Goal: Task Accomplishment & Management: Complete application form

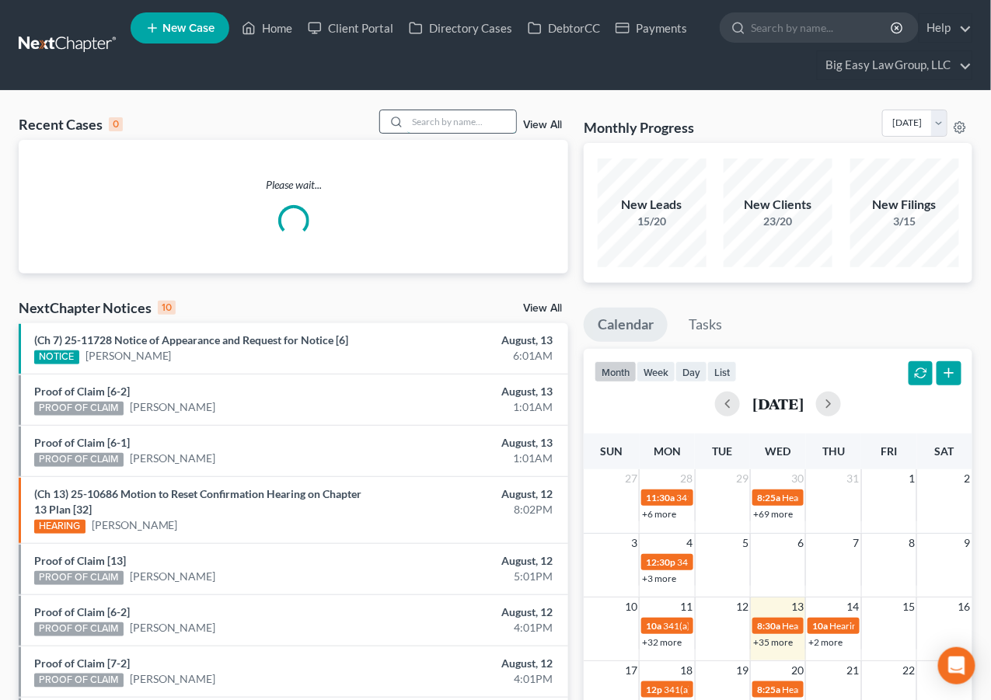
click at [477, 122] on input "search" at bounding box center [461, 121] width 109 height 23
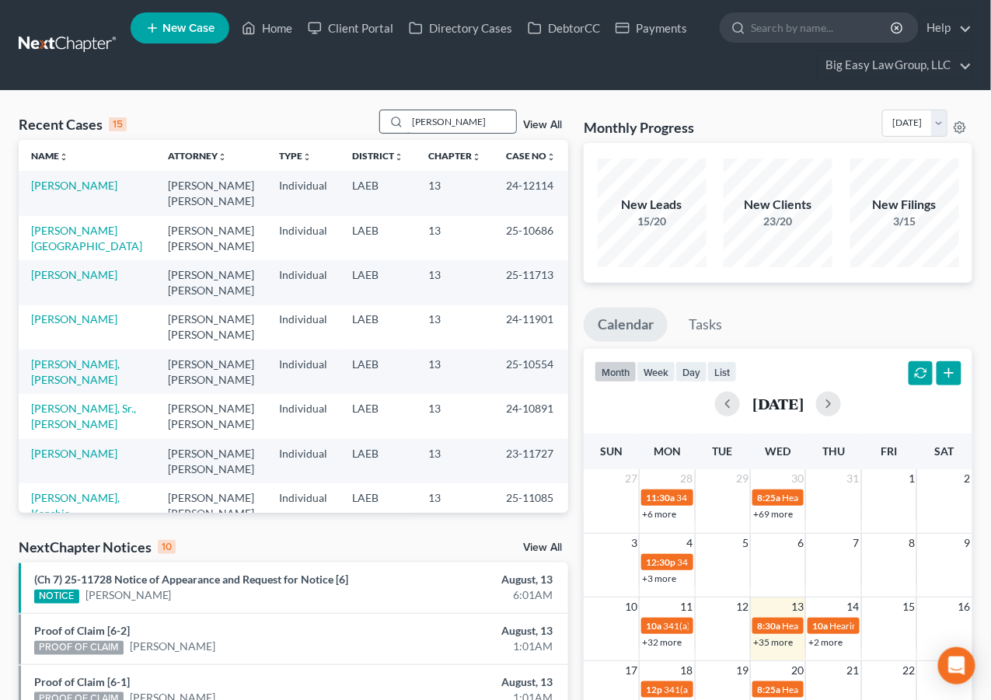
type input "smith"
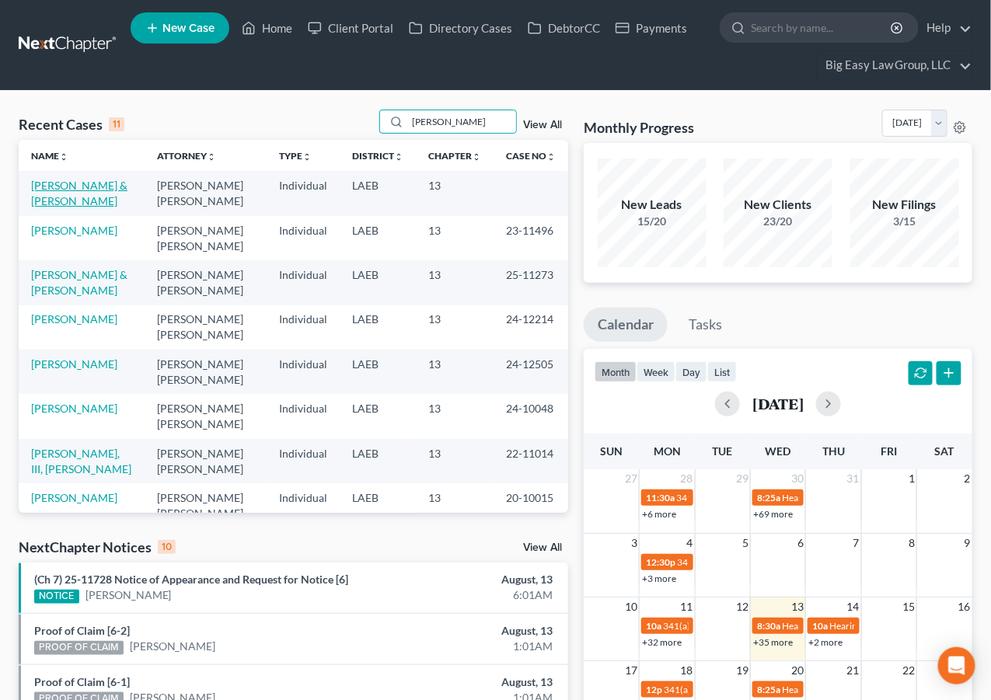
click at [89, 188] on link "Smith, Tyrone & JoAnn" at bounding box center [79, 193] width 96 height 29
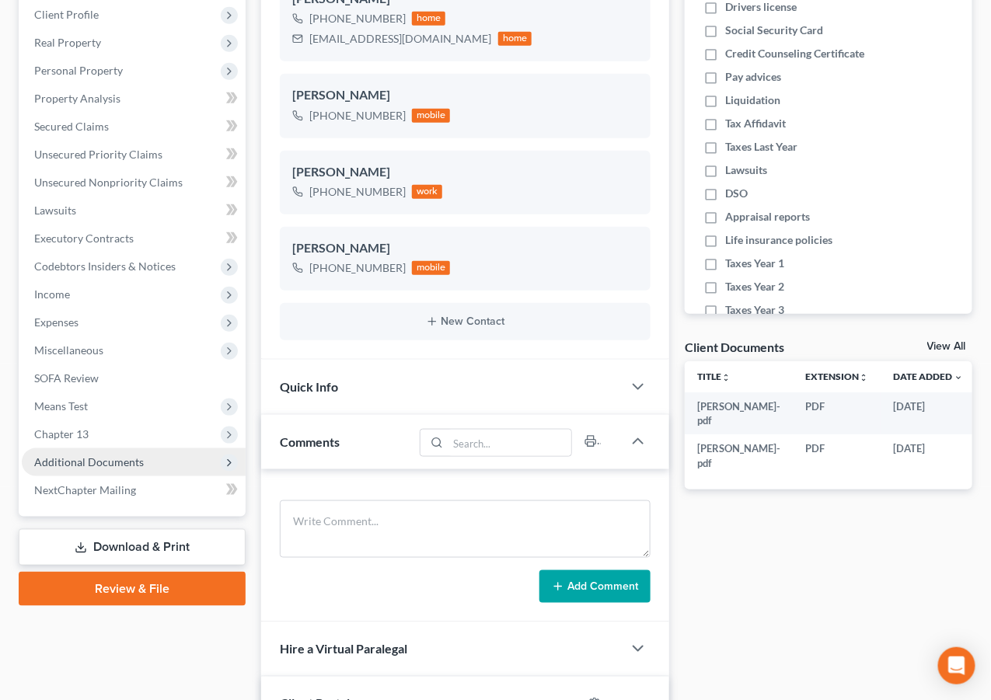
scroll to position [276, 0]
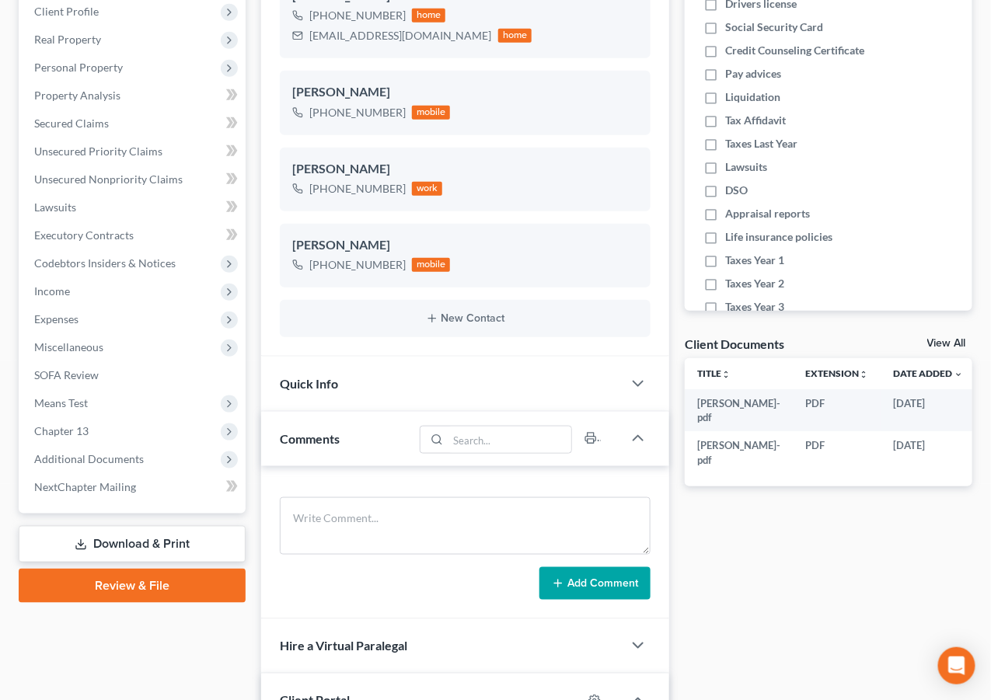
click at [139, 534] on link "Download & Print" at bounding box center [132, 544] width 227 height 37
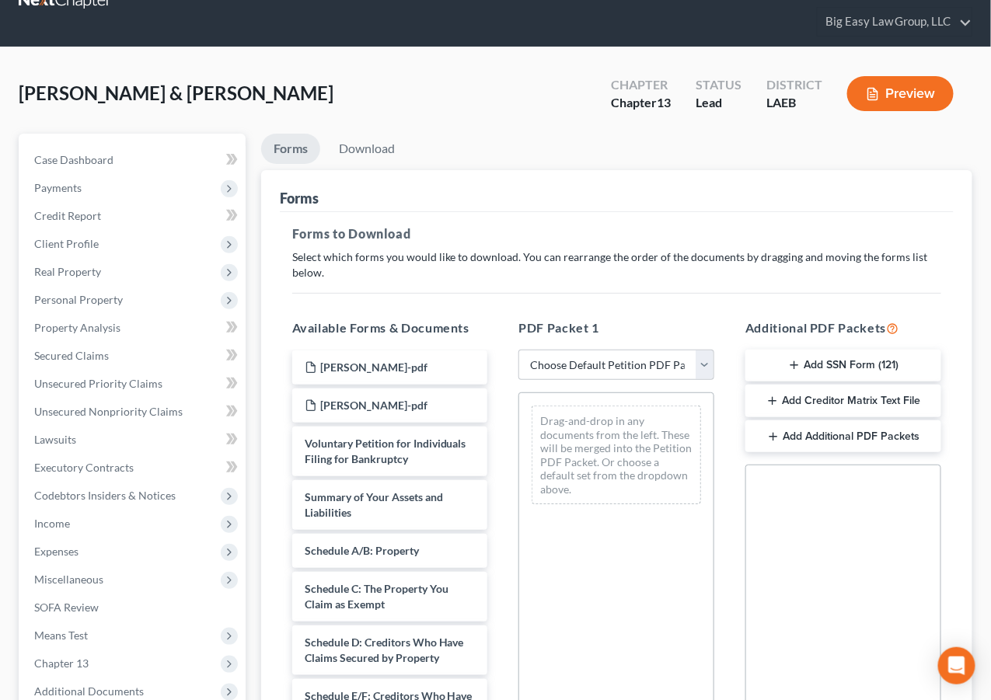
scroll to position [59, 0]
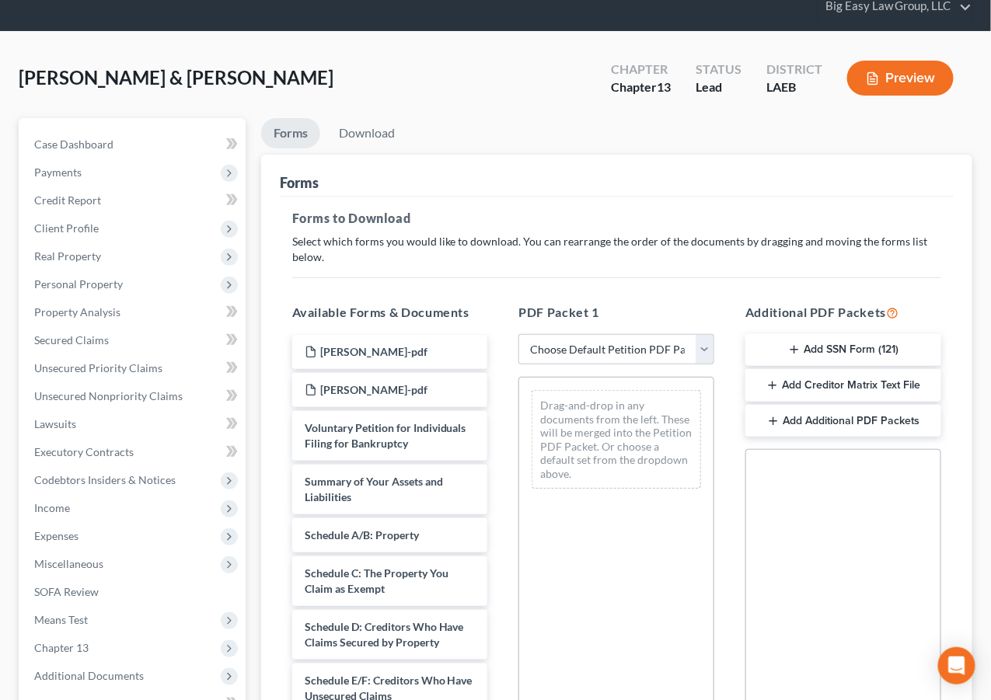
click at [813, 329] on div "Additional PDF Packets Add SSN Form (121) Add Creditor Matrix Text File Add Add…" at bounding box center [843, 554] width 227 height 527
click at [814, 345] on button "Add SSN Form (121)" at bounding box center [843, 350] width 196 height 33
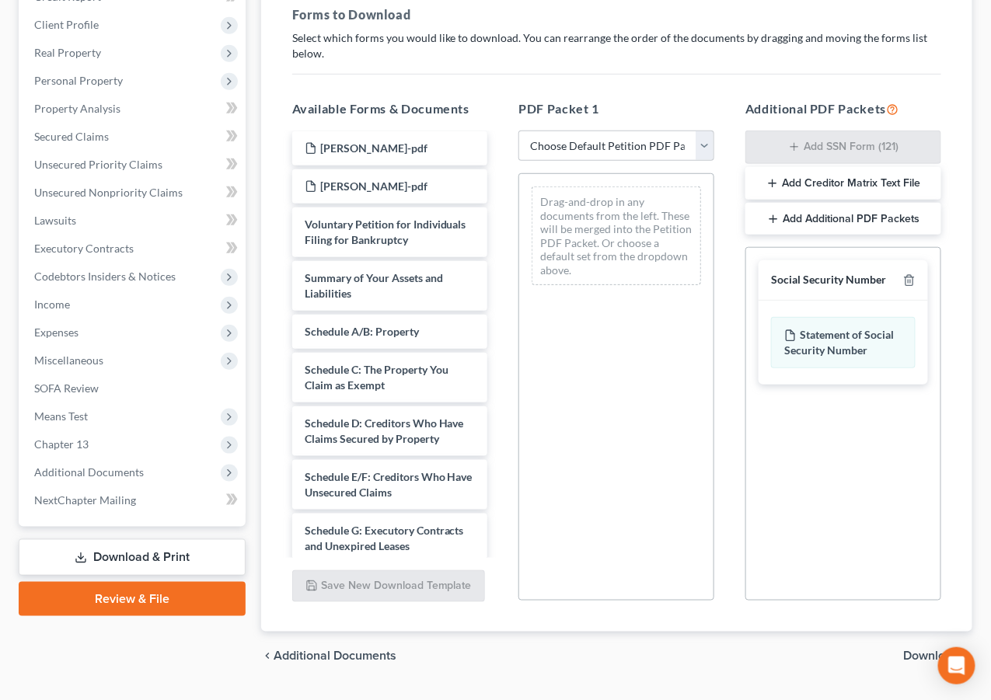
scroll to position [303, 0]
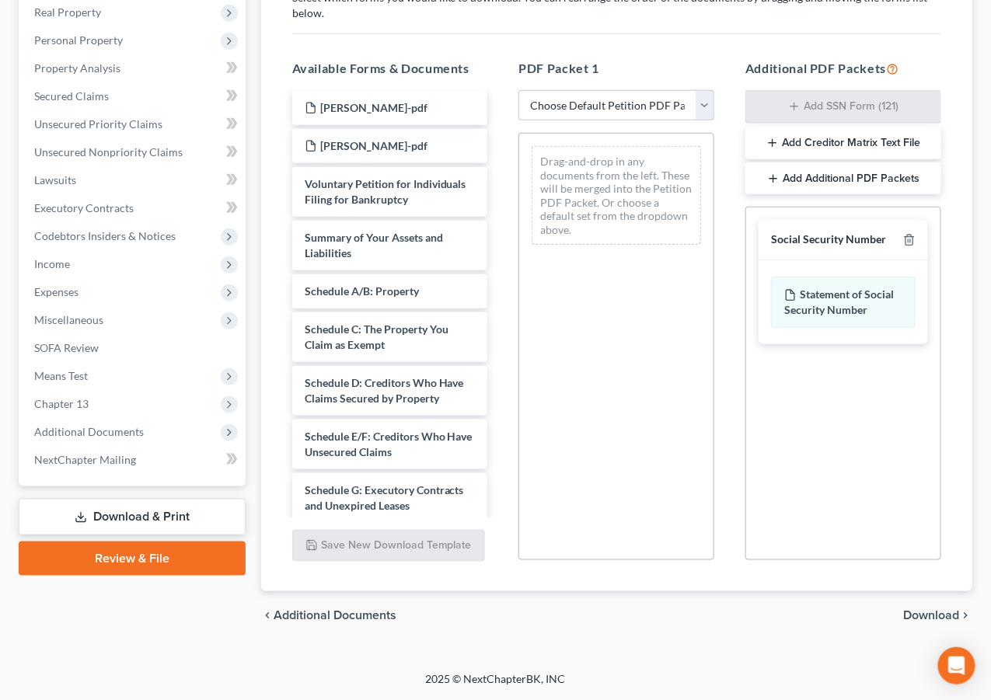
click at [936, 618] on span "Download" at bounding box center [932, 616] width 56 height 12
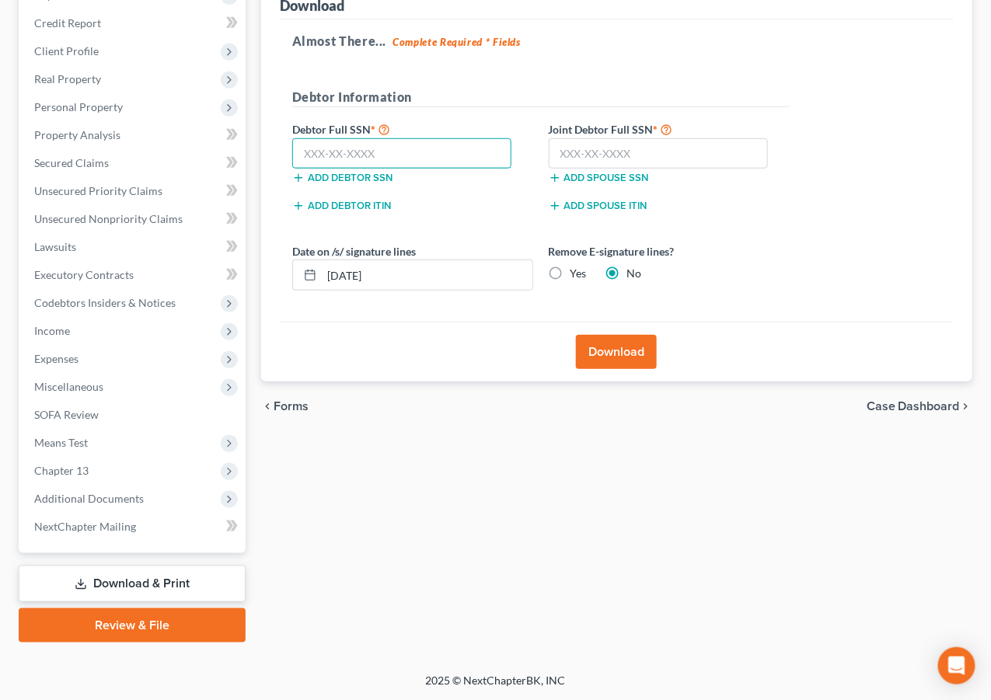
click at [406, 157] on input "text" at bounding box center [402, 153] width 220 height 31
type input "434-96-9037"
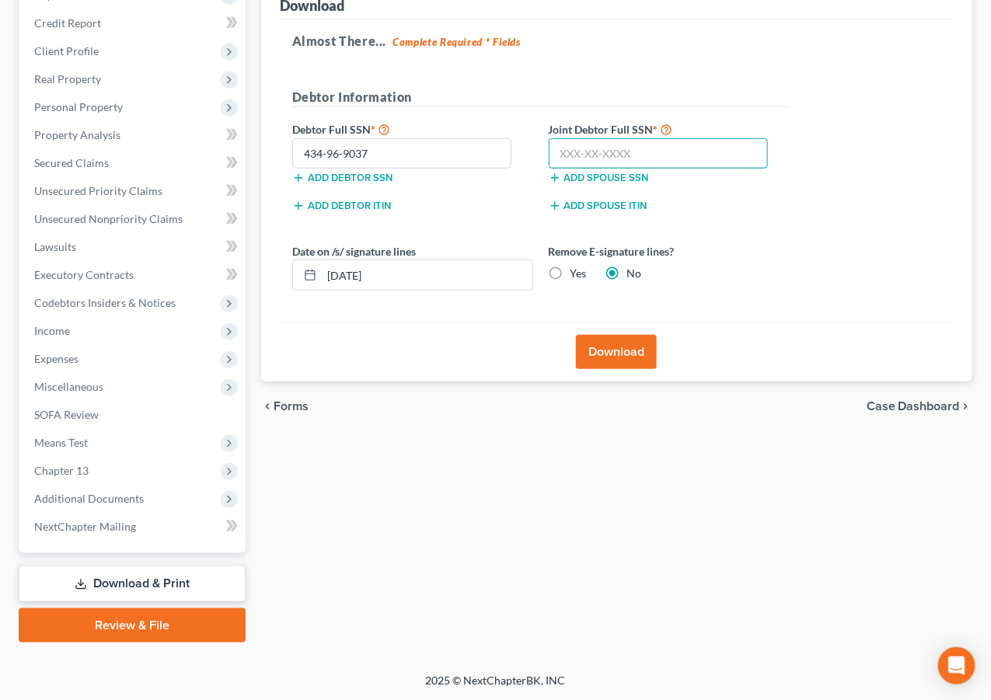
click at [563, 144] on input "text" at bounding box center [659, 153] width 220 height 31
type input "437-06-4560"
click at [614, 347] on button "Download" at bounding box center [616, 352] width 81 height 34
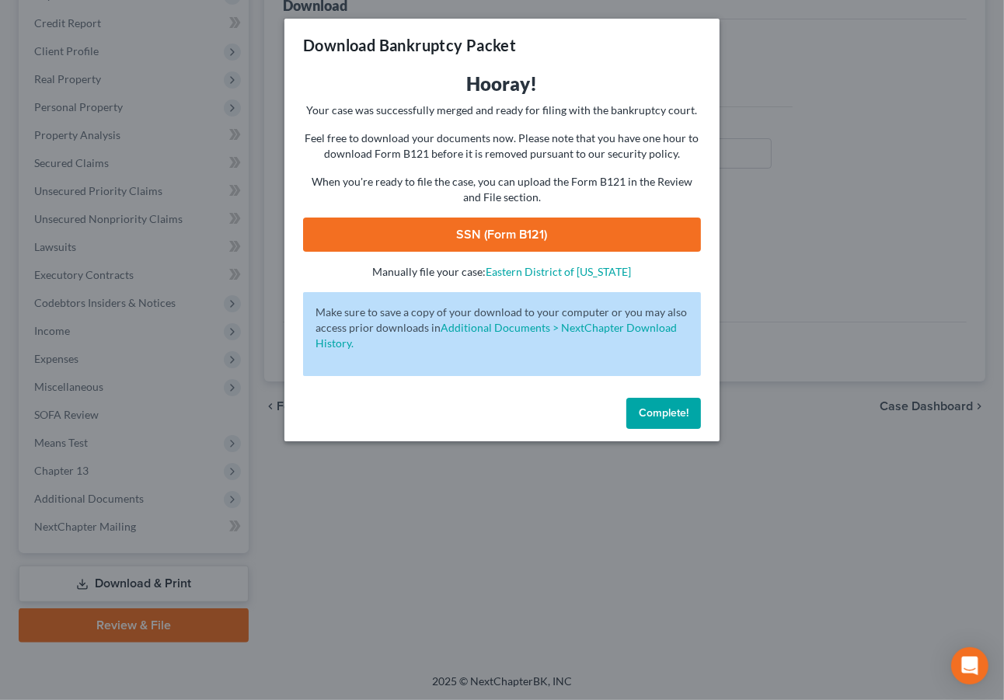
click at [504, 243] on link "SSN (Form B121)" at bounding box center [502, 235] width 398 height 34
click at [695, 412] on button "Complete!" at bounding box center [663, 413] width 75 height 31
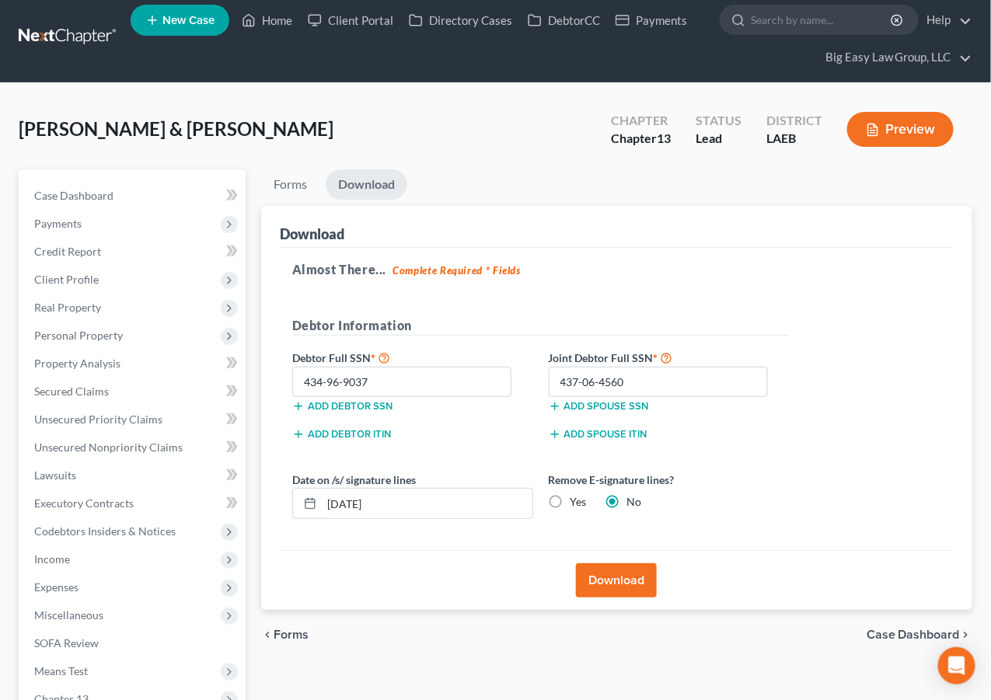
scroll to position [0, 0]
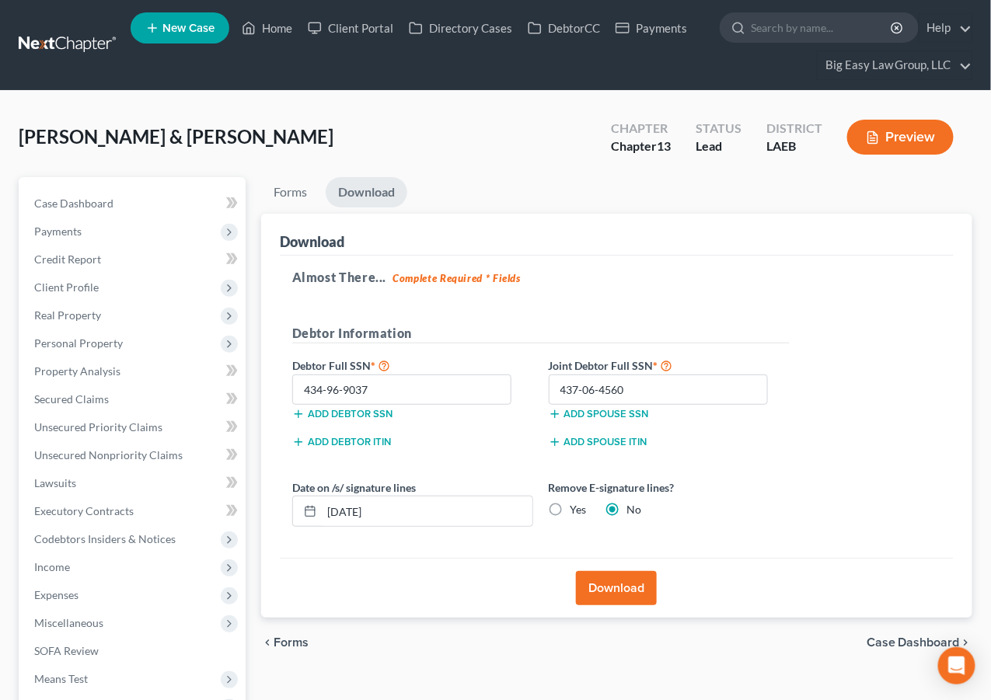
click at [758, 238] on div "Download" at bounding box center [617, 235] width 674 height 42
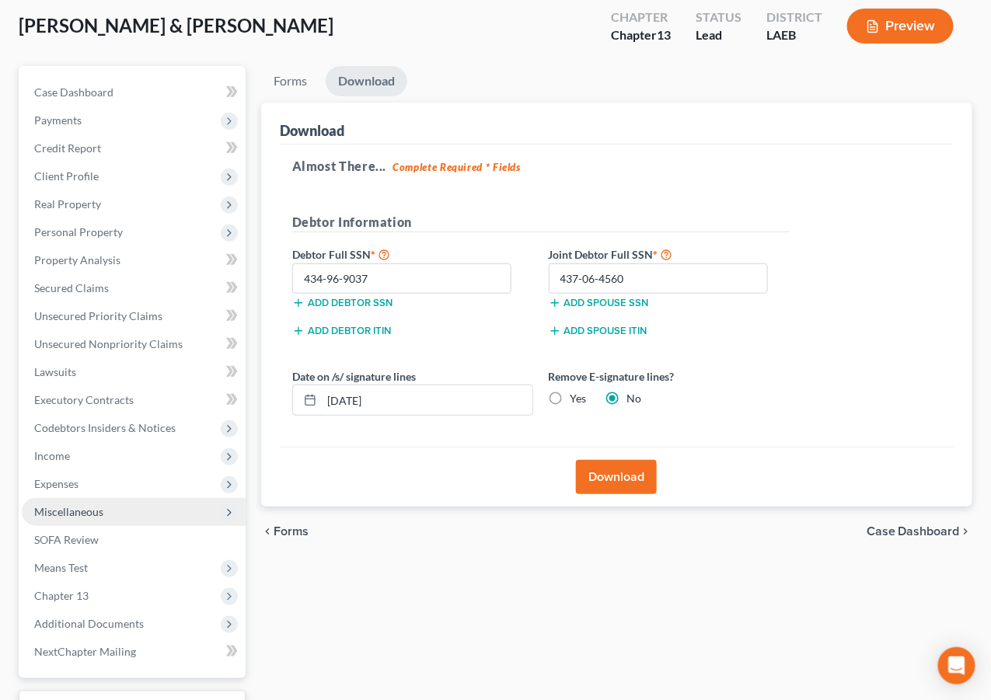
scroll to position [236, 0]
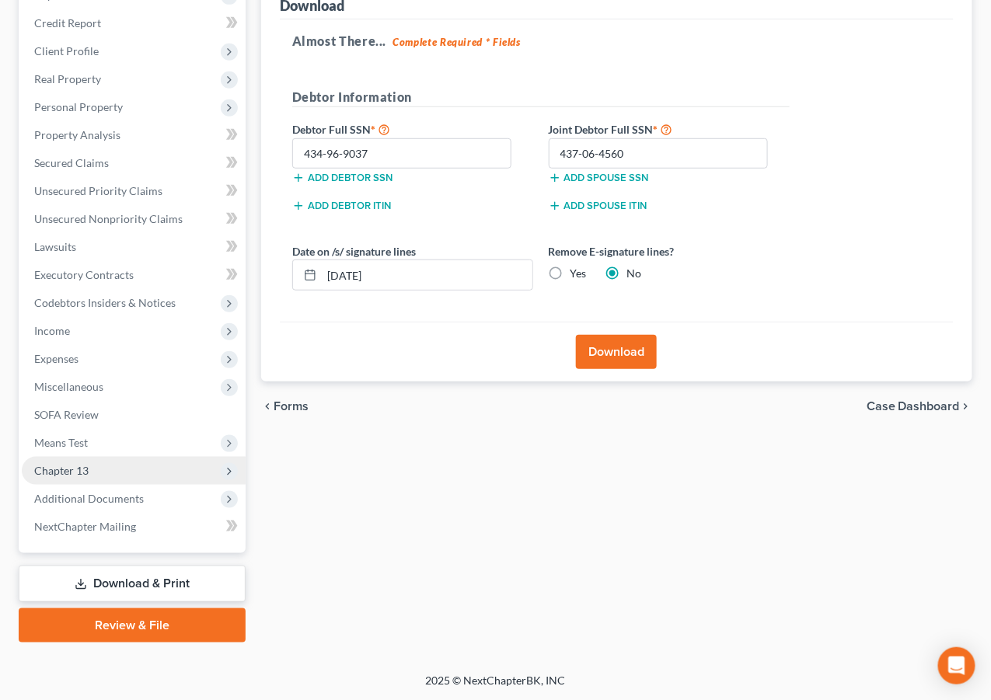
click at [133, 474] on span "Chapter 13" at bounding box center [134, 471] width 224 height 28
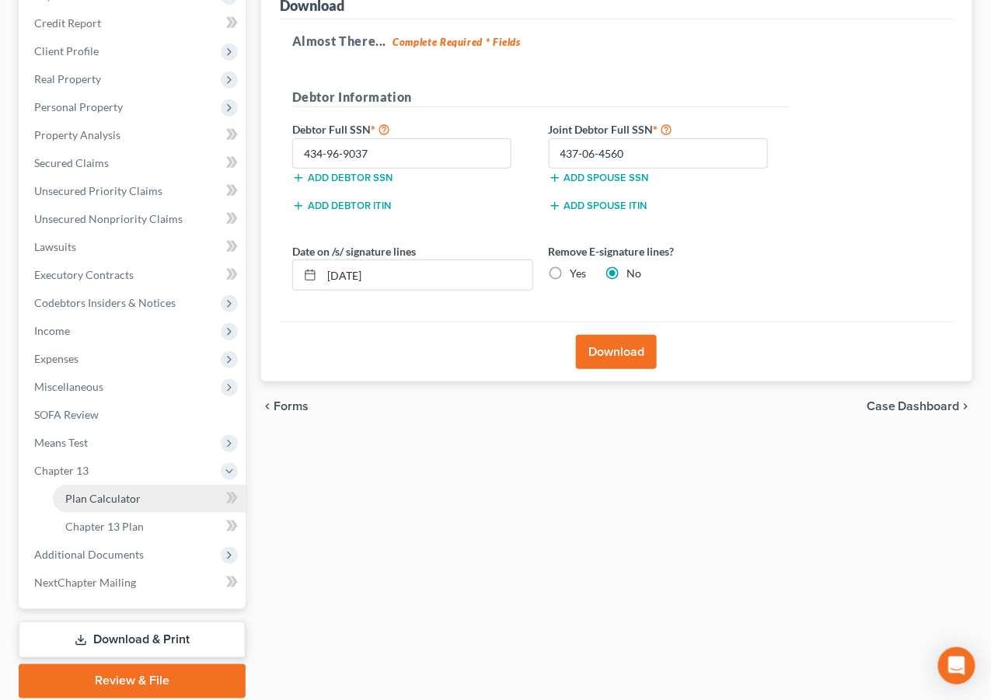
drag, startPoint x: 88, startPoint y: 490, endPoint x: 96, endPoint y: 490, distance: 7.8
click at [88, 492] on span "Plan Calculator" at bounding box center [102, 498] width 75 height 13
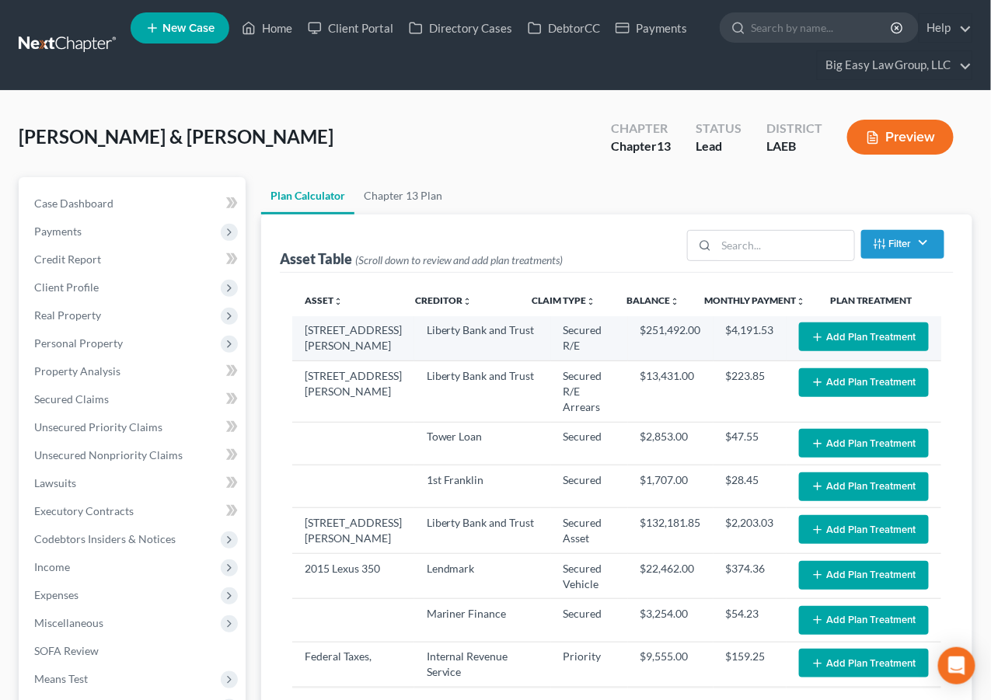
select select "59"
click at [829, 331] on button "Add Plan Treatment" at bounding box center [864, 337] width 130 height 29
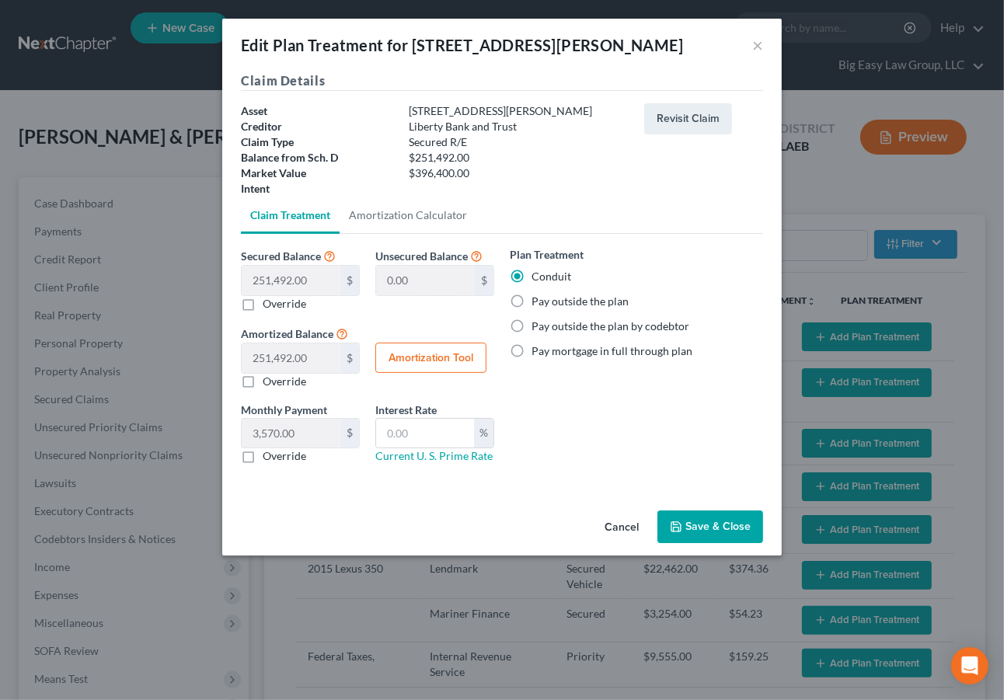
click at [544, 294] on label "Pay outside the plan" at bounding box center [580, 302] width 97 height 16
click at [544, 294] on input "Pay outside the plan" at bounding box center [543, 299] width 10 height 10
radio input "true"
click at [713, 531] on button "Save & Close" at bounding box center [710, 527] width 106 height 33
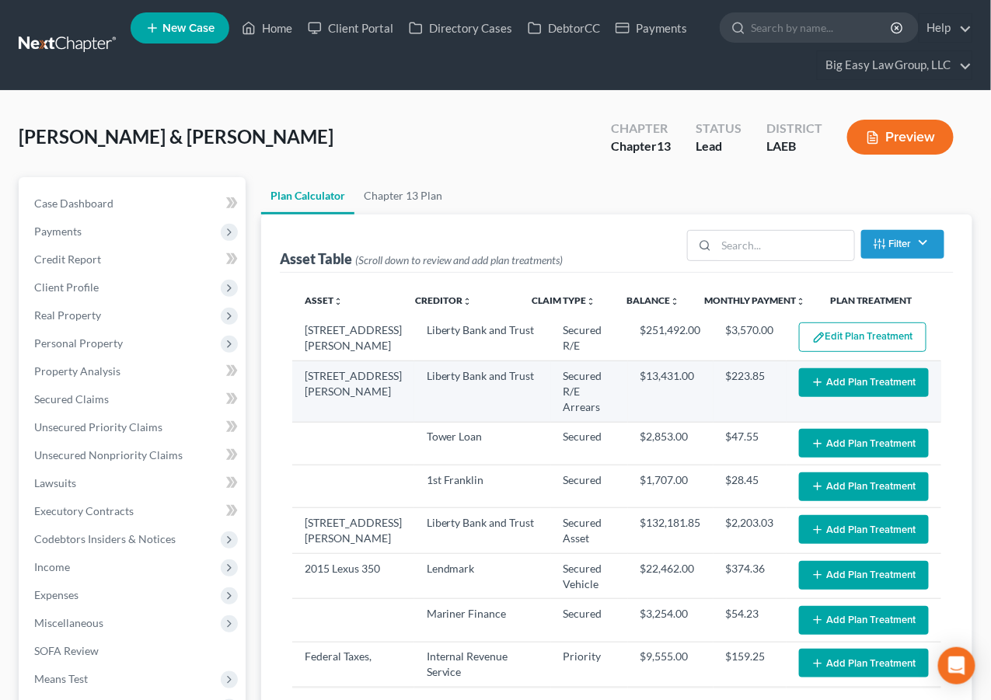
select select "59"
click at [827, 388] on button "Add Plan Treatment" at bounding box center [864, 382] width 130 height 29
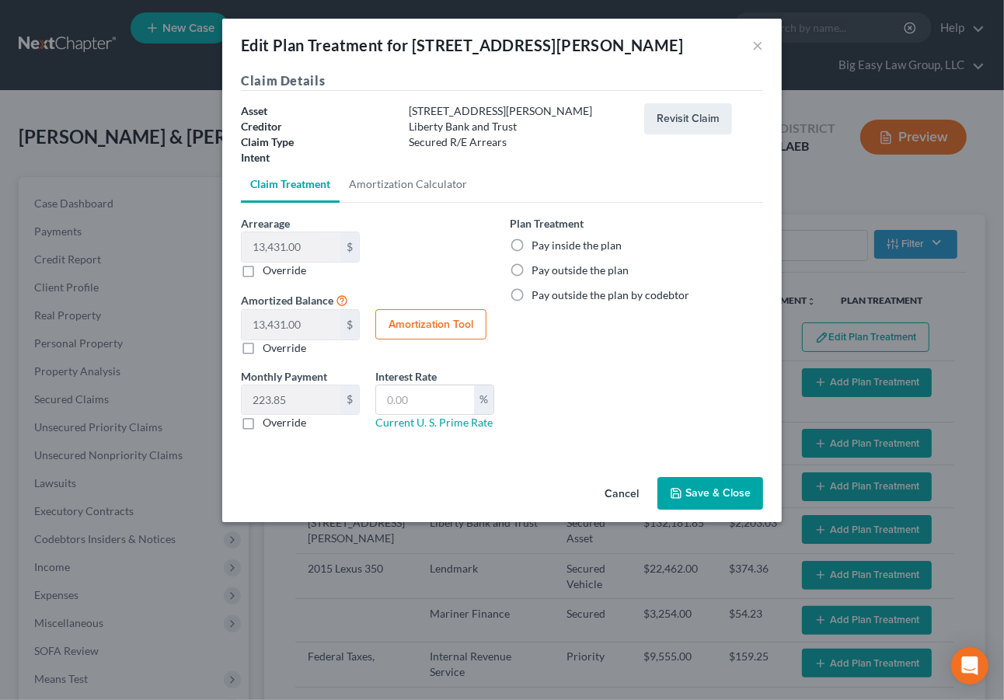
drag, startPoint x: 514, startPoint y: 249, endPoint x: 526, endPoint y: 256, distance: 14.0
click at [532, 249] on label "Pay inside the plan" at bounding box center [577, 246] width 90 height 16
click at [538, 248] on input "Pay inside the plan" at bounding box center [543, 243] width 10 height 10
radio input "true"
click at [708, 507] on button "Save & Close" at bounding box center [710, 493] width 106 height 33
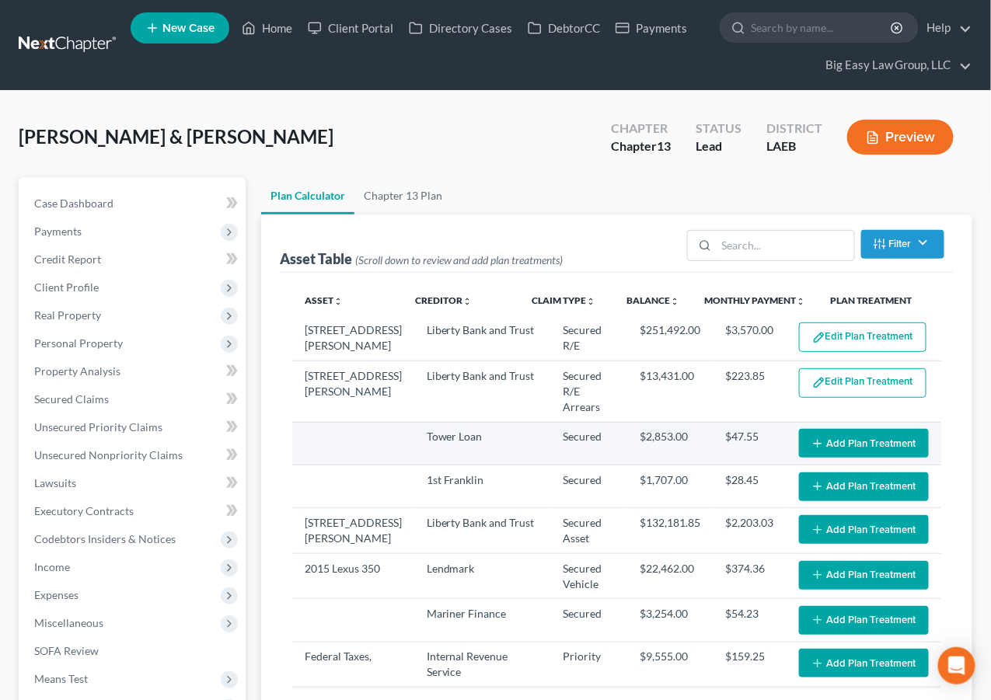
select select "59"
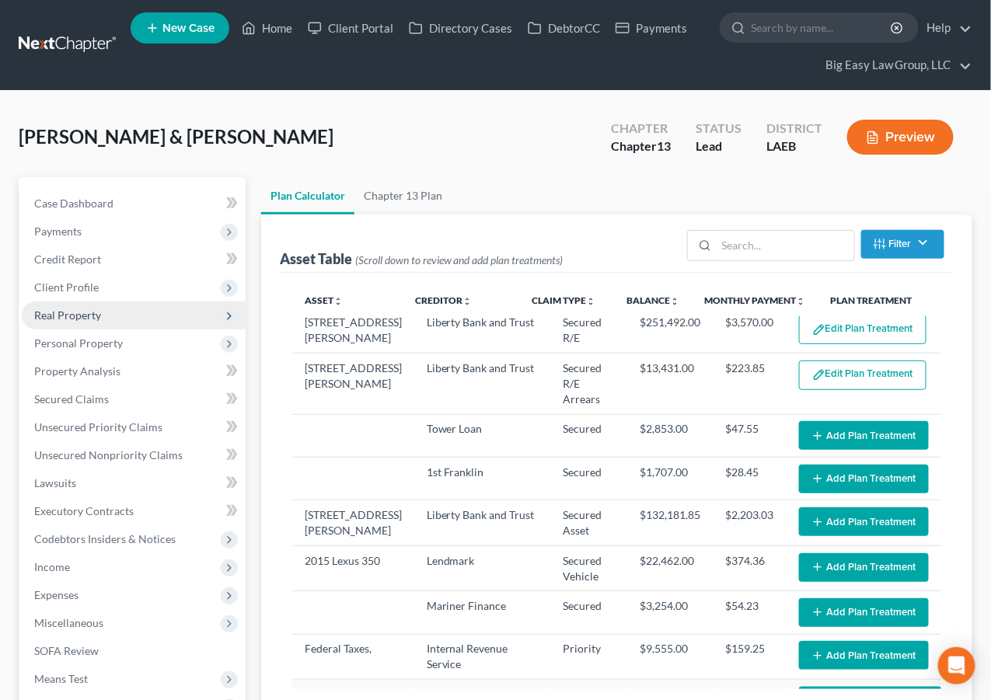
click at [91, 312] on span "Real Property" at bounding box center [67, 315] width 67 height 13
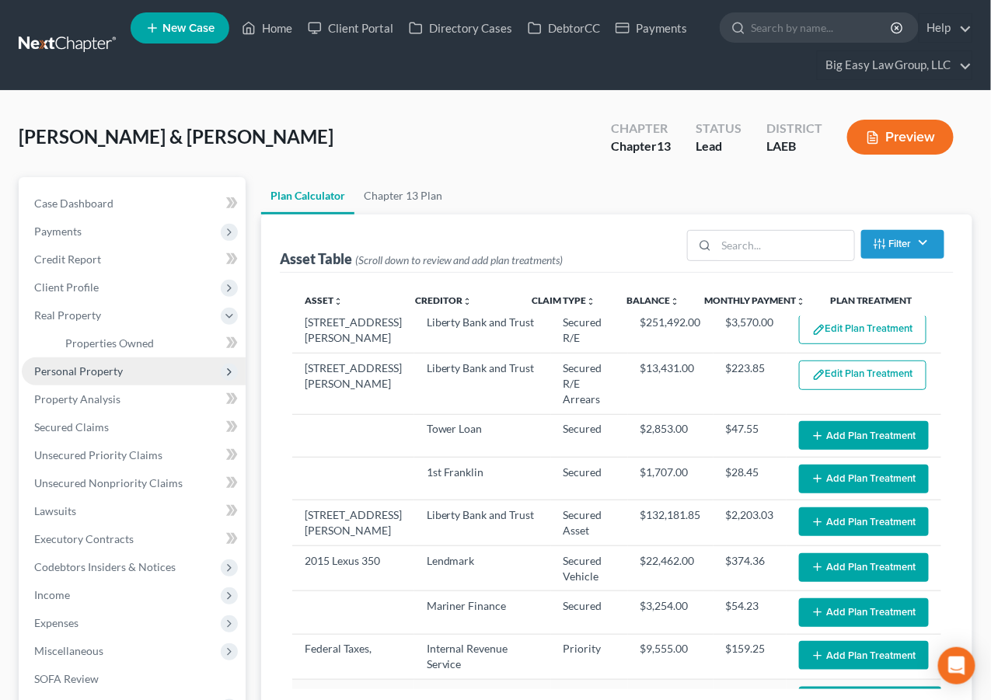
click at [117, 374] on span "Personal Property" at bounding box center [78, 370] width 89 height 13
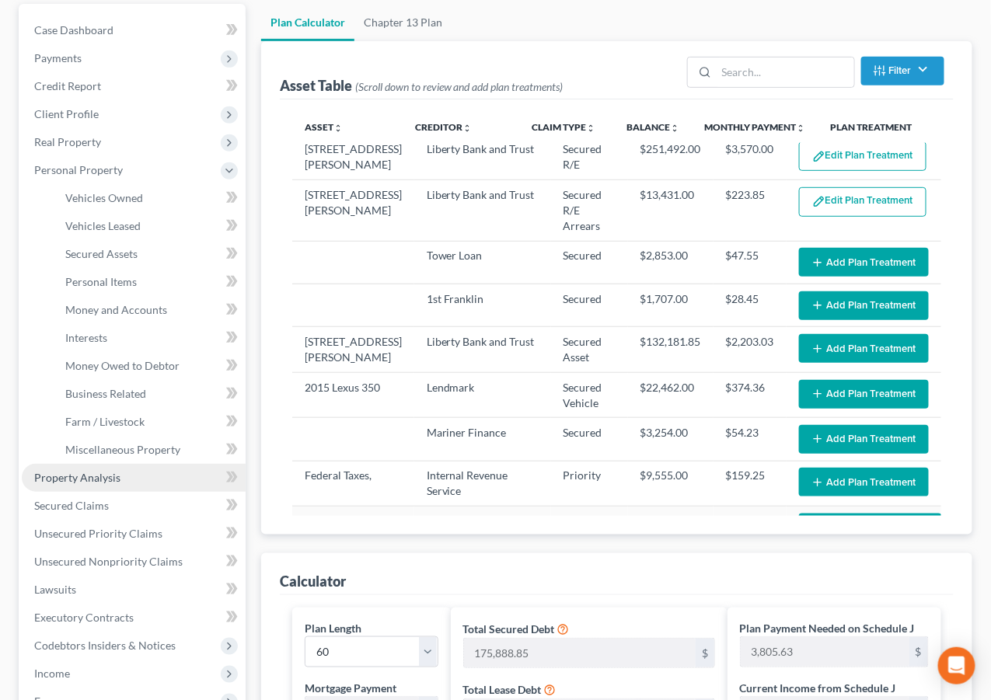
scroll to position [266, 0]
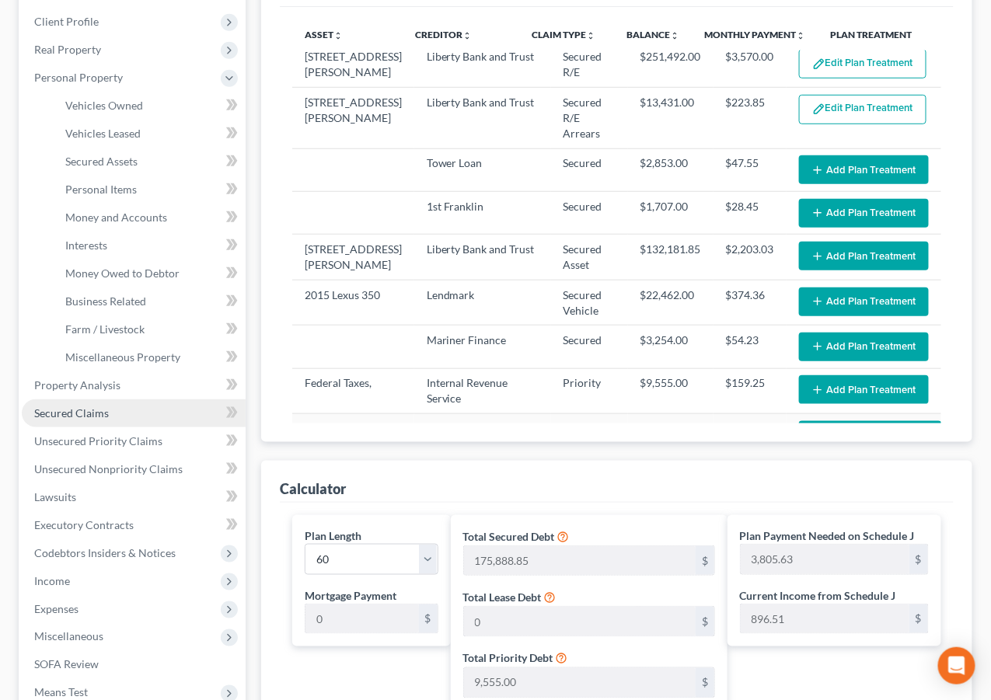
click at [154, 403] on link "Secured Claims" at bounding box center [134, 413] width 224 height 28
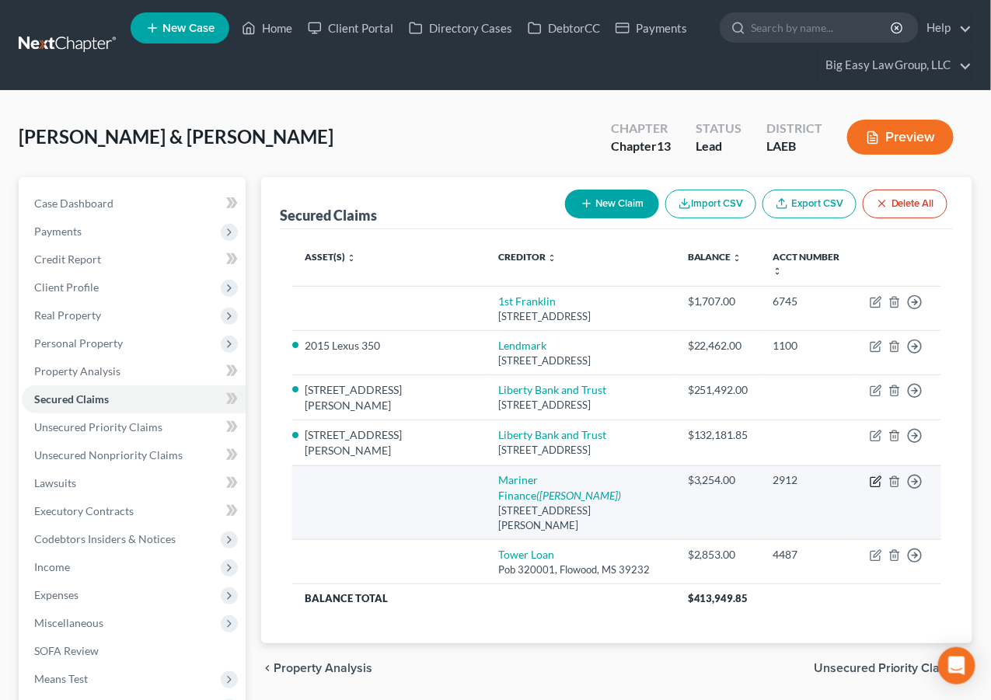
click at [879, 476] on icon "button" at bounding box center [876, 479] width 7 height 7
select select "21"
select select "1"
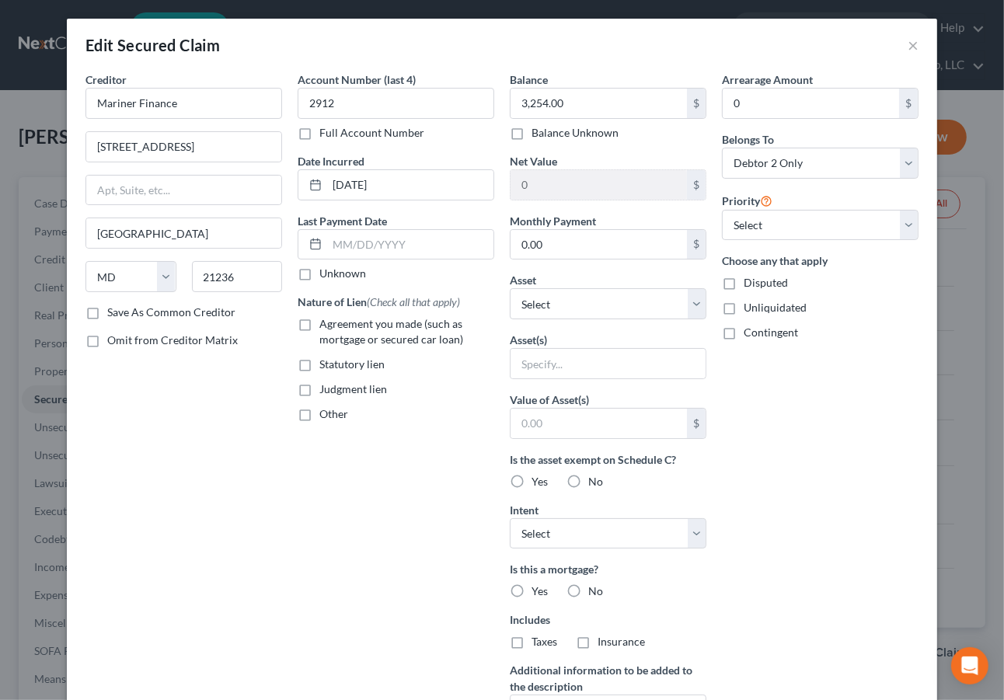
click at [319, 392] on label "Judgment lien" at bounding box center [353, 390] width 68 height 16
click at [326, 392] on input "Judgment lien" at bounding box center [331, 387] width 10 height 10
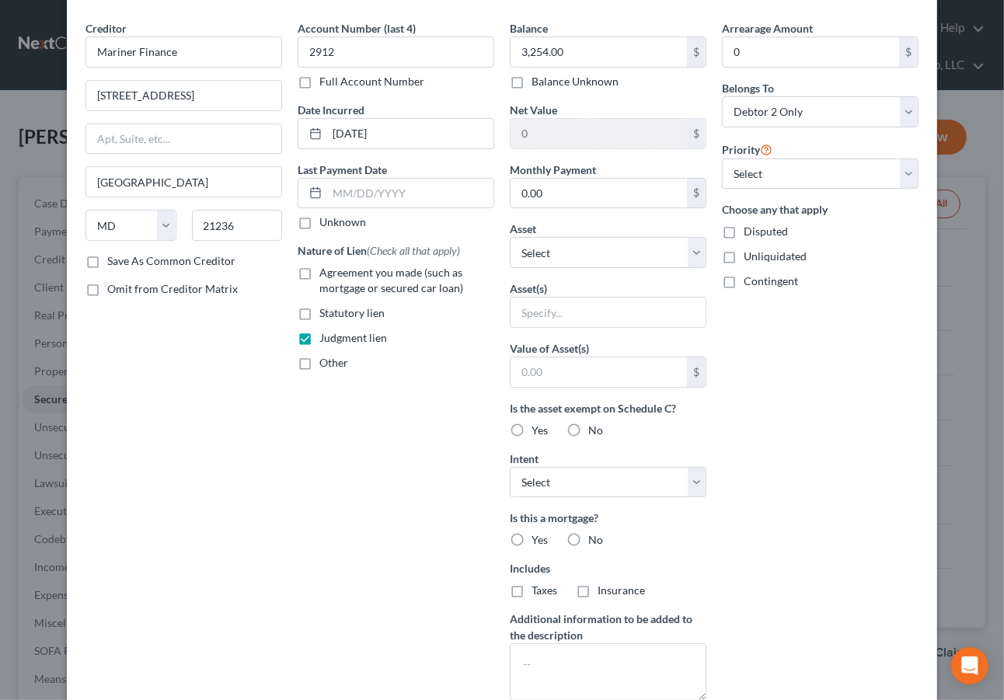
scroll to position [52, 0]
drag, startPoint x: 299, startPoint y: 339, endPoint x: 303, endPoint y: 305, distance: 34.4
click at [319, 338] on label "Judgment lien" at bounding box center [353, 337] width 68 height 16
click at [326, 338] on input "Judgment lien" at bounding box center [331, 334] width 10 height 10
checkbox input "false"
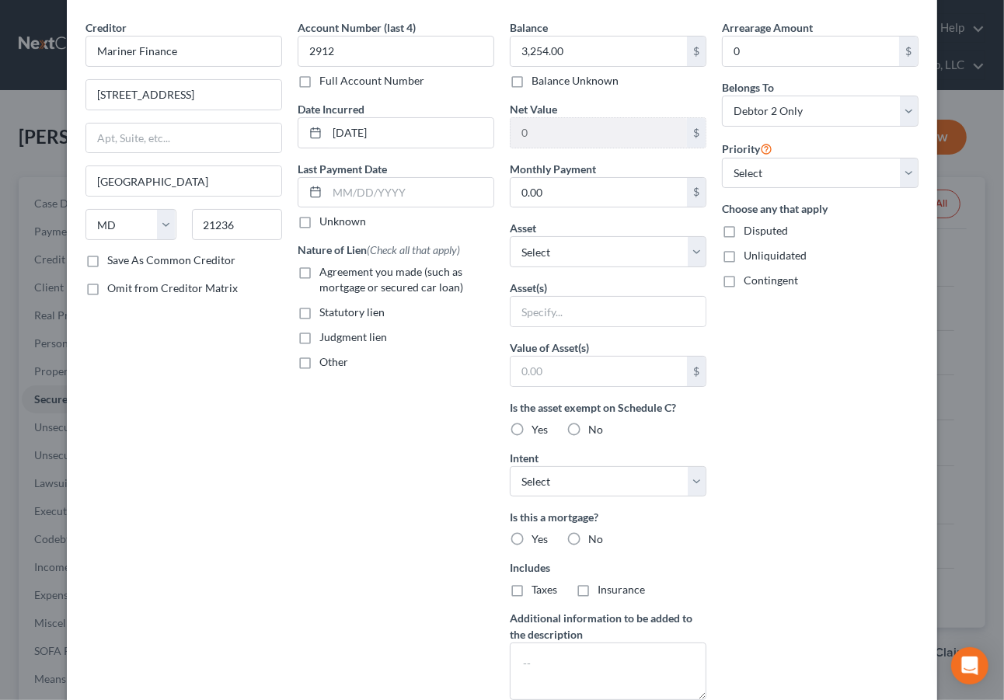
drag, startPoint x: 300, startPoint y: 272, endPoint x: 417, endPoint y: 300, distance: 119.9
click at [319, 273] on label "Agreement you made (such as mortgage or secured car loan)" at bounding box center [406, 279] width 175 height 31
click at [326, 273] on input "Agreement you made (such as mortgage or secured car loan)" at bounding box center [331, 269] width 10 height 10
checkbox input "true"
click at [644, 473] on select "Select Surrender Redeem Reaffirm Avoid Other" at bounding box center [608, 481] width 197 height 31
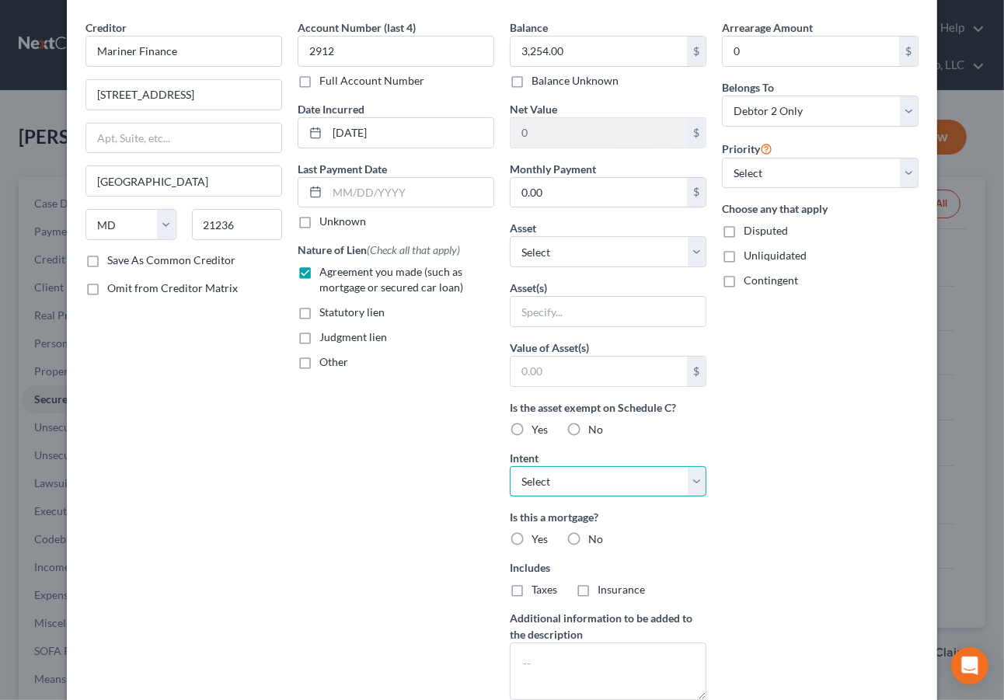
select select "0"
click at [510, 466] on select "Select Surrender Redeem Reaffirm Avoid Other" at bounding box center [608, 481] width 197 height 31
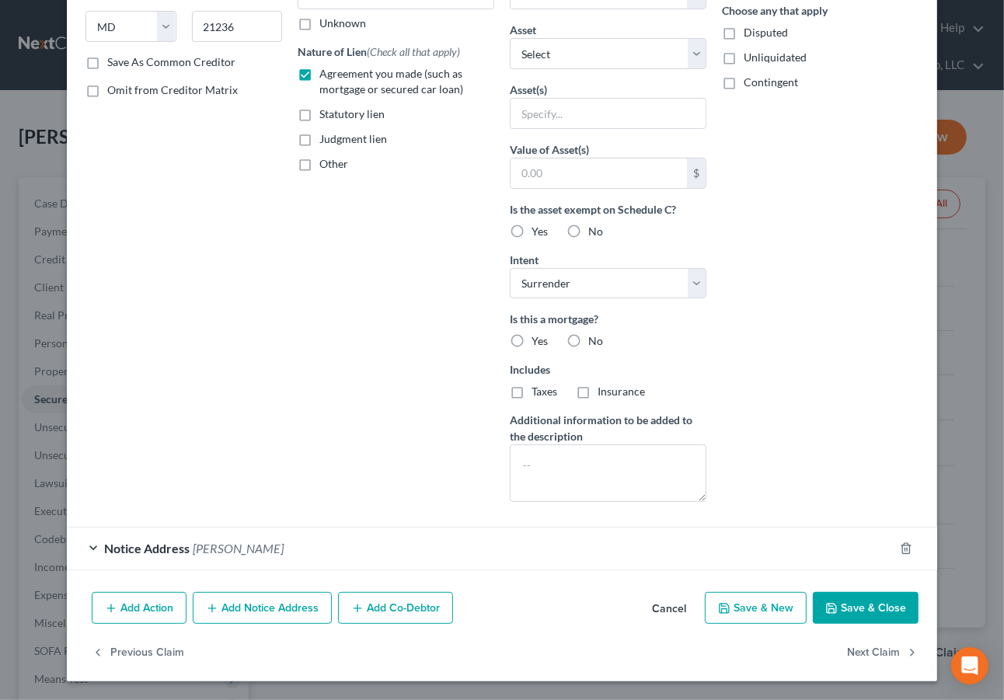
click at [845, 594] on button "Save & Close" at bounding box center [866, 608] width 106 height 33
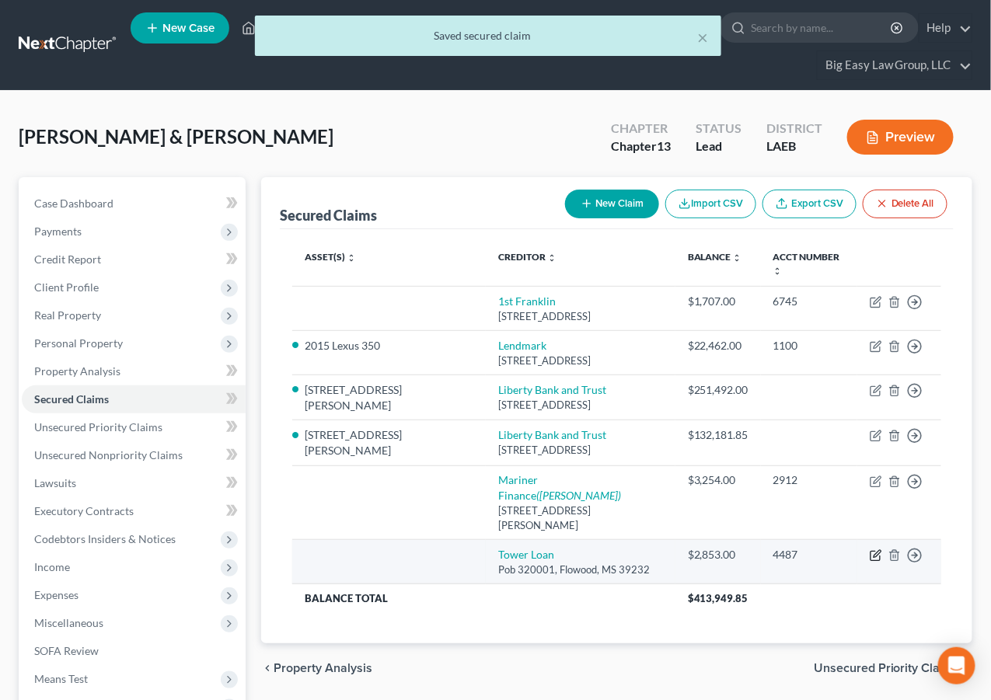
click at [874, 551] on icon "button" at bounding box center [876, 554] width 7 height 7
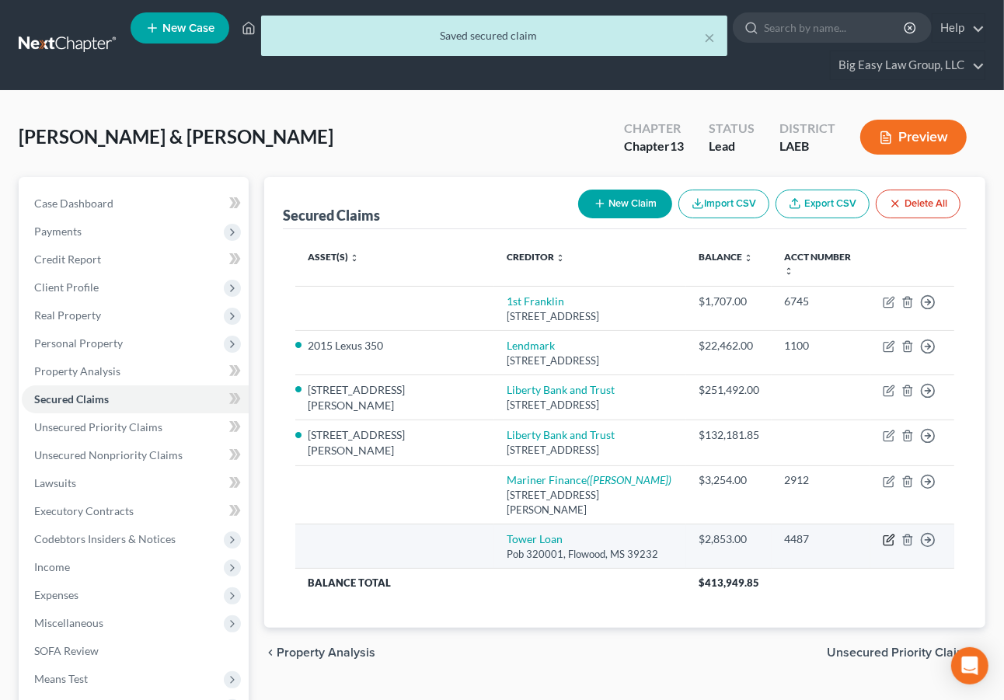
select select "25"
select select "0"
select select "1"
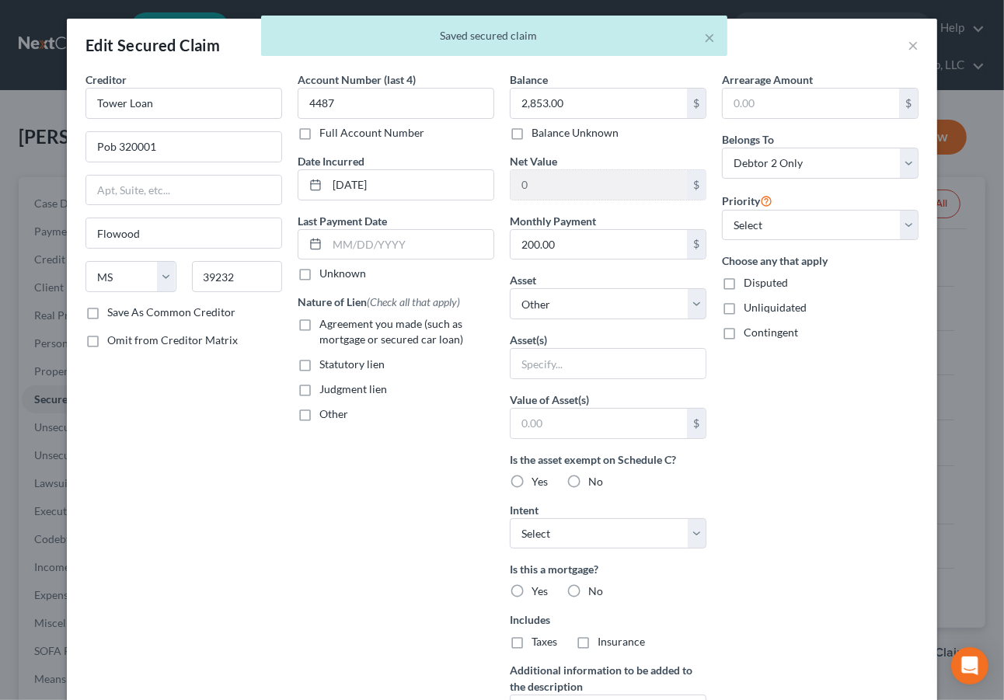
click at [343, 316] on div "Nature of Lien (Check all that apply) Agreement you made (such as mortgage or s…" at bounding box center [396, 358] width 197 height 128
click at [350, 327] on span "Agreement you made (such as mortgage or secured car loan)" at bounding box center [391, 331] width 144 height 29
click at [336, 326] on input "Agreement you made (such as mortgage or secured car loan)" at bounding box center [331, 321] width 10 height 10
checkbox input "true"
click at [651, 536] on select "Select Surrender Redeem Reaffirm Avoid Other" at bounding box center [608, 533] width 197 height 31
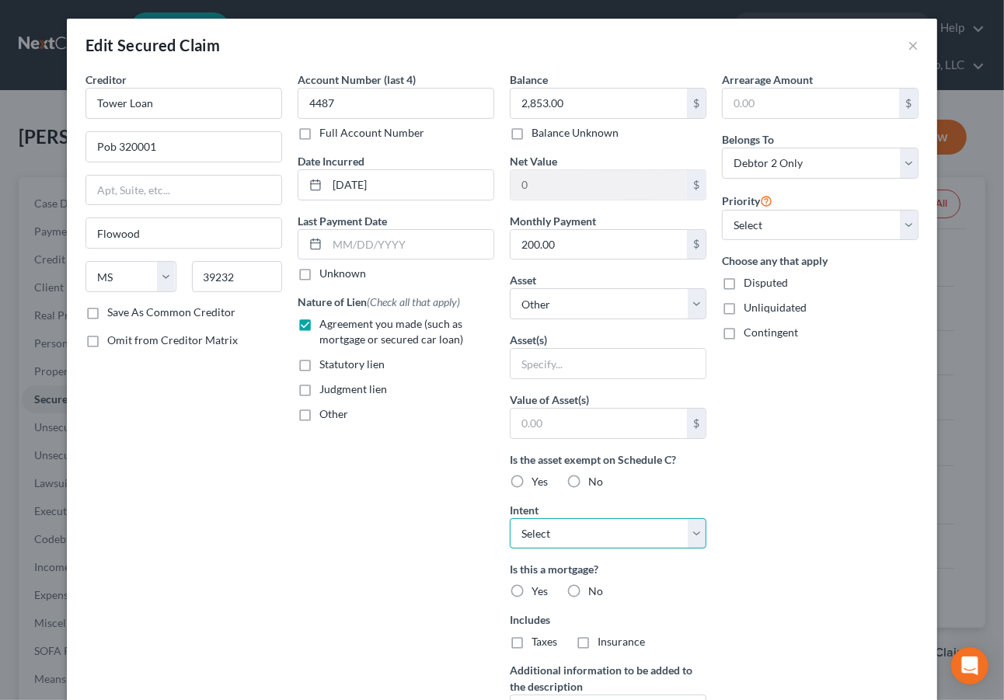
select select "0"
click at [510, 518] on select "Select Surrender Redeem Reaffirm Avoid Other" at bounding box center [608, 533] width 197 height 31
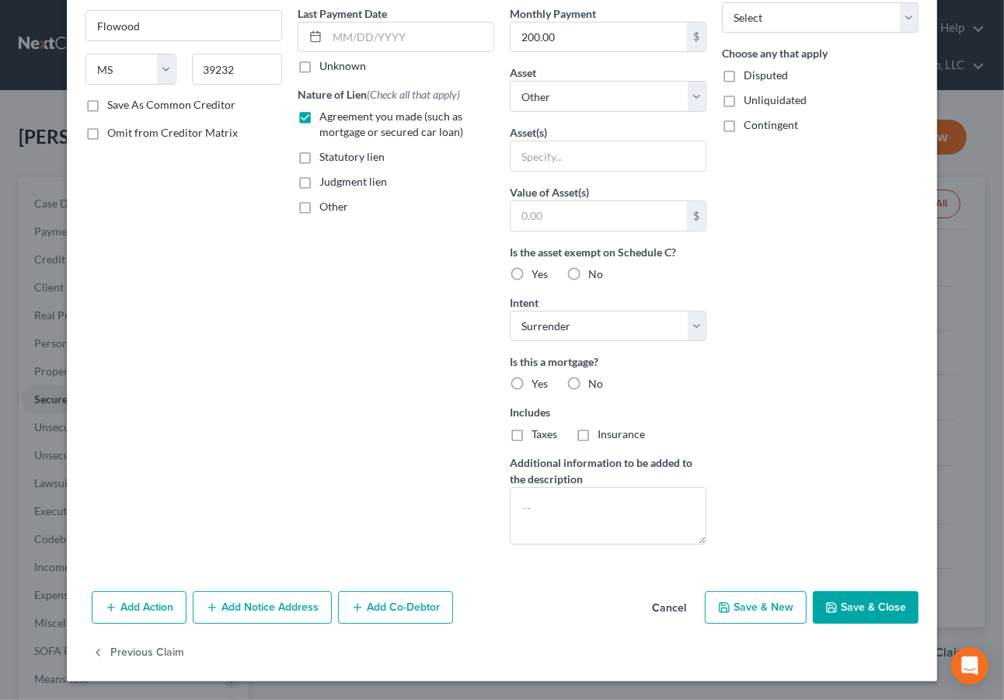
click at [880, 610] on button "Save & Close" at bounding box center [866, 607] width 106 height 33
select select
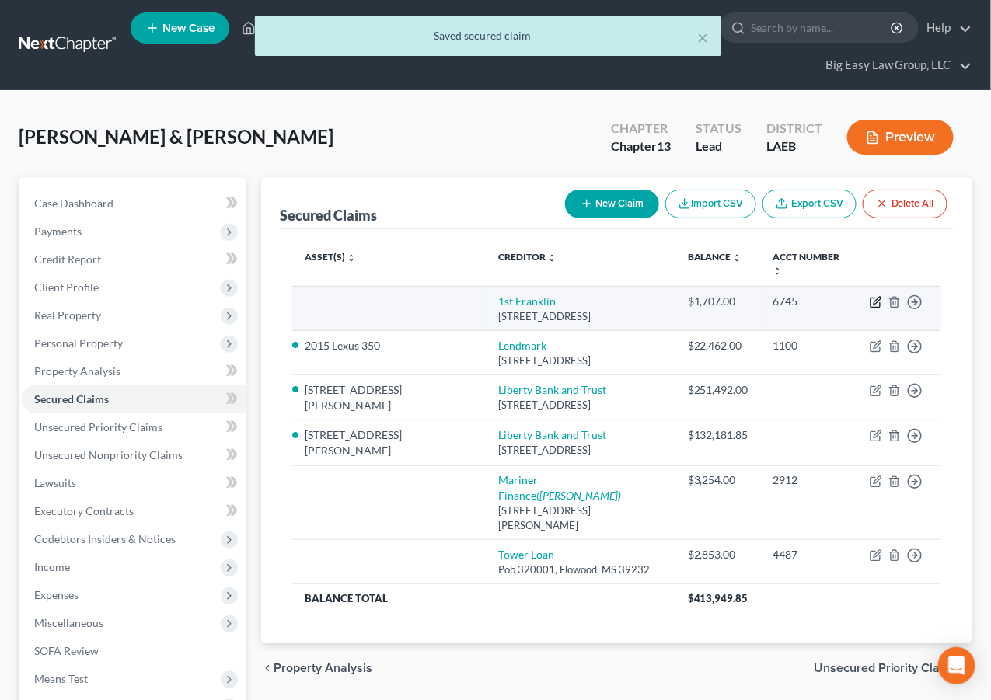
click at [874, 296] on icon "button" at bounding box center [876, 302] width 12 height 12
select select "19"
select select "1"
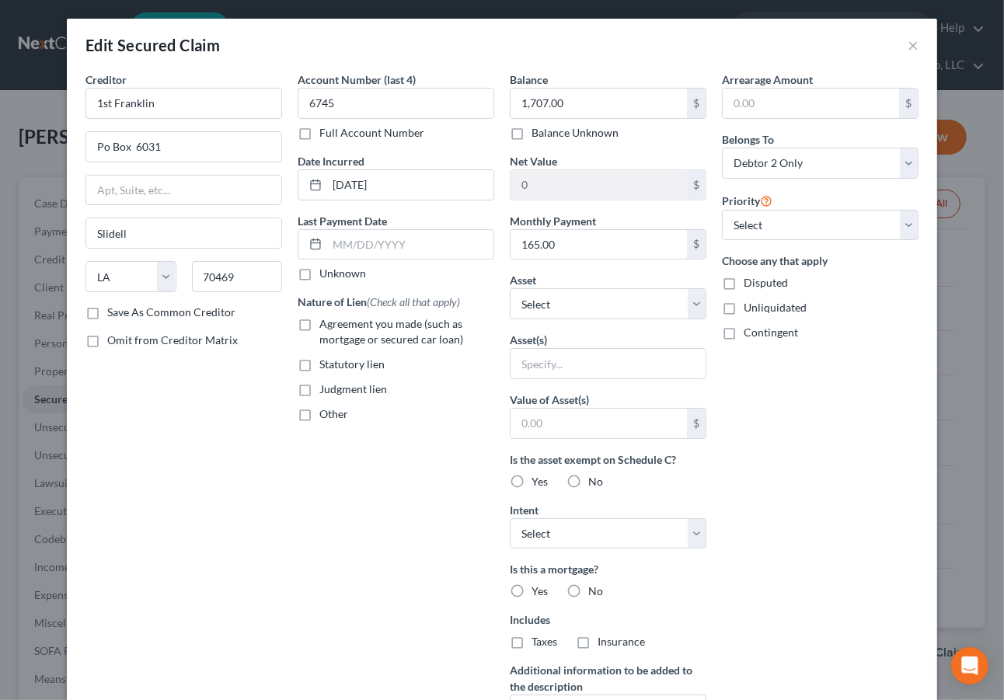
click at [326, 319] on span "Agreement you made (such as mortgage or secured car loan)" at bounding box center [391, 331] width 144 height 29
click at [326, 319] on input "Agreement you made (such as mortgage or secured car loan)" at bounding box center [331, 321] width 10 height 10
checkbox input "true"
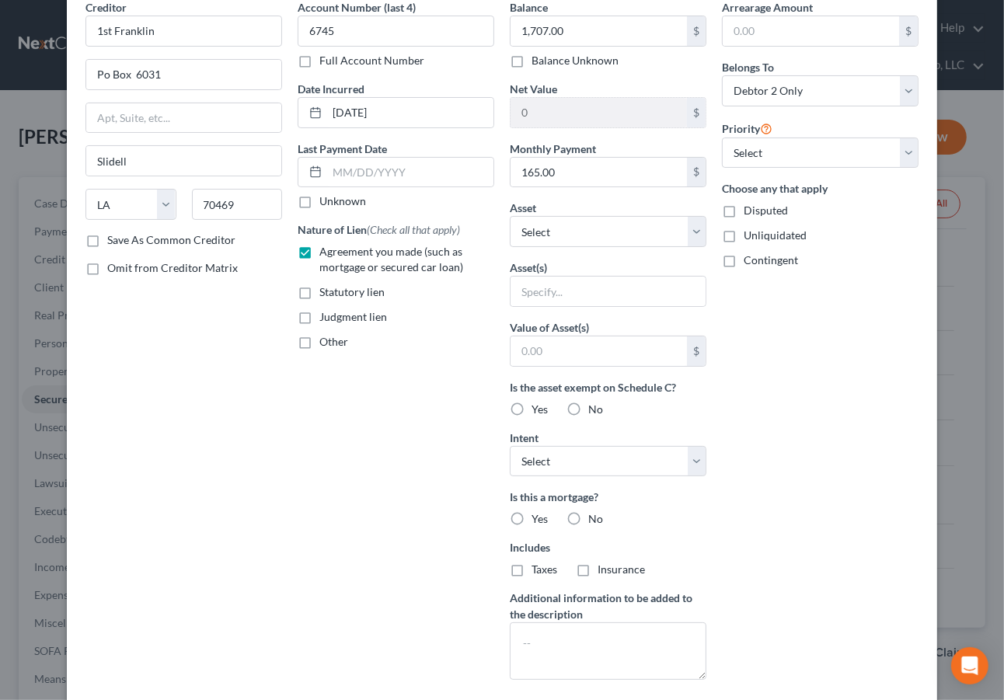
scroll to position [207, 0]
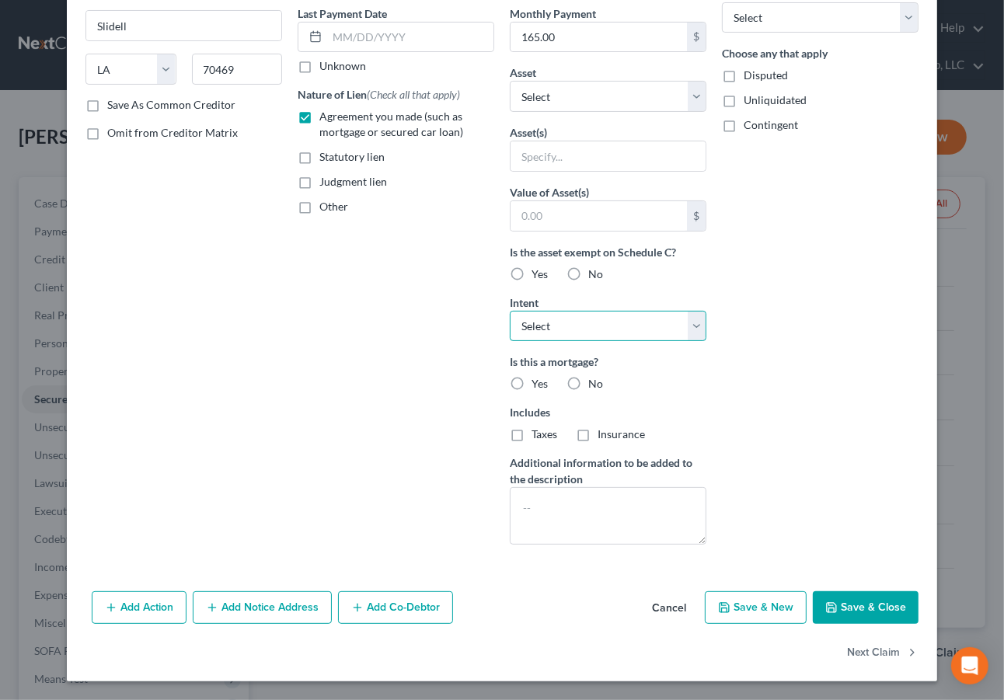
click at [646, 323] on select "Select Surrender Redeem Reaffirm Avoid Other" at bounding box center [608, 326] width 197 height 31
select select "0"
click at [510, 311] on select "Select Surrender Redeem Reaffirm Avoid Other" at bounding box center [608, 326] width 197 height 31
click at [840, 281] on div "Arrearage Amount $ Belongs To * Select Debtor 1 Only Debtor 2 Only Debtor 1 And…" at bounding box center [820, 210] width 212 height 693
click at [835, 615] on button "Save & Close" at bounding box center [866, 607] width 106 height 33
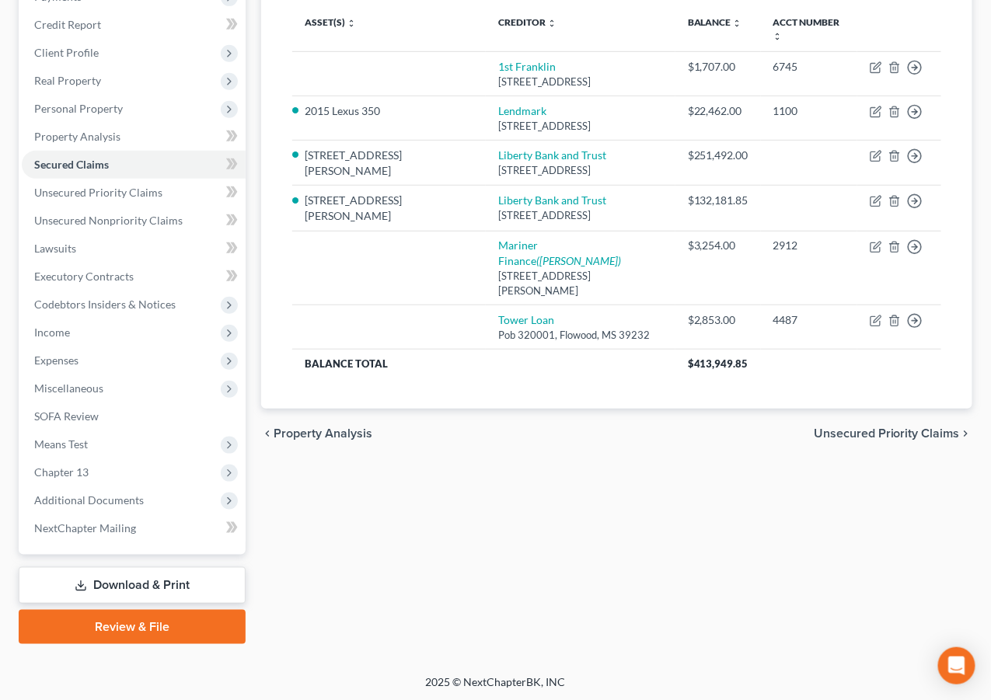
scroll to position [236, 0]
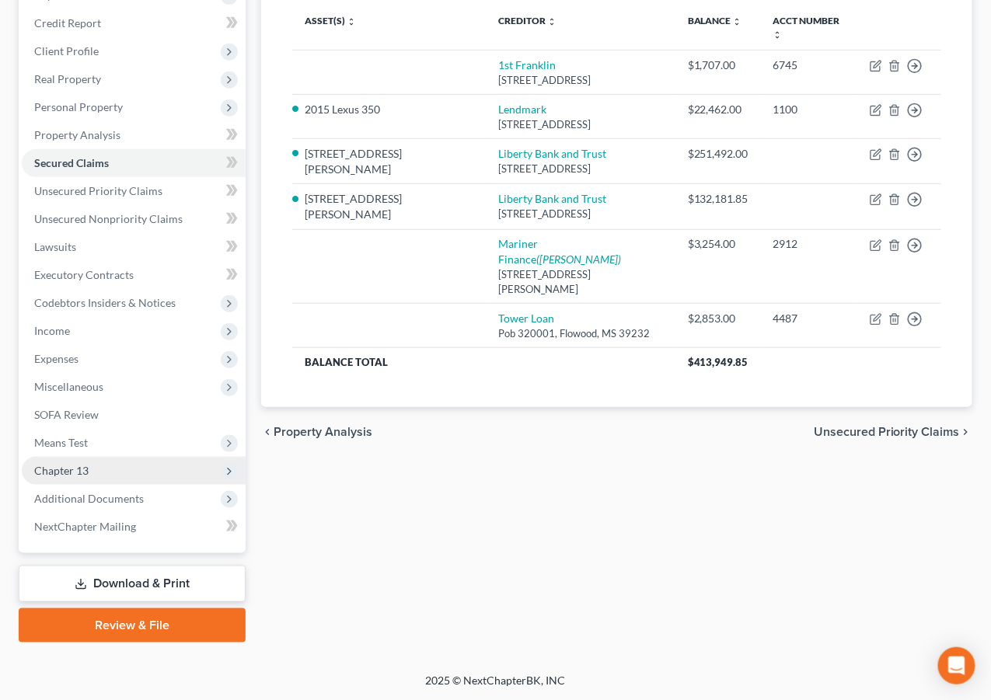
click at [196, 472] on span "Chapter 13" at bounding box center [134, 471] width 224 height 28
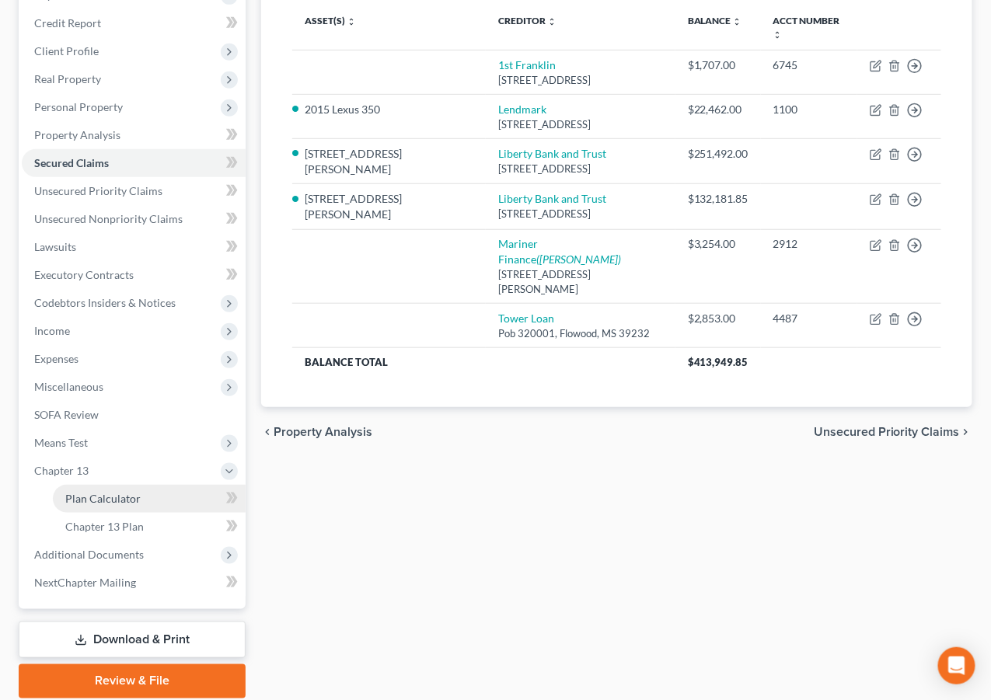
click at [187, 496] on link "Plan Calculator" at bounding box center [149, 499] width 193 height 28
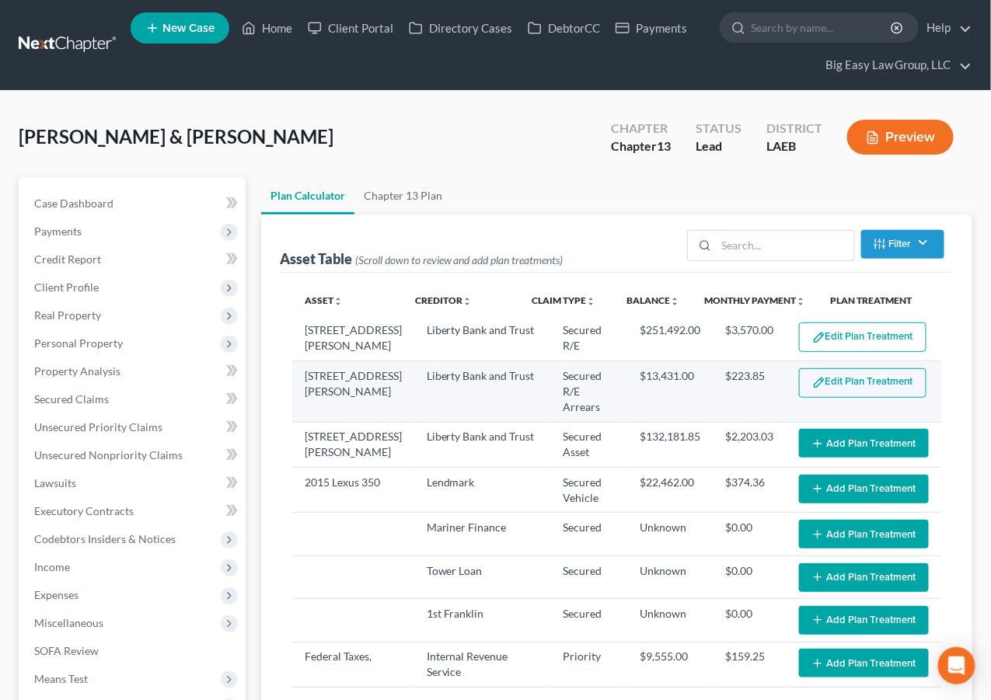
select select "59"
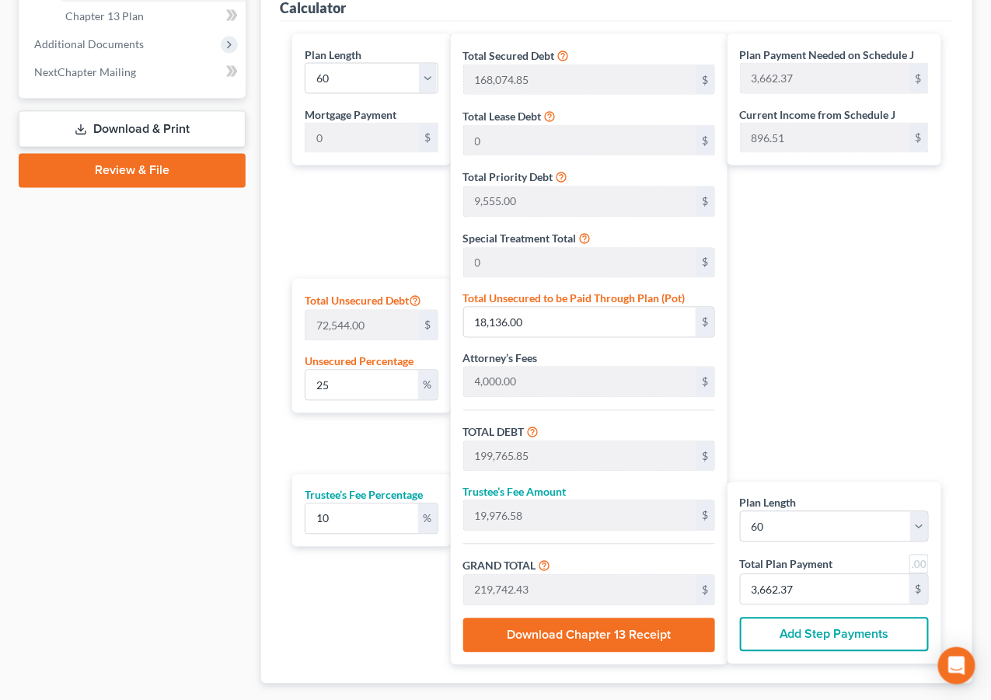
scroll to position [768, 0]
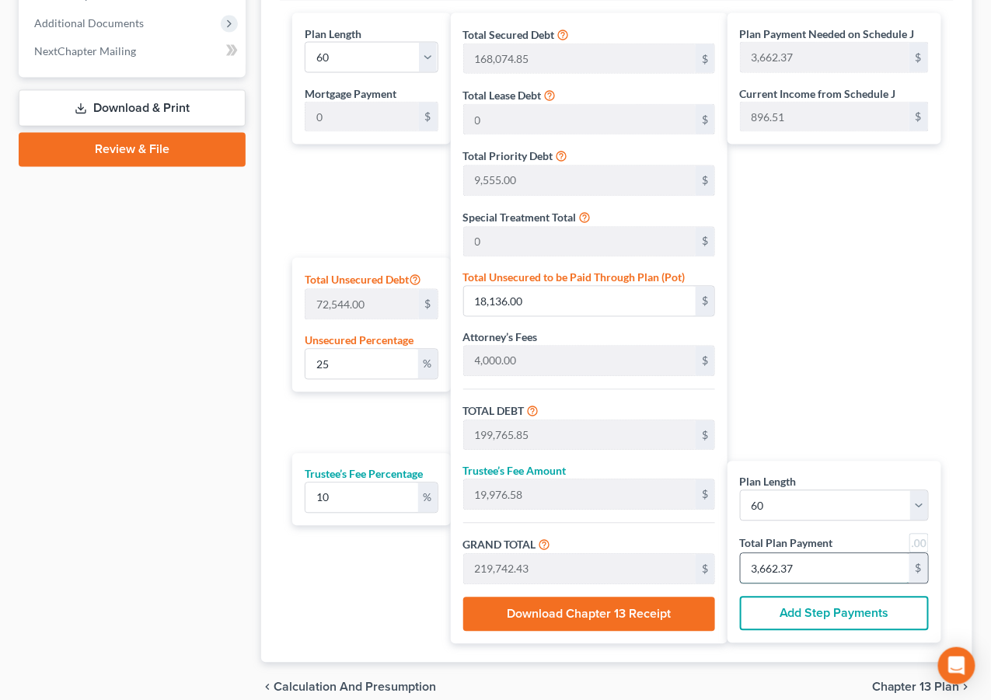
click at [832, 570] on input "3,662.37" at bounding box center [825, 569] width 169 height 30
type input "0"
type input "327.27"
type input "32.72"
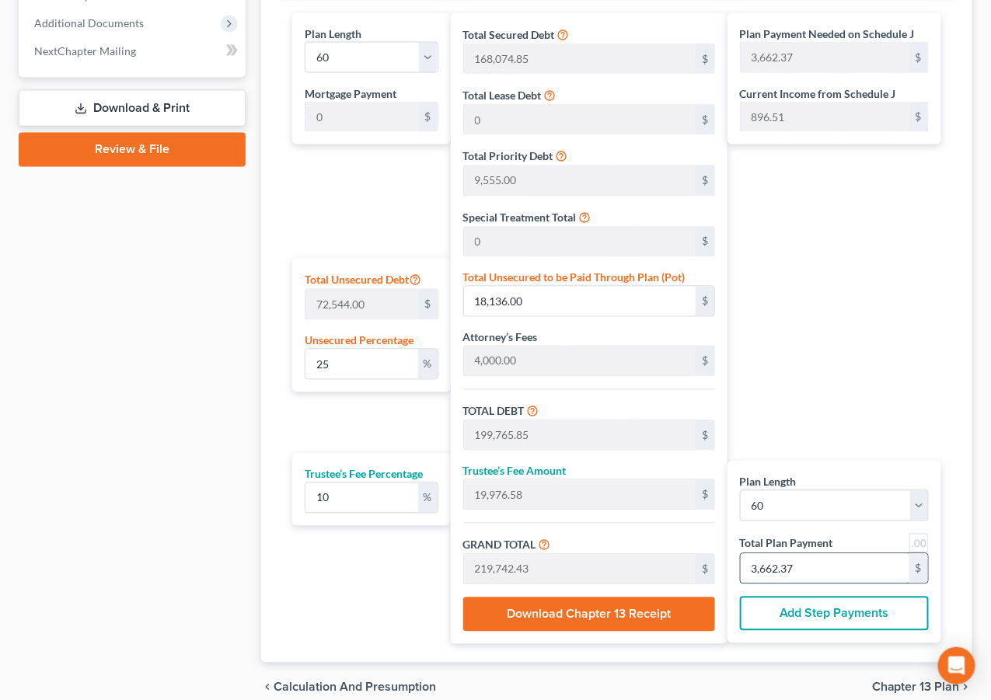
type input "360.00"
type input "6"
type input "3,381.81"
type input "338.18"
type input "3,720.00"
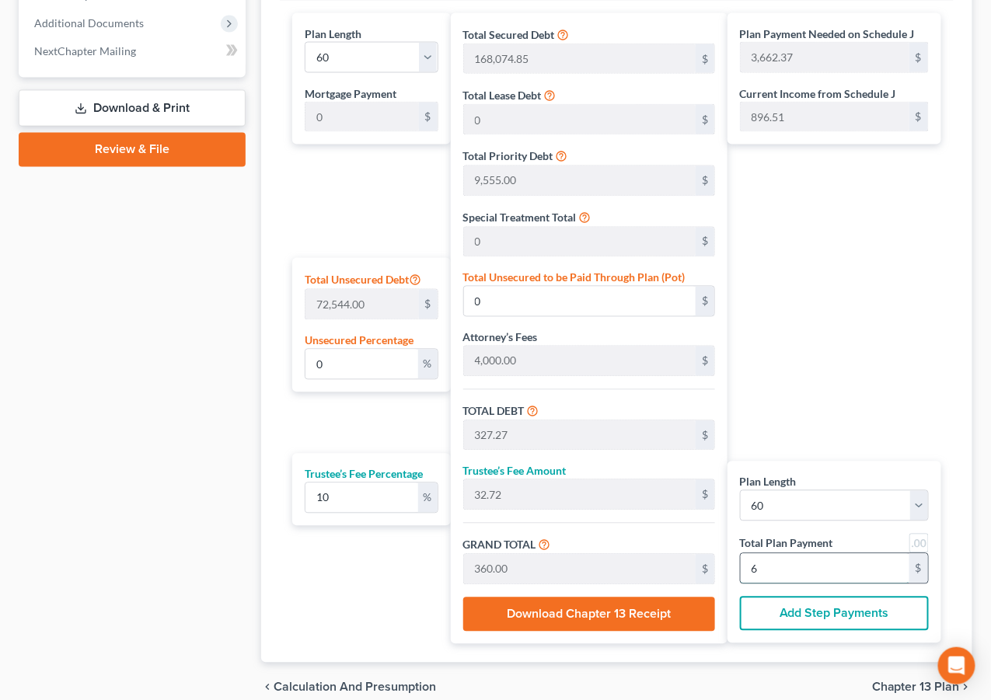
type input "62"
type input "34,090.90"
type input "3,409.09"
type input "37,500.00"
type input "625.00"
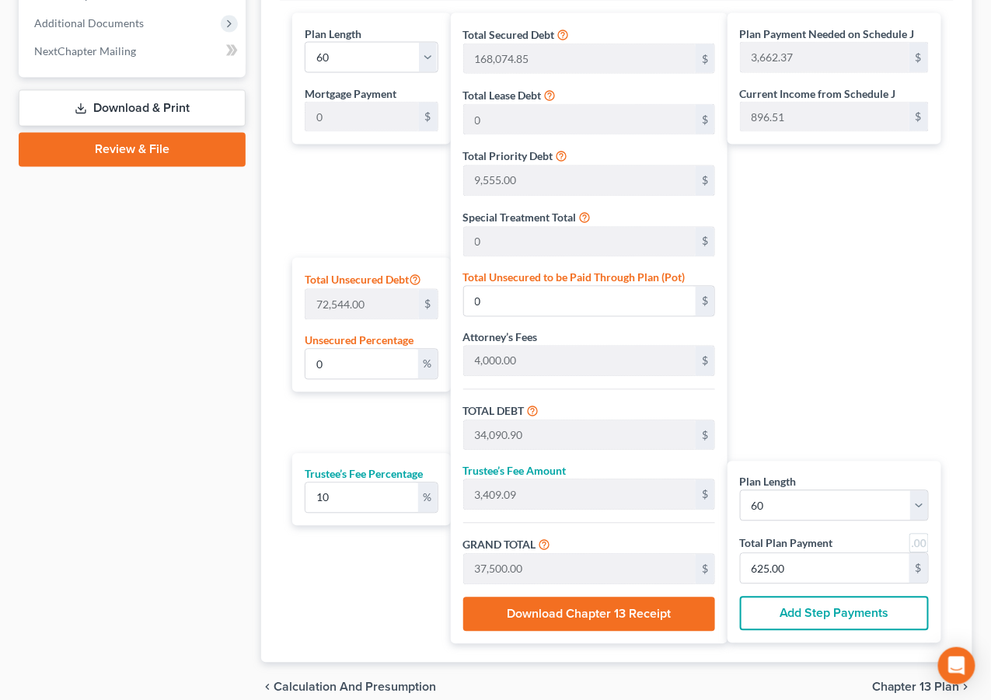
click at [919, 547] on link at bounding box center [918, 543] width 19 height 19
type input "181,629.85"
type input "18,162.98"
type input "199,792.83"
type input "3,330.00"
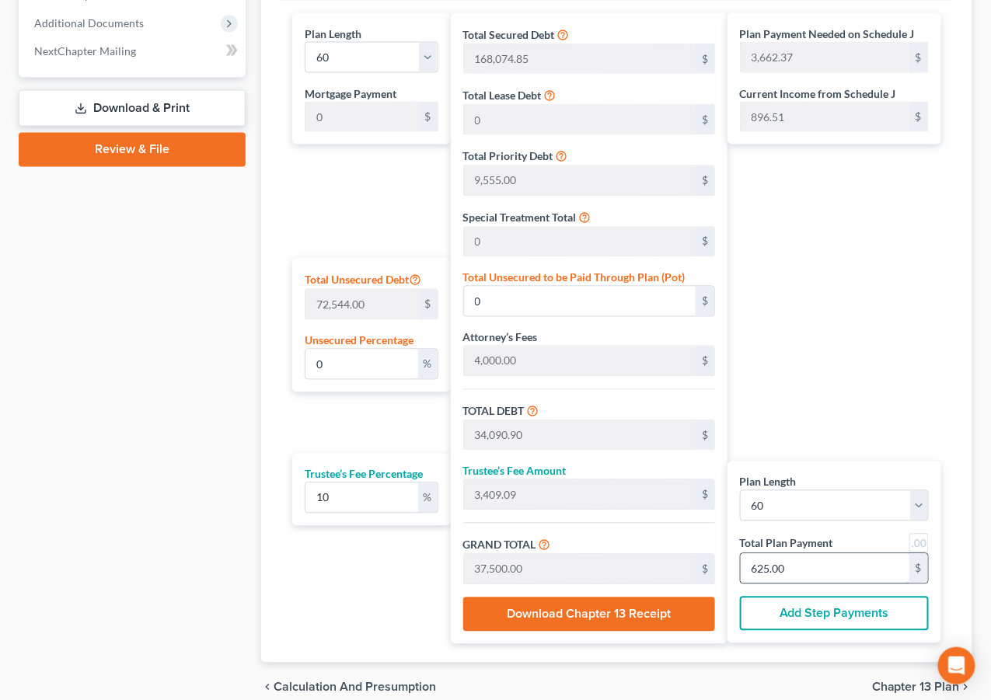
type input "3,330.00"
click at [817, 577] on input "3,330.00" at bounding box center [825, 569] width 169 height 30
type input "327.27"
type input "32.72"
type input "360.00"
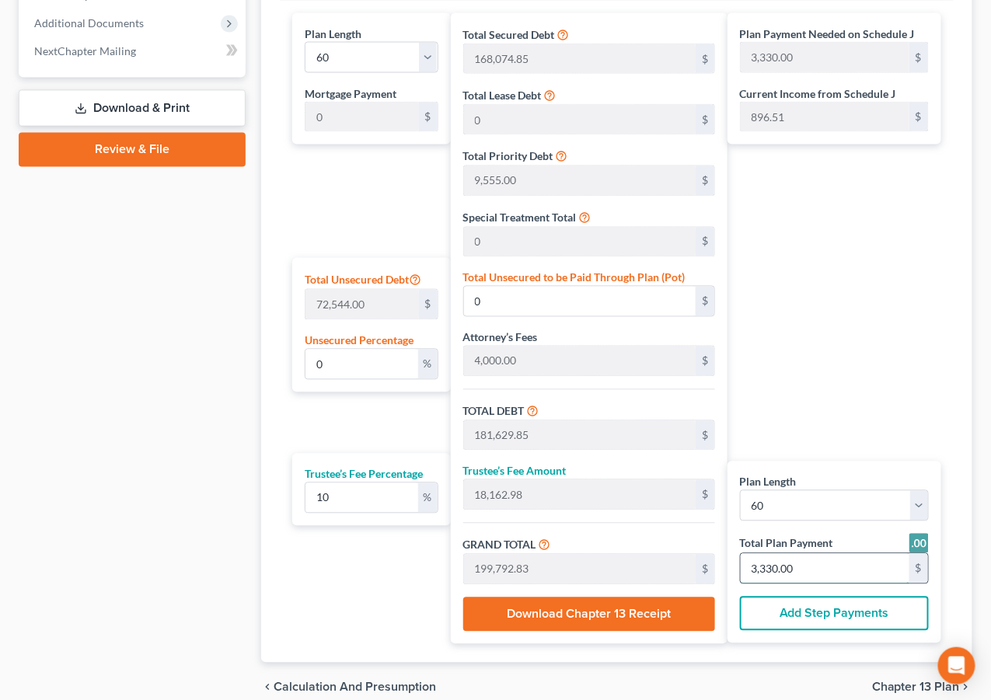
type input "6"
type input "3,381.81"
type input "338.18"
type input "3,720.00"
type input "62"
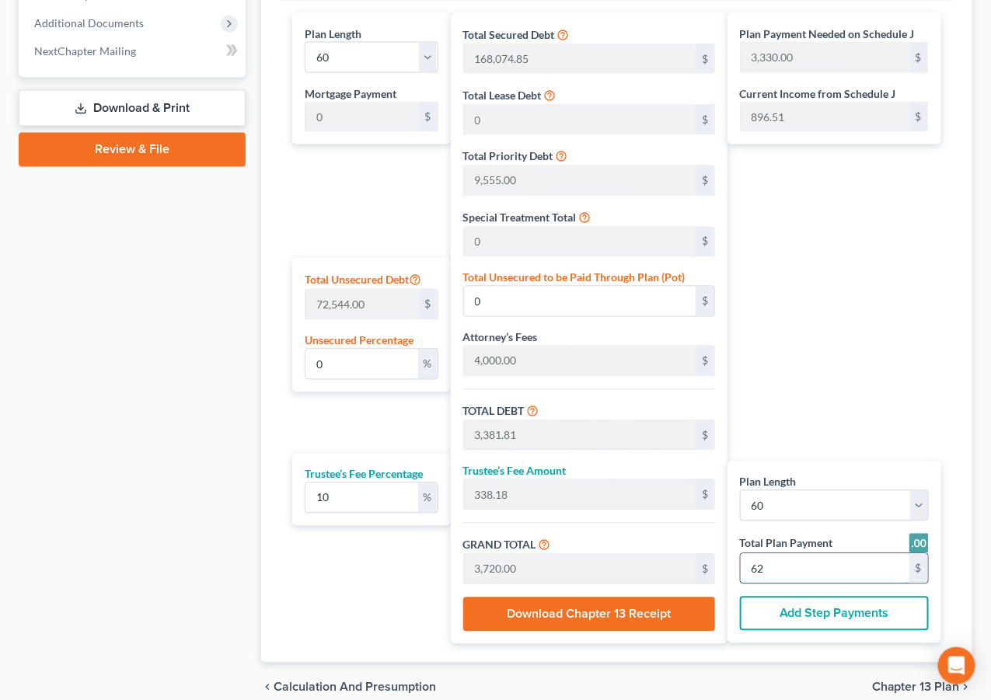
type input "34,090.90"
type input "3,409.09"
type input "37,500.00"
type input "625.00"
click at [924, 378] on div "Plan Payment Needed on Schedule J 3,330.00 $ Current Income from Schedule J 896…" at bounding box center [837, 328] width 221 height 631
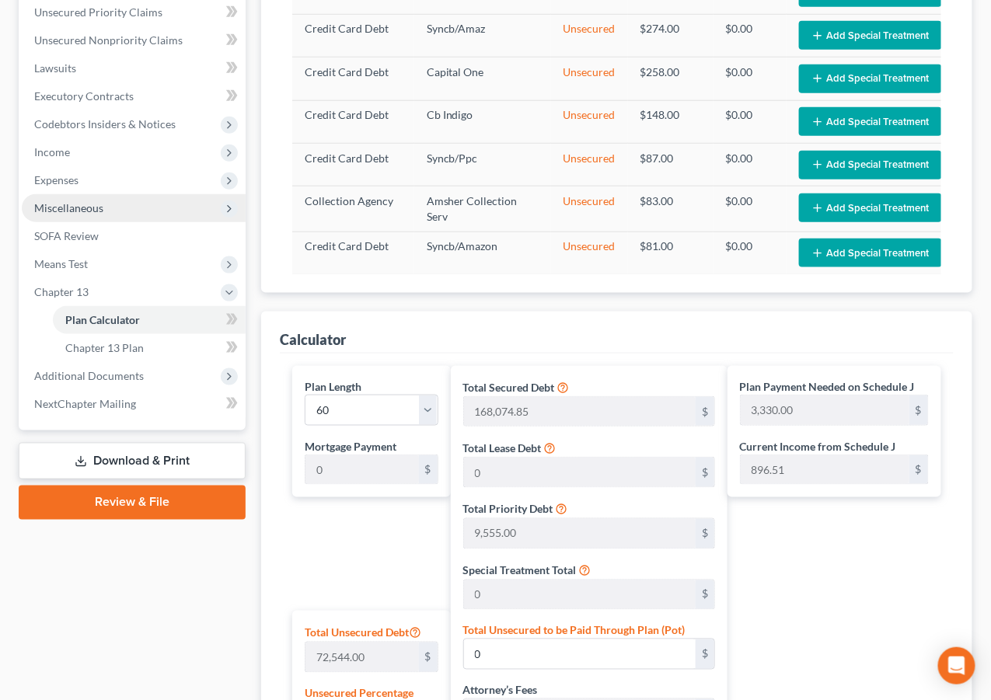
scroll to position [257, 0]
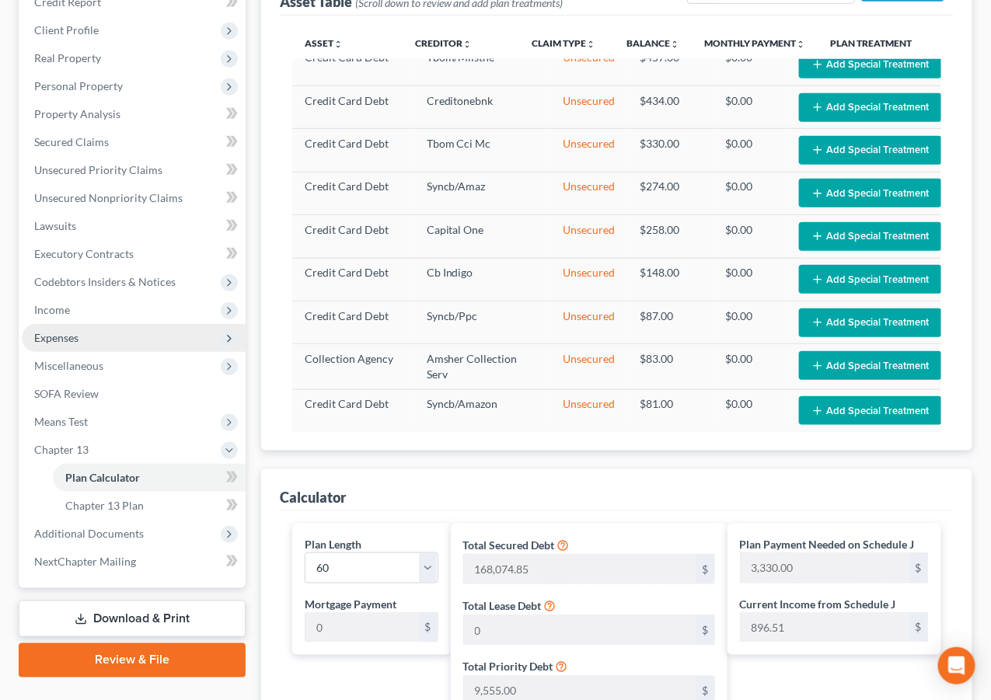
click at [128, 329] on span "Expenses" at bounding box center [134, 338] width 224 height 28
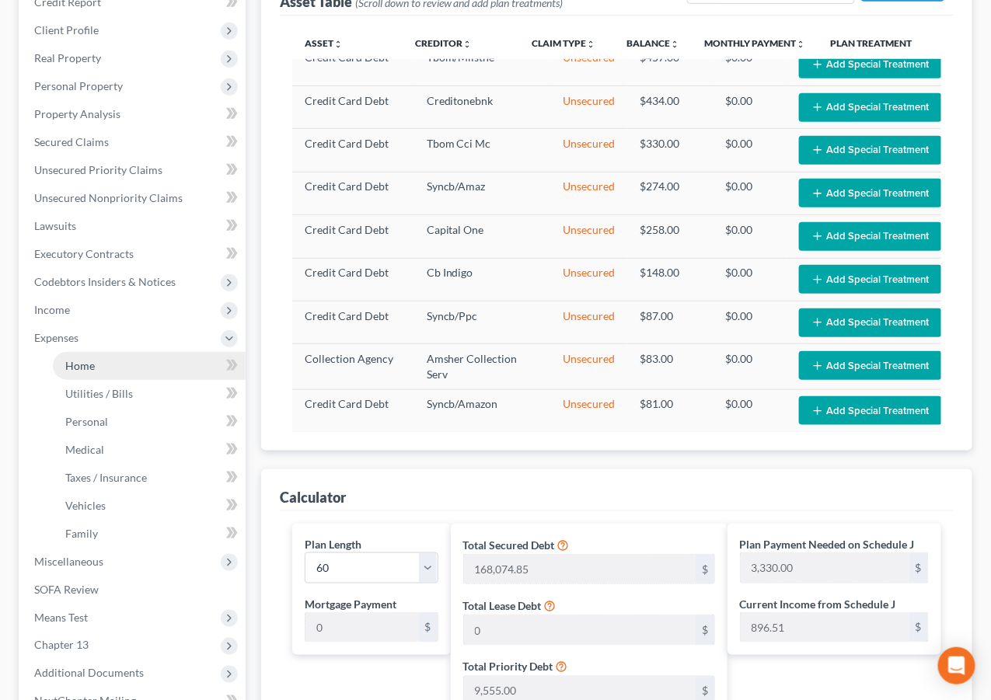
click at [143, 355] on link "Home" at bounding box center [149, 366] width 193 height 28
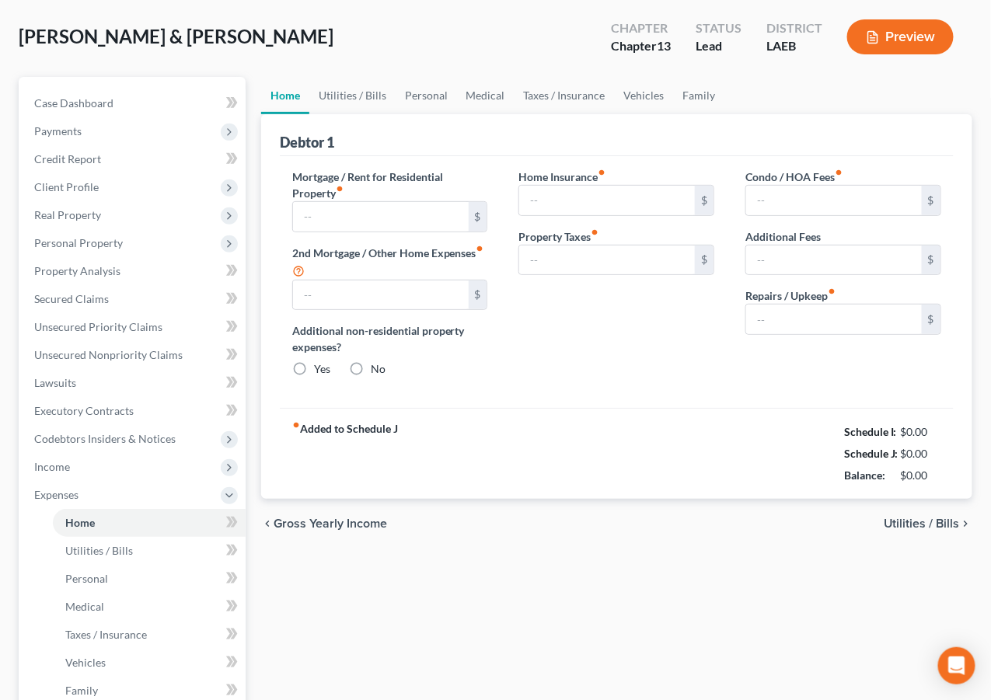
type input "3,570.00"
type input "1,392.97"
radio input "true"
type input "0.00"
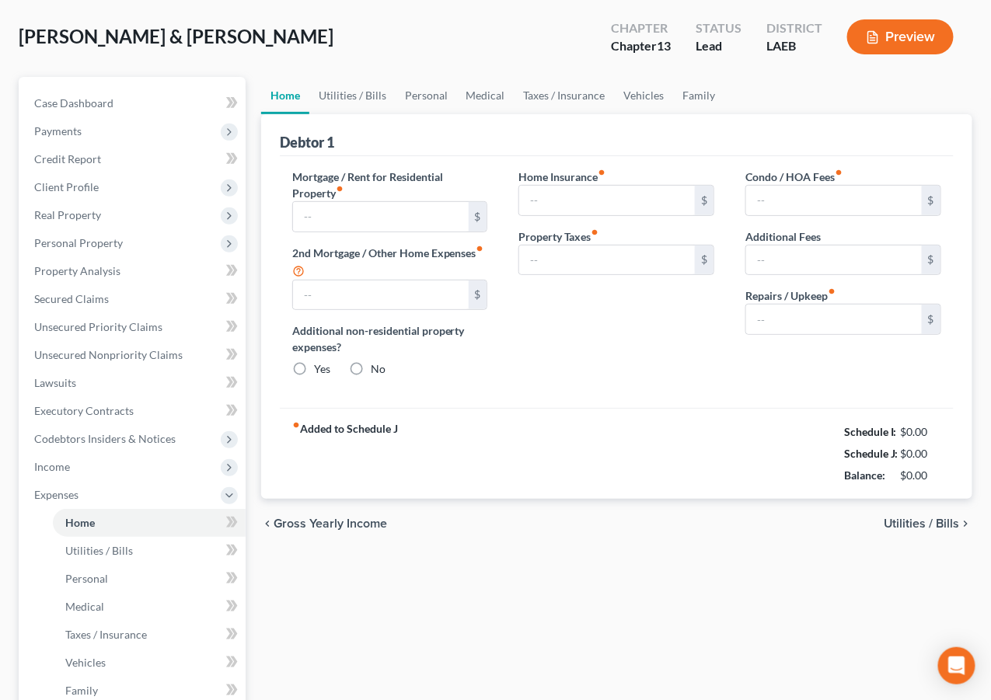
type input "0.00"
type input "200.00"
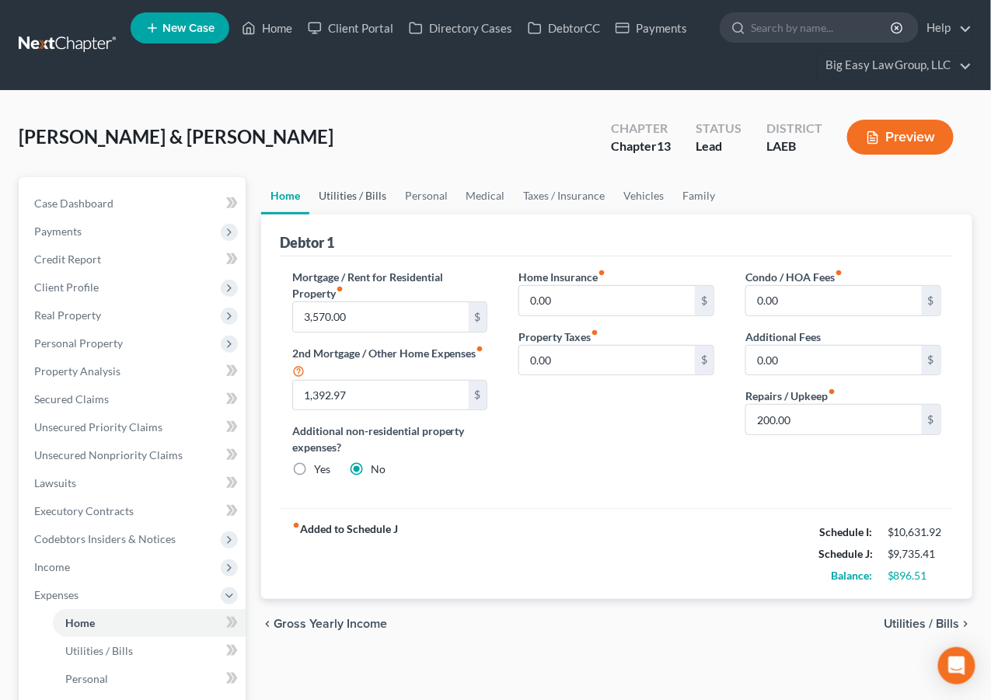
click at [359, 194] on link "Utilities / Bills" at bounding box center [352, 195] width 86 height 37
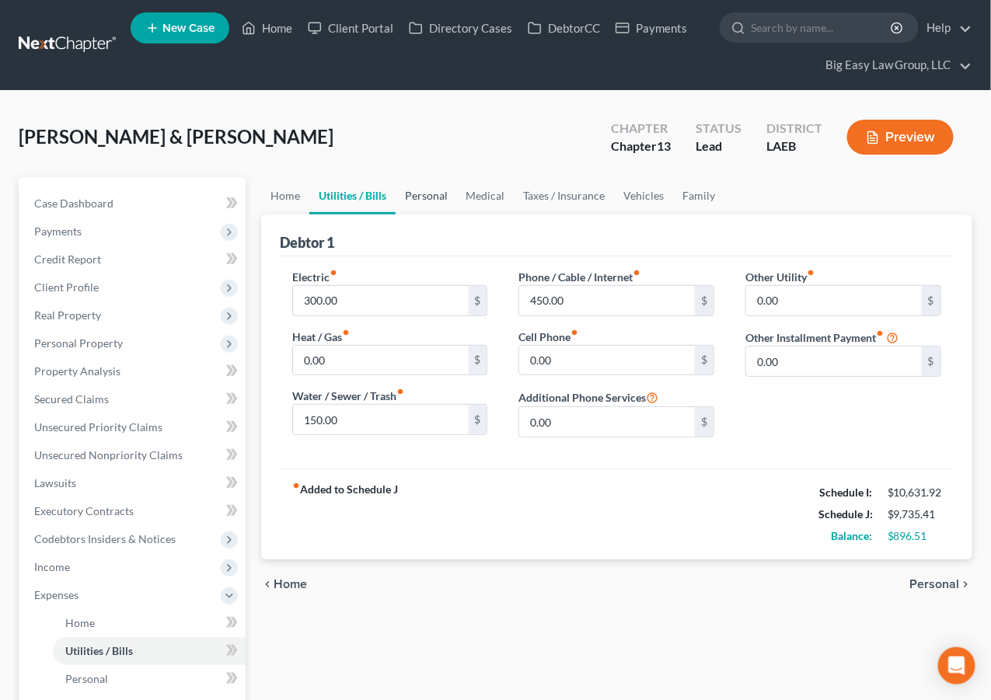
click at [423, 193] on link "Personal" at bounding box center [426, 195] width 61 height 37
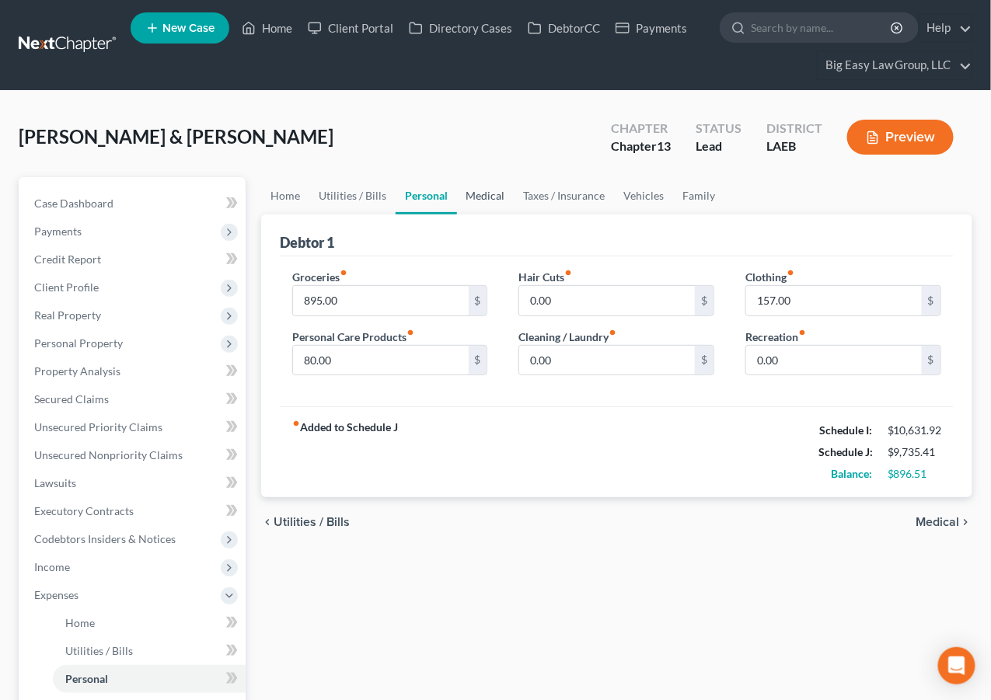
click at [505, 192] on link "Medical" at bounding box center [486, 195] width 58 height 37
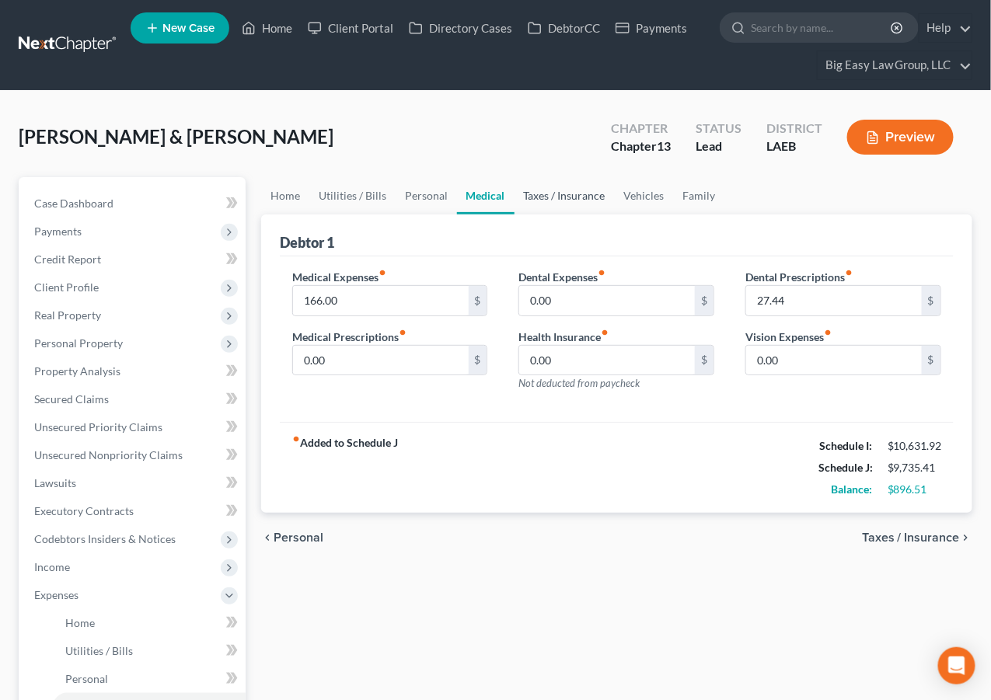
click at [560, 194] on link "Taxes / Insurance" at bounding box center [564, 195] width 100 height 37
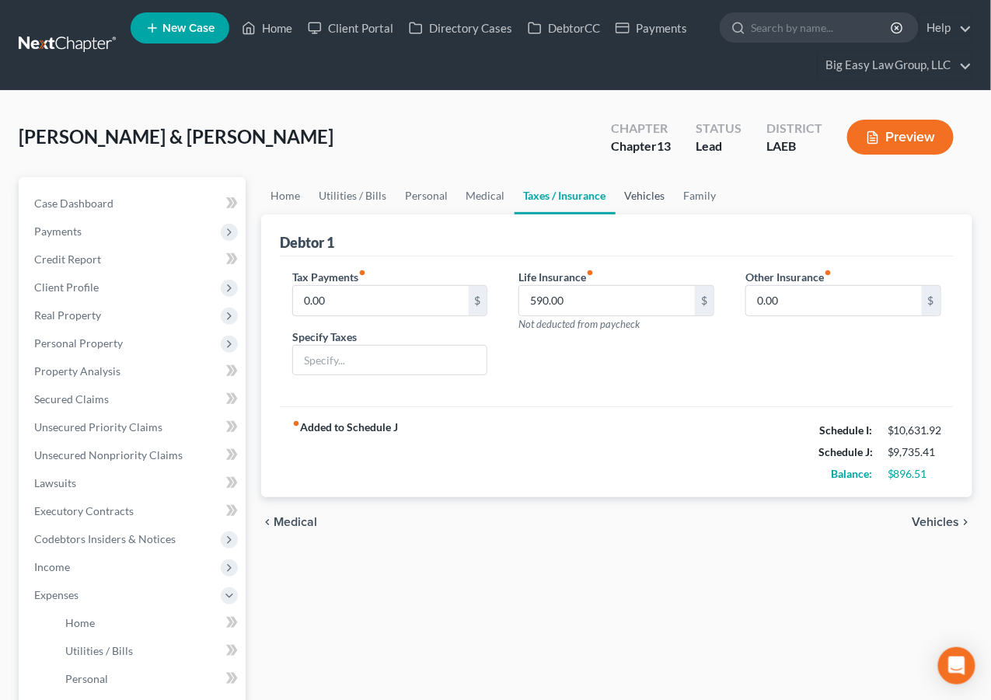
click at [642, 195] on link "Vehicles" at bounding box center [644, 195] width 59 height 37
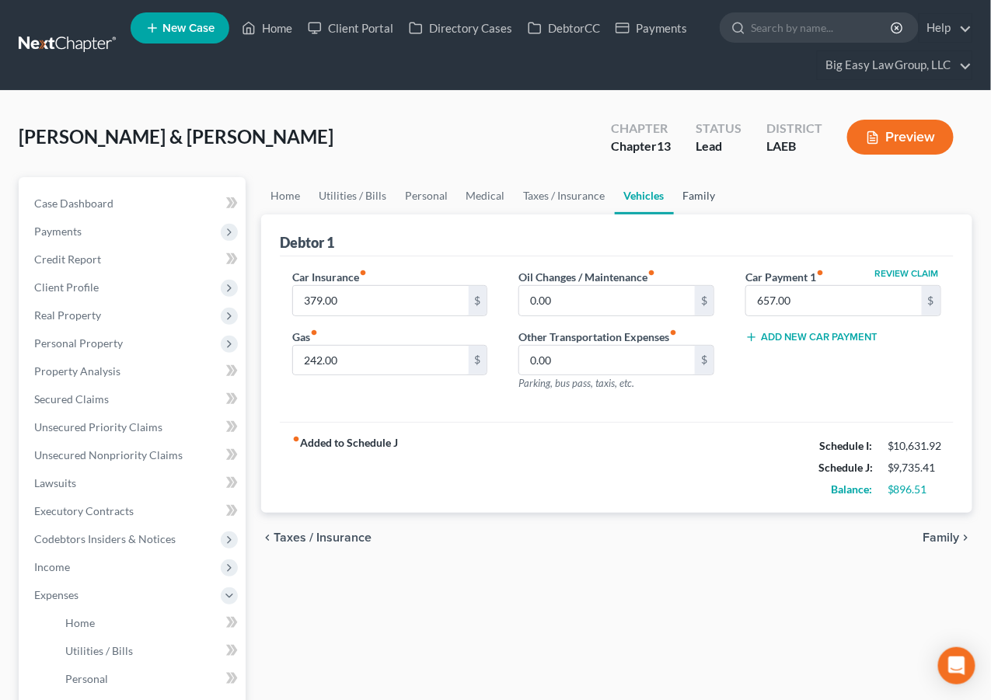
click at [695, 192] on link "Family" at bounding box center [699, 195] width 51 height 37
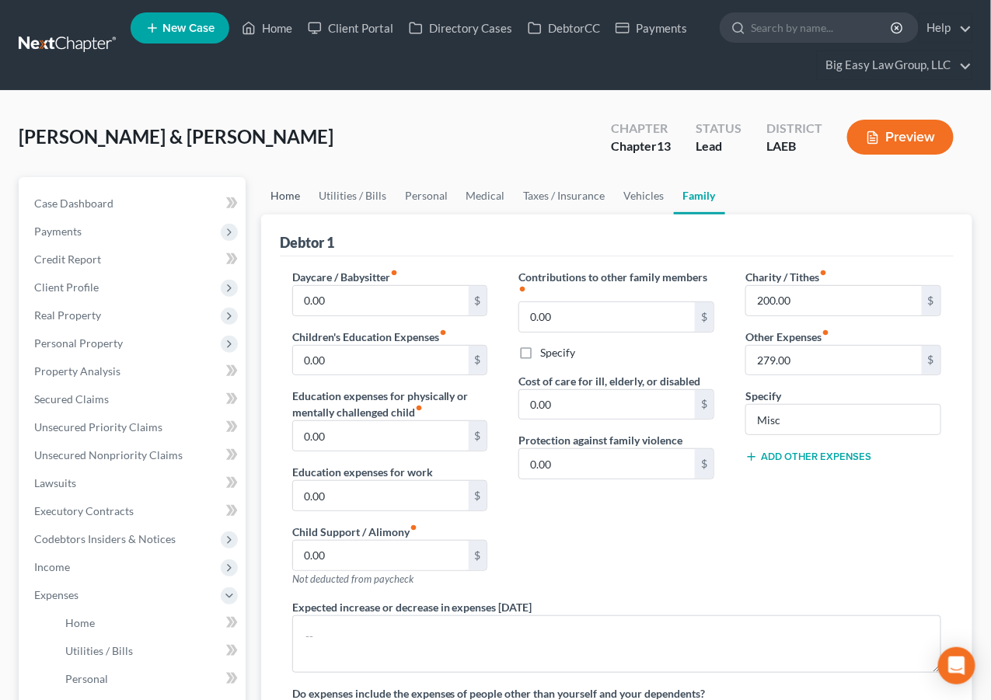
click at [296, 185] on link "Home" at bounding box center [285, 195] width 48 height 37
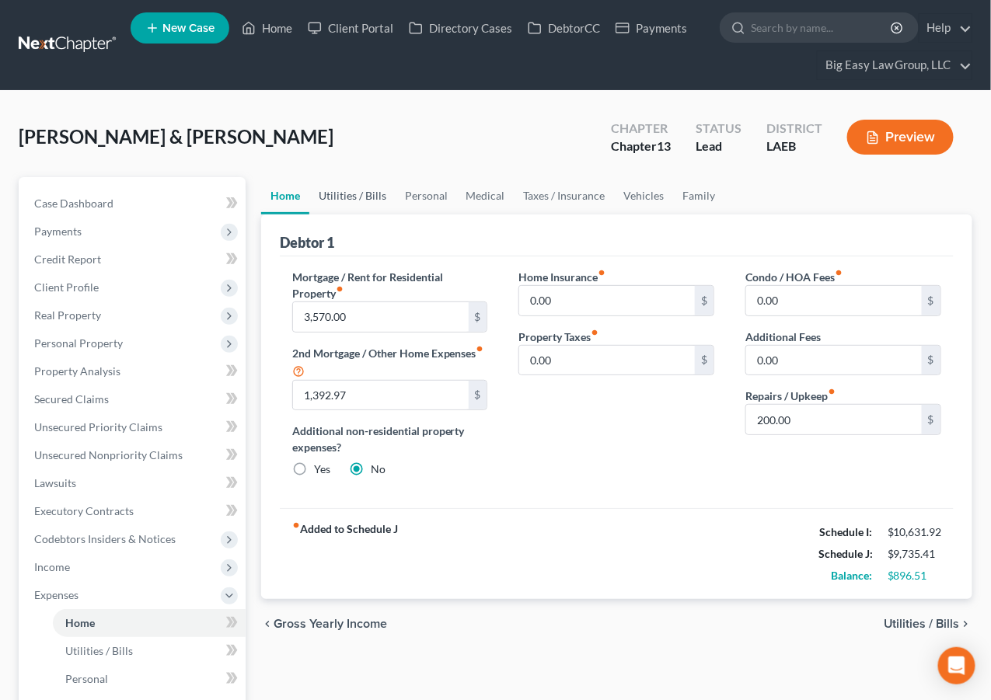
click at [379, 195] on link "Utilities / Bills" at bounding box center [352, 195] width 86 height 37
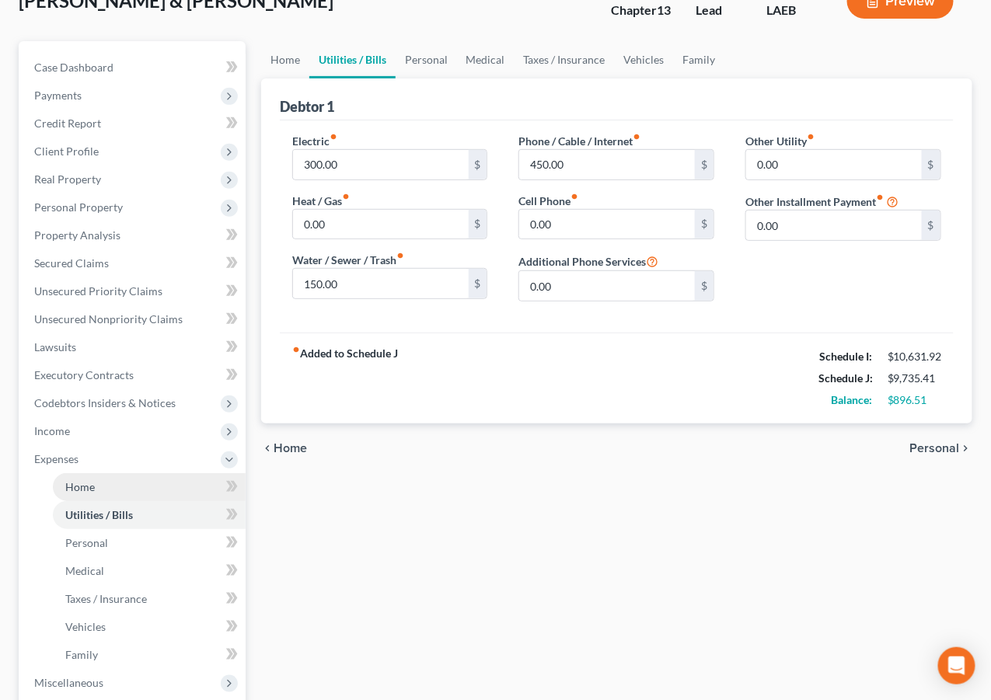
scroll to position [142, 0]
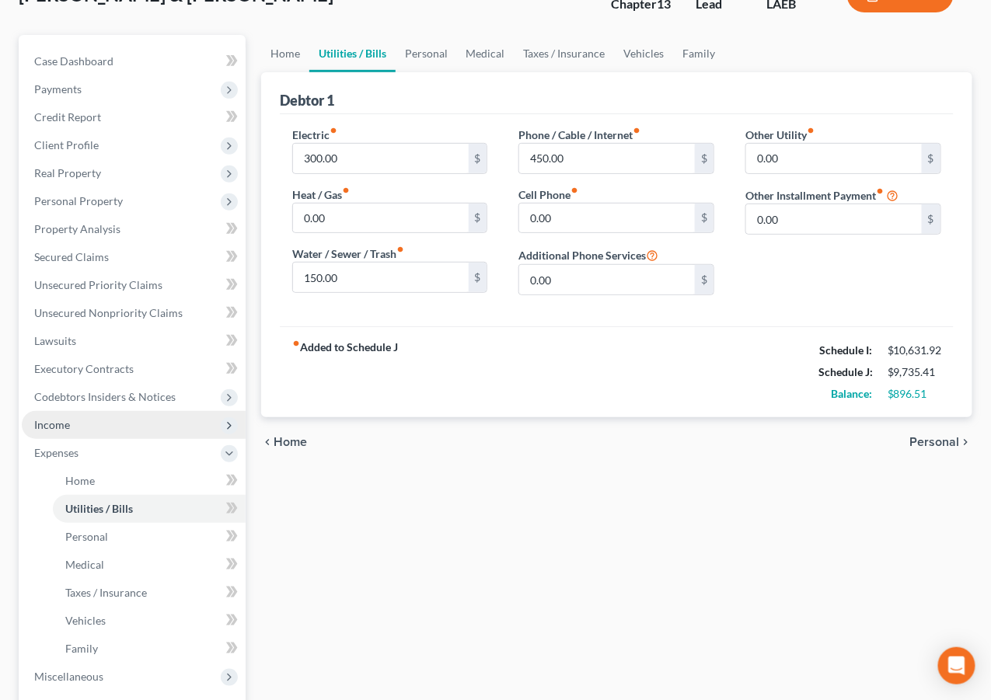
click at [186, 424] on span "Income" at bounding box center [134, 425] width 224 height 28
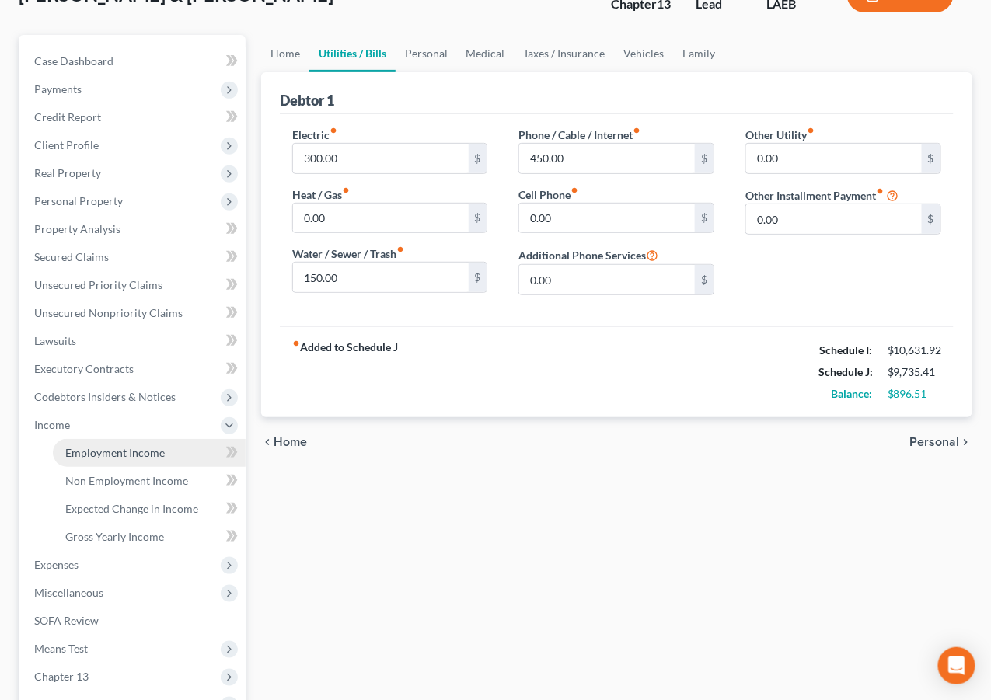
click at [169, 441] on link "Employment Income" at bounding box center [149, 453] width 193 height 28
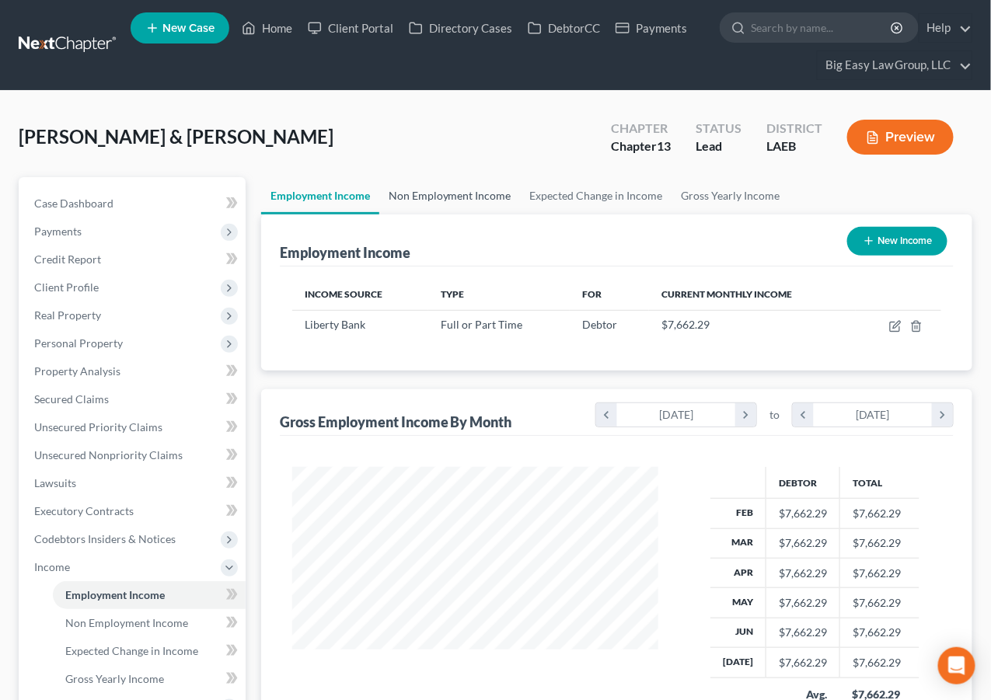
scroll to position [278, 396]
click at [477, 192] on link "Non Employment Income" at bounding box center [449, 195] width 141 height 37
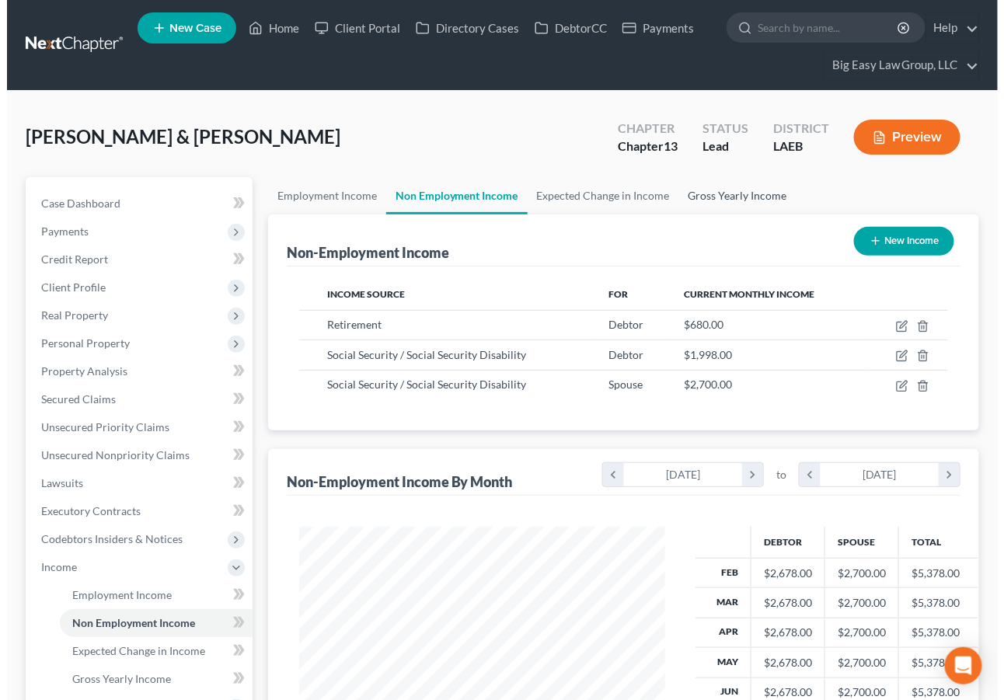
scroll to position [278, 396]
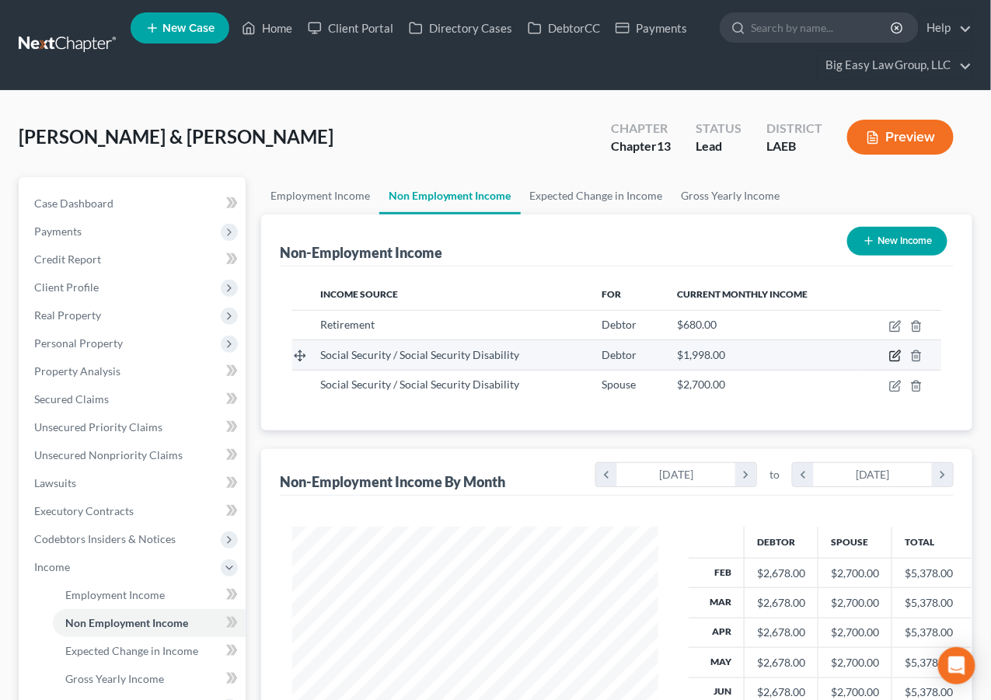
click at [897, 353] on icon "button" at bounding box center [896, 354] width 7 height 7
select select "4"
select select "0"
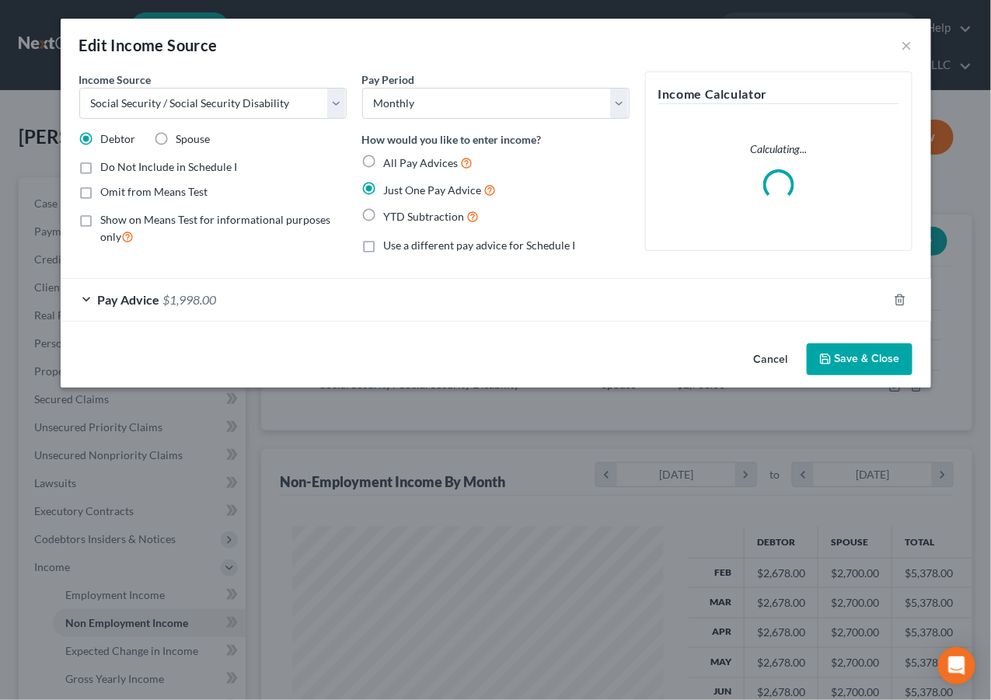
scroll to position [278, 403]
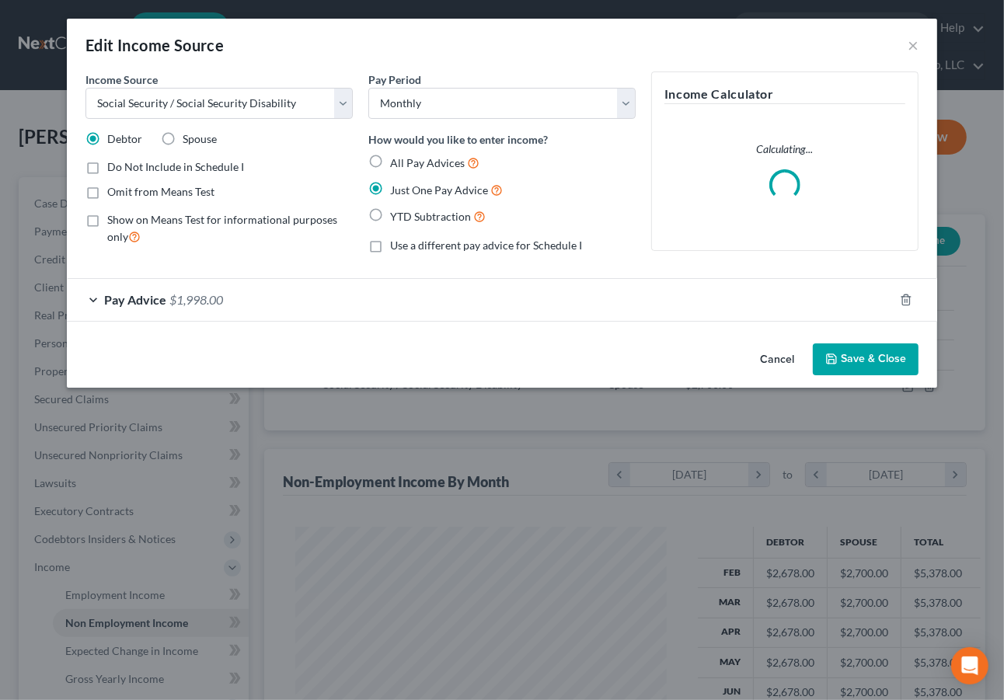
click at [183, 168] on span "Do Not Include in Schedule I" at bounding box center [175, 166] width 137 height 13
click at [124, 168] on input "Do Not Include in Schedule I" at bounding box center [118, 164] width 10 height 10
checkbox input "true"
click at [862, 360] on button "Save & Close" at bounding box center [866, 359] width 106 height 33
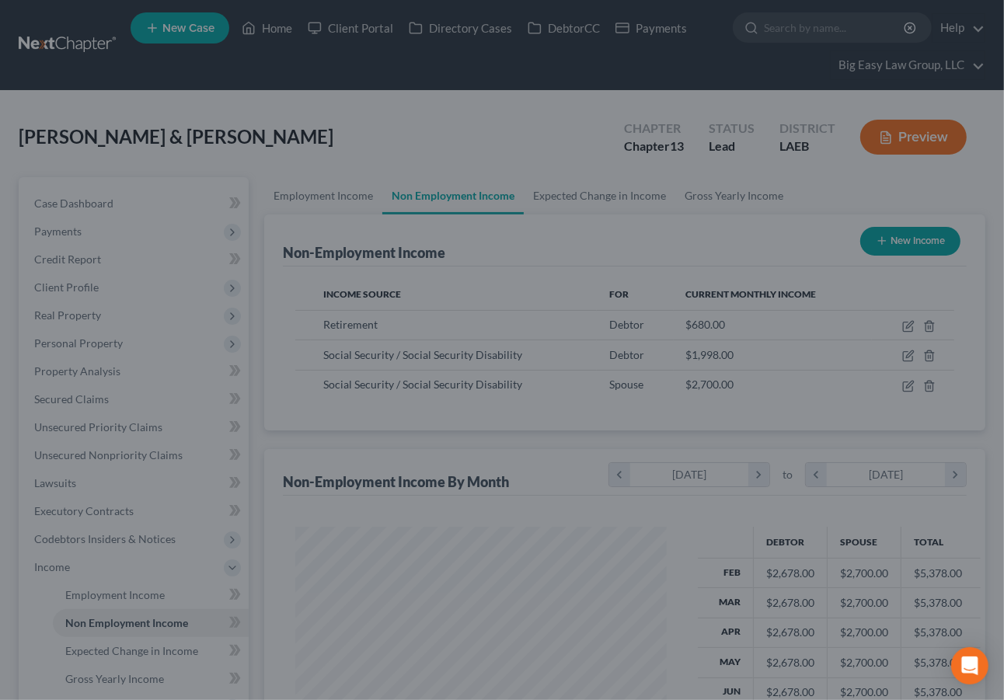
scroll to position [776837, 776718]
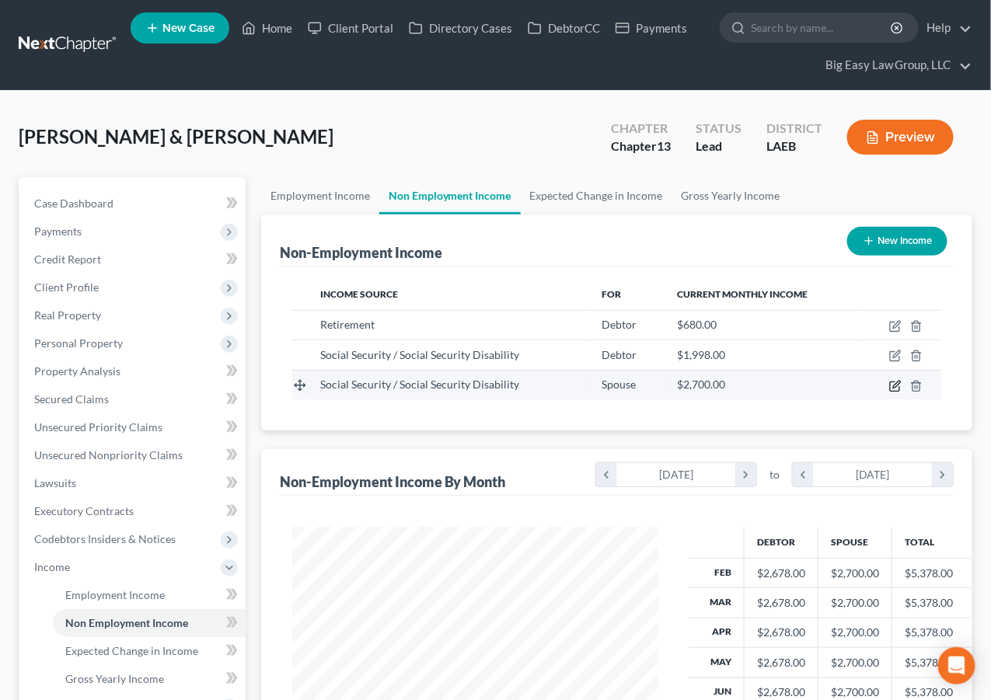
click at [897, 381] on icon "button" at bounding box center [895, 386] width 12 height 12
select select "4"
select select "0"
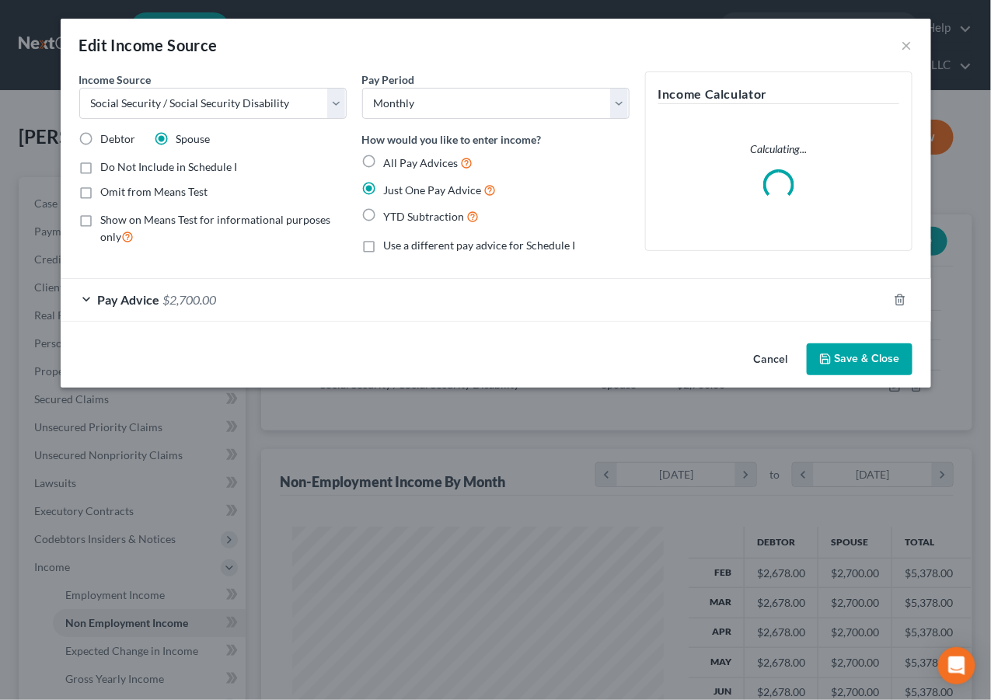
scroll to position [278, 403]
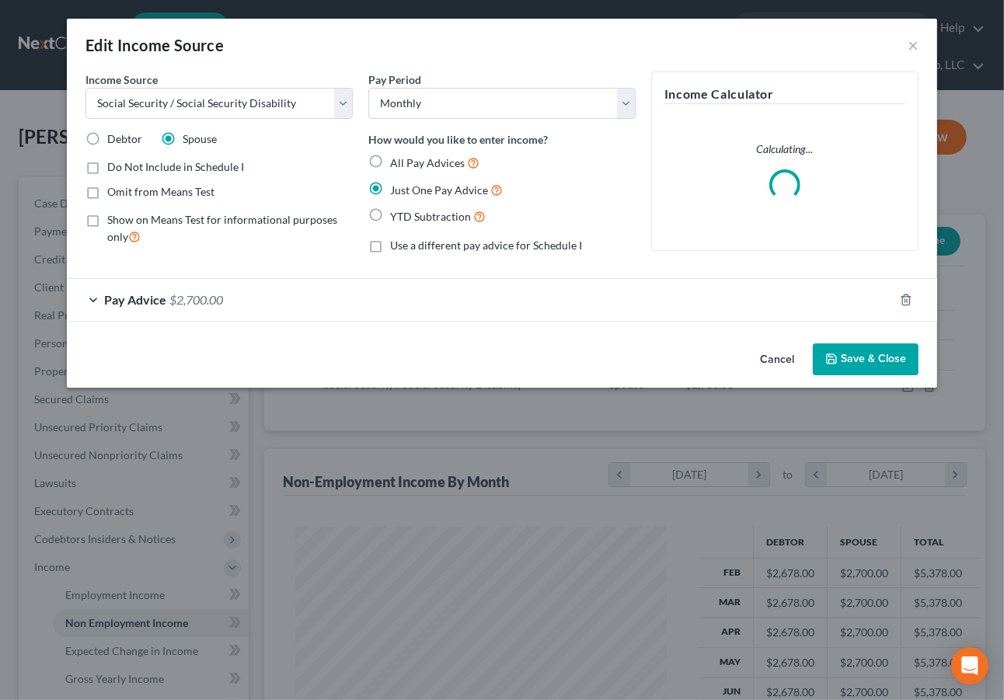
click at [208, 168] on span "Do Not Include in Schedule I" at bounding box center [175, 166] width 137 height 13
click at [124, 168] on input "Do Not Include in Schedule I" at bounding box center [118, 164] width 10 height 10
checkbox input "true"
click at [846, 362] on button "Save & Close" at bounding box center [866, 359] width 106 height 33
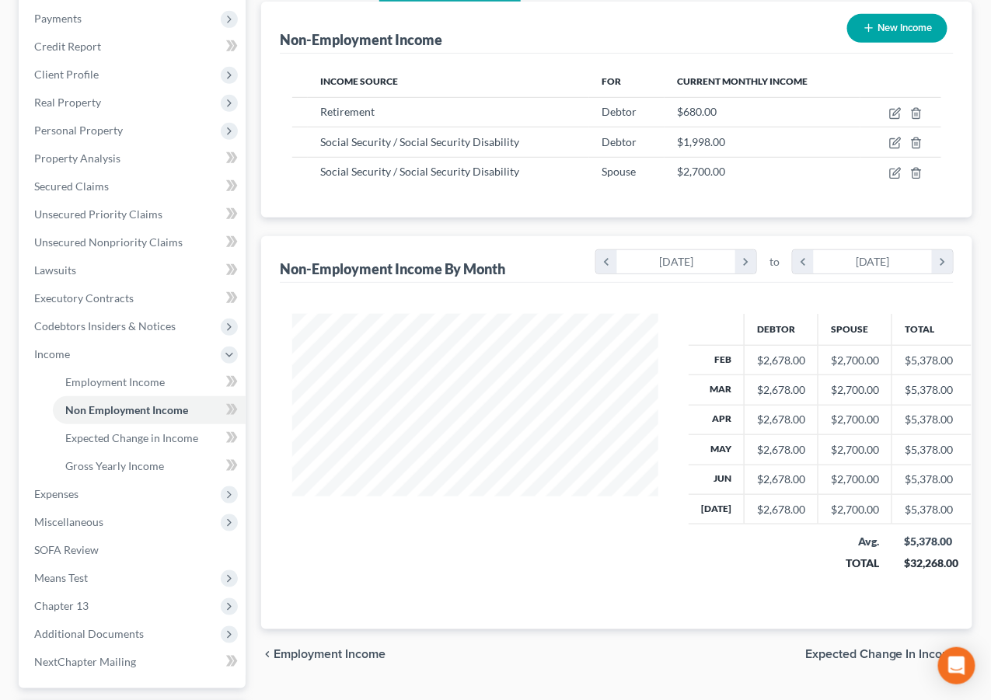
scroll to position [347, 0]
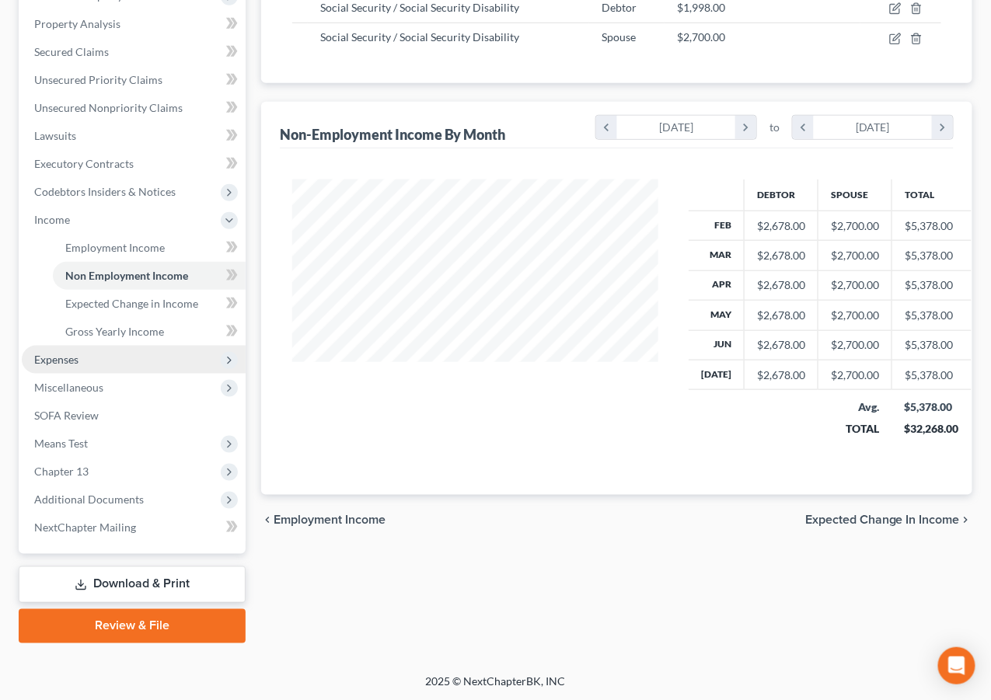
click at [162, 357] on span "Expenses" at bounding box center [134, 360] width 224 height 28
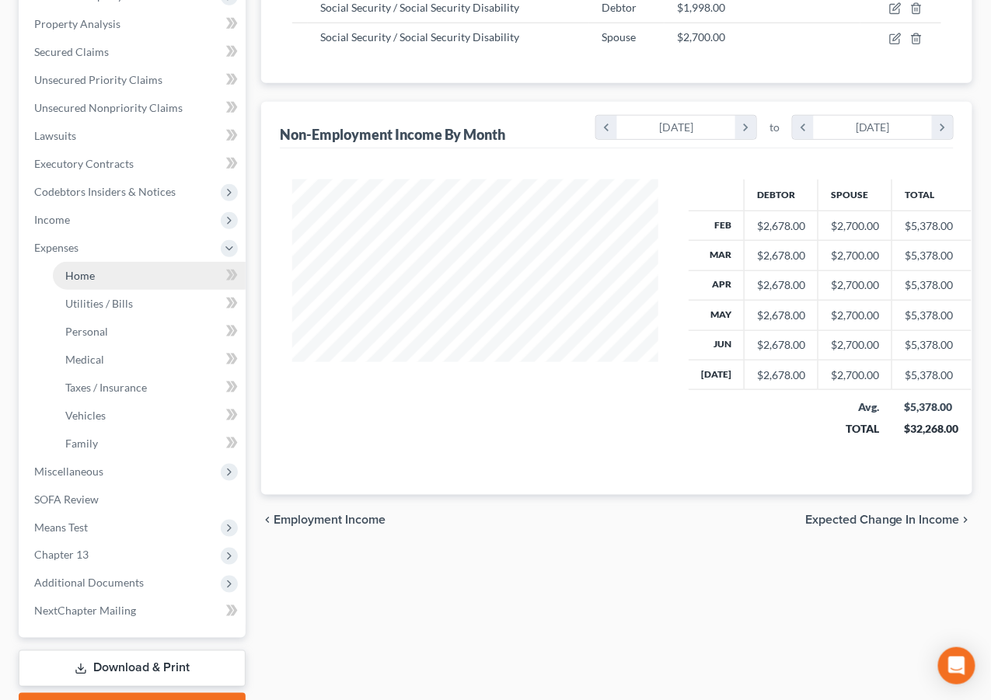
click at [147, 277] on link "Home" at bounding box center [149, 276] width 193 height 28
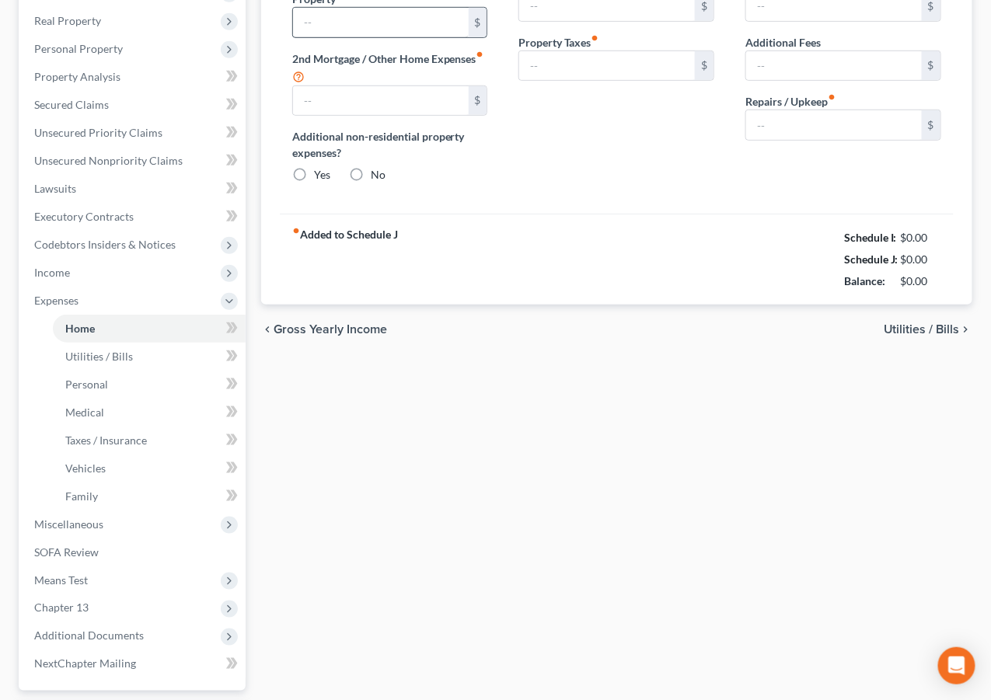
type input "3,570.00"
type input "1,392.97"
radio input "true"
type input "0.00"
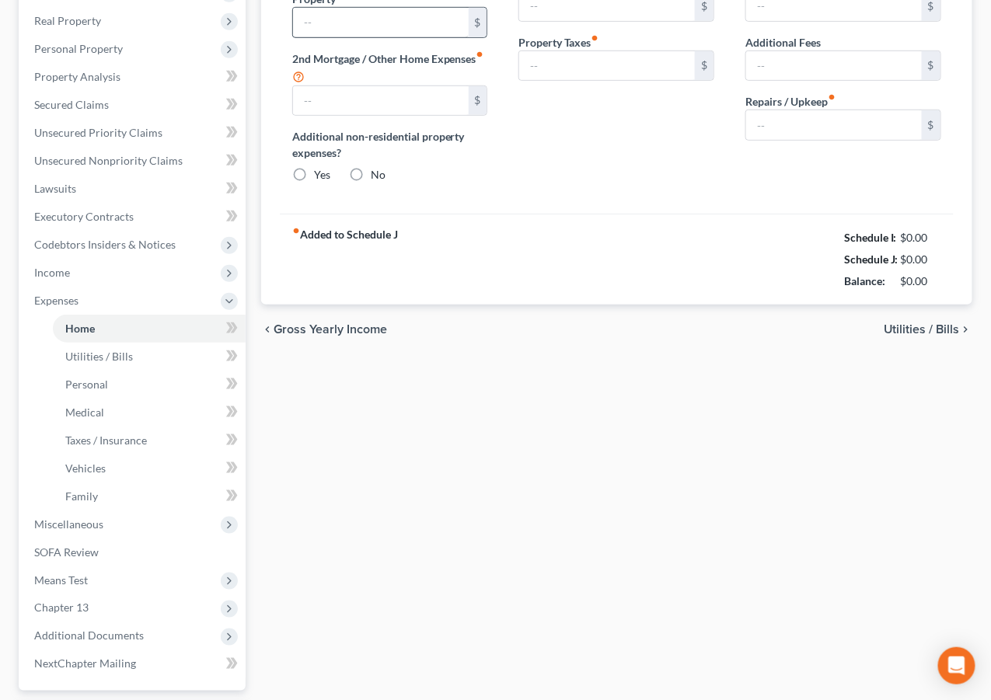
type input "0.00"
type input "200.00"
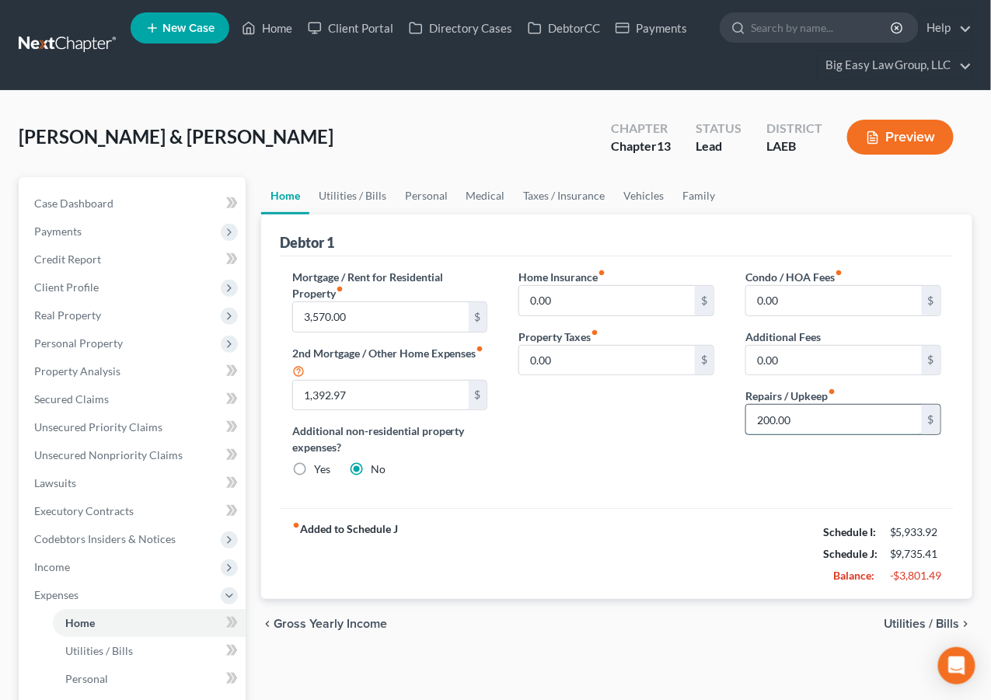
click at [811, 417] on input "200.00" at bounding box center [834, 420] width 176 height 30
click at [384, 190] on link "Utilities / Bills" at bounding box center [352, 195] width 86 height 37
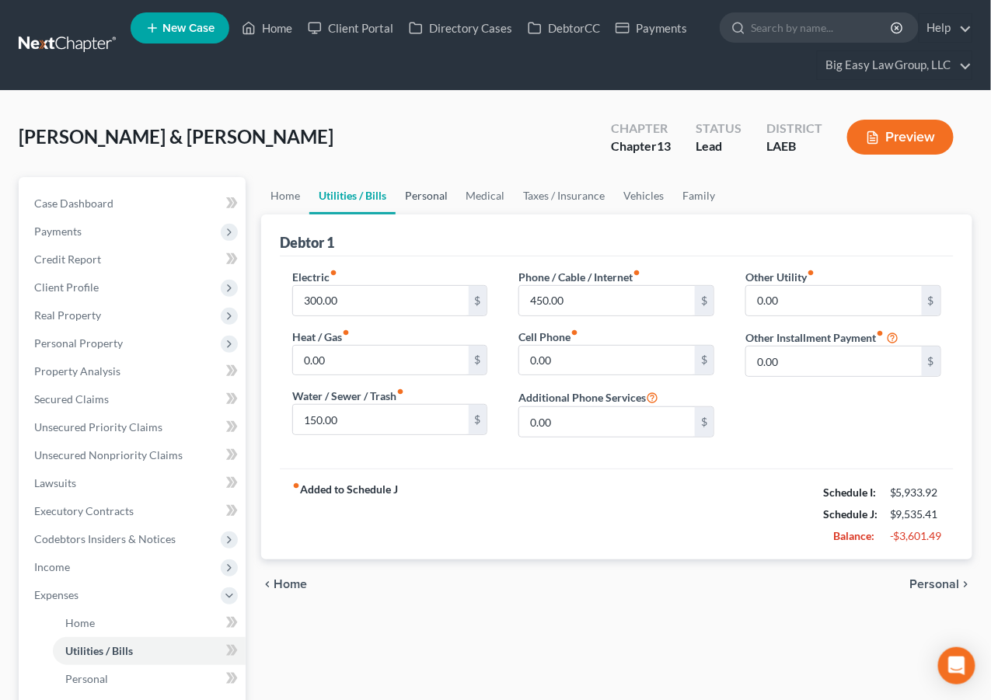
click at [437, 193] on link "Personal" at bounding box center [426, 195] width 61 height 37
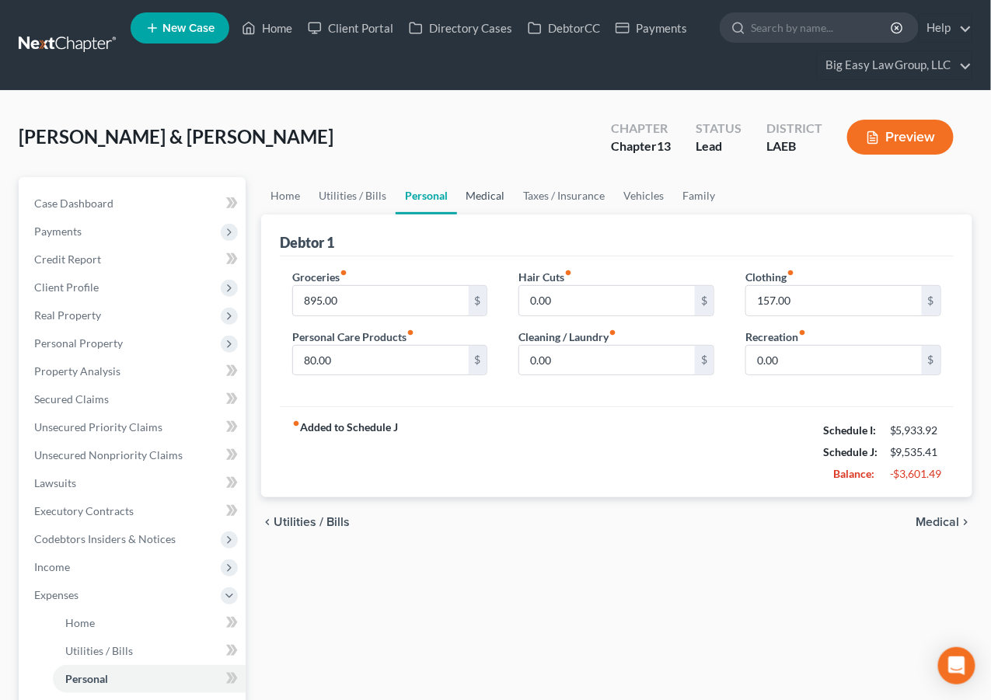
click at [488, 193] on link "Medical" at bounding box center [486, 195] width 58 height 37
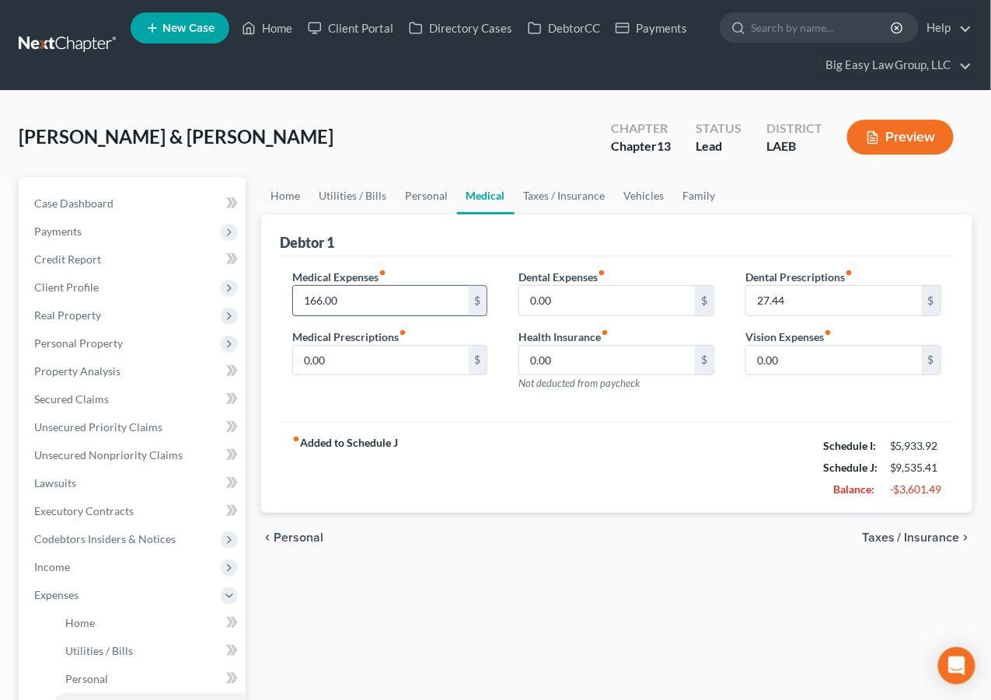
click at [399, 299] on input "166.00" at bounding box center [381, 301] width 176 height 30
click at [546, 194] on link "Taxes / Insurance" at bounding box center [564, 195] width 100 height 37
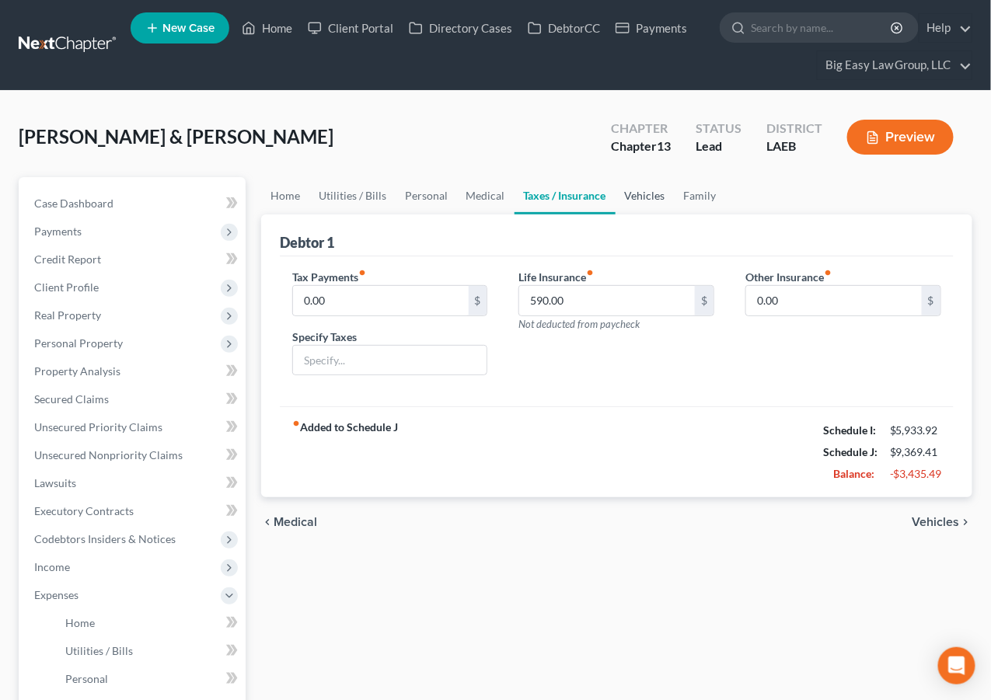
click at [629, 196] on link "Vehicles" at bounding box center [644, 195] width 59 height 37
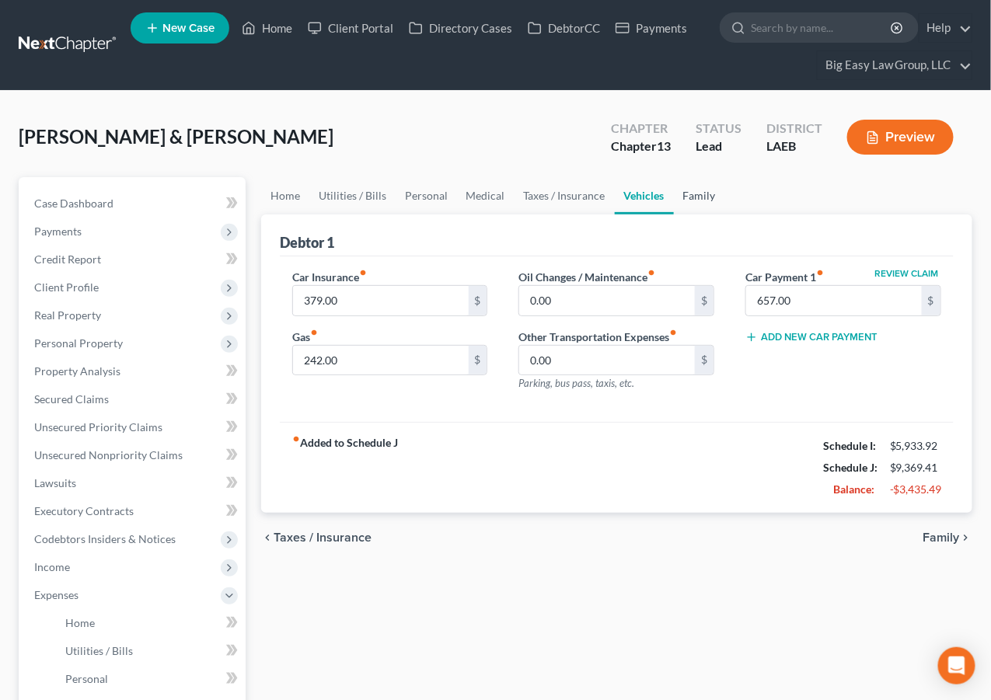
click at [696, 194] on link "Family" at bounding box center [699, 195] width 51 height 37
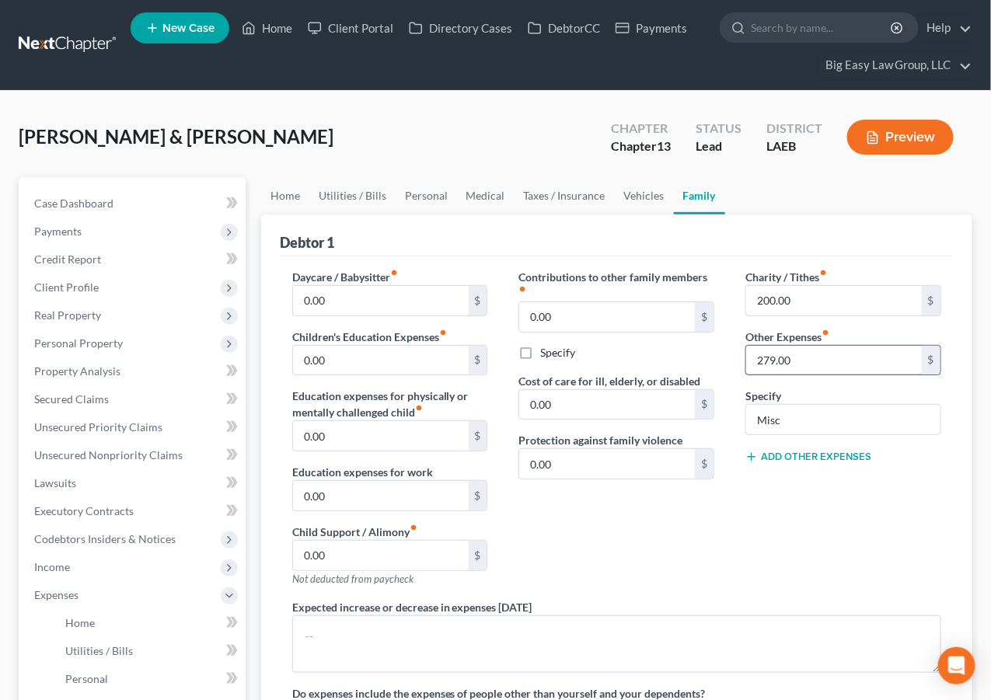
click at [818, 358] on input "279.00" at bounding box center [834, 361] width 176 height 30
click at [804, 417] on input "Misc" at bounding box center [843, 420] width 194 height 30
type input "M"
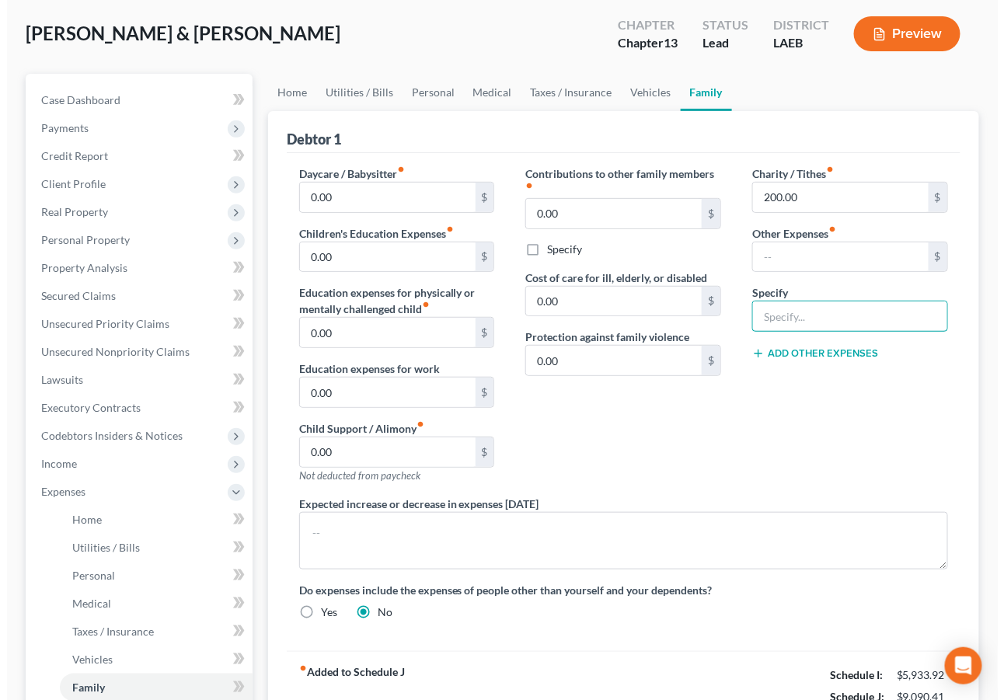
scroll to position [45, 0]
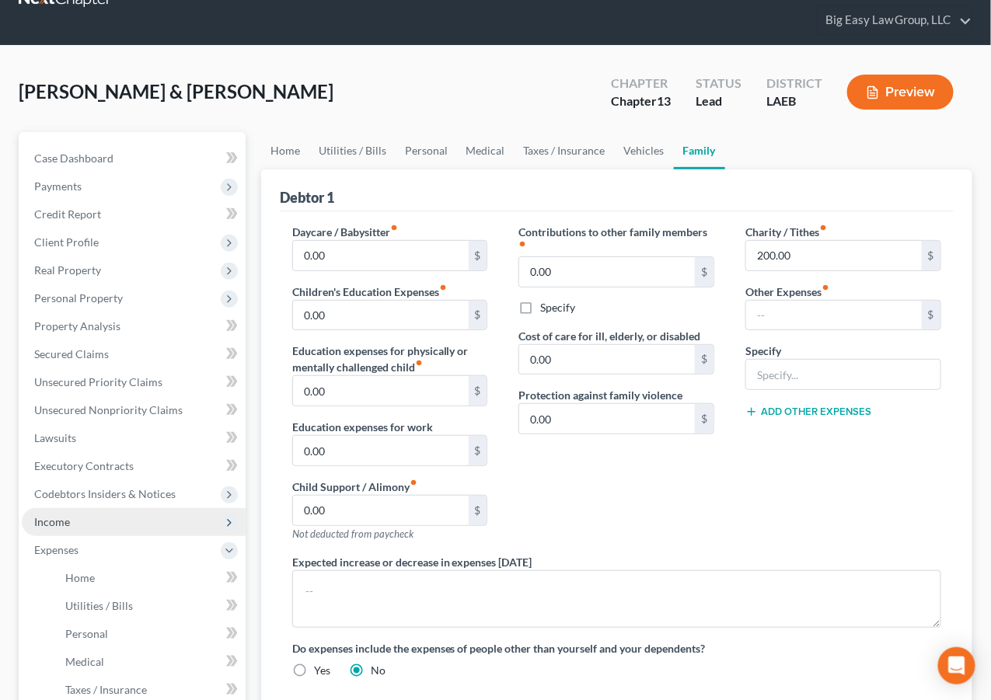
click at [108, 511] on span "Income" at bounding box center [134, 522] width 224 height 28
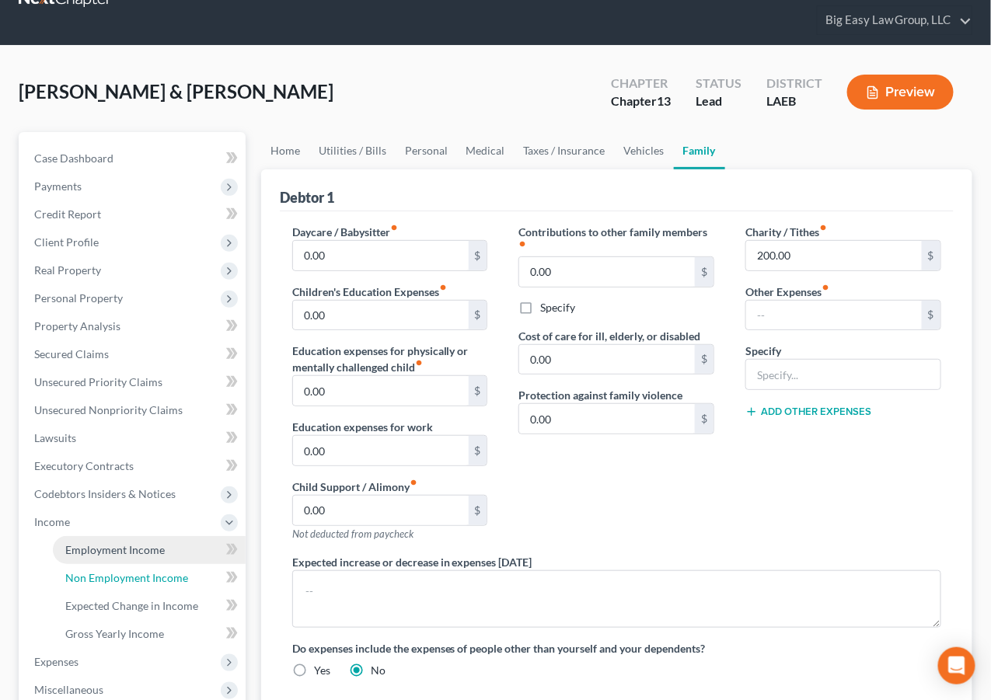
drag, startPoint x: 155, startPoint y: 569, endPoint x: 190, endPoint y: 542, distance: 44.9
click at [155, 571] on span "Non Employment Income" at bounding box center [126, 577] width 123 height 13
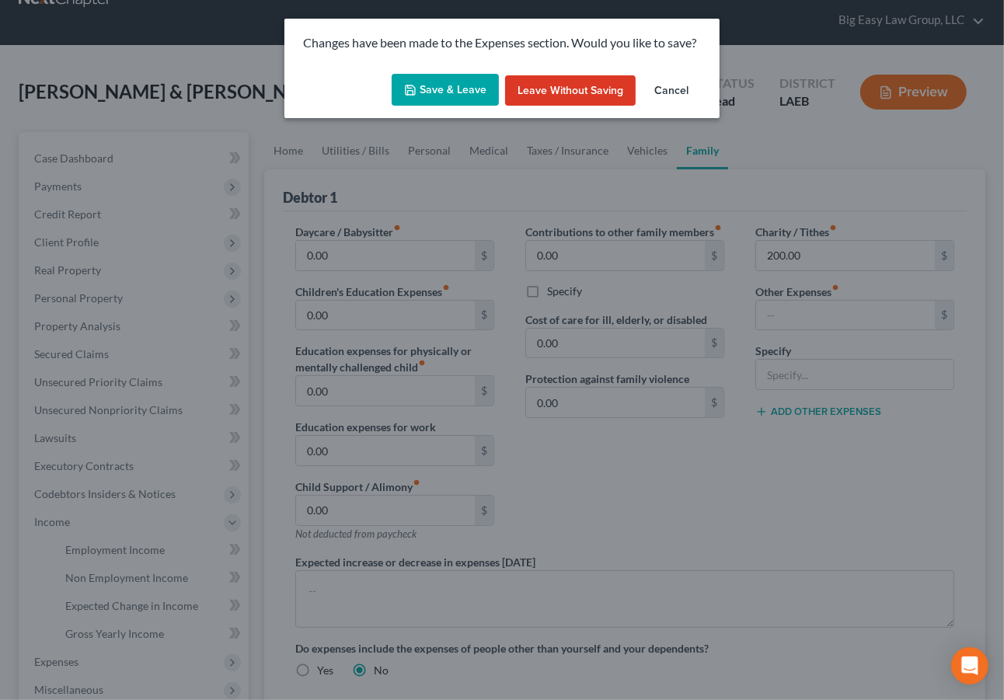
click at [437, 90] on button "Save & Leave" at bounding box center [445, 90] width 107 height 33
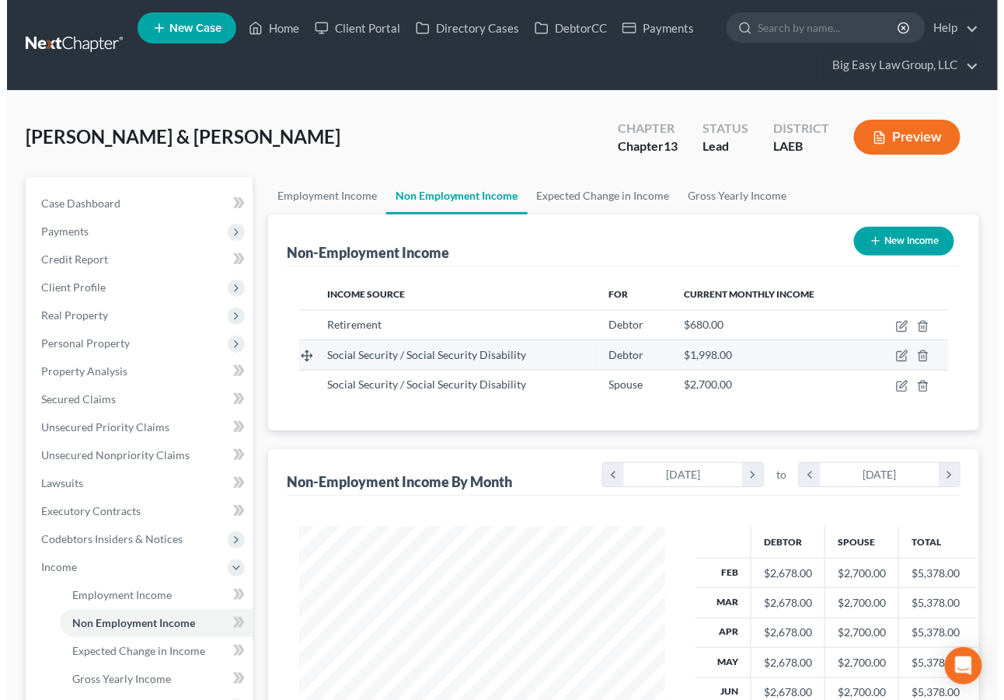
scroll to position [278, 396]
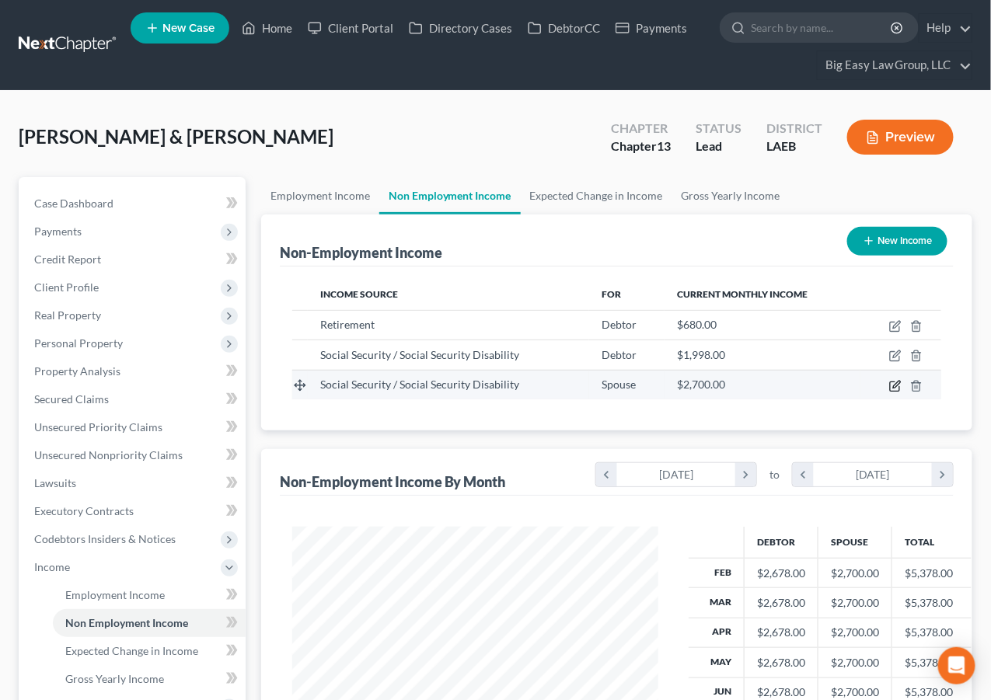
click at [898, 384] on icon "button" at bounding box center [896, 384] width 7 height 7
select select "4"
select select "0"
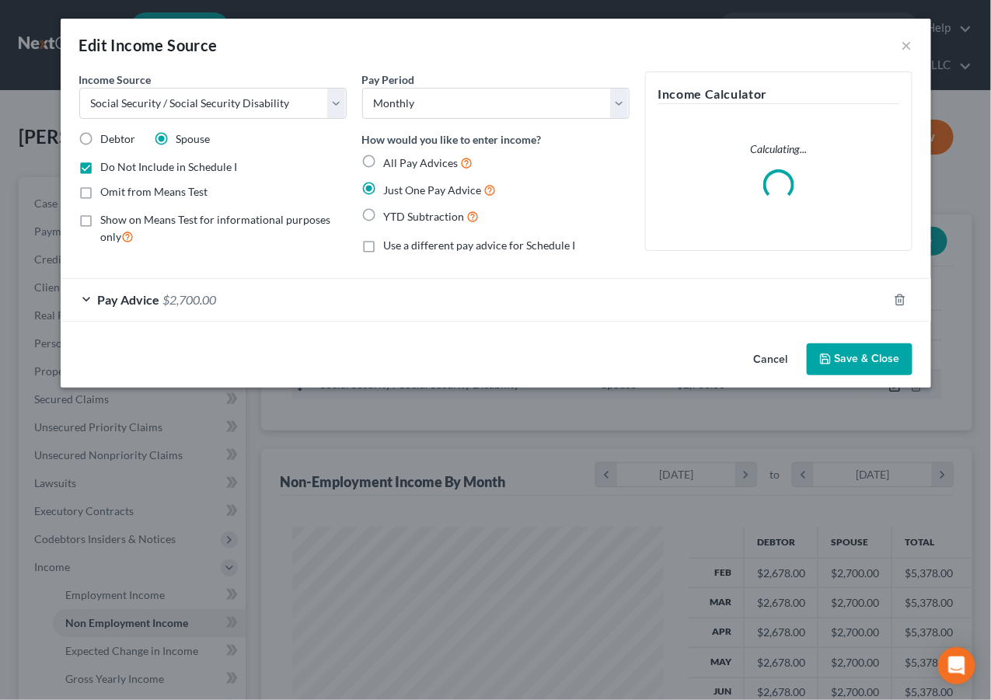
scroll to position [278, 403]
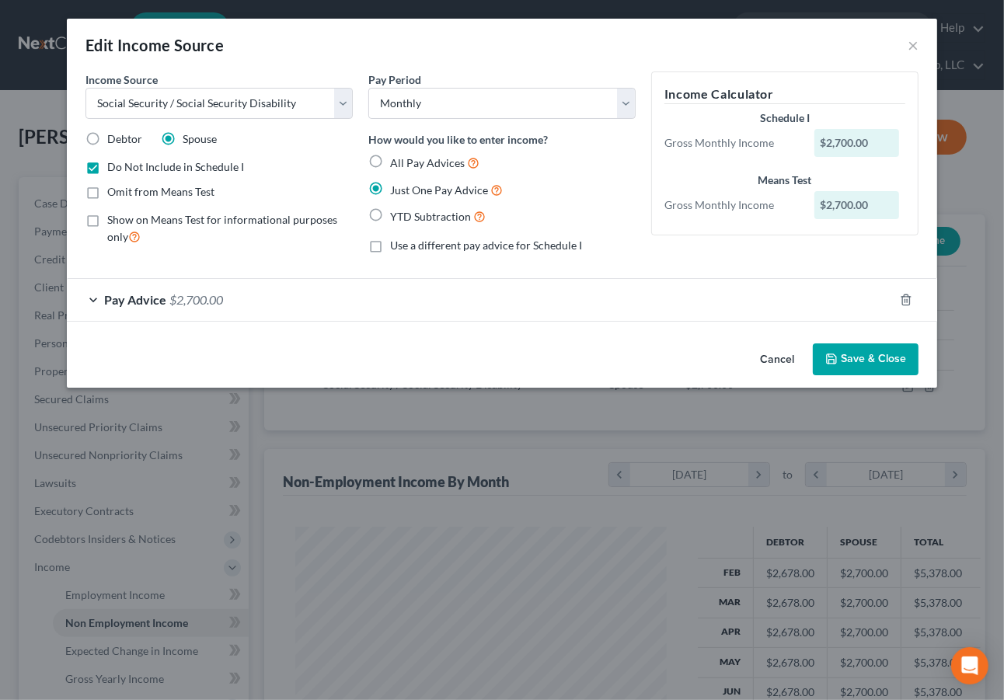
click at [107, 166] on label "Do Not Include in Schedule I" at bounding box center [175, 167] width 137 height 16
click at [113, 166] on input "Do Not Include in Schedule I" at bounding box center [118, 164] width 10 height 10
checkbox input "false"
click at [839, 351] on button "Save & Close" at bounding box center [866, 359] width 106 height 33
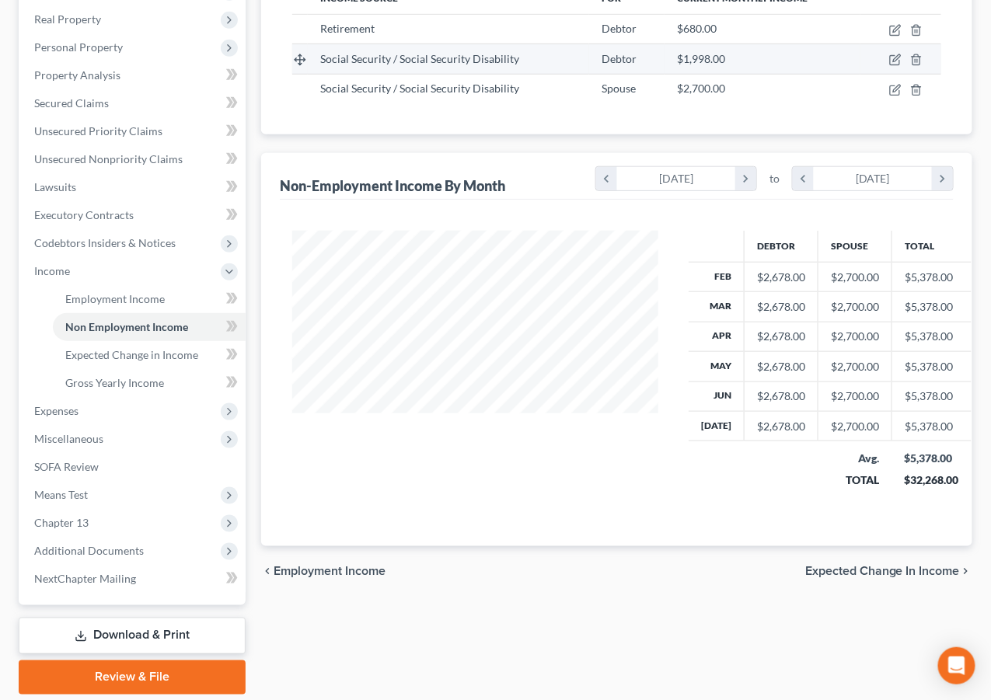
scroll to position [301, 0]
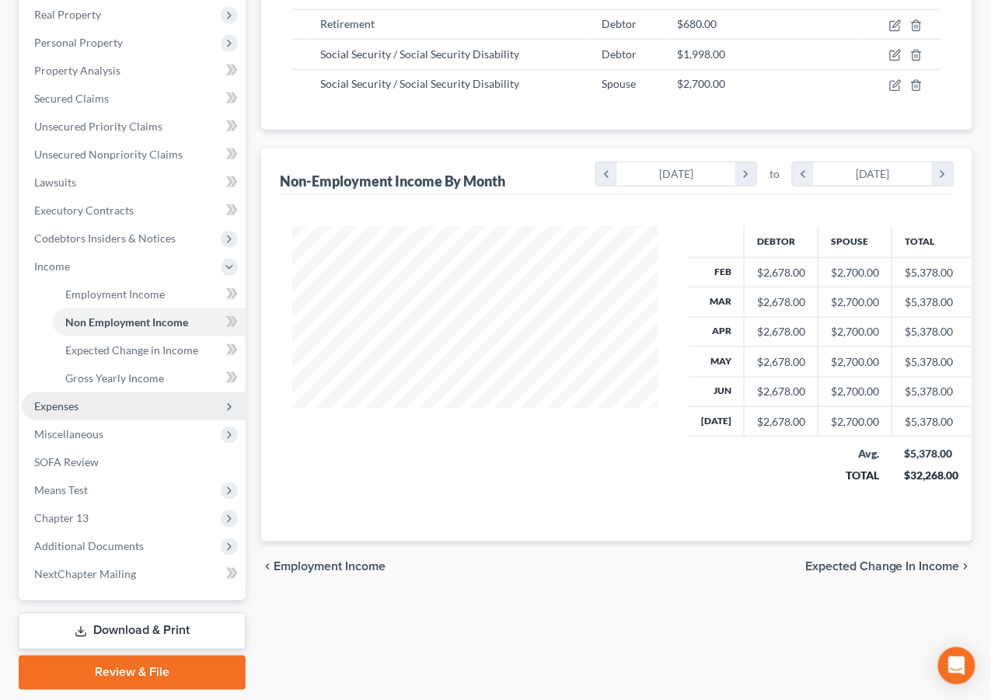
click at [123, 413] on span "Expenses" at bounding box center [134, 406] width 224 height 28
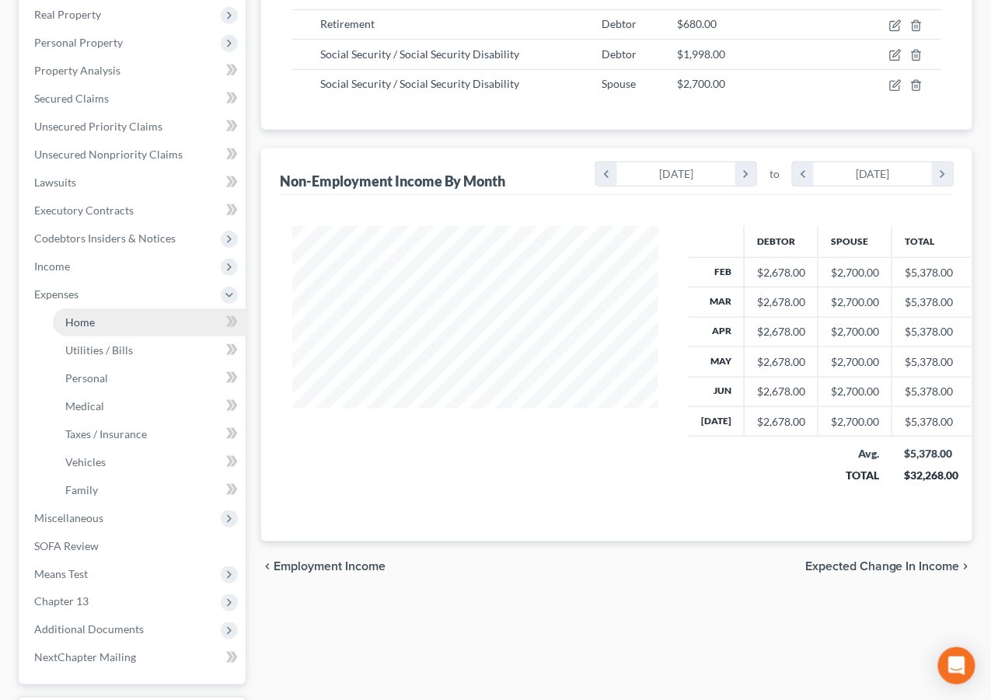
click at [136, 327] on link "Home" at bounding box center [149, 323] width 193 height 28
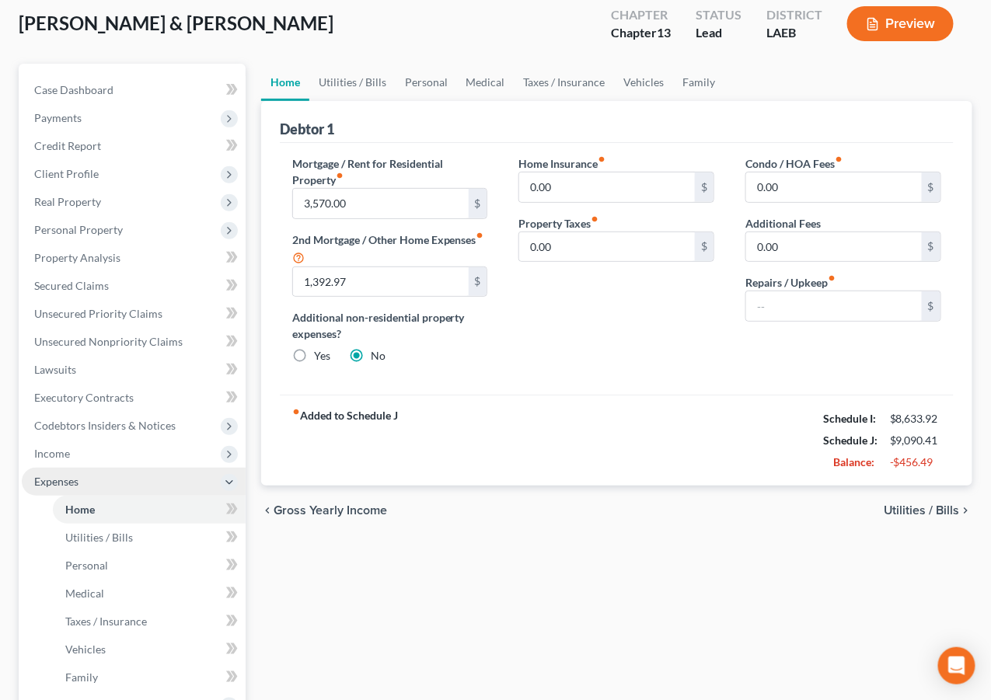
scroll to position [122, 0]
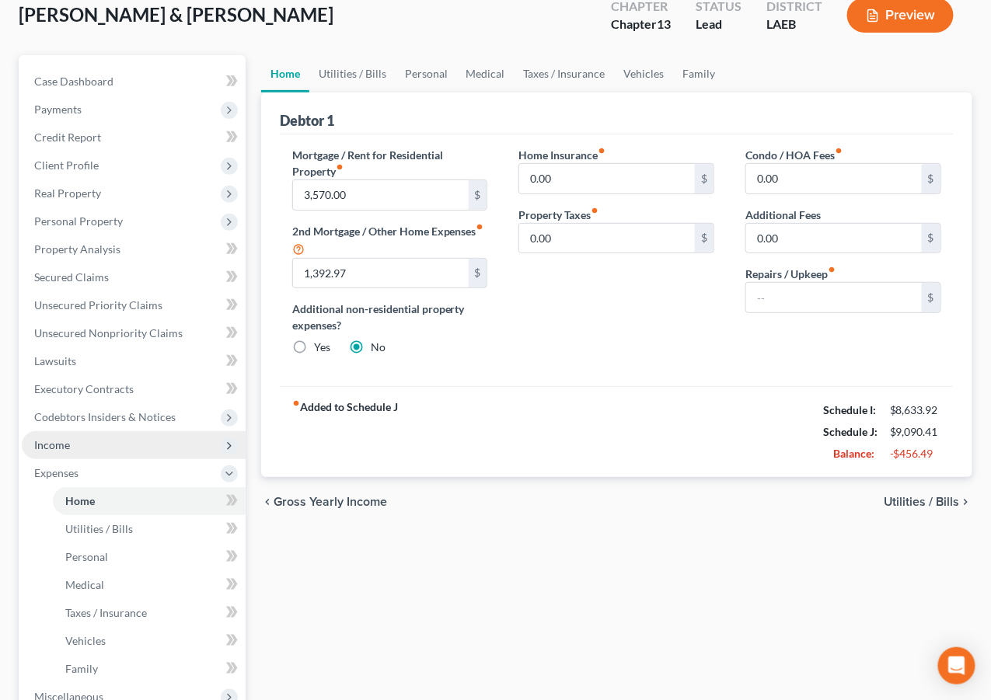
click at [117, 440] on span "Income" at bounding box center [134, 445] width 224 height 28
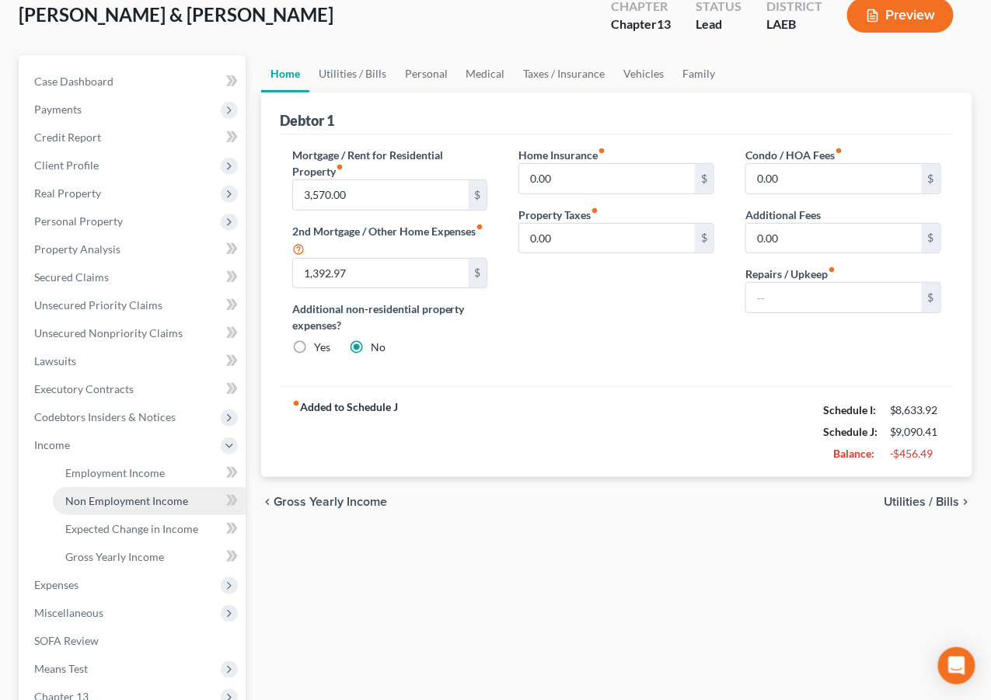
click at [135, 500] on span "Non Employment Income" at bounding box center [126, 500] width 123 height 13
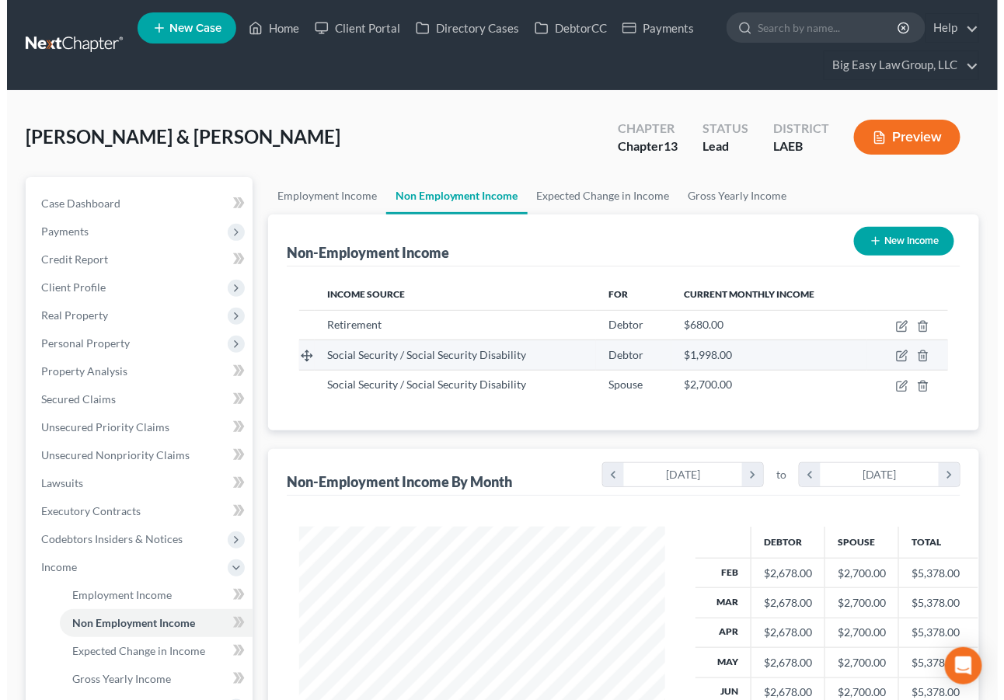
scroll to position [278, 396]
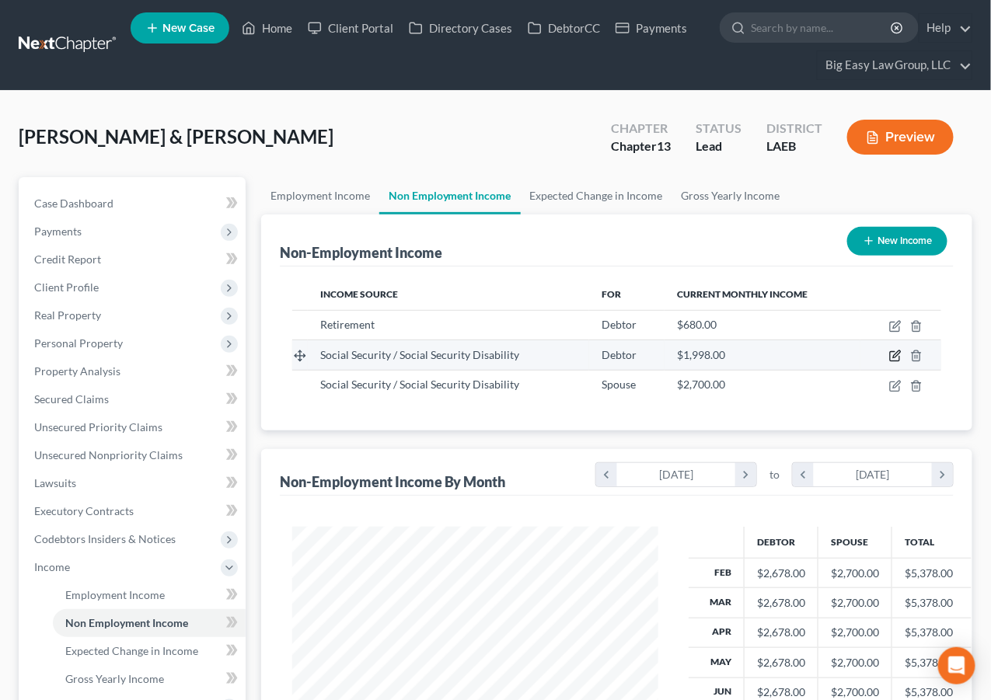
click at [891, 355] on icon "button" at bounding box center [894, 356] width 9 height 9
select select "4"
select select "0"
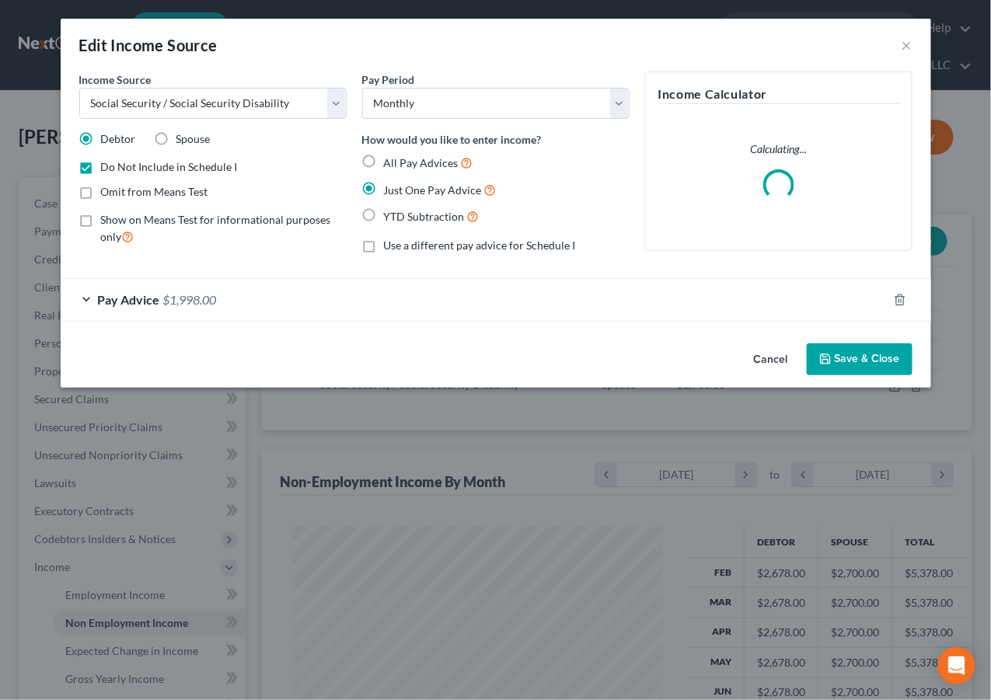
scroll to position [278, 403]
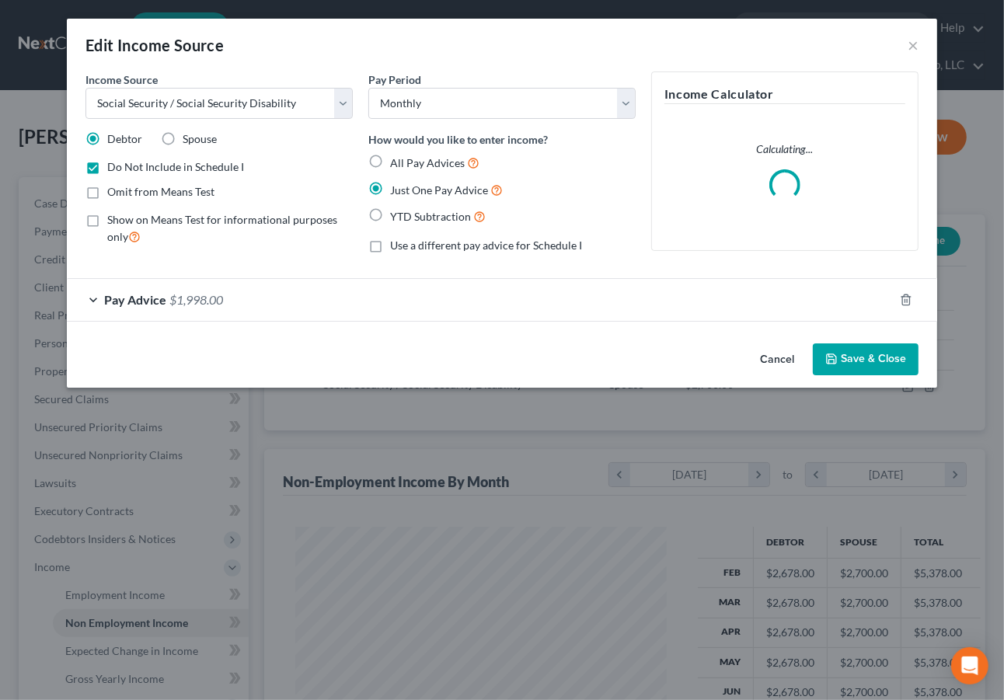
drag, startPoint x: 377, startPoint y: 247, endPoint x: 386, endPoint y: 281, distance: 35.4
click at [390, 247] on label "Use a different pay advice for Schedule I" at bounding box center [486, 246] width 192 height 16
click at [396, 247] on input "Use a different pay advice for Schedule I" at bounding box center [401, 243] width 10 height 10
checkbox input "true"
click at [741, 357] on button "Add Schedule I Income" at bounding box center [728, 359] width 155 height 33
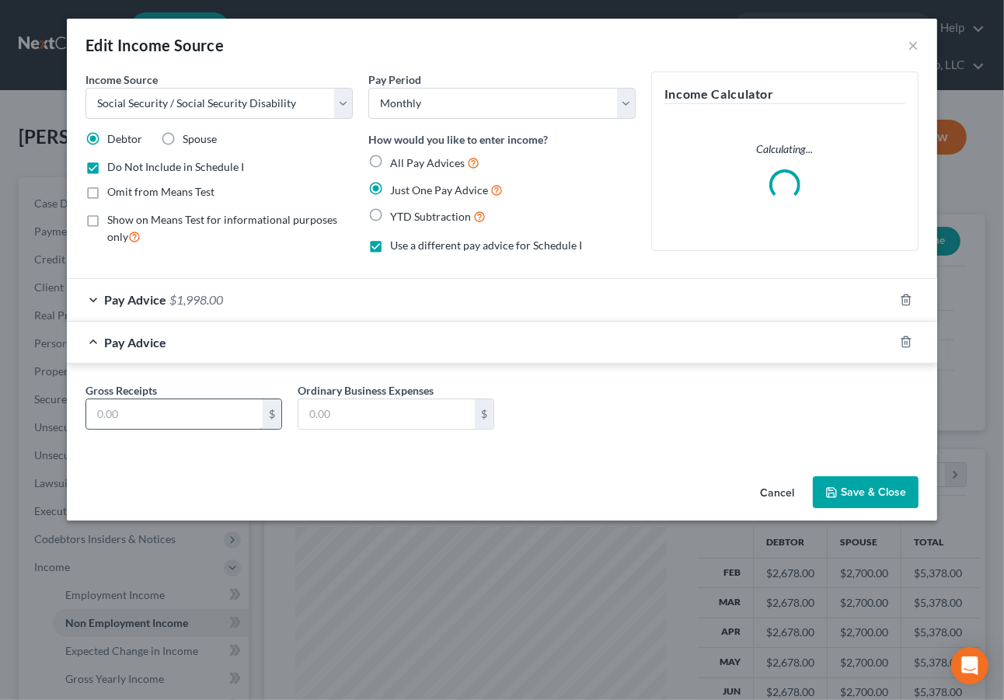
click at [164, 420] on input "text" at bounding box center [174, 414] width 176 height 30
type input "1,081"
click at [836, 483] on button "Save & Close" at bounding box center [866, 492] width 106 height 33
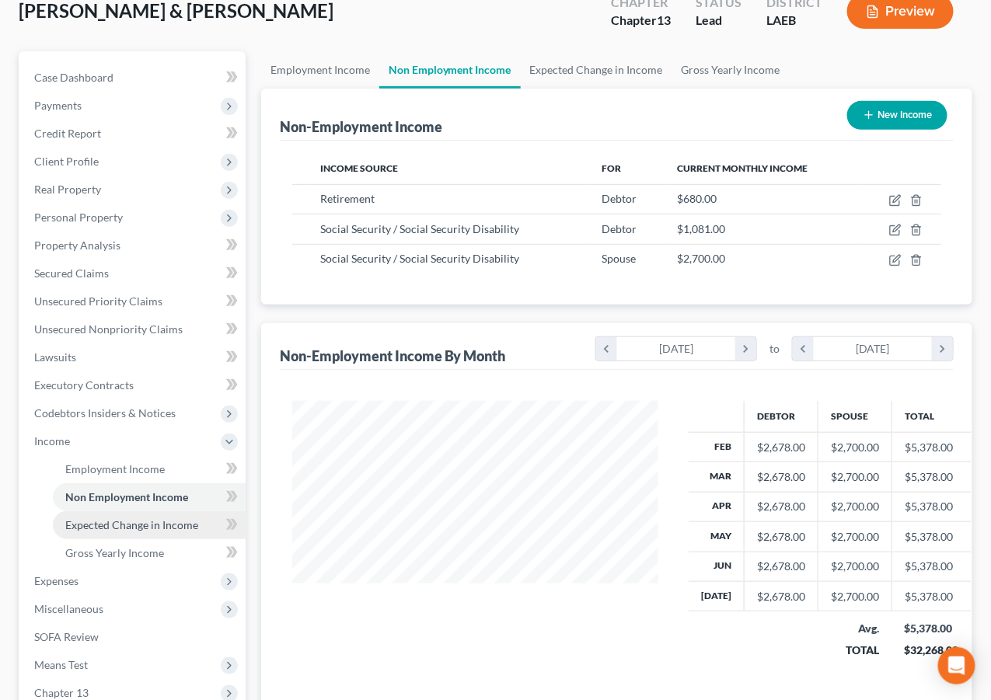
scroll to position [132, 0]
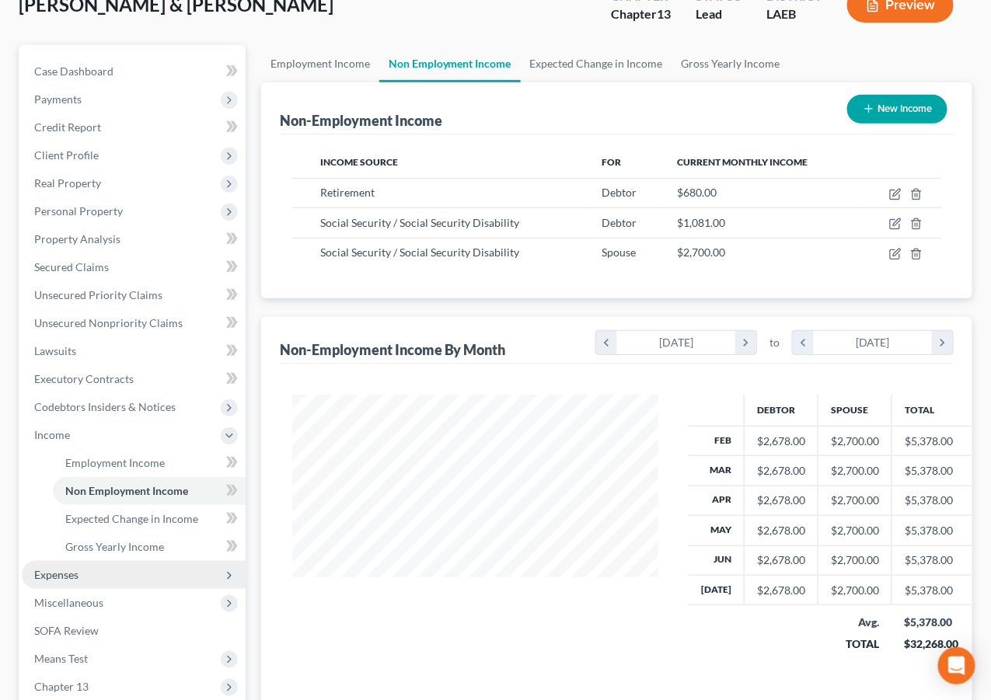
click at [95, 570] on span "Expenses" at bounding box center [134, 575] width 224 height 28
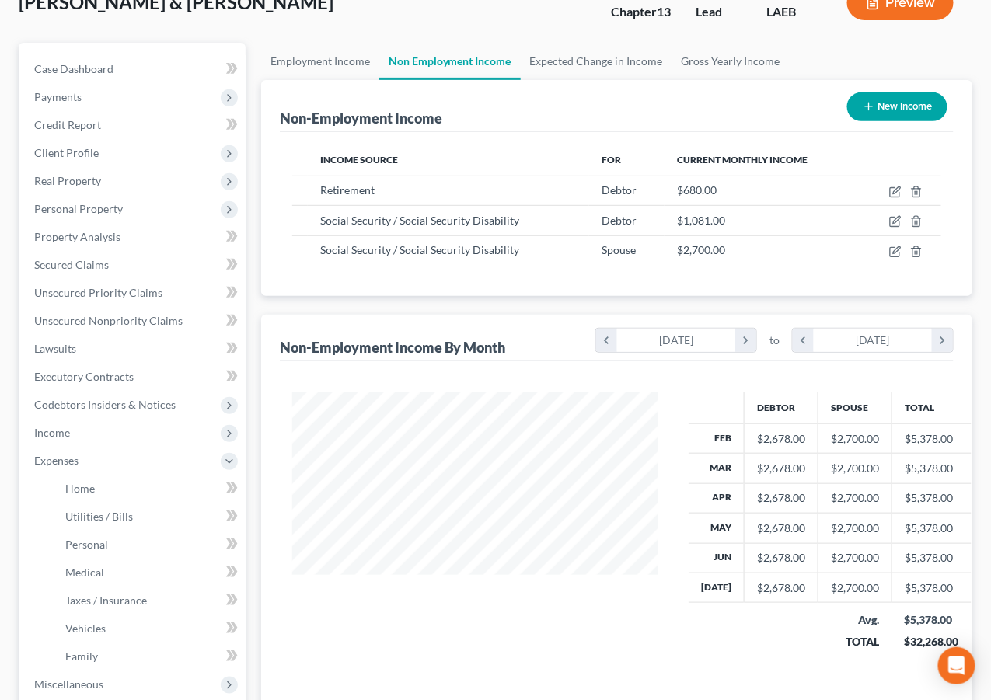
scroll to position [135, 0]
click at [174, 502] on link "Utilities / Bills" at bounding box center [149, 516] width 193 height 28
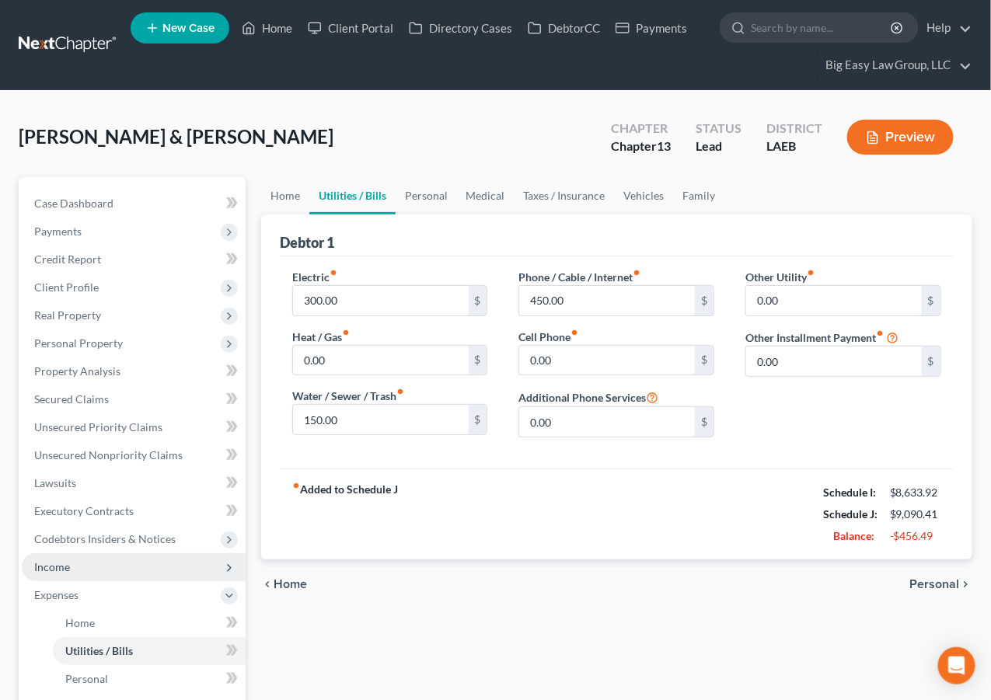
click at [136, 568] on span "Income" at bounding box center [134, 567] width 224 height 28
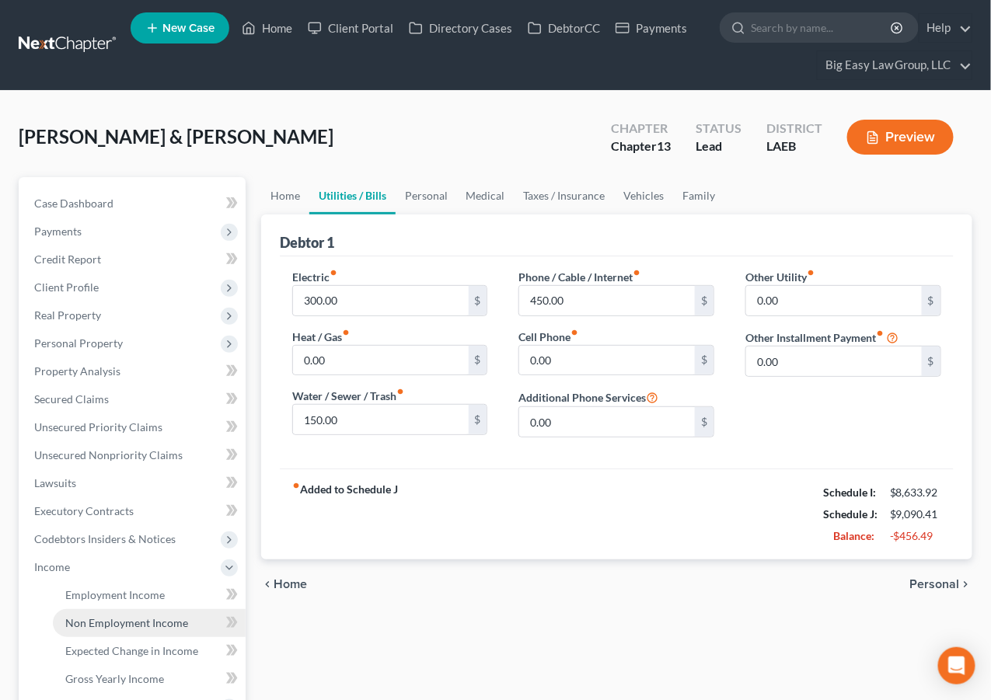
click at [159, 618] on span "Non Employment Income" at bounding box center [126, 622] width 123 height 13
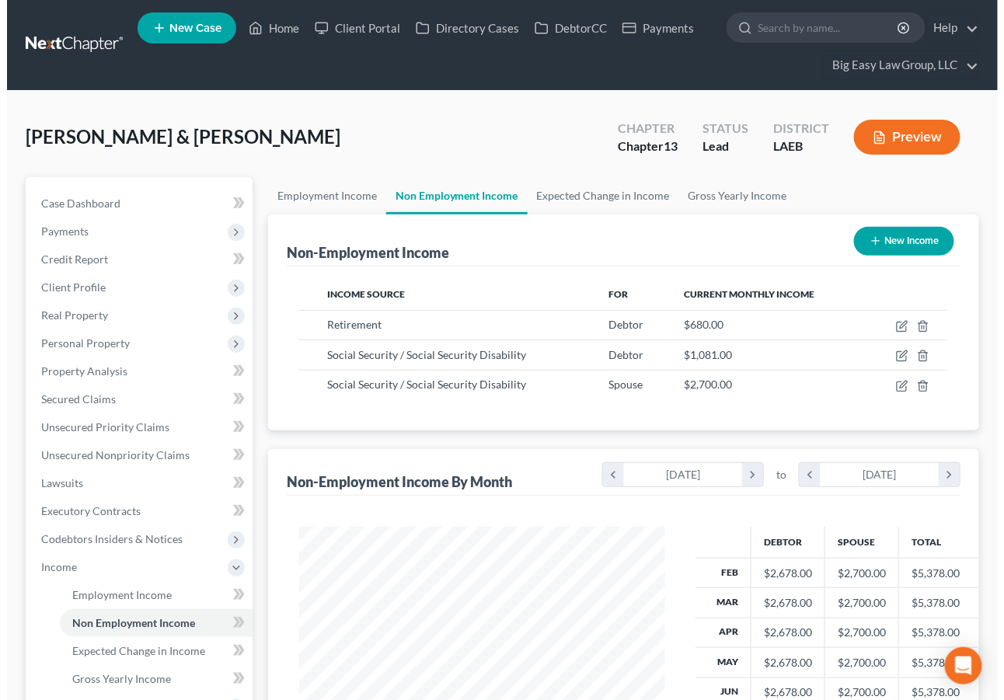
scroll to position [278, 396]
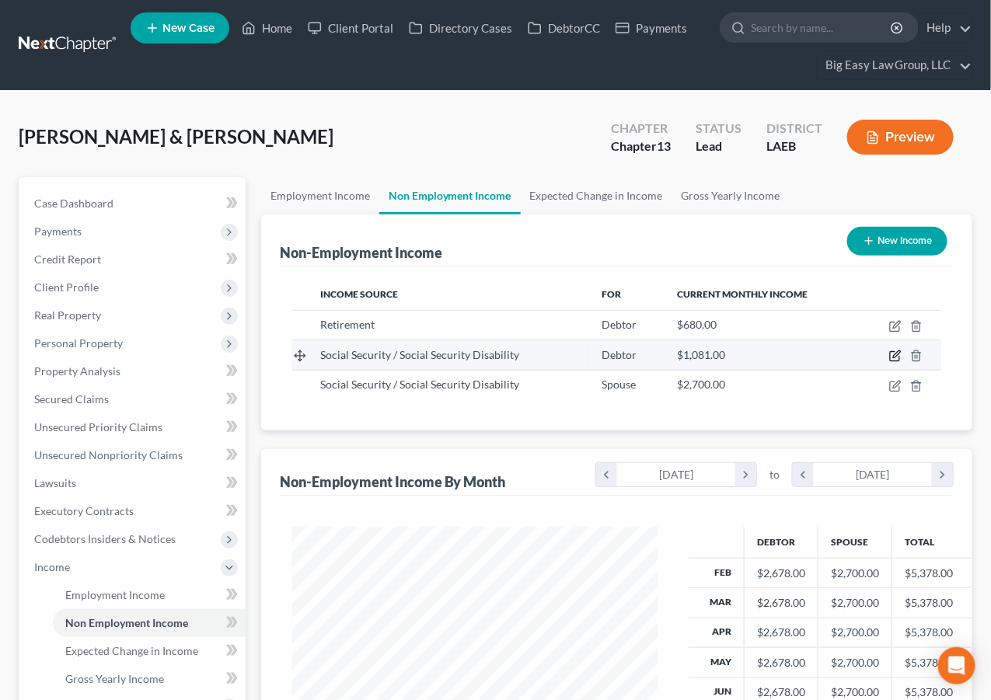
click at [894, 354] on icon "button" at bounding box center [895, 356] width 12 height 12
select select "4"
select select "0"
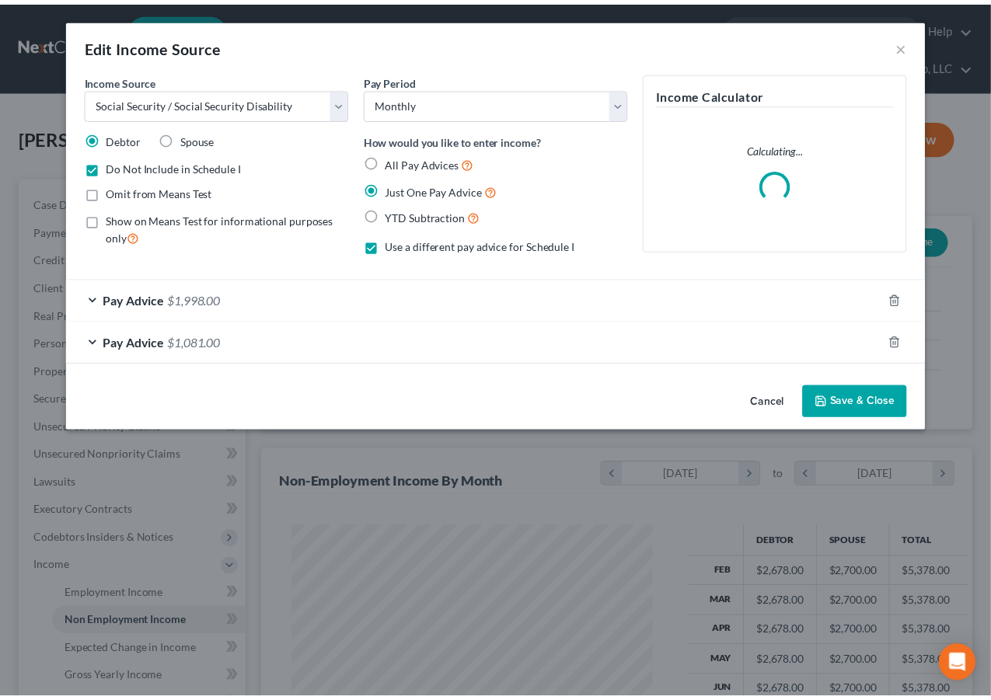
scroll to position [278, 403]
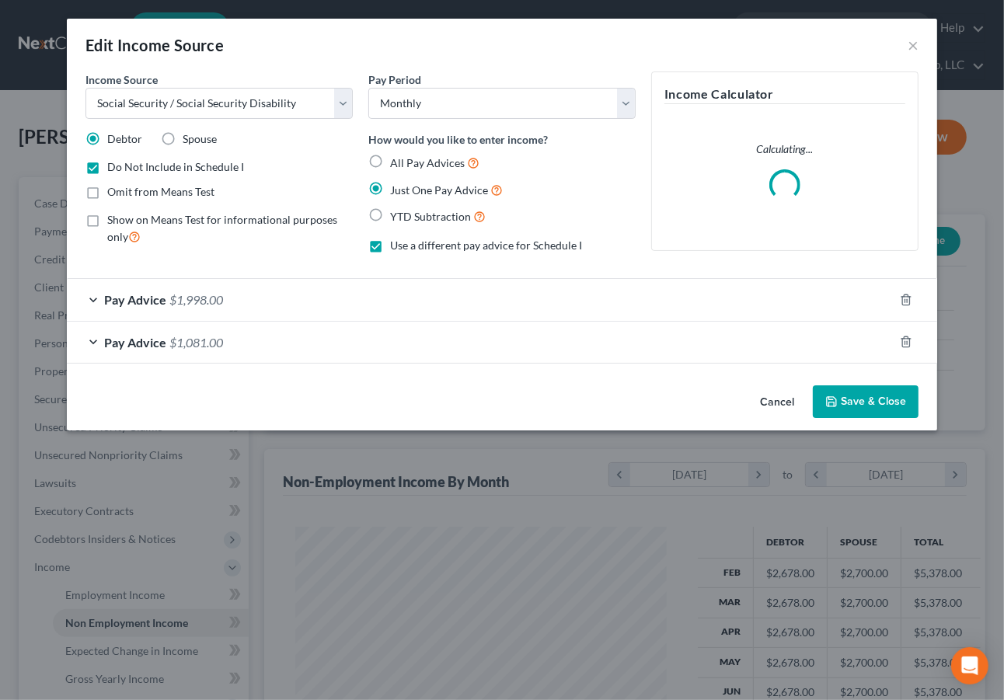
drag, startPoint x: 225, startPoint y: 169, endPoint x: 267, endPoint y: 172, distance: 42.1
click at [225, 169] on span "Do Not Include in Schedule I" at bounding box center [175, 166] width 137 height 13
click at [124, 169] on input "Do Not Include in Schedule I" at bounding box center [118, 164] width 10 height 10
checkbox input "false"
click at [863, 389] on button "Save & Close" at bounding box center [866, 401] width 106 height 33
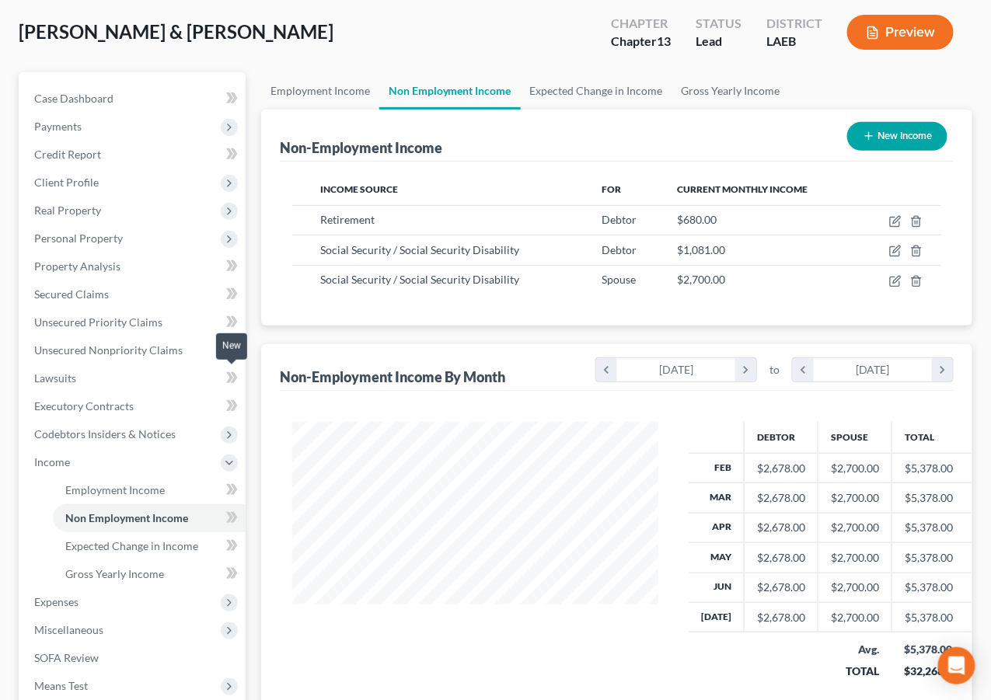
scroll to position [331, 0]
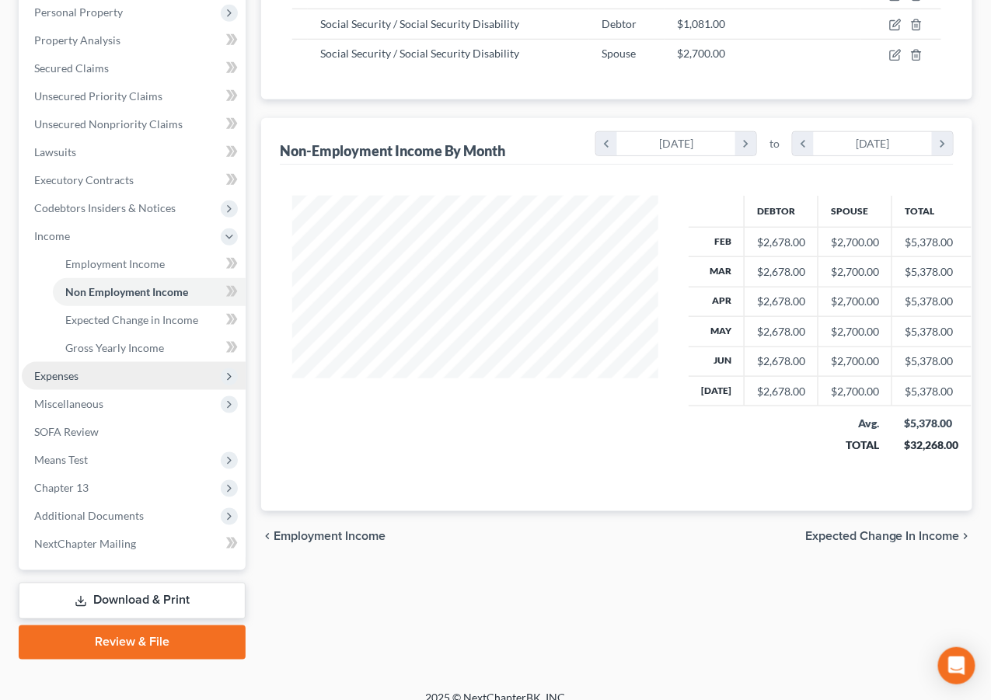
click at [110, 374] on span "Expenses" at bounding box center [134, 376] width 224 height 28
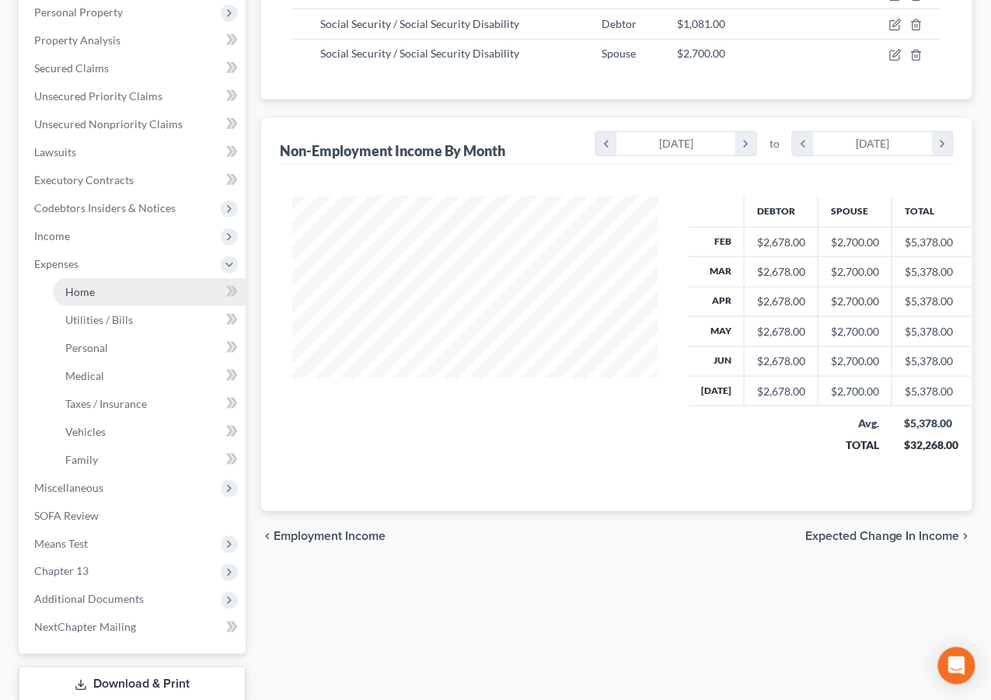
click at [126, 291] on link "Home" at bounding box center [149, 292] width 193 height 28
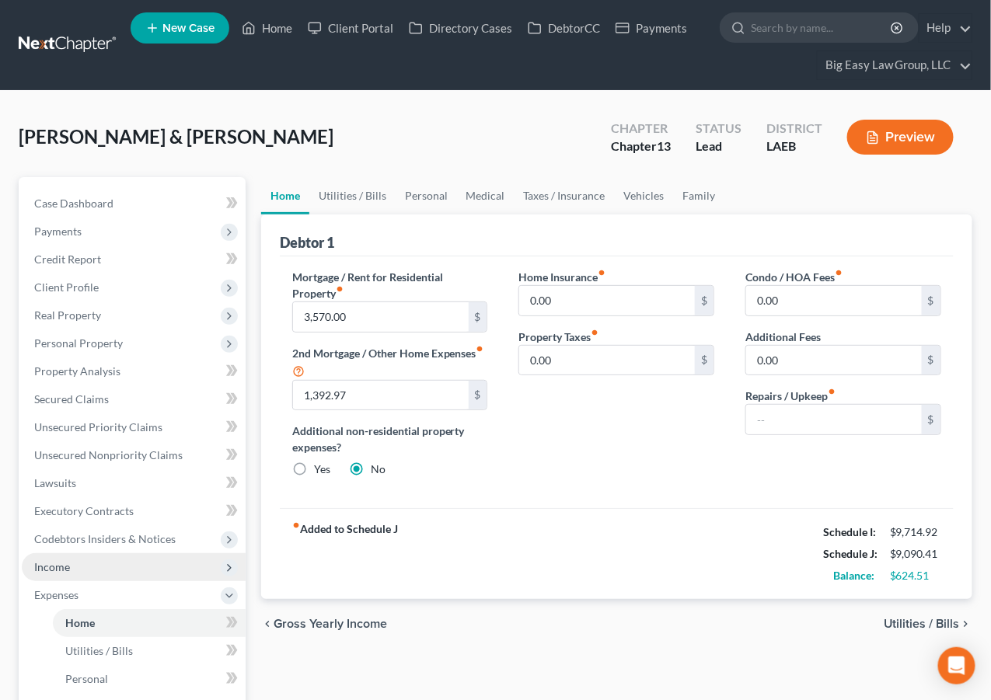
click at [102, 568] on span "Income" at bounding box center [134, 567] width 224 height 28
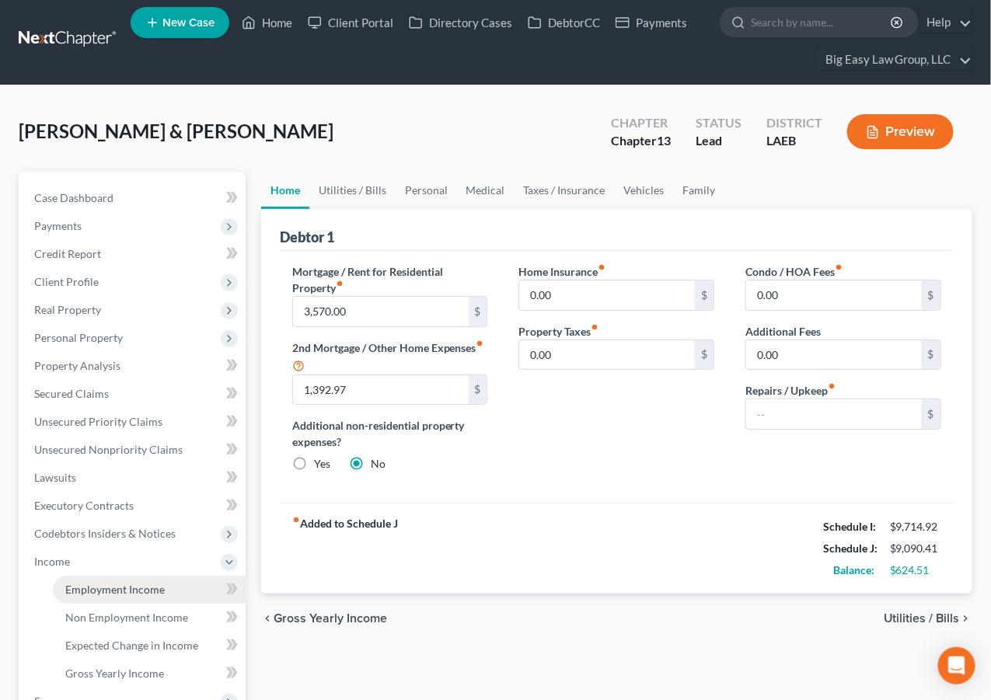
scroll to position [6, 0]
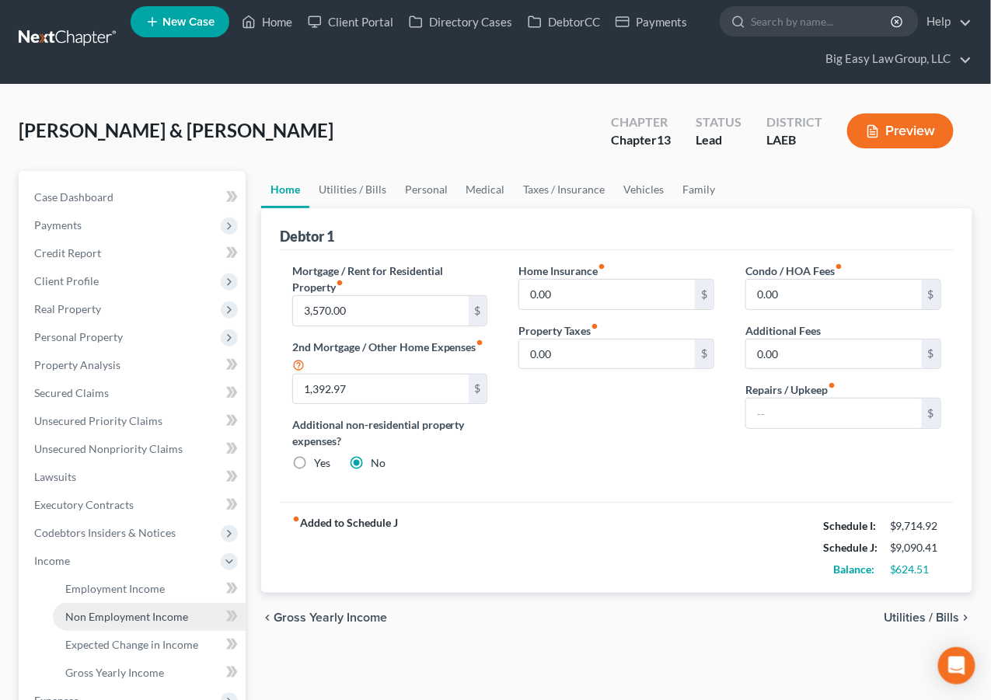
click at [165, 612] on span "Non Employment Income" at bounding box center [126, 616] width 123 height 13
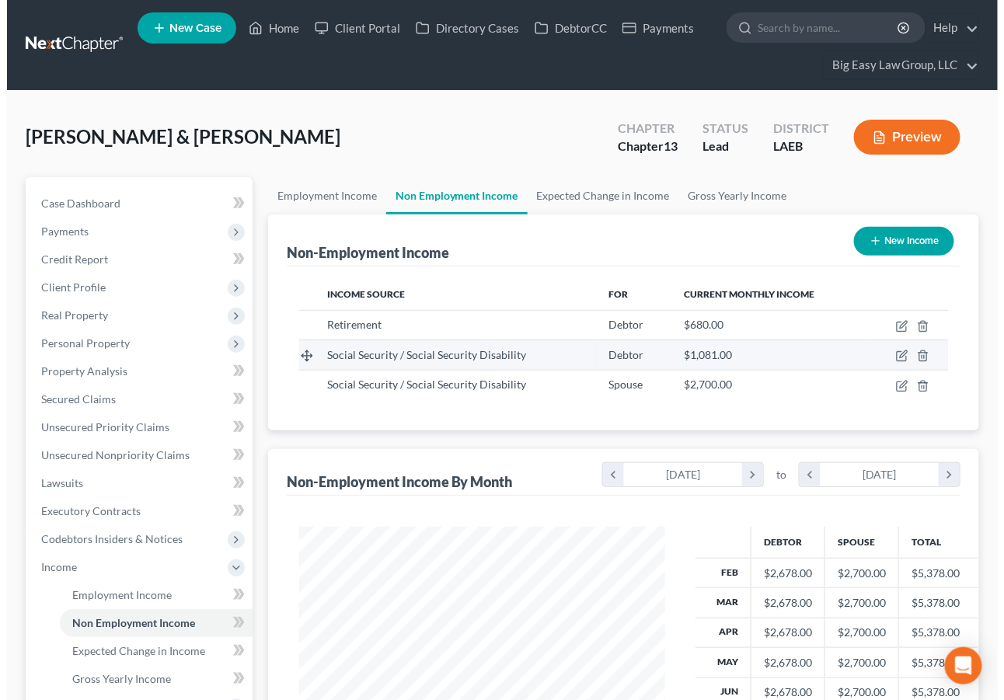
scroll to position [278, 396]
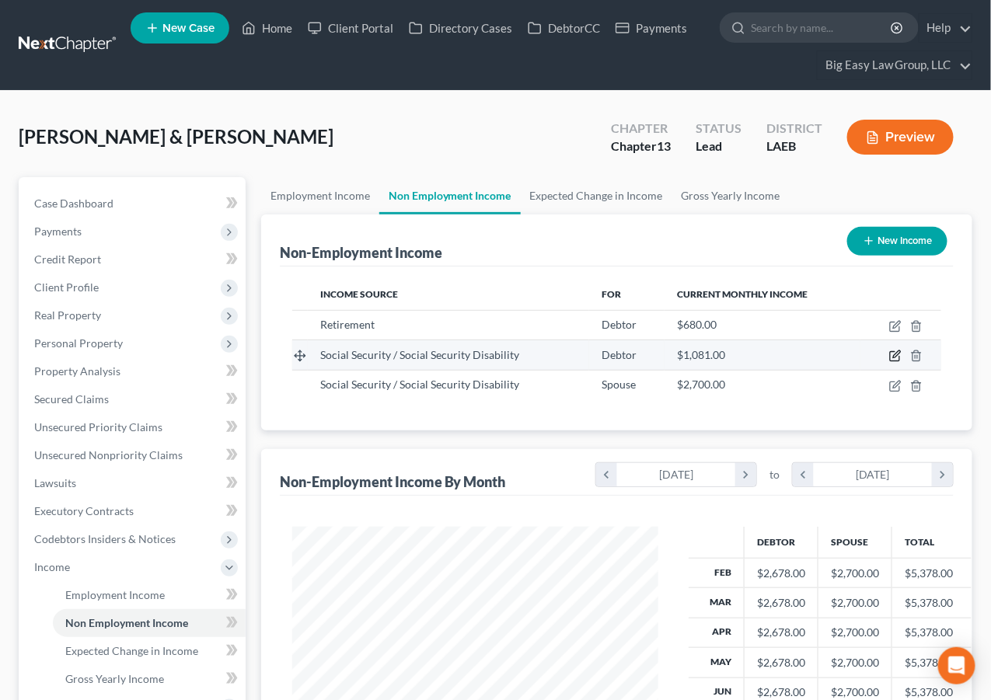
click at [891, 354] on icon "button" at bounding box center [895, 356] width 12 height 12
select select "4"
select select "0"
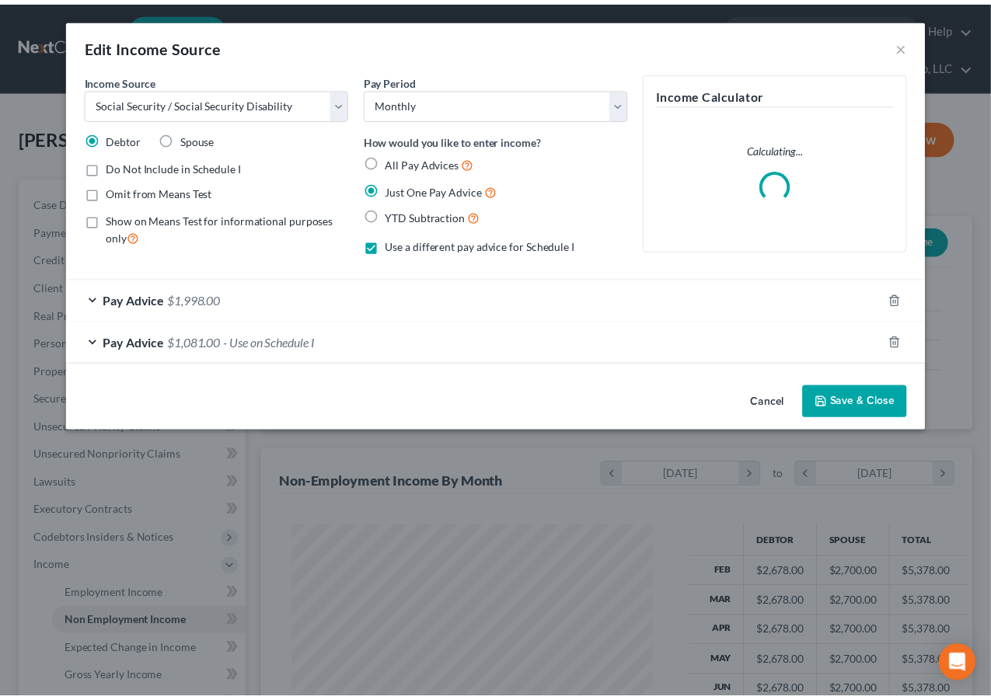
scroll to position [278, 403]
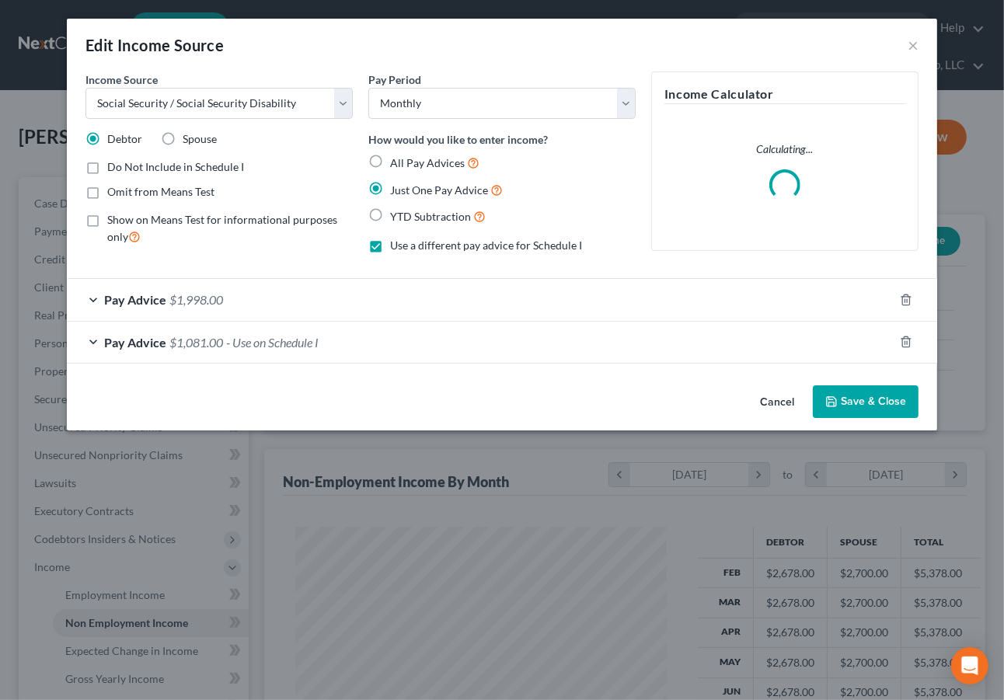
click at [269, 345] on span "- Use on Schedule I" at bounding box center [272, 342] width 92 height 15
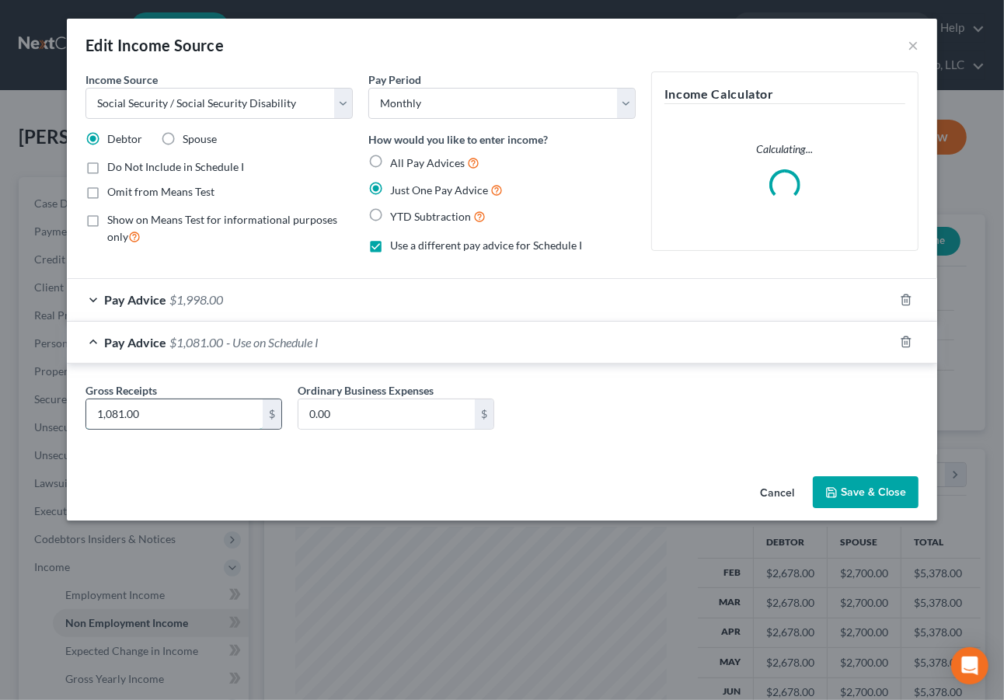
drag, startPoint x: 123, startPoint y: 414, endPoint x: 141, endPoint y: 420, distance: 18.7
click at [124, 416] on input "1,081.00" at bounding box center [174, 414] width 176 height 30
click at [124, 411] on input "1,081.00" at bounding box center [174, 414] width 176 height 30
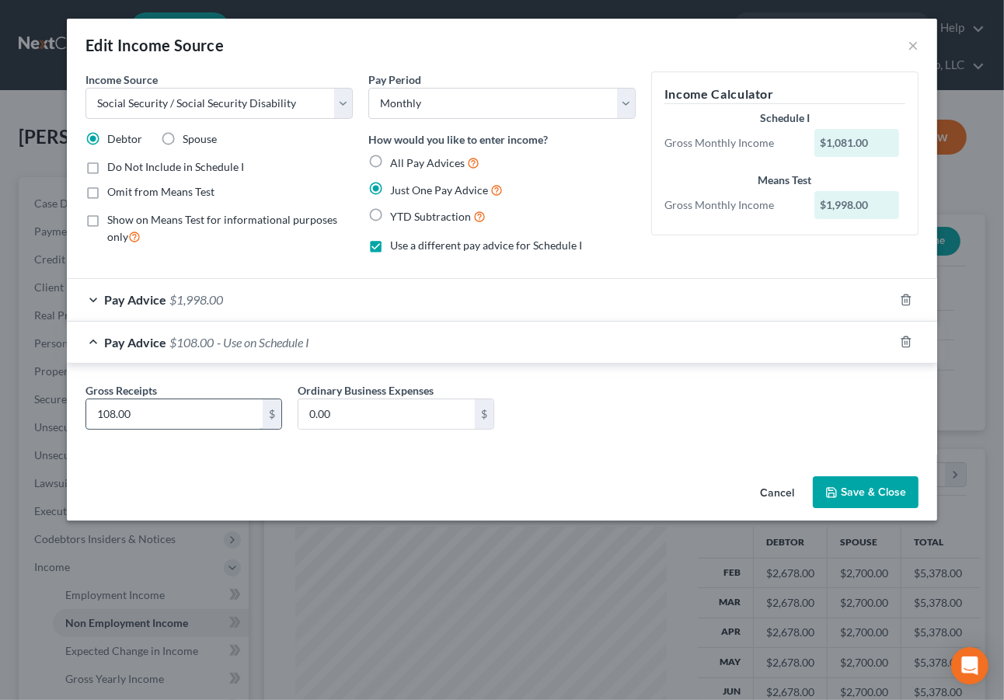
click at [113, 417] on input "108.00" at bounding box center [174, 414] width 176 height 30
type input "1,082.00"
click at [895, 471] on div "Cancel Save & Close" at bounding box center [502, 495] width 870 height 51
click at [893, 481] on button "Save & Close" at bounding box center [866, 492] width 106 height 33
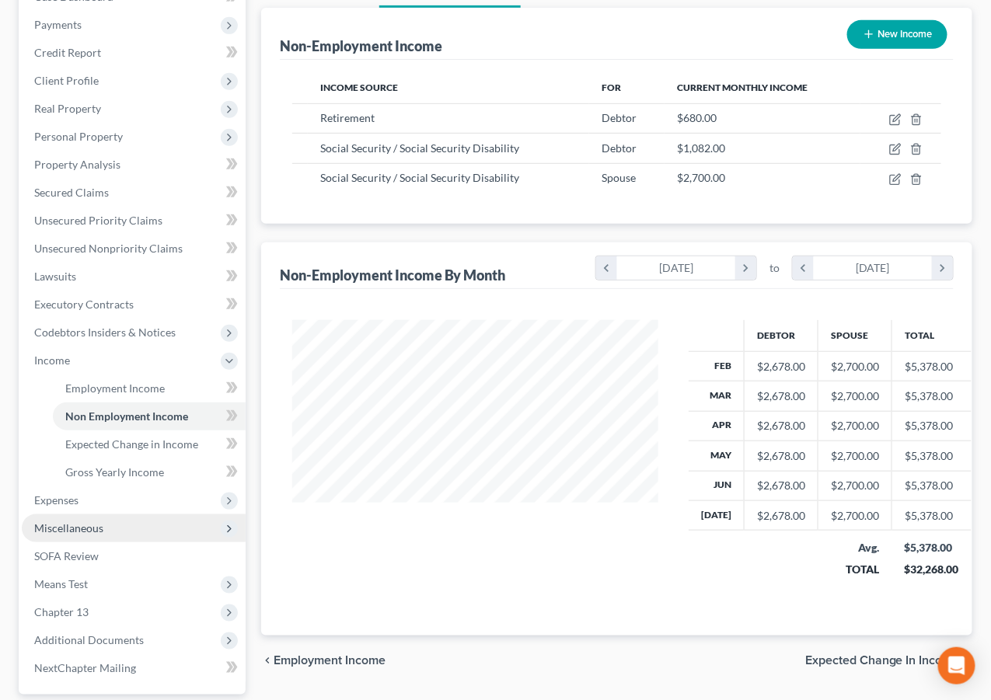
scroll to position [347, 0]
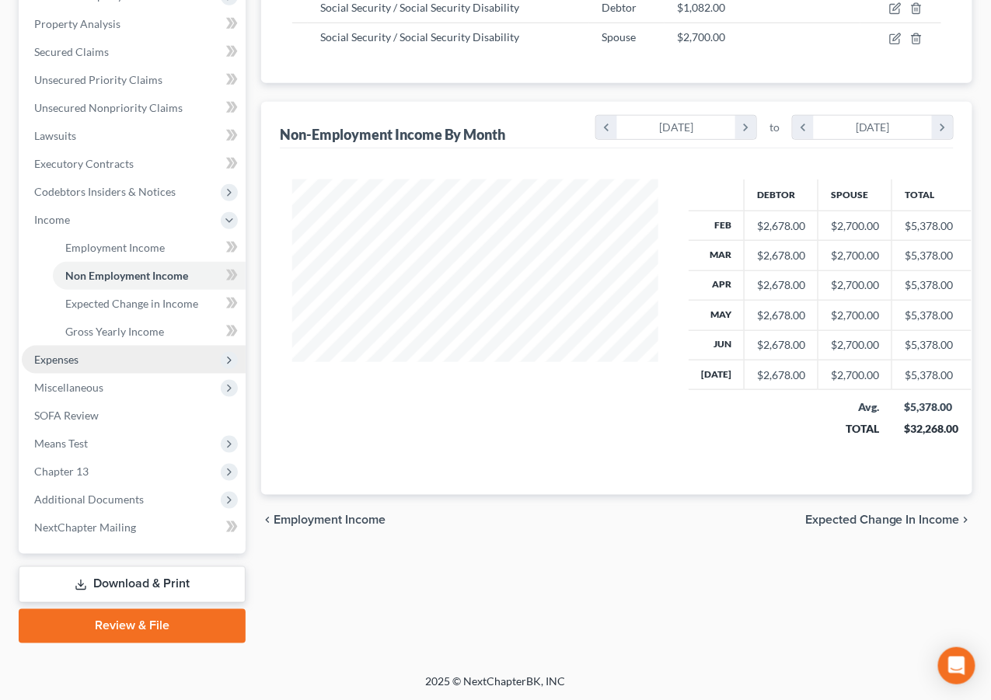
click at [129, 364] on span "Expenses" at bounding box center [134, 360] width 224 height 28
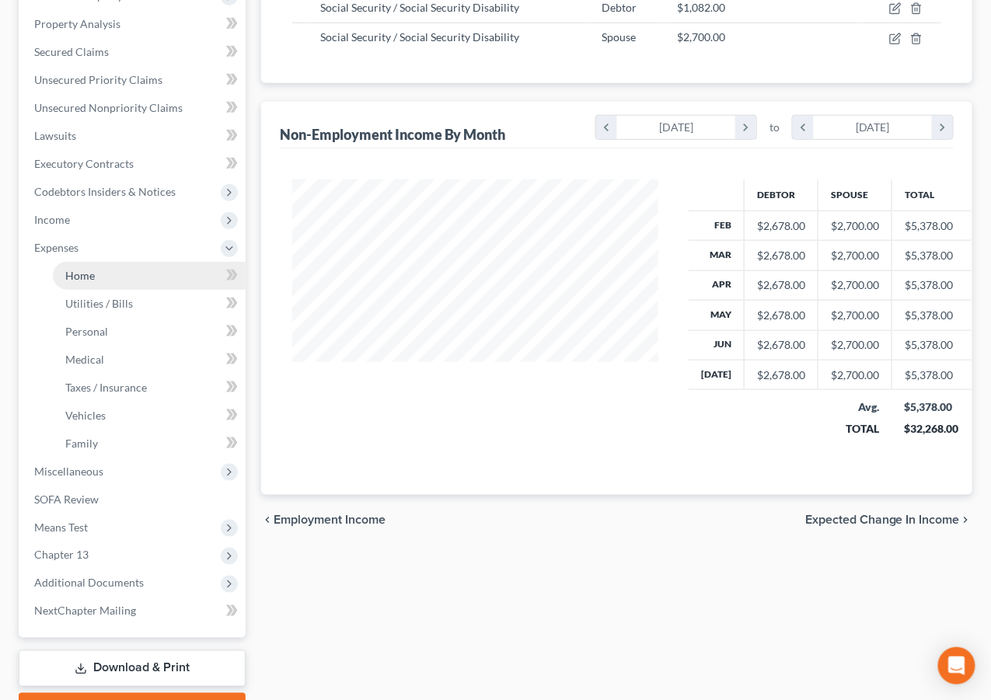
click at [149, 272] on link "Home" at bounding box center [149, 276] width 193 height 28
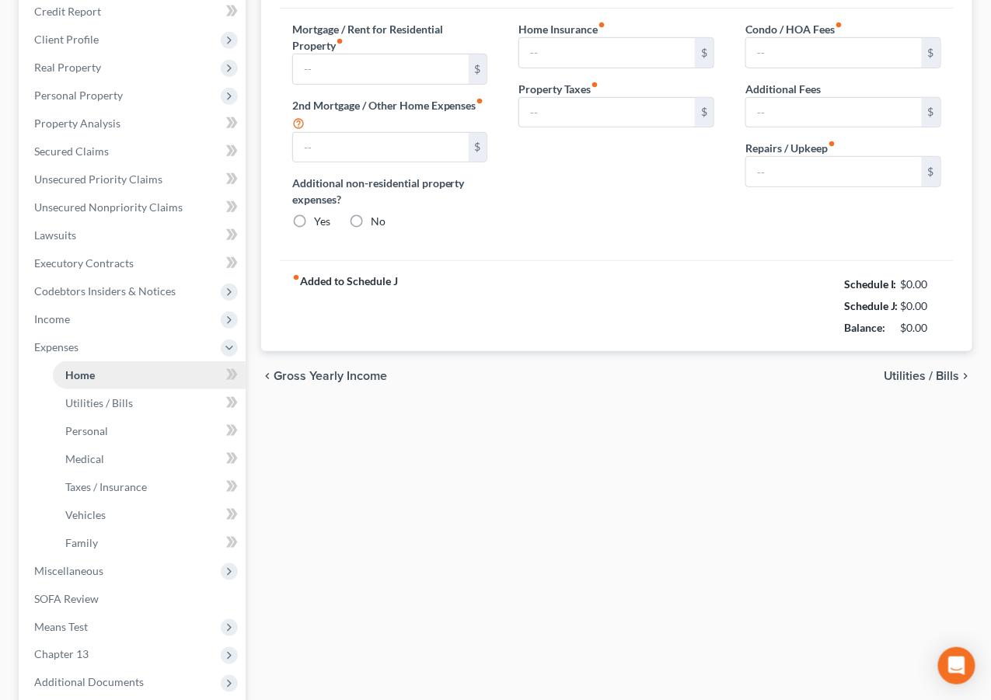
type input "3,570.00"
type input "1,392.97"
radio input "true"
type input "0.00"
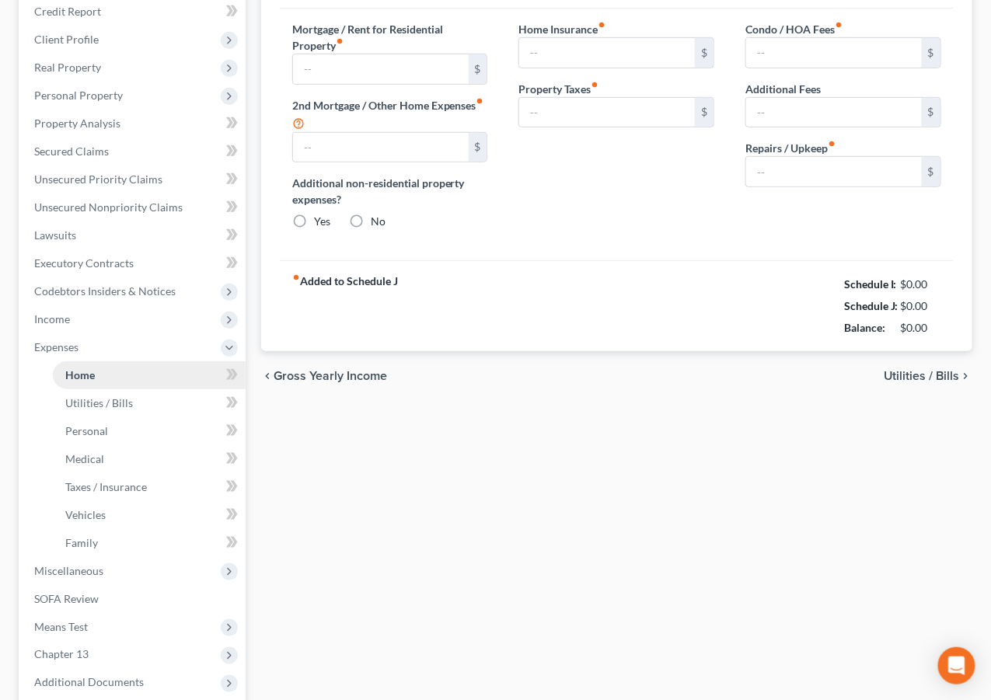
type input "0.00"
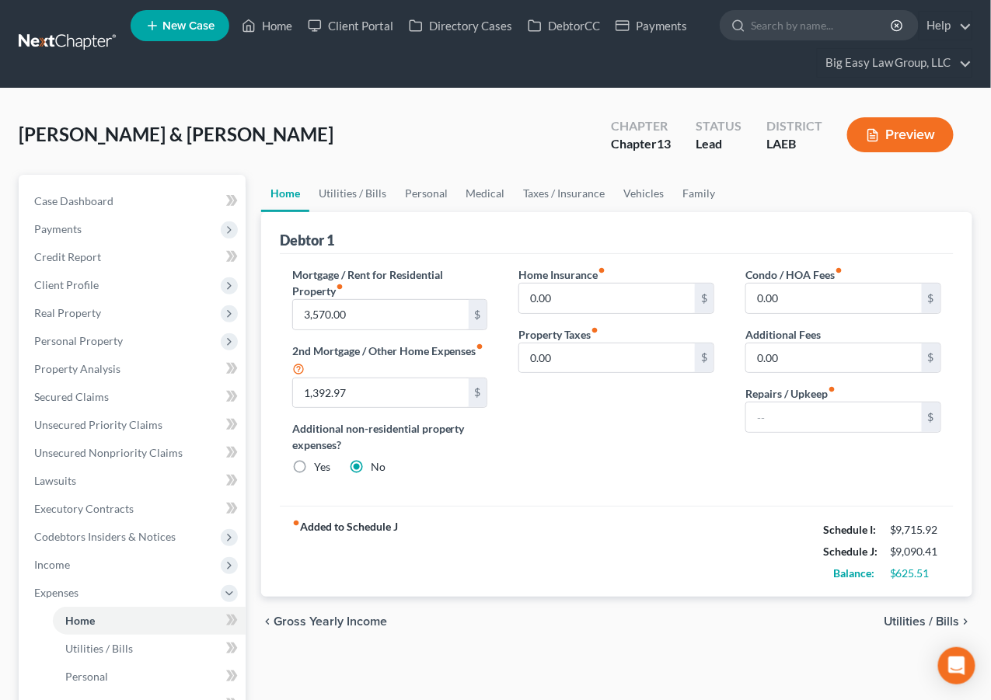
scroll to position [3, 0]
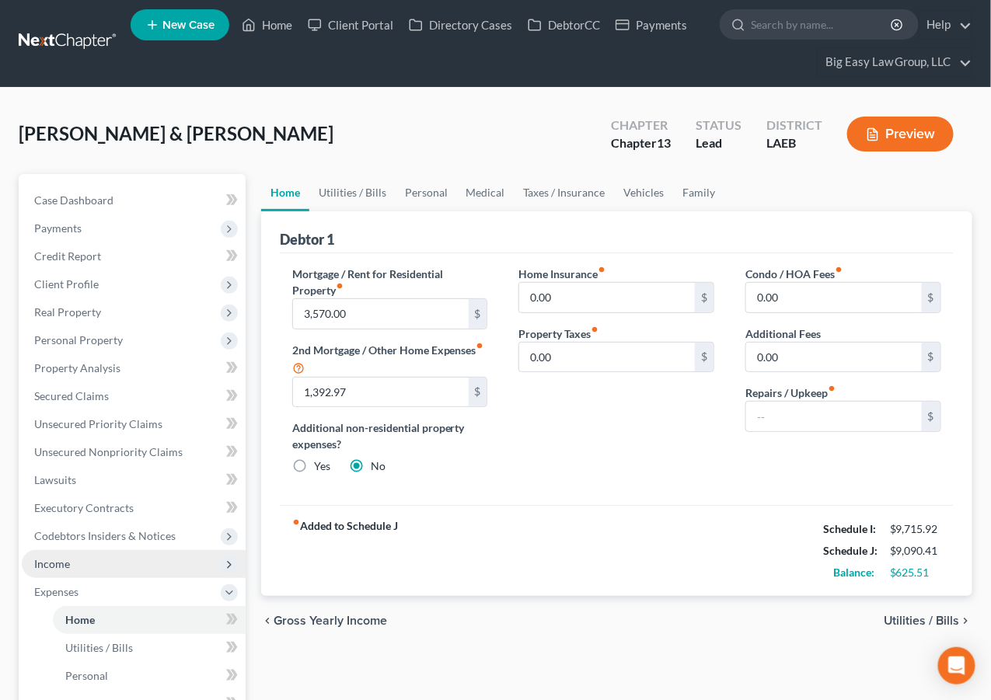
click at [136, 562] on span "Income" at bounding box center [134, 564] width 224 height 28
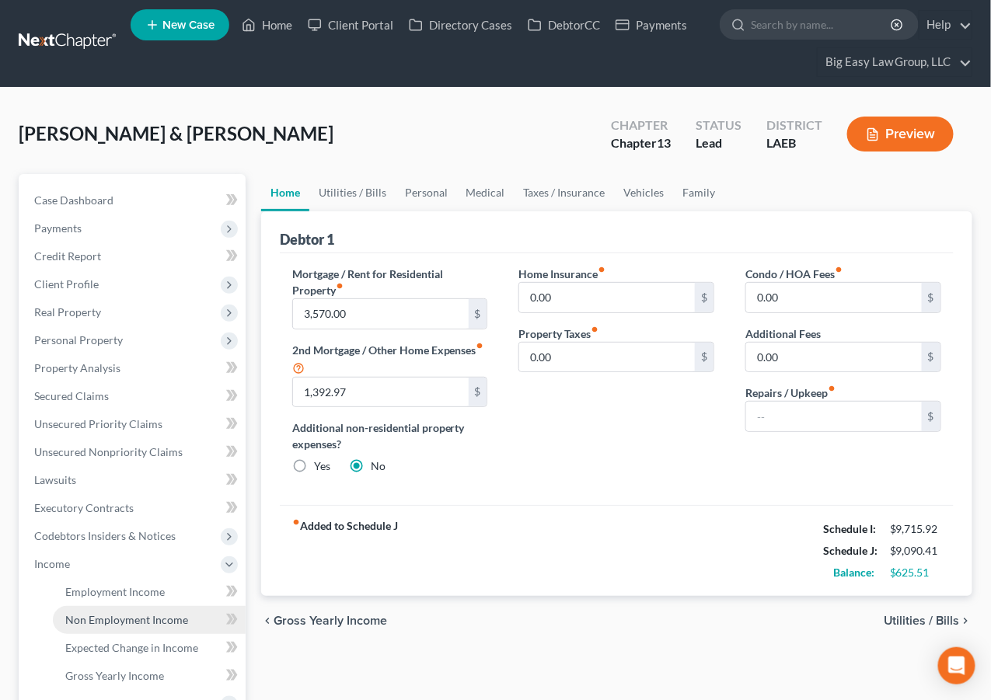
drag, startPoint x: 145, startPoint y: 620, endPoint x: 157, endPoint y: 620, distance: 12.4
click at [145, 620] on span "Non Employment Income" at bounding box center [126, 619] width 123 height 13
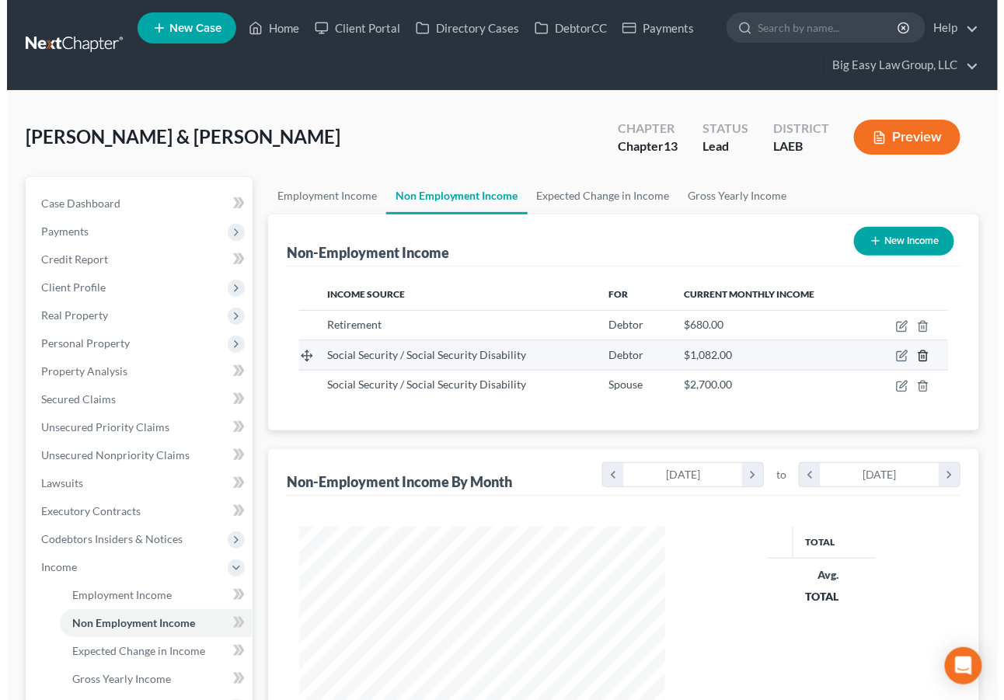
scroll to position [278, 396]
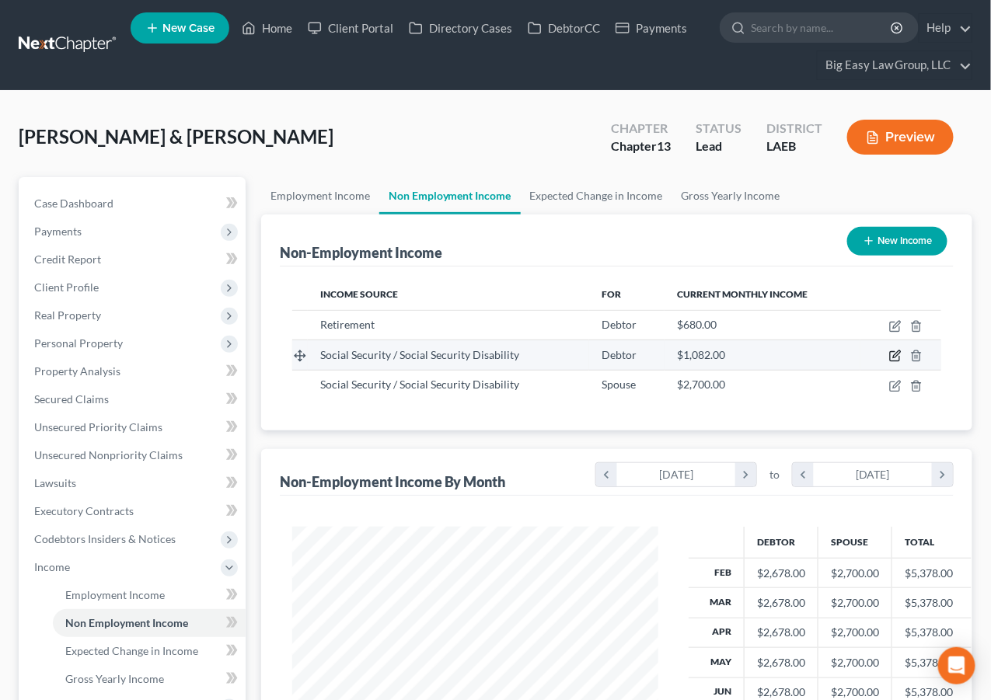
click at [898, 357] on icon "button" at bounding box center [895, 356] width 12 height 12
select select "4"
select select "0"
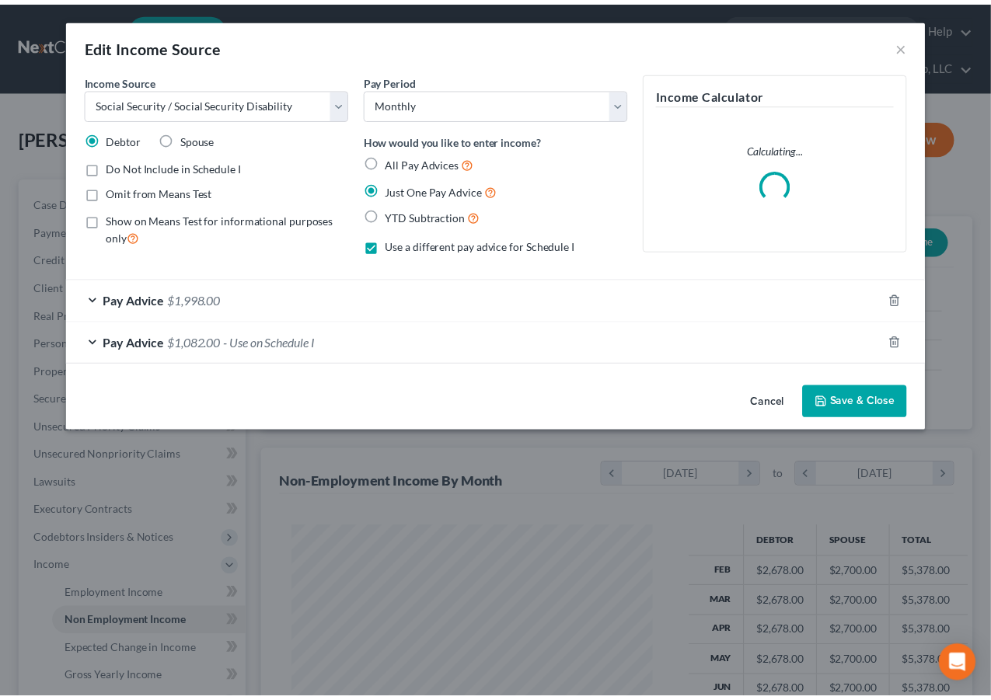
scroll to position [278, 403]
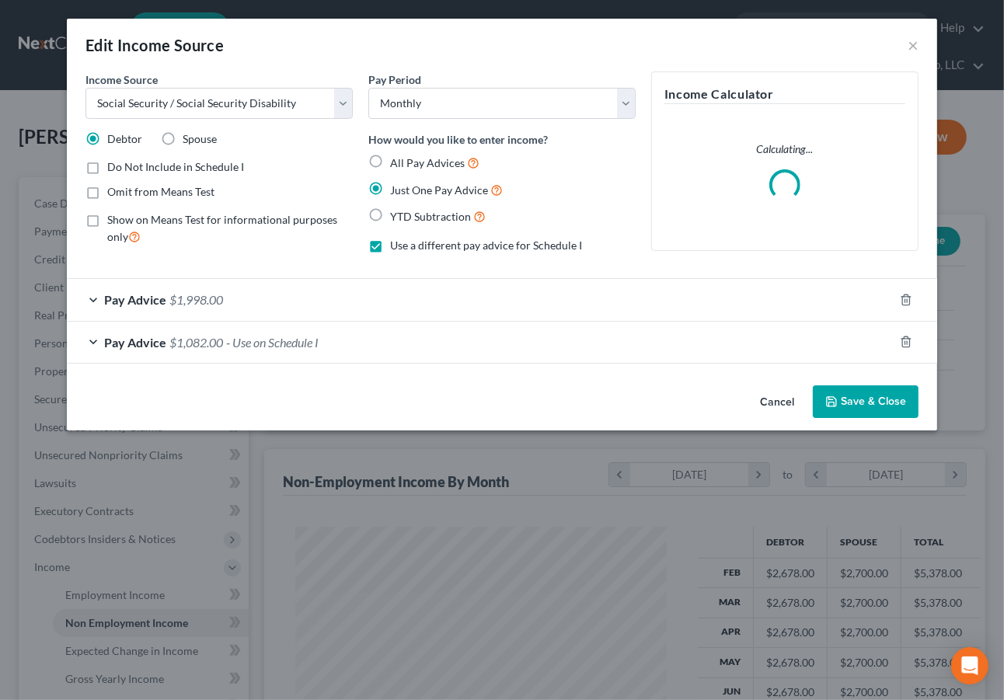
click at [107, 194] on label "Omit from Means Test" at bounding box center [160, 192] width 107 height 16
click at [113, 194] on input "Omit from Means Test" at bounding box center [118, 189] width 10 height 10
checkbox input "true"
click at [842, 395] on button "Save & Close" at bounding box center [866, 401] width 106 height 33
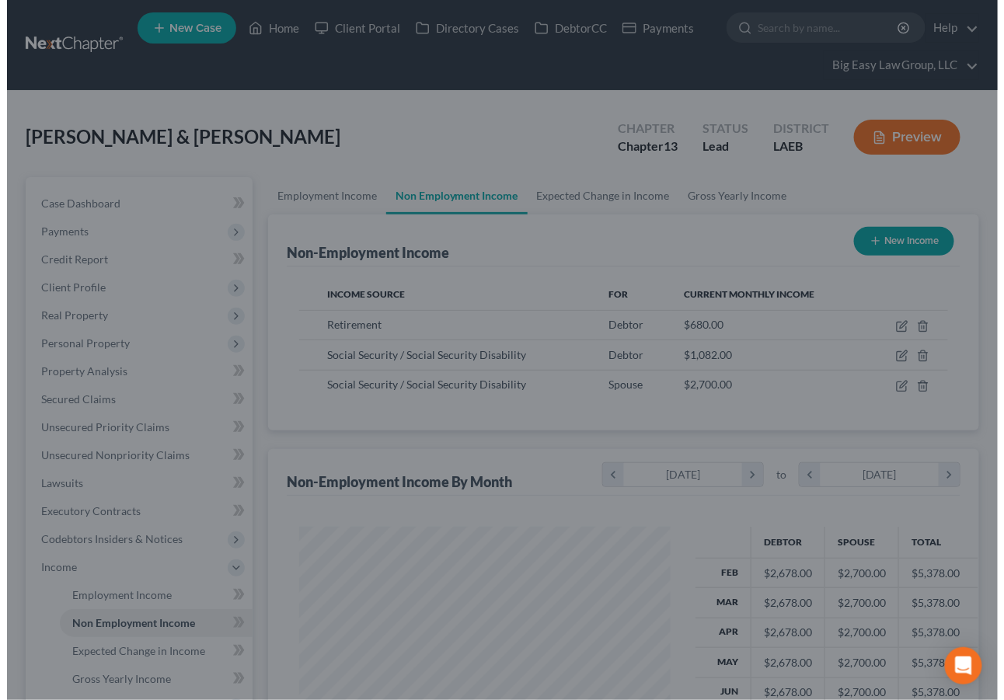
scroll to position [776837, 776718]
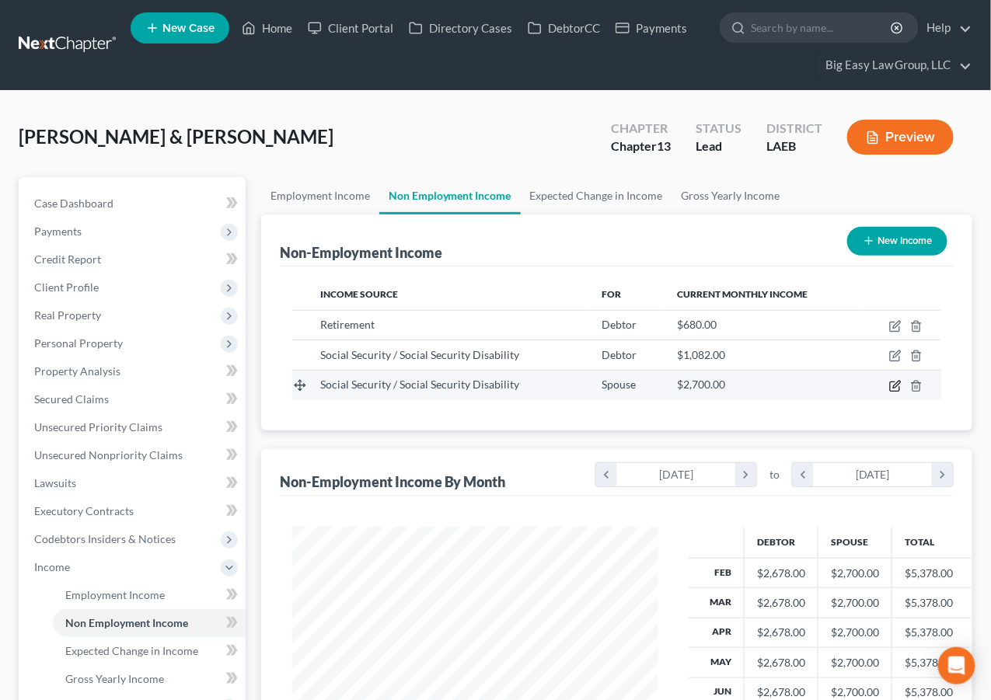
click at [894, 385] on icon "button" at bounding box center [895, 386] width 12 height 12
select select "4"
select select "0"
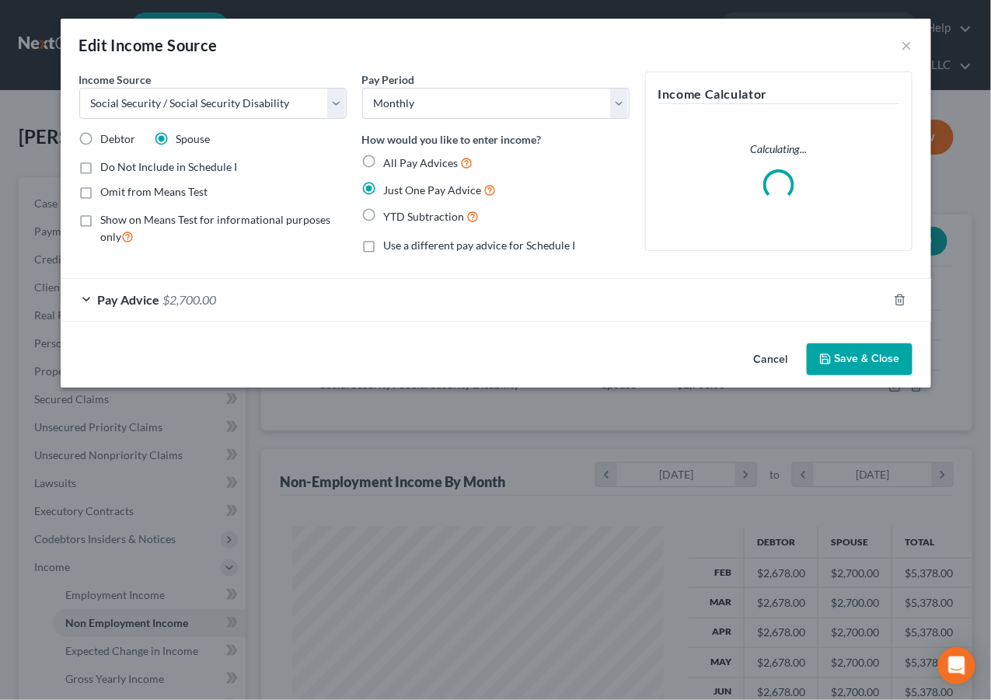
scroll to position [278, 403]
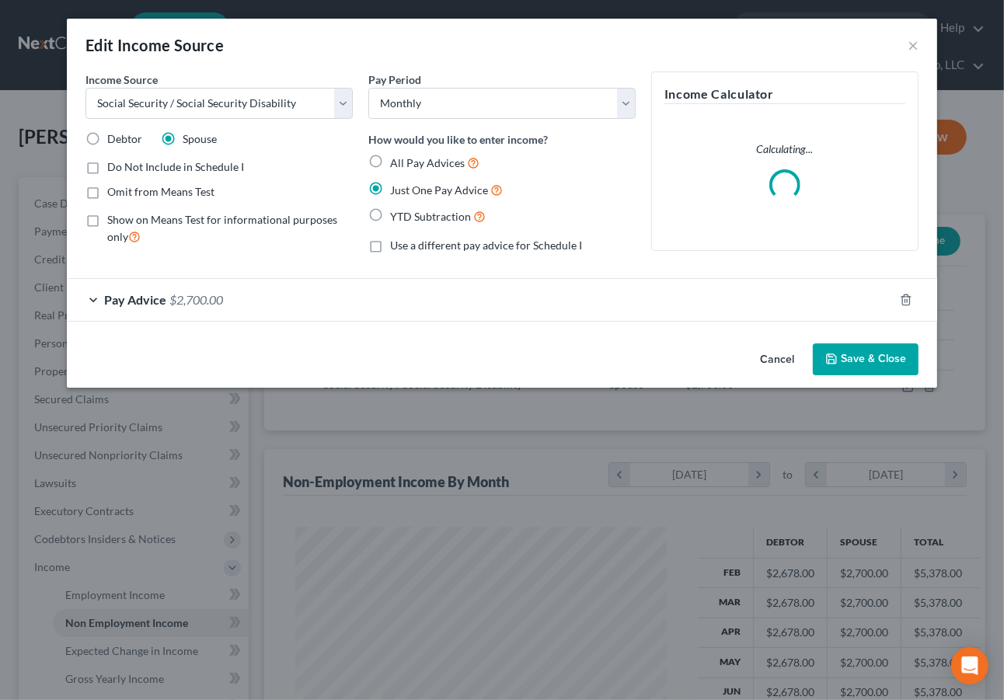
drag, startPoint x: 130, startPoint y: 193, endPoint x: 363, endPoint y: 214, distance: 234.1
click at [131, 193] on span "Omit from Means Test" at bounding box center [160, 191] width 107 height 13
click at [124, 193] on input "Omit from Means Test" at bounding box center [118, 189] width 10 height 10
checkbox input "true"
click at [854, 365] on button "Save & Close" at bounding box center [866, 359] width 106 height 33
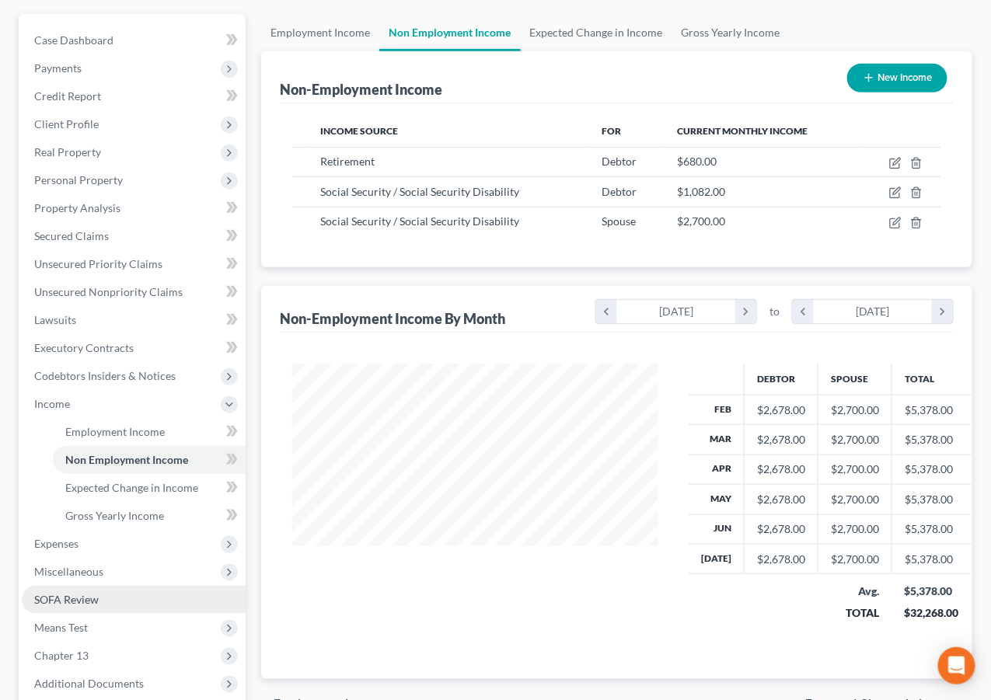
scroll to position [176, 0]
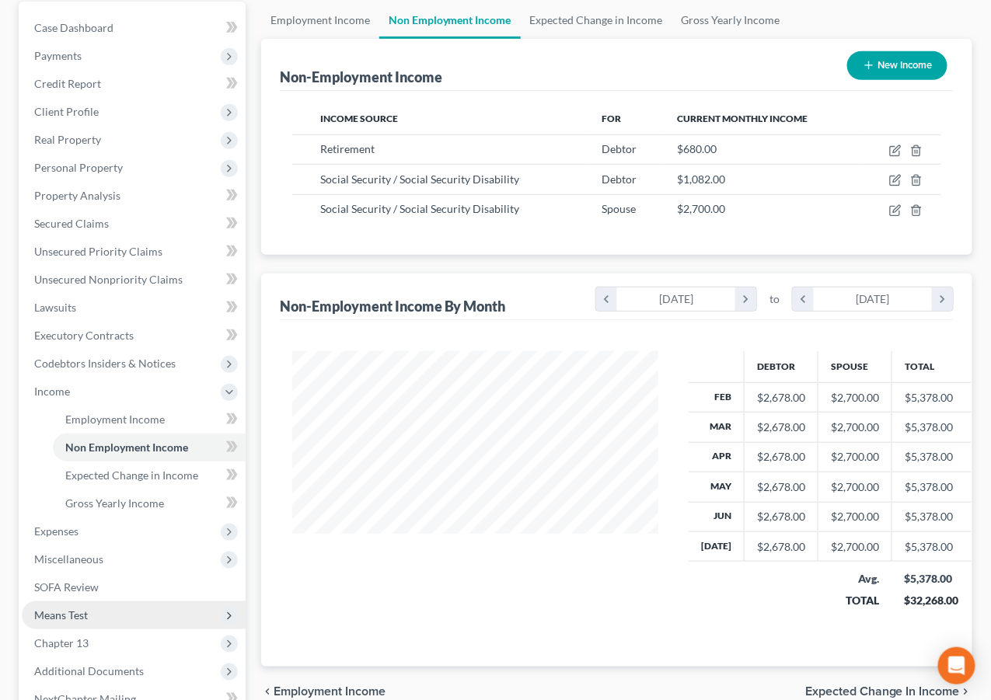
drag, startPoint x: 138, startPoint y: 609, endPoint x: 162, endPoint y: 602, distance: 24.3
click at [141, 609] on span "Means Test" at bounding box center [134, 615] width 224 height 28
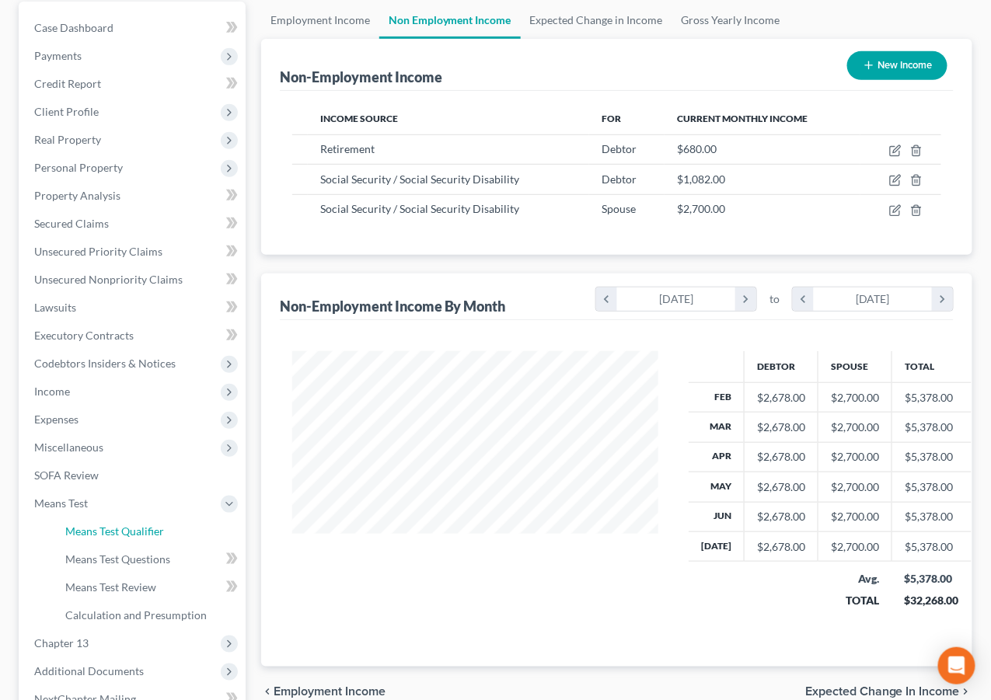
drag, startPoint x: 137, startPoint y: 524, endPoint x: 326, endPoint y: 450, distance: 202.8
click at [138, 525] on span "Means Test Qualifier" at bounding box center [114, 531] width 99 height 13
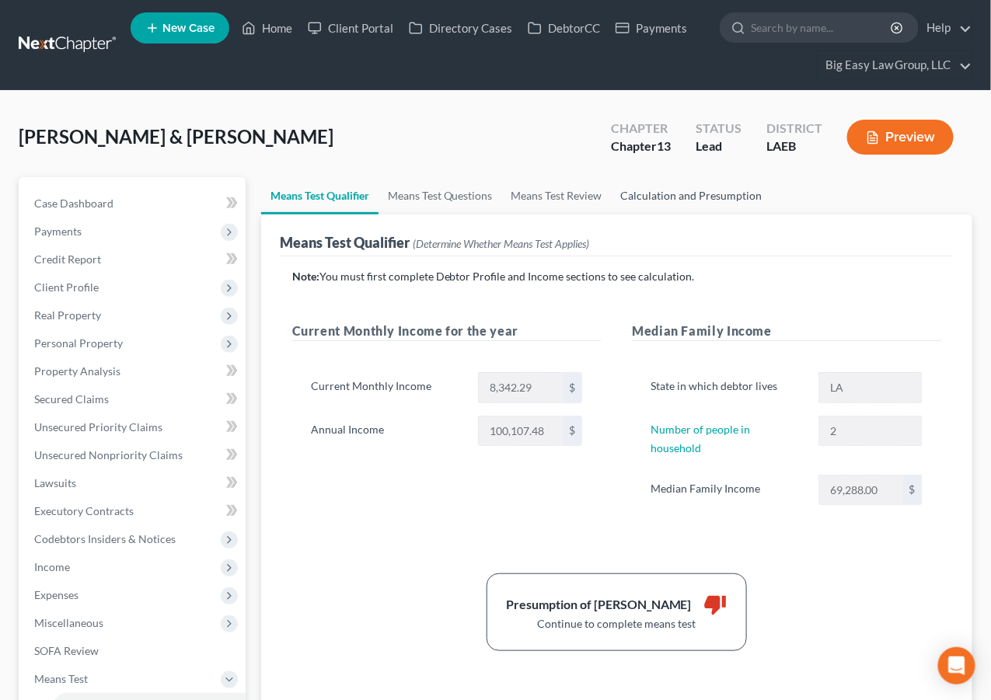
click at [711, 192] on link "Calculation and Presumption" at bounding box center [692, 195] width 160 height 37
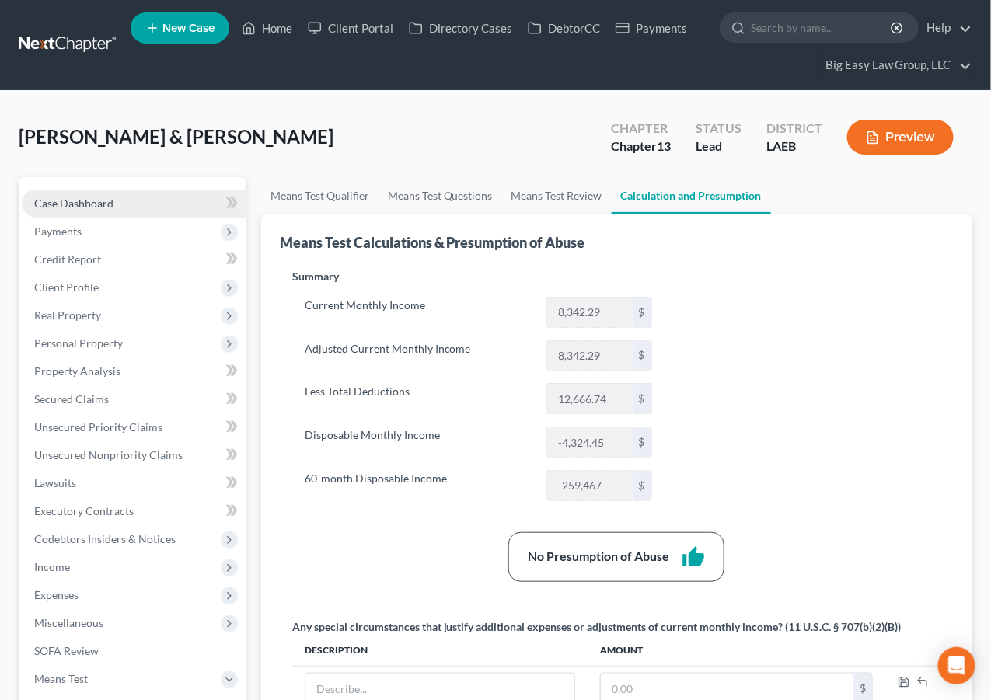
click at [110, 197] on span "Case Dashboard" at bounding box center [73, 203] width 79 height 13
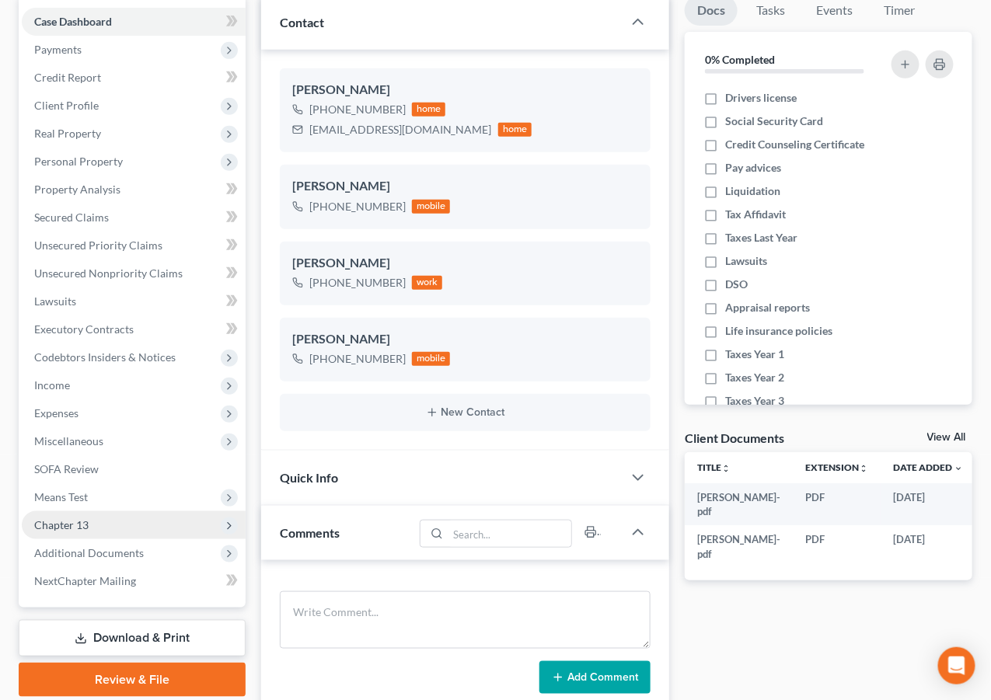
scroll to position [194, 0]
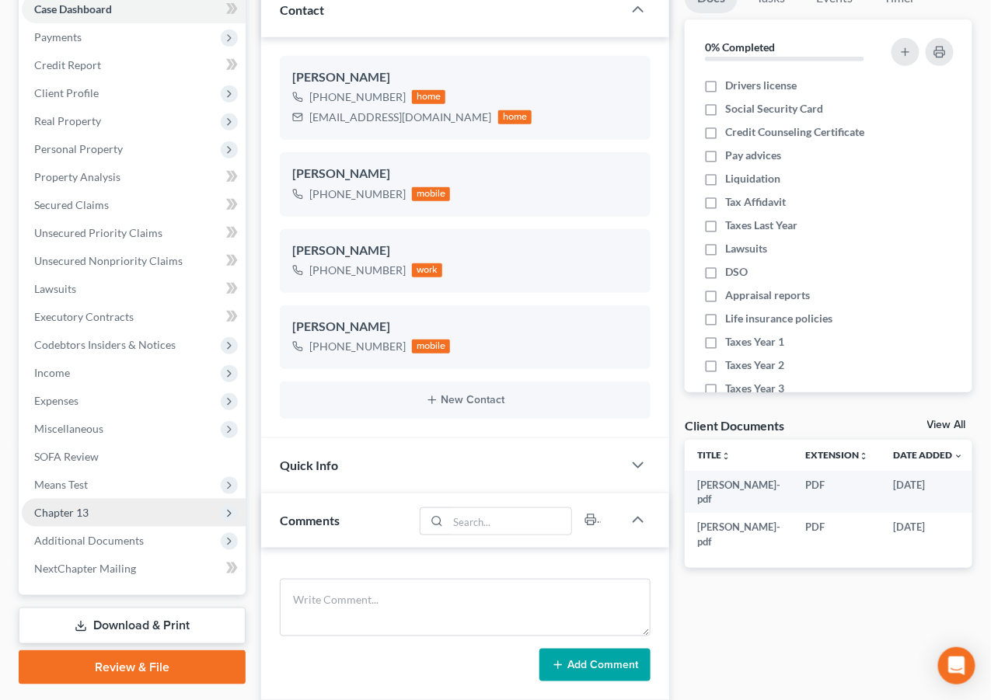
click at [151, 509] on span "Chapter 13" at bounding box center [134, 513] width 224 height 28
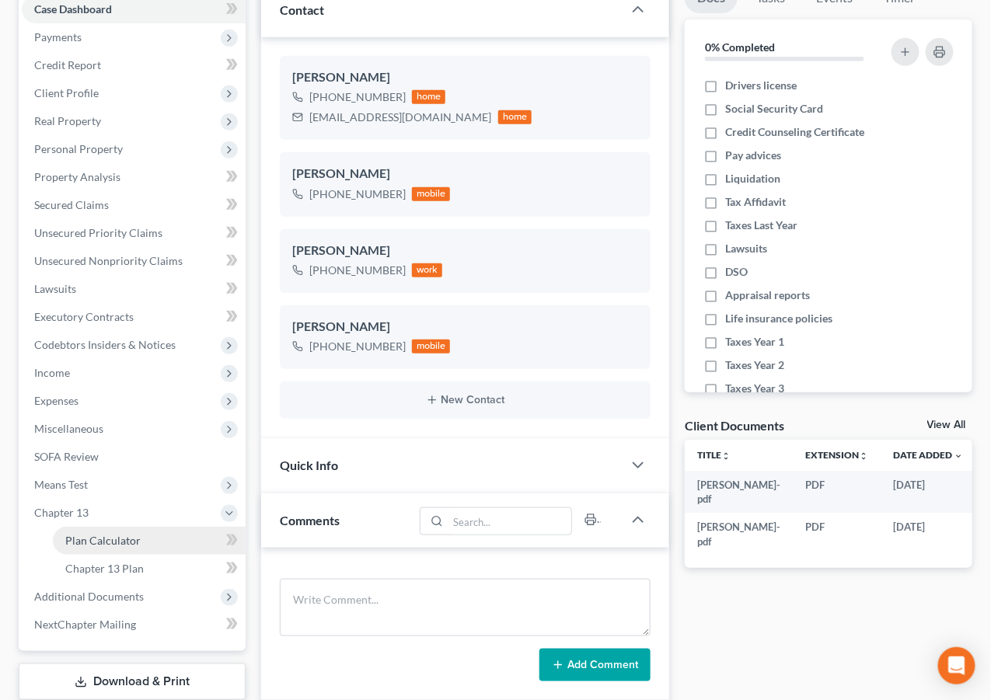
click at [150, 535] on link "Plan Calculator" at bounding box center [149, 541] width 193 height 28
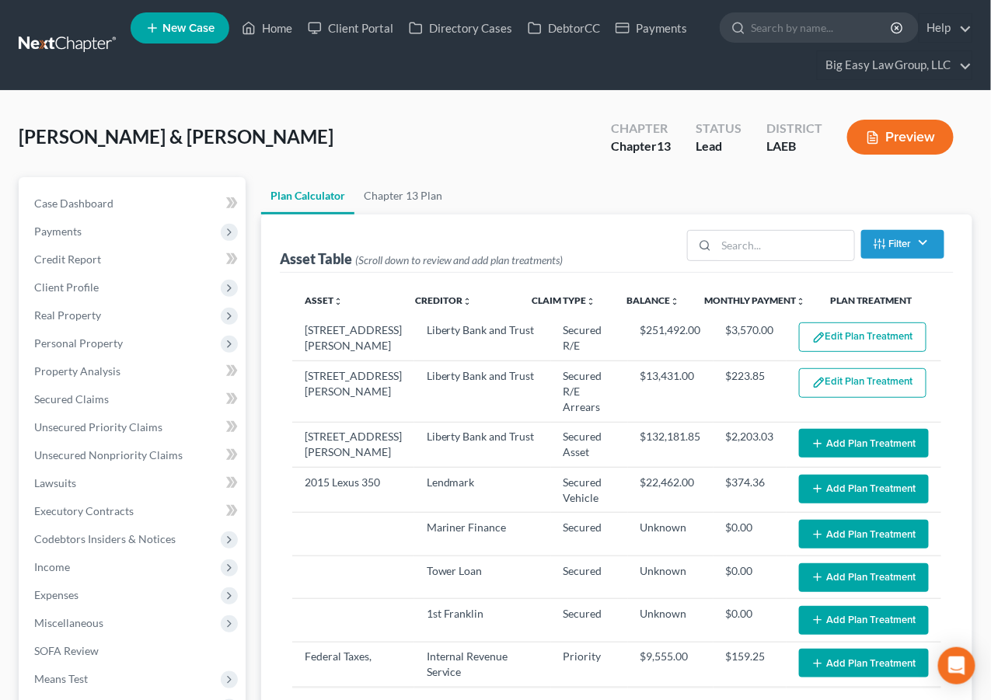
select select "59"
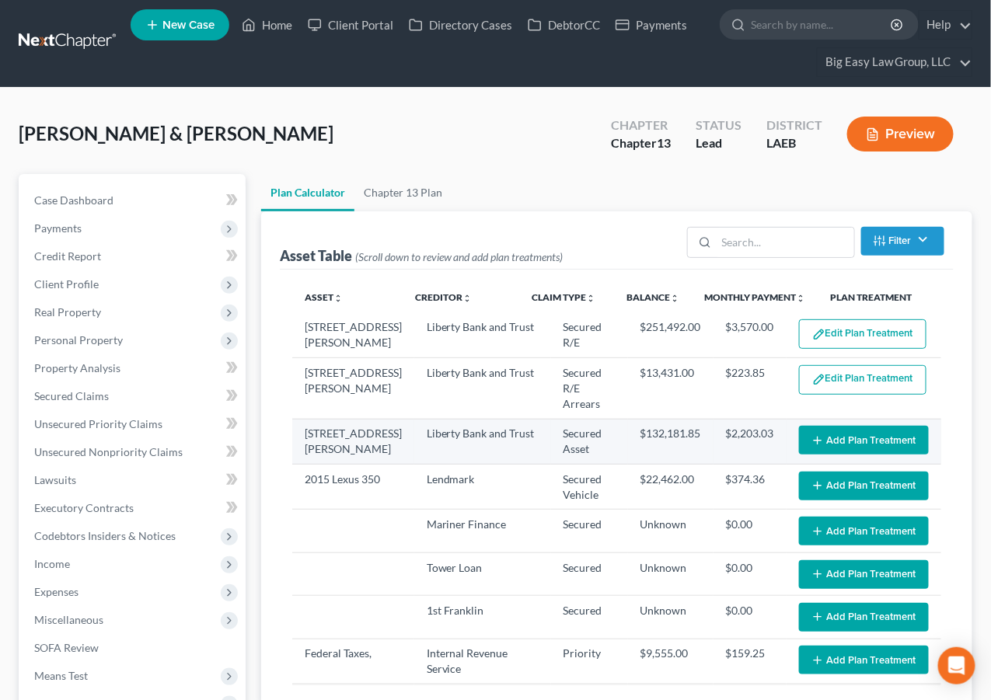
click at [847, 426] on button "Add Plan Treatment" at bounding box center [864, 440] width 130 height 29
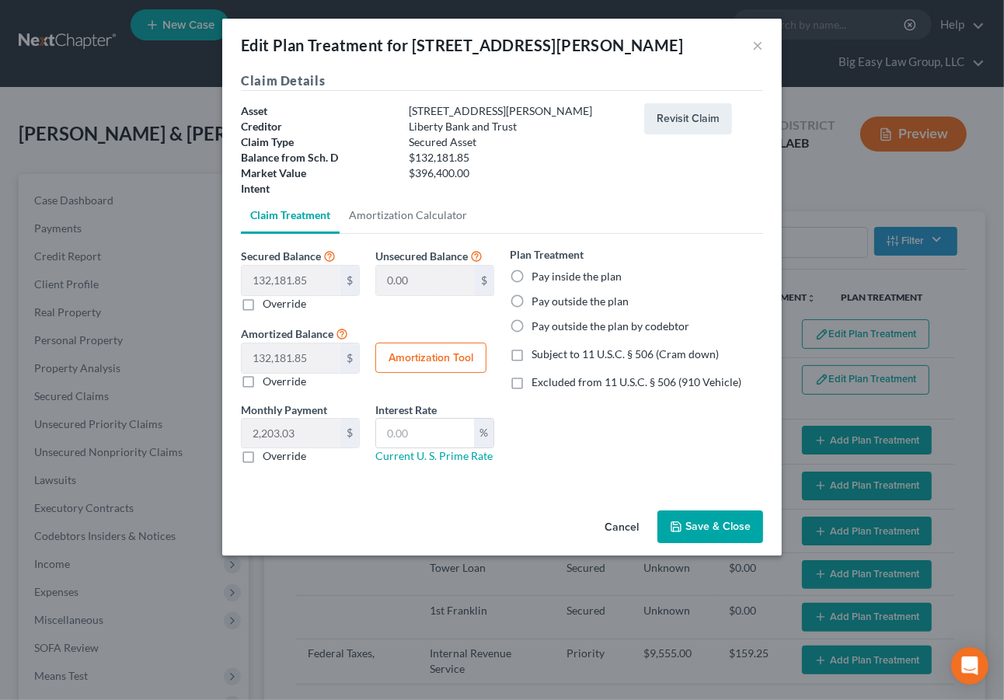
click at [532, 298] on label "Pay outside the plan" at bounding box center [580, 302] width 97 height 16
click at [538, 298] on input "Pay outside the plan" at bounding box center [543, 299] width 10 height 10
radio input "true"
click at [759, 44] on button "×" at bounding box center [757, 45] width 11 height 19
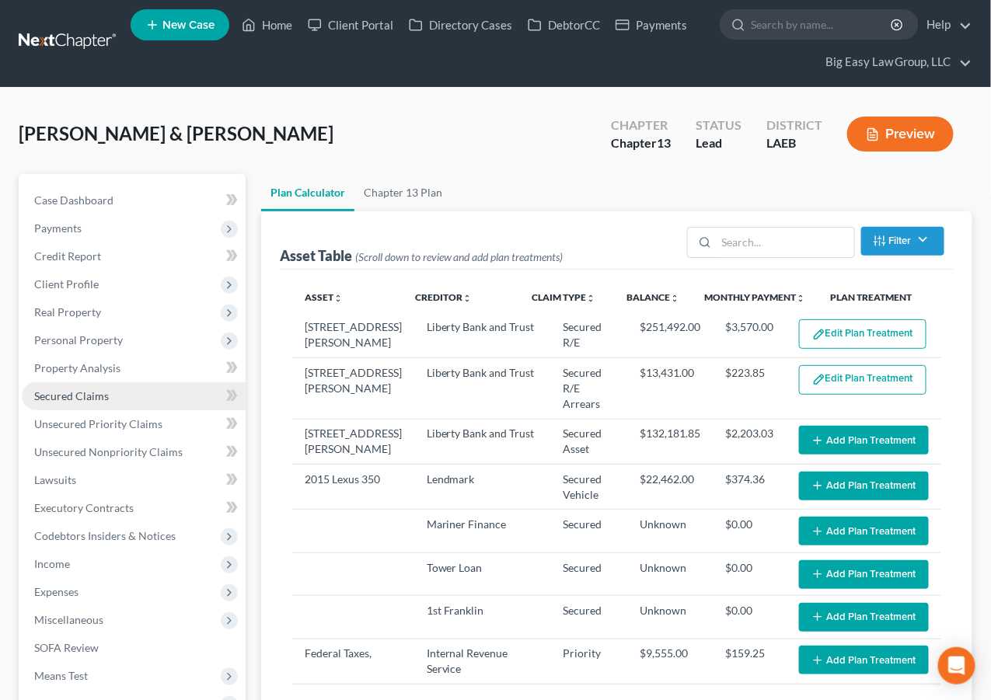
click at [147, 383] on link "Secured Claims" at bounding box center [134, 396] width 224 height 28
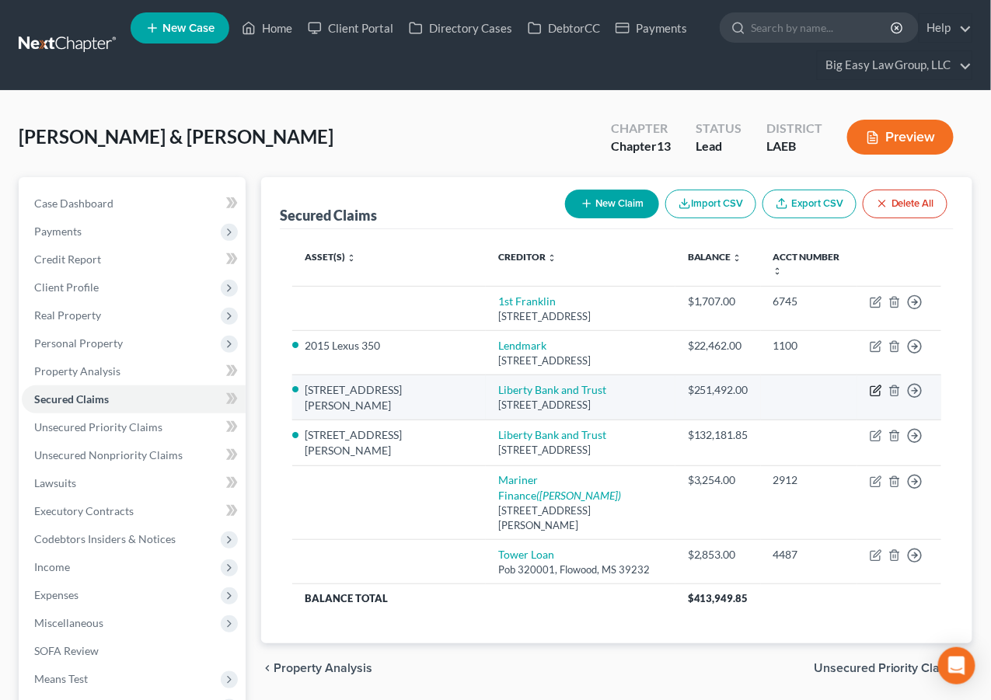
click at [871, 387] on icon "button" at bounding box center [874, 391] width 9 height 9
select select "19"
select select "4"
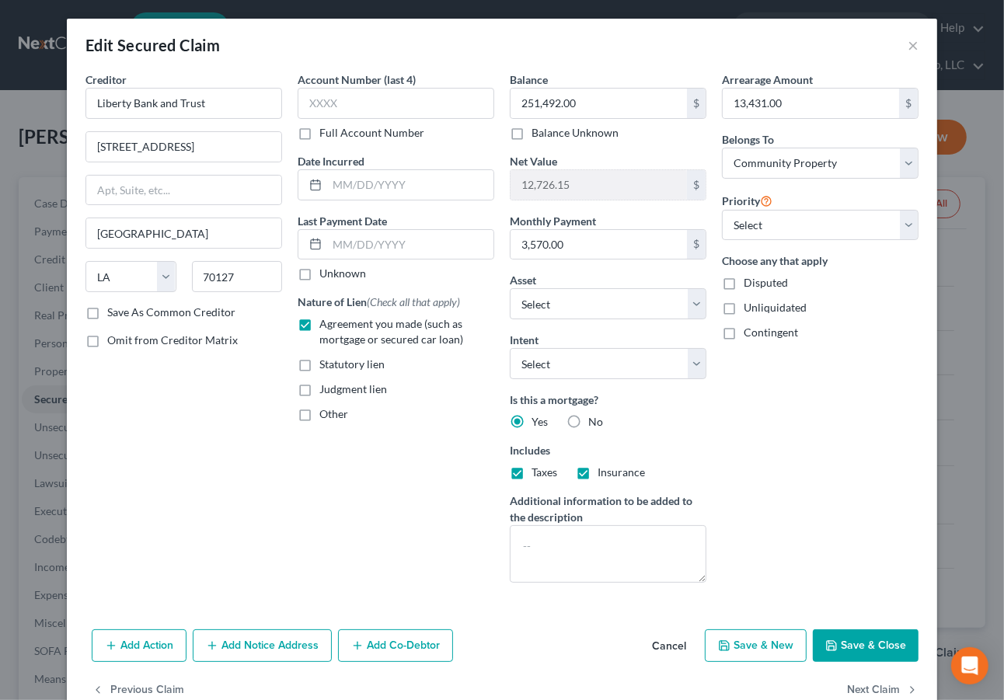
drag, startPoint x: 868, startPoint y: 643, endPoint x: 866, endPoint y: 574, distance: 68.4
click at [868, 636] on button "Save & Close" at bounding box center [866, 645] width 106 height 33
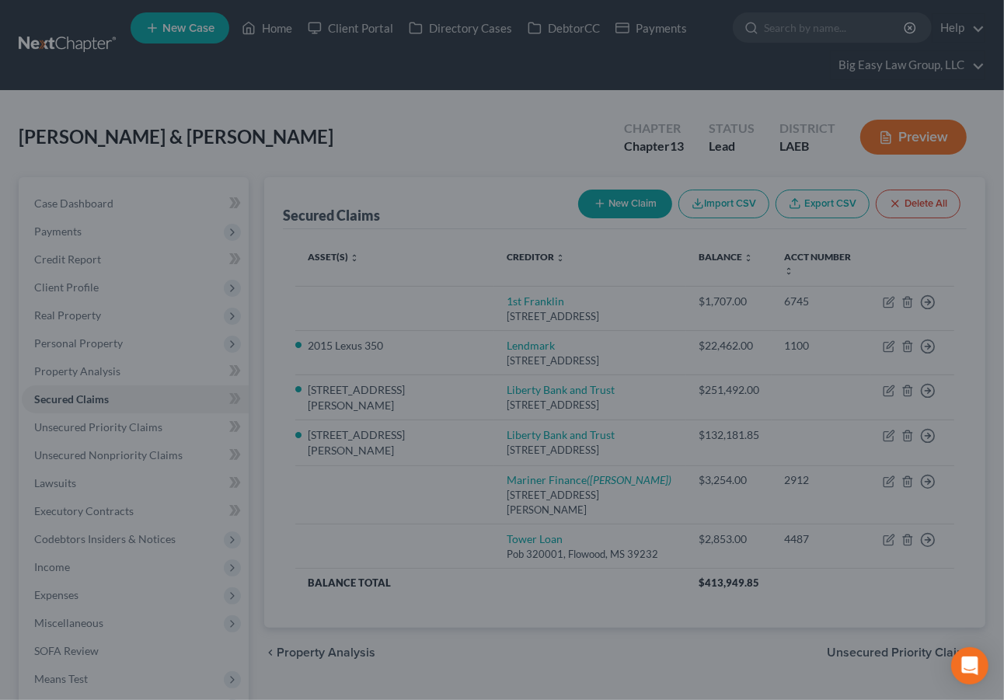
select select "17"
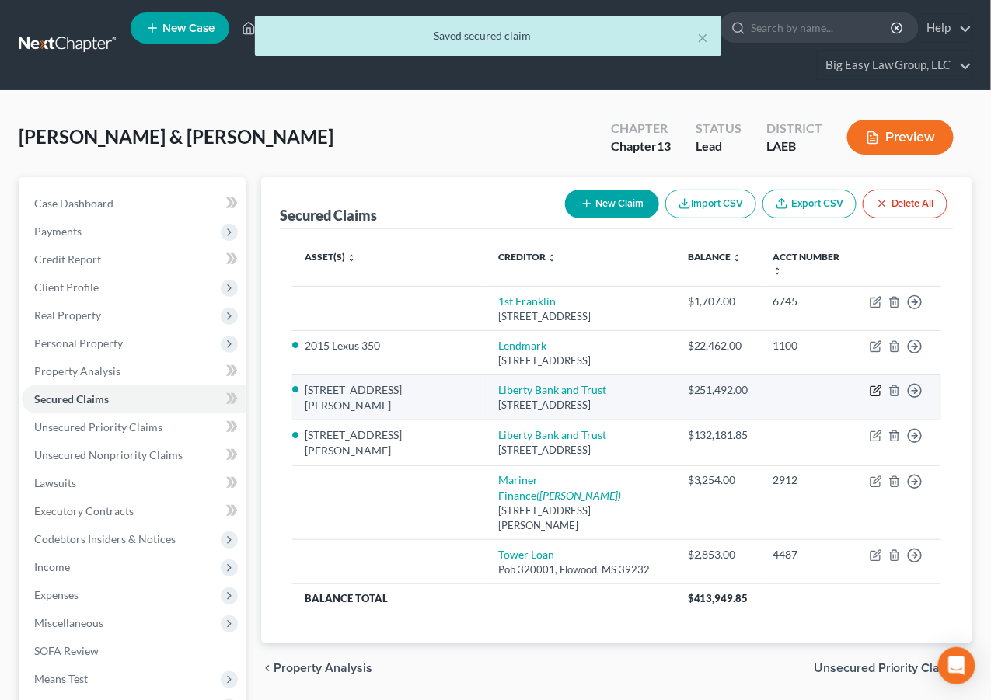
click at [876, 385] on icon "button" at bounding box center [876, 388] width 7 height 7
select select "19"
select select "4"
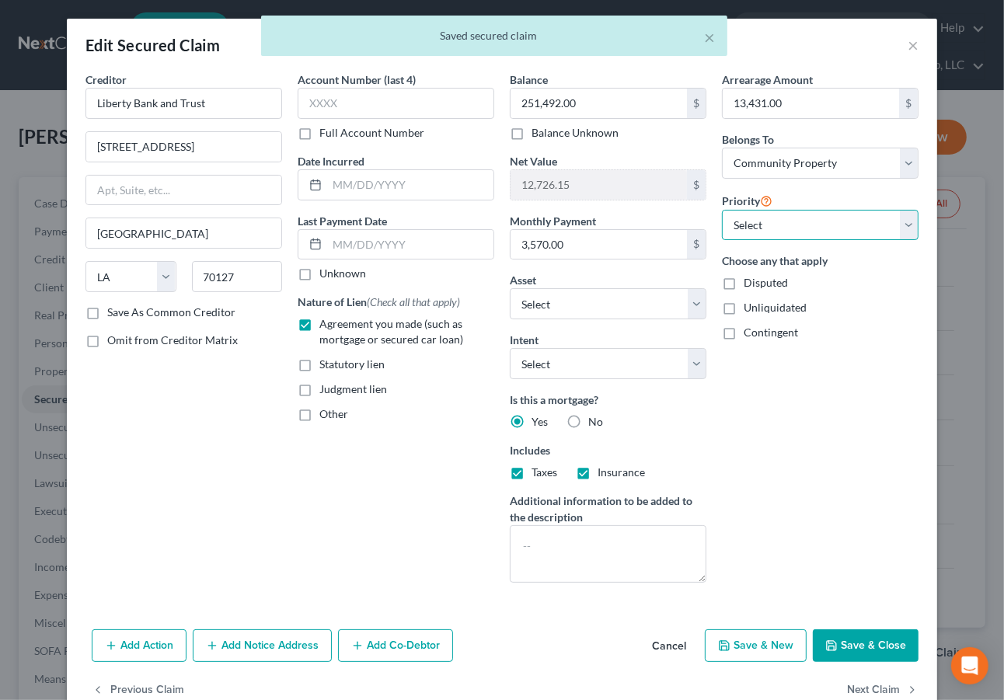
click at [823, 223] on select "Select 1st 2nd 3rd 4th 5th 6th 7th 8th 9th 10th 11th 12th 13th 14th 15th 16th 1…" at bounding box center [820, 225] width 197 height 31
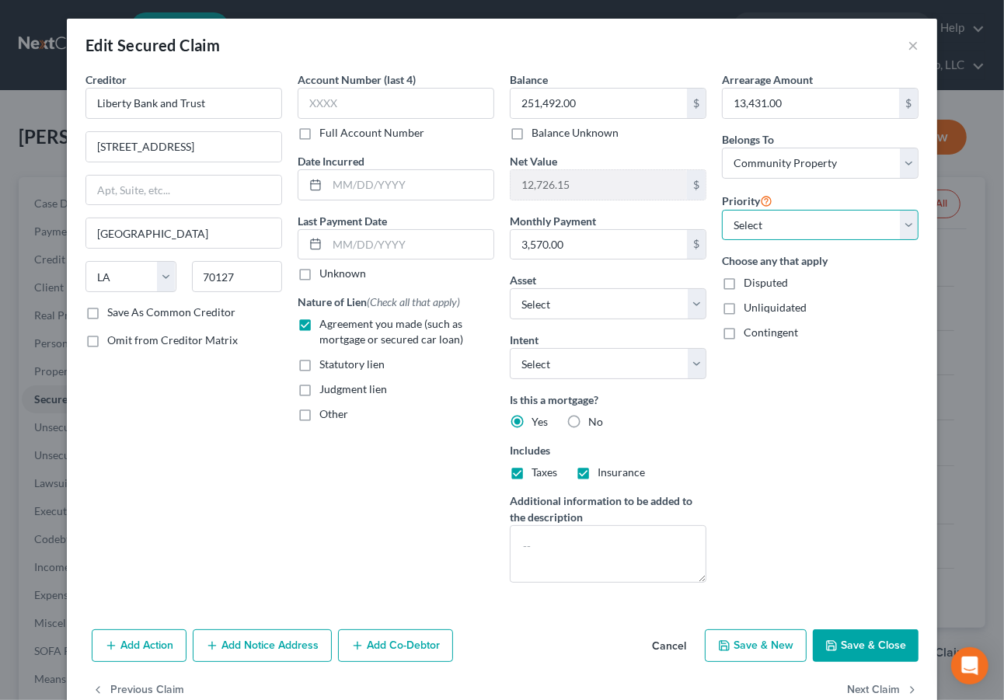
select select "0"
click at [722, 210] on select "Select 1st 2nd 3rd 4th 5th 6th 7th 8th 9th 10th 11th 12th 13th 14th 15th 16th 1…" at bounding box center [820, 225] width 197 height 31
click at [859, 647] on button "Save & Close" at bounding box center [866, 645] width 106 height 33
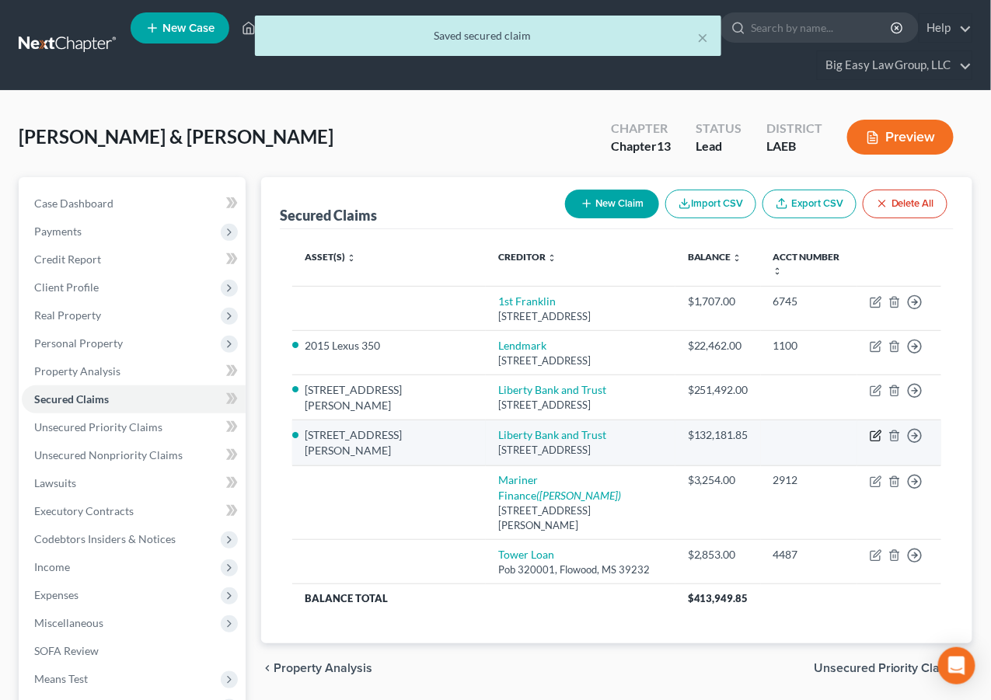
click at [877, 430] on icon "button" at bounding box center [876, 436] width 12 height 12
select select "19"
select select "2"
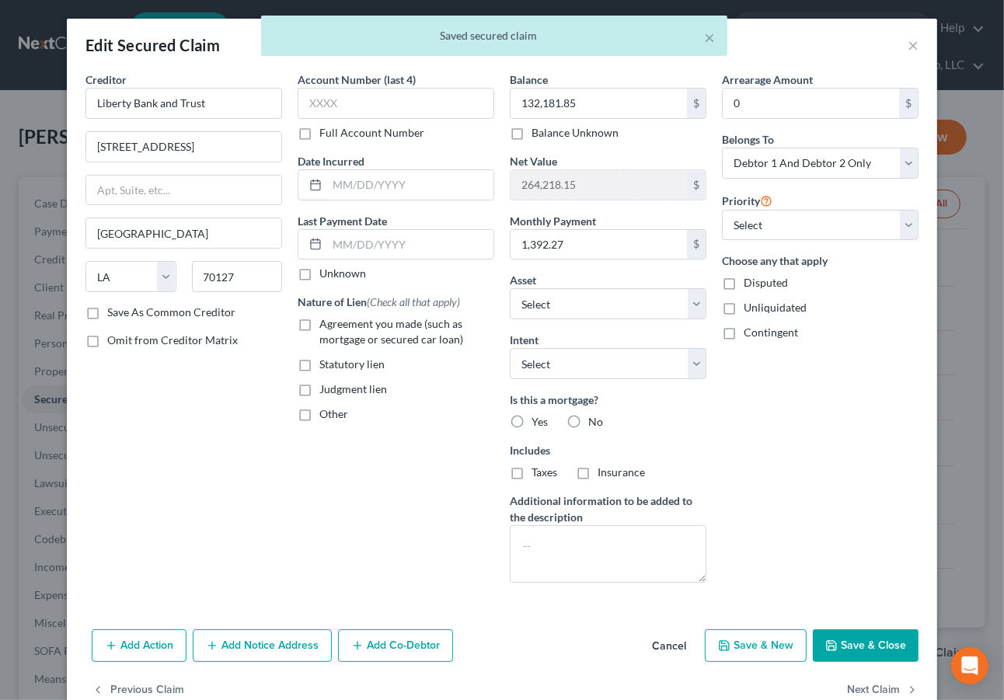
click at [535, 426] on span "Yes" at bounding box center [540, 421] width 16 height 13
click at [538, 424] on input "Yes" at bounding box center [543, 419] width 10 height 10
radio input "true"
click at [319, 323] on label "Agreement you made (such as mortgage or secured car loan)" at bounding box center [406, 331] width 175 height 31
click at [326, 323] on input "Agreement you made (such as mortgage or secured car loan)" at bounding box center [331, 321] width 10 height 10
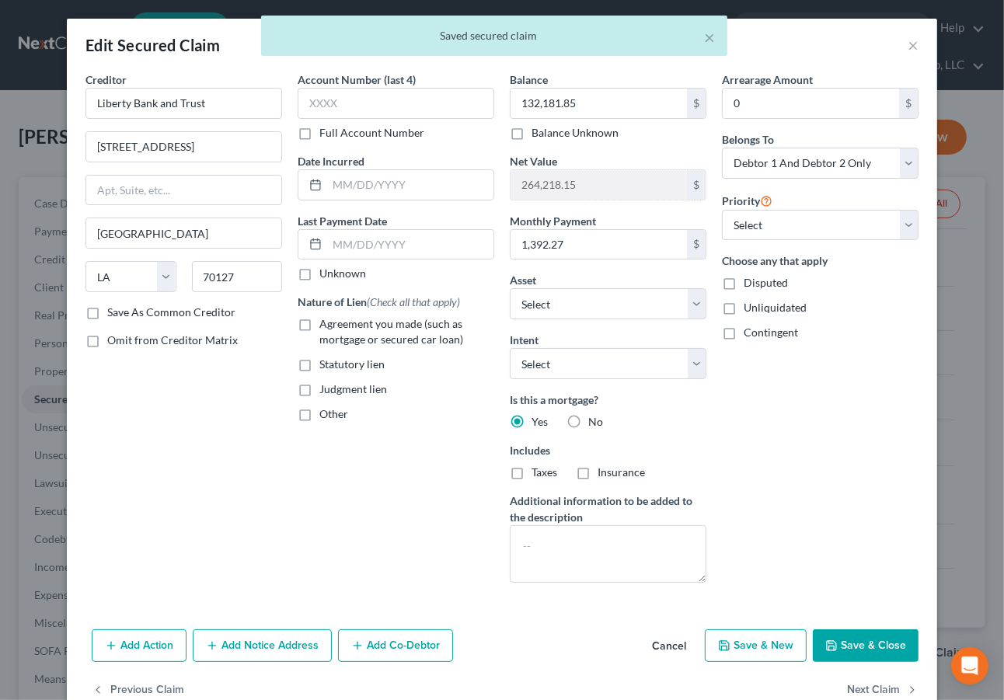
checkbox input "true"
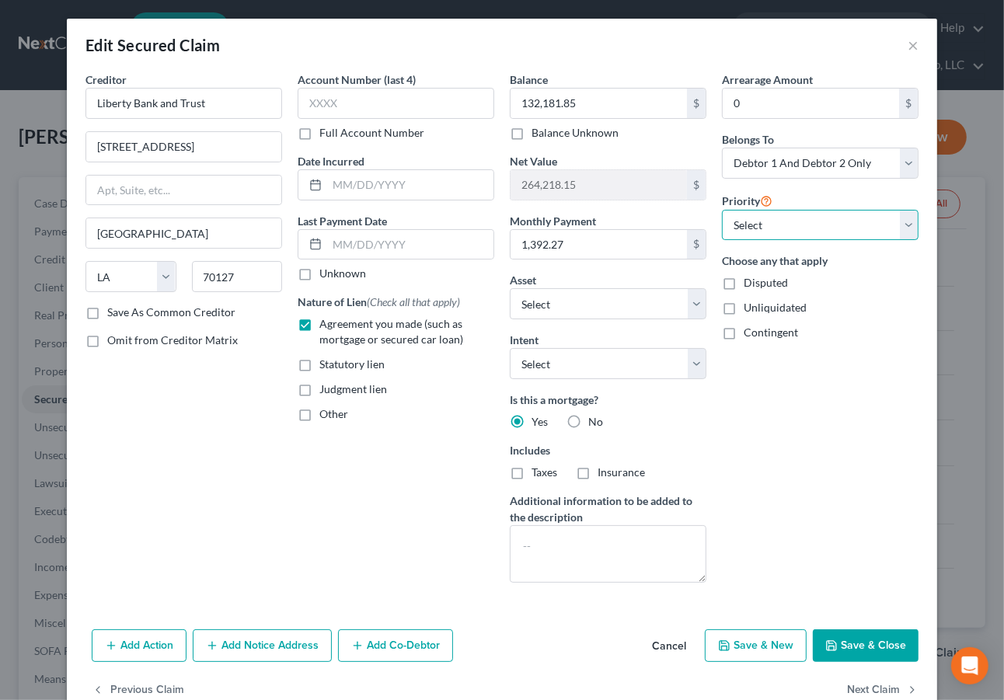
click at [763, 228] on select "Select 2nd 3rd 4th 5th 6th 7th 8th 9th 10th 11th 12th 13th 14th 15th 16th 17th …" at bounding box center [820, 225] width 197 height 31
click at [722, 210] on select "Select 2nd 3rd 4th 5th 6th 7th 8th 9th 10th 11th 12th 13th 14th 15th 16th 17th …" at bounding box center [820, 225] width 197 height 31
click at [848, 633] on button "Save & Close" at bounding box center [866, 645] width 106 height 33
select select "1"
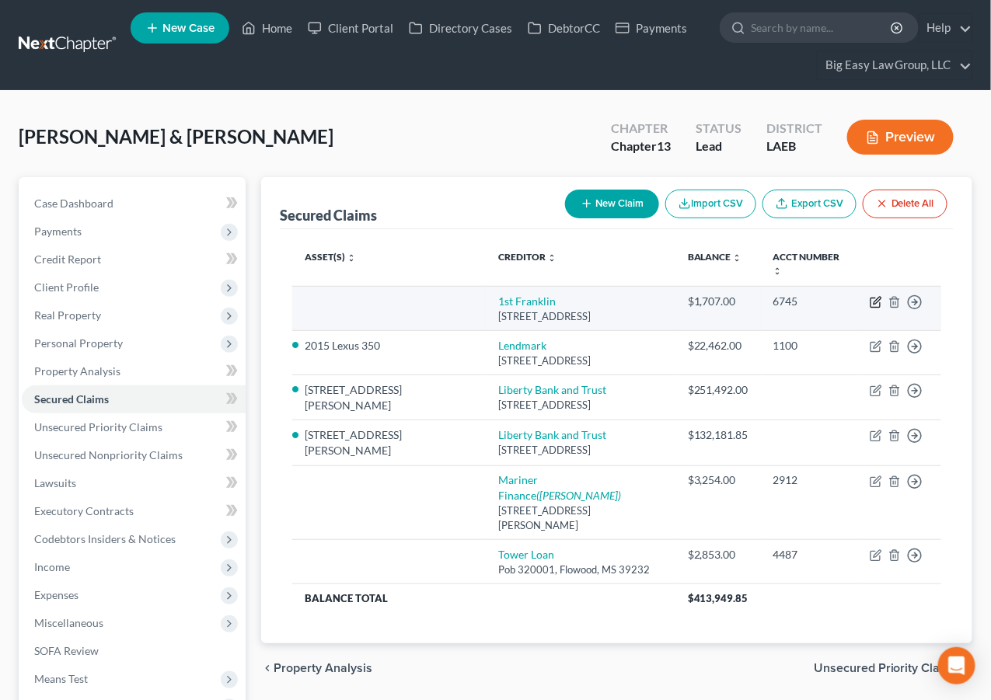
click at [879, 297] on icon "button" at bounding box center [876, 300] width 7 height 7
select select "19"
select select "0"
select select "1"
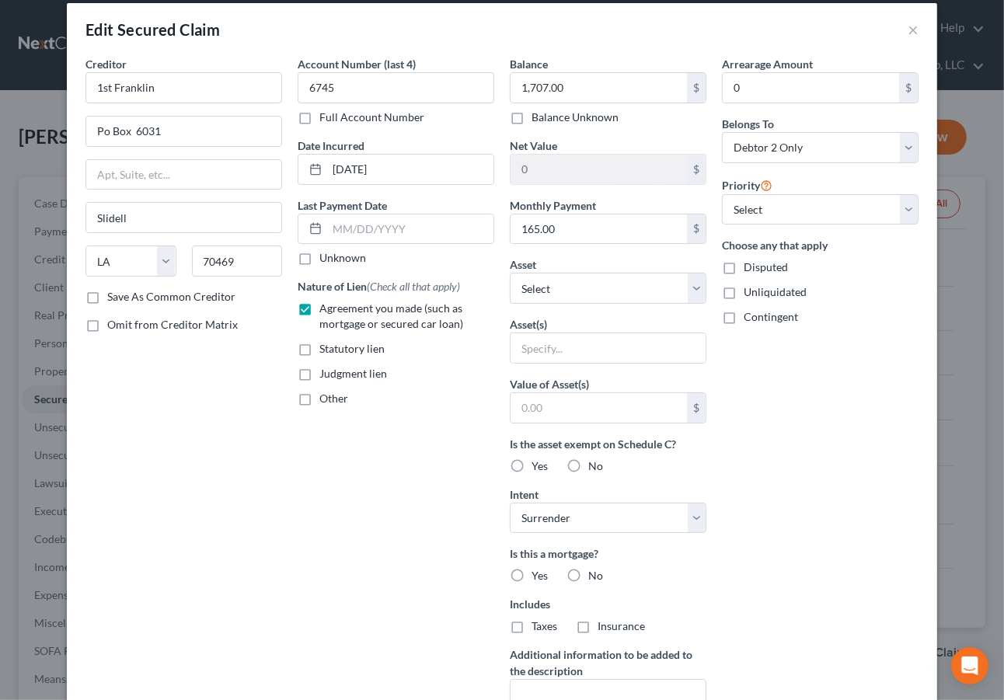
scroll to position [30, 0]
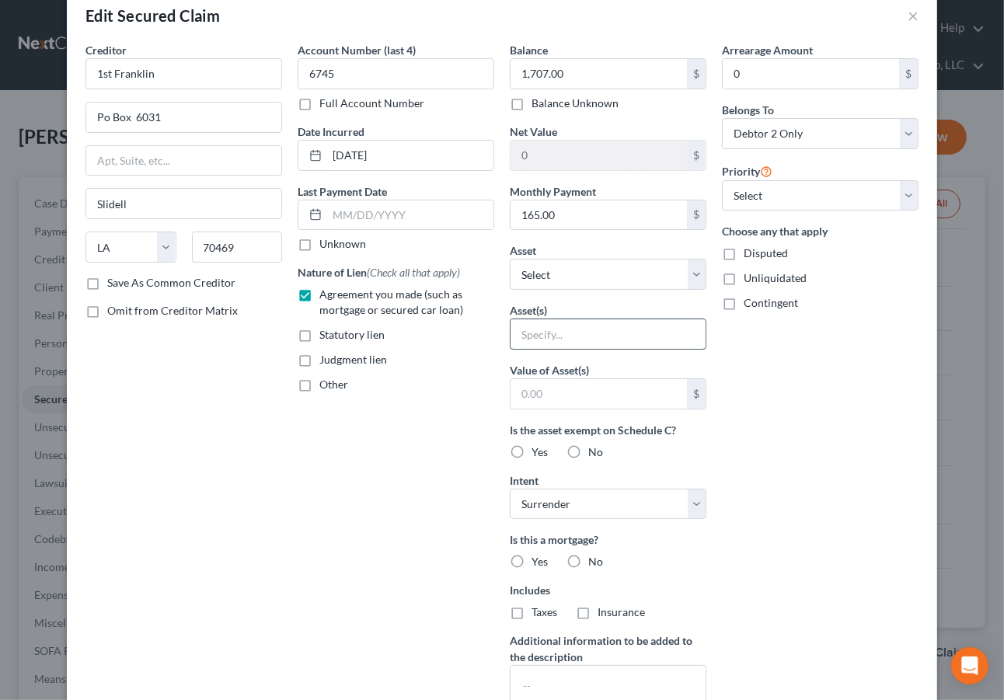
click at [619, 333] on input "text" at bounding box center [608, 334] width 195 height 30
type input "Various HHG"
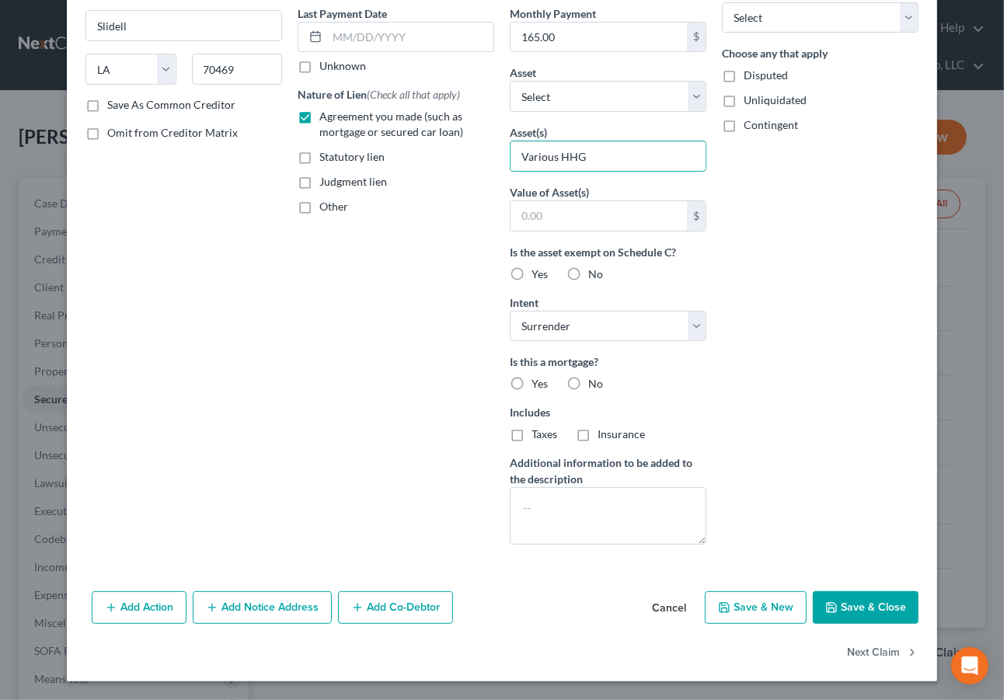
drag, startPoint x: 837, startPoint y: 603, endPoint x: 842, endPoint y: 560, distance: 43.0
click at [837, 603] on button "Save & Close" at bounding box center [866, 607] width 106 height 33
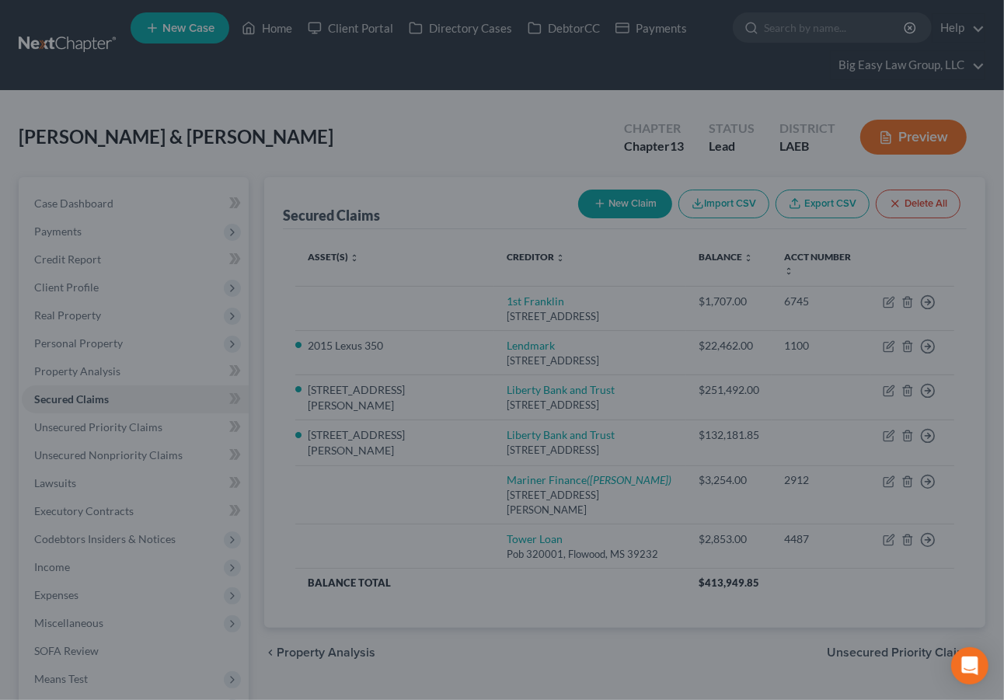
scroll to position [37, 0]
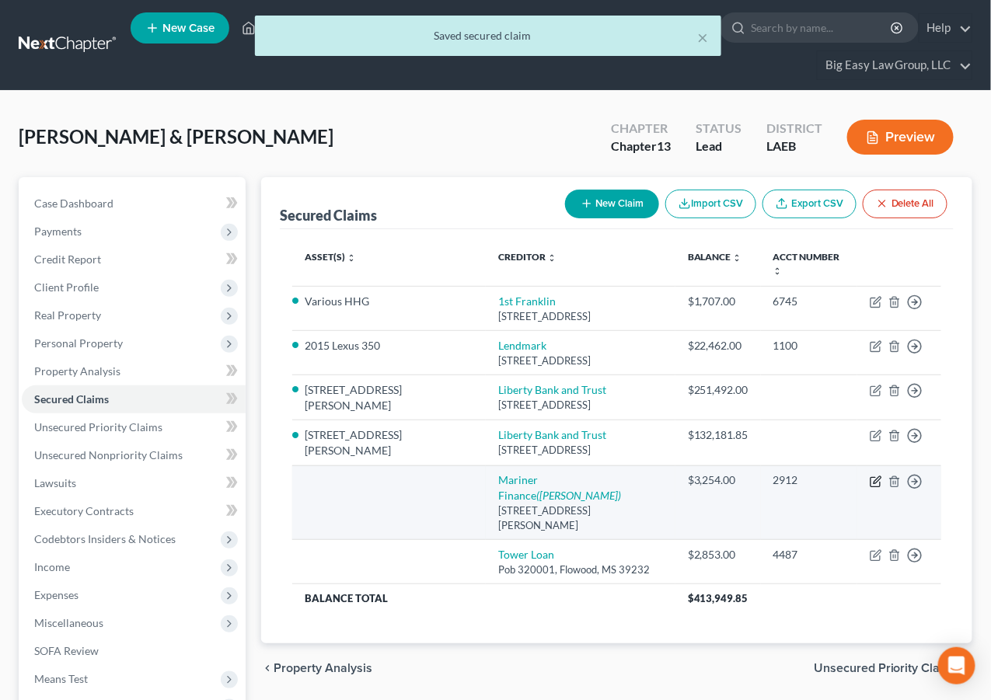
click at [881, 476] on icon "button" at bounding box center [876, 482] width 12 height 12
select select "21"
select select "0"
select select "1"
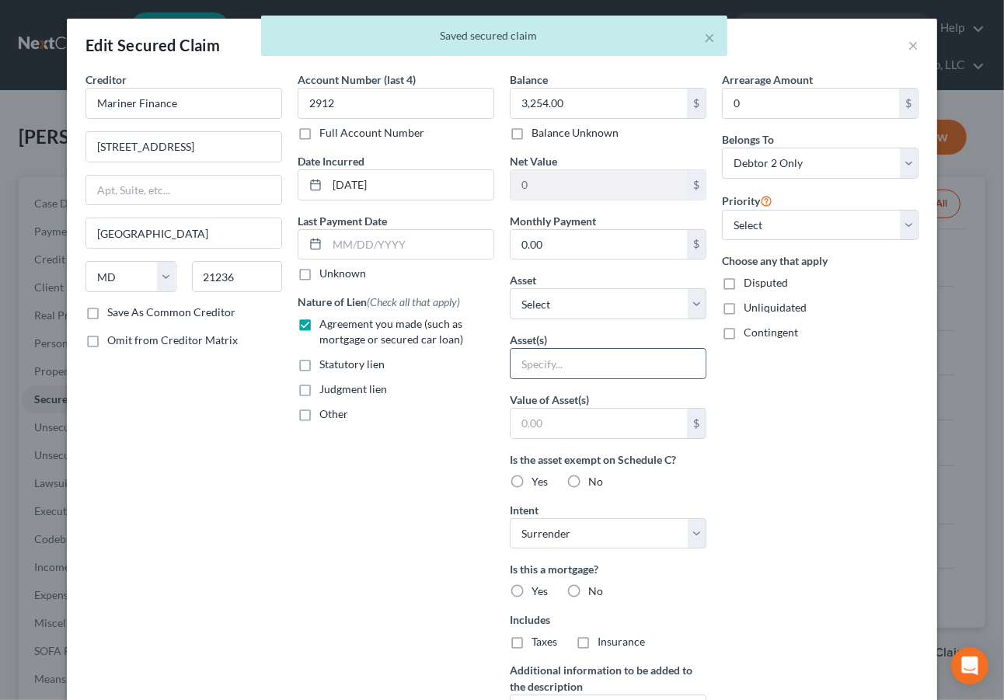
click at [620, 378] on div at bounding box center [608, 363] width 197 height 31
drag, startPoint x: 622, startPoint y: 369, endPoint x: 629, endPoint y: 378, distance: 11.6
click at [622, 370] on input "text" at bounding box center [608, 364] width 195 height 30
type input "Various HHG"
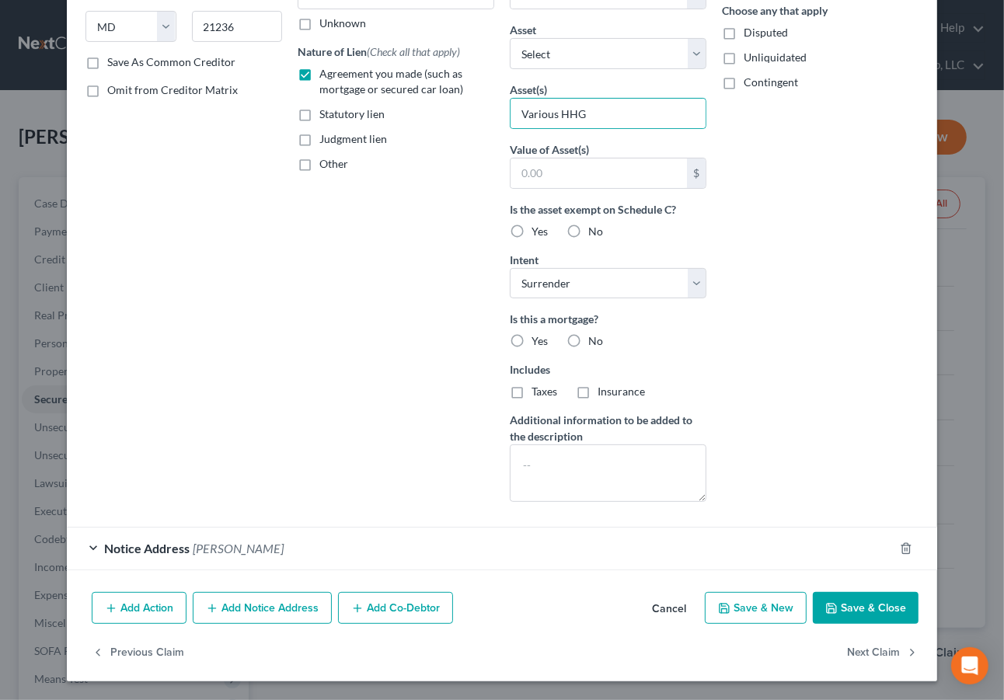
drag, startPoint x: 870, startPoint y: 605, endPoint x: 854, endPoint y: 577, distance: 33.1
click at [871, 603] on button "Save & Close" at bounding box center [866, 608] width 106 height 33
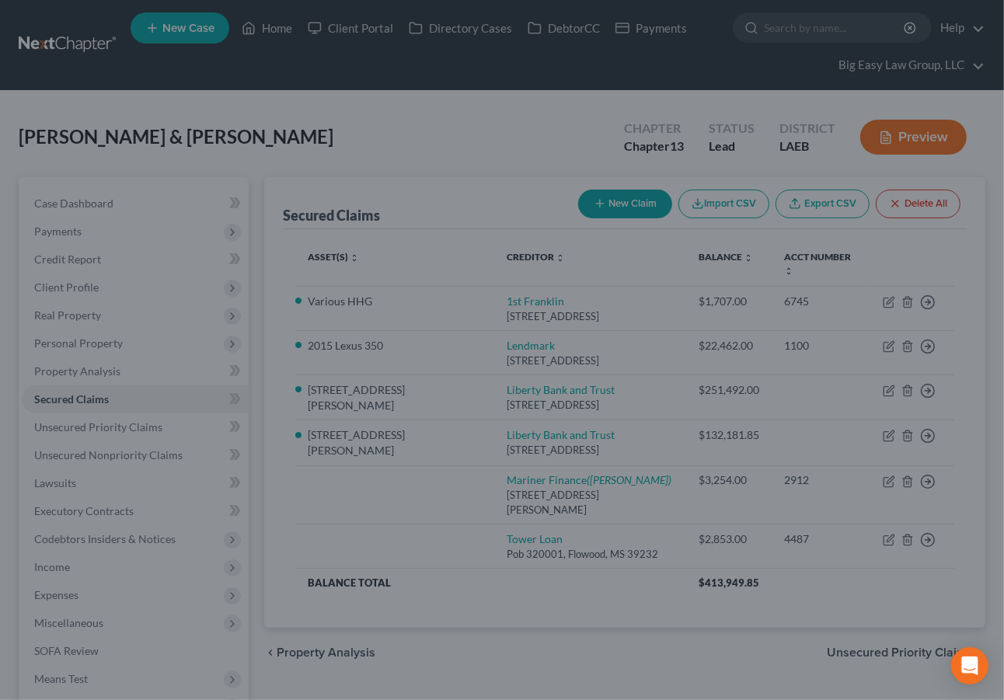
scroll to position [81, 0]
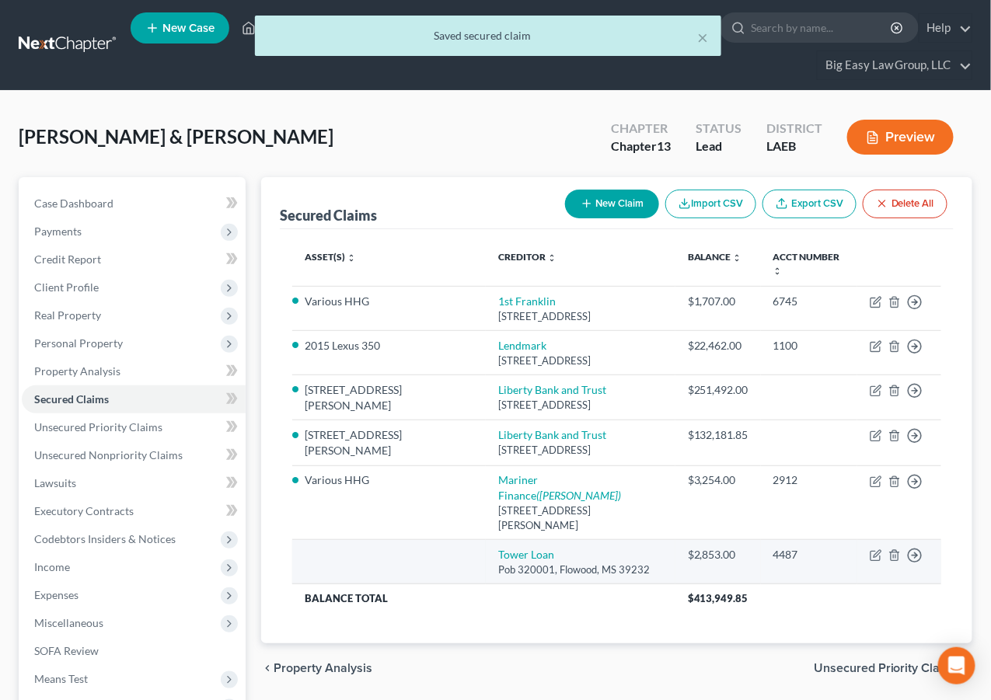
click at [881, 540] on td "Move to E Move to F Move to G Move to Notice Only" at bounding box center [899, 562] width 84 height 44
click at [876, 549] on icon "button" at bounding box center [876, 555] width 12 height 12
select select "25"
select select "0"
select select "1"
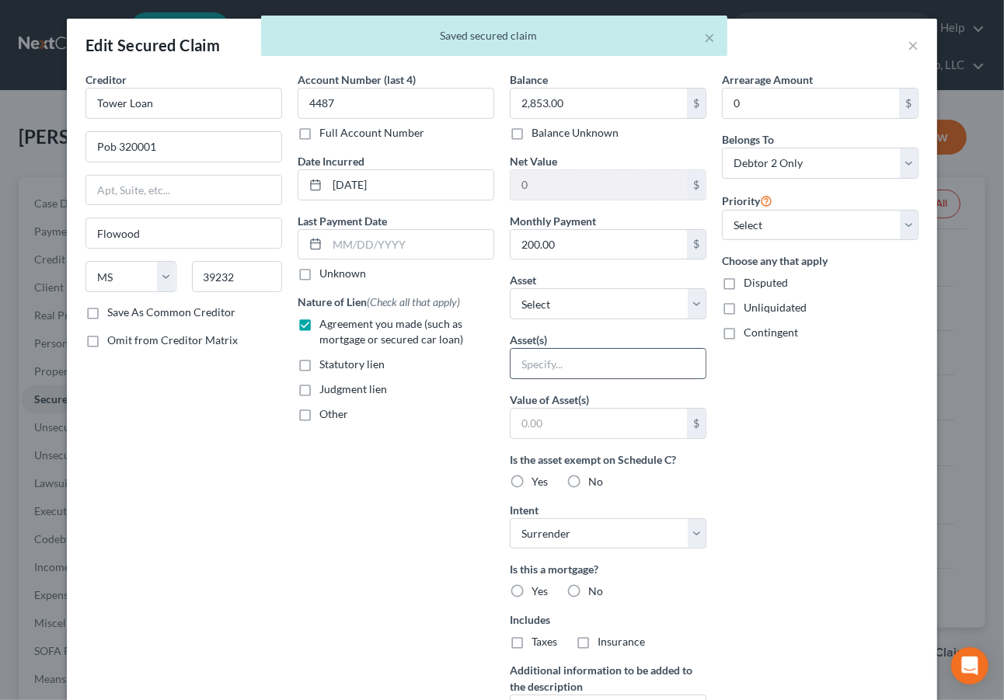
drag, startPoint x: 621, startPoint y: 378, endPoint x: 616, endPoint y: 371, distance: 8.4
click at [622, 378] on input "text" at bounding box center [608, 364] width 195 height 30
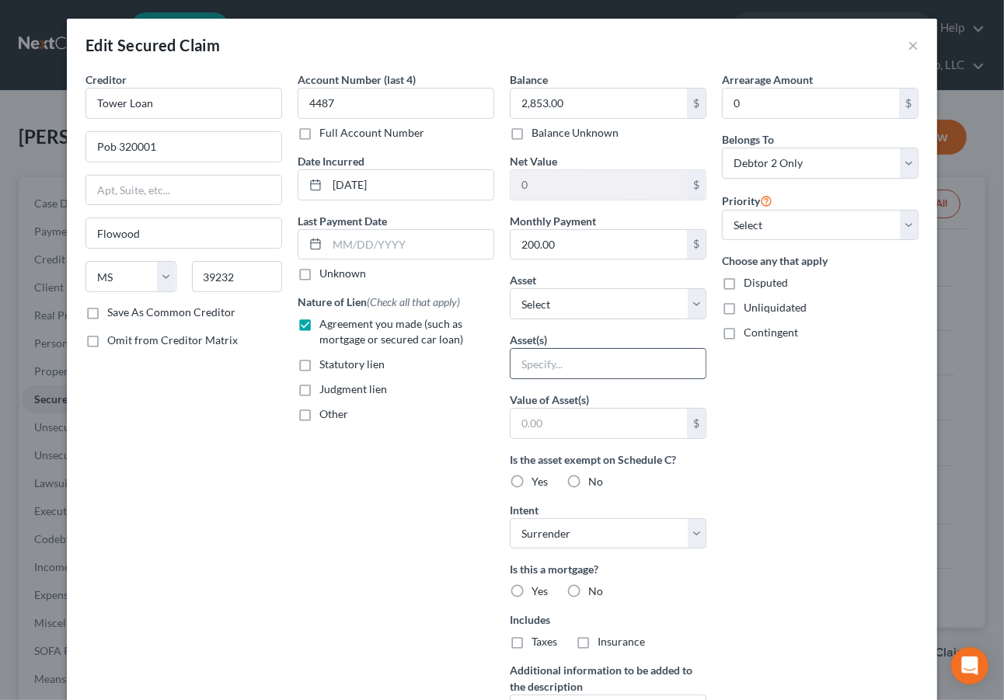
type input "Various HHG"
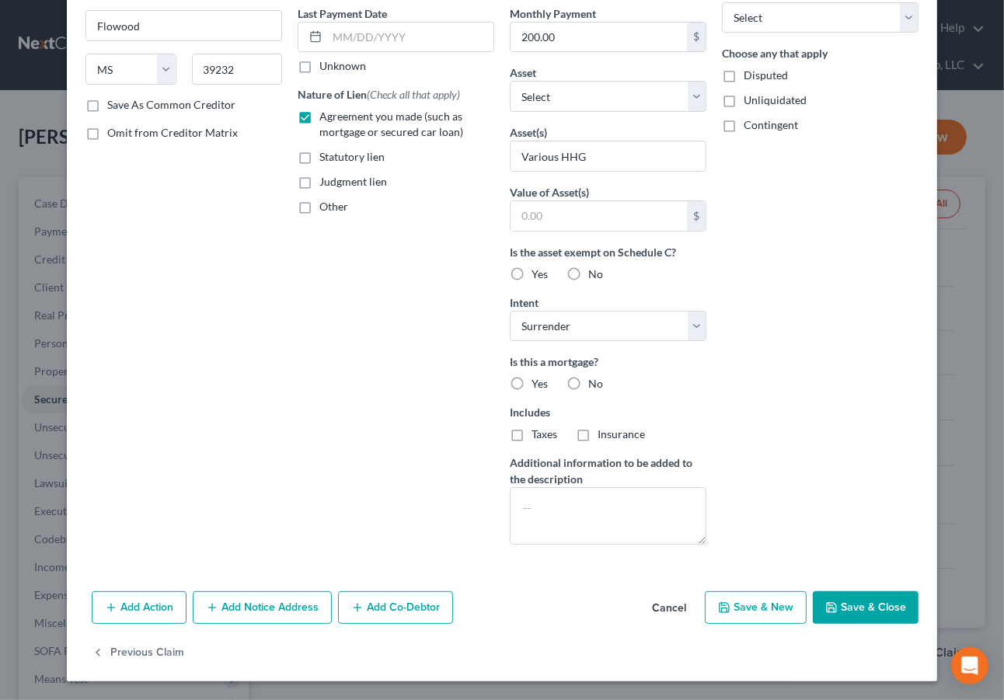
click at [866, 610] on button "Save & Close" at bounding box center [866, 607] width 106 height 33
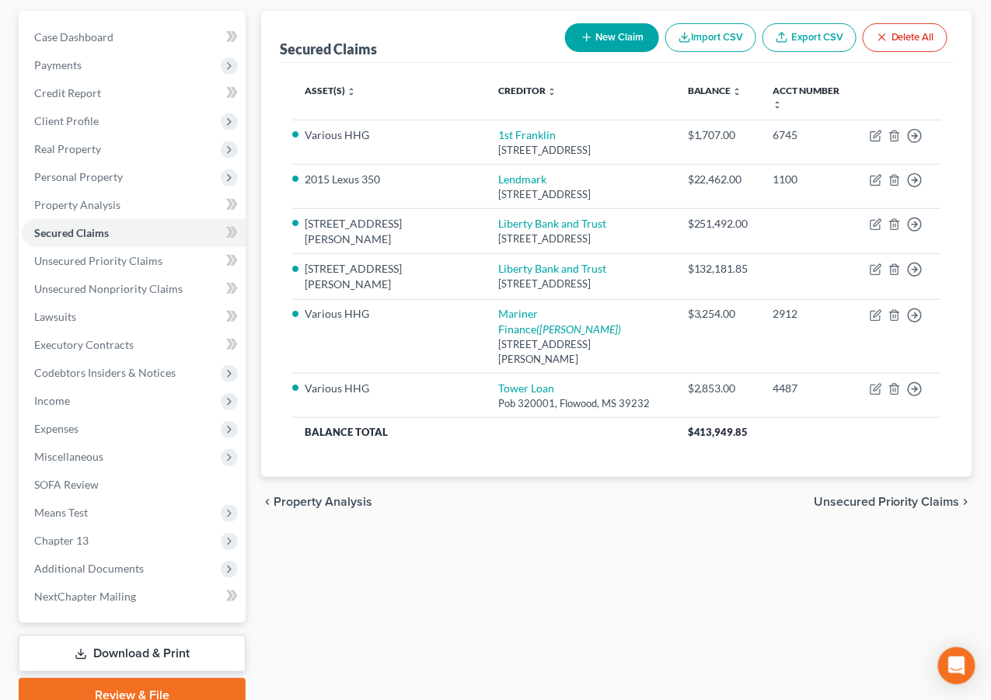
scroll to position [236, 0]
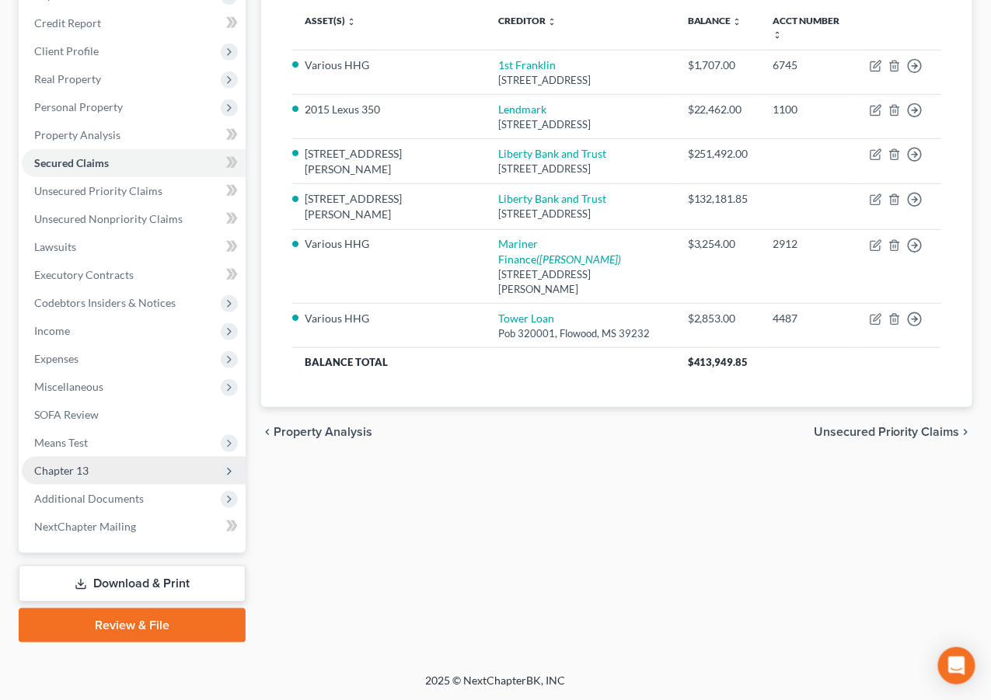
click at [92, 464] on span "Chapter 13" at bounding box center [134, 471] width 224 height 28
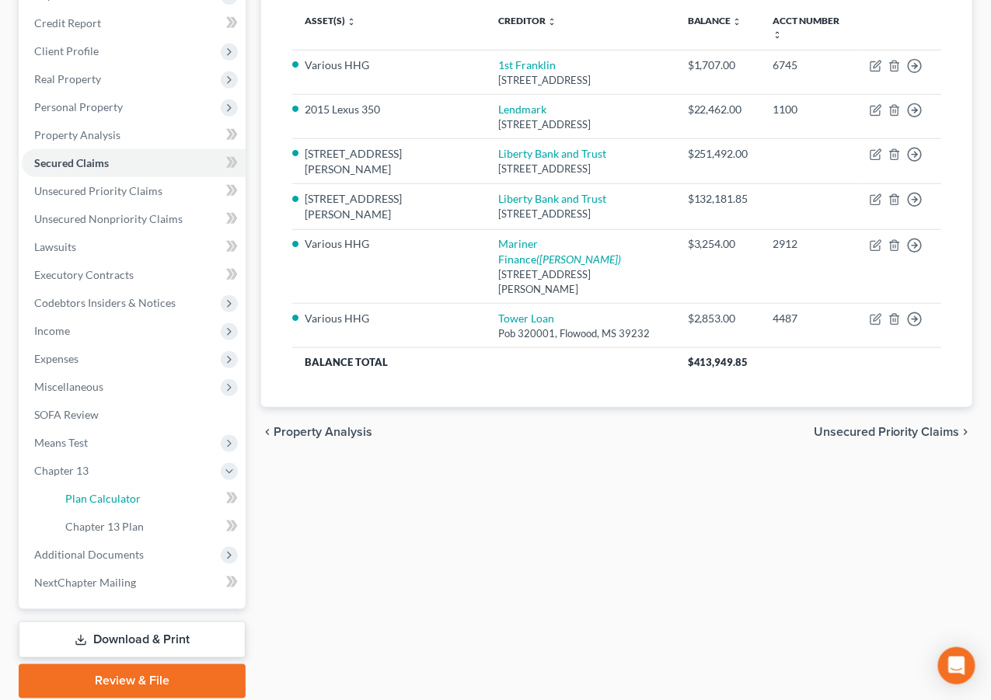
click at [139, 493] on link "Plan Calculator" at bounding box center [149, 499] width 193 height 28
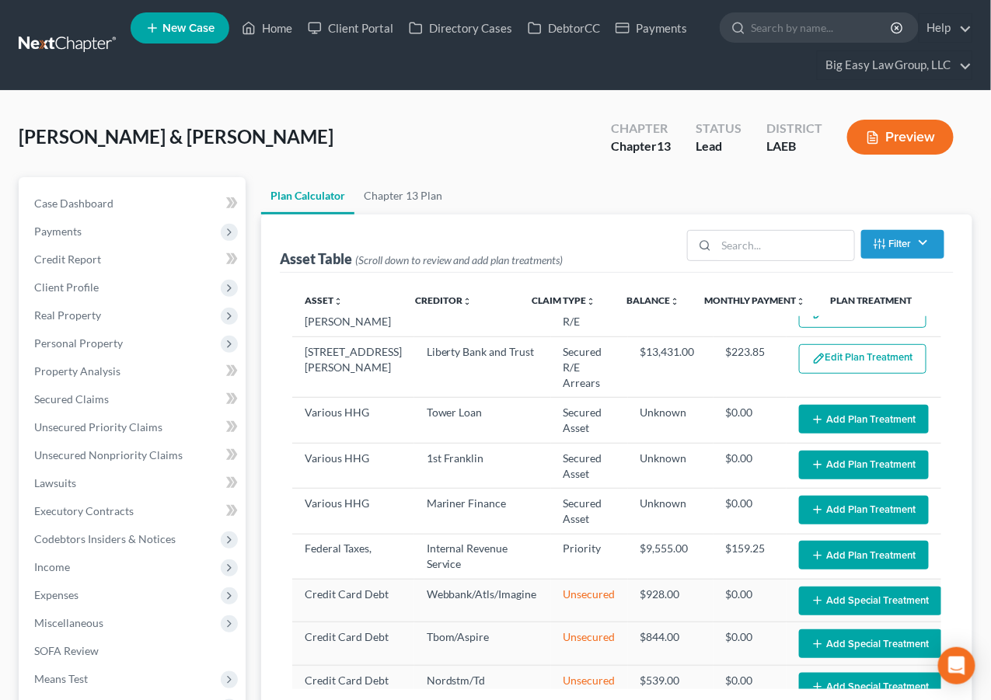
select select "59"
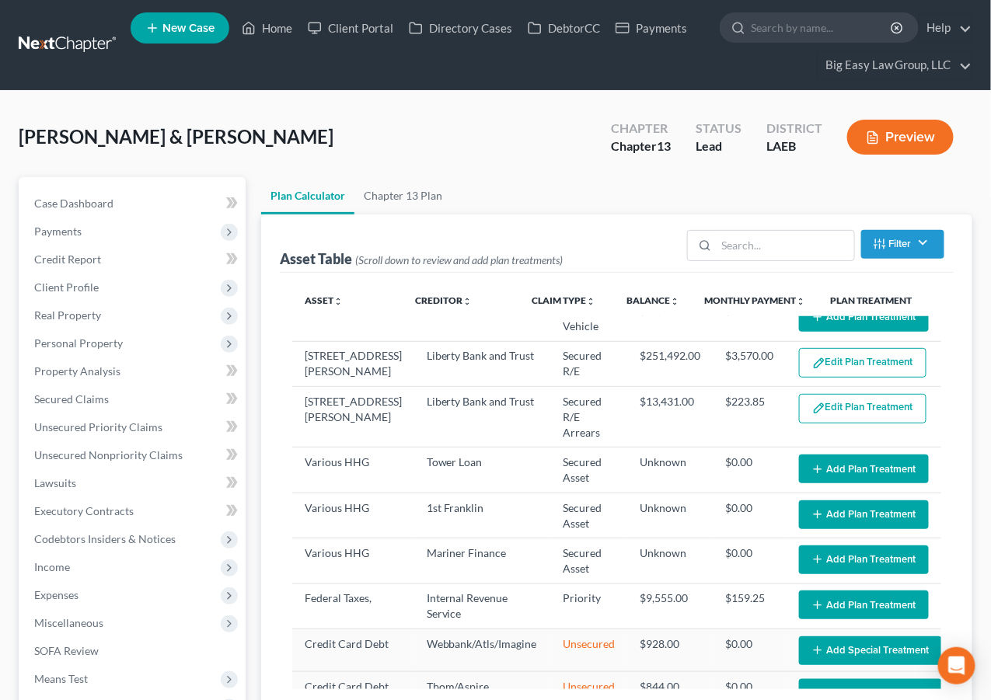
scroll to position [17, 0]
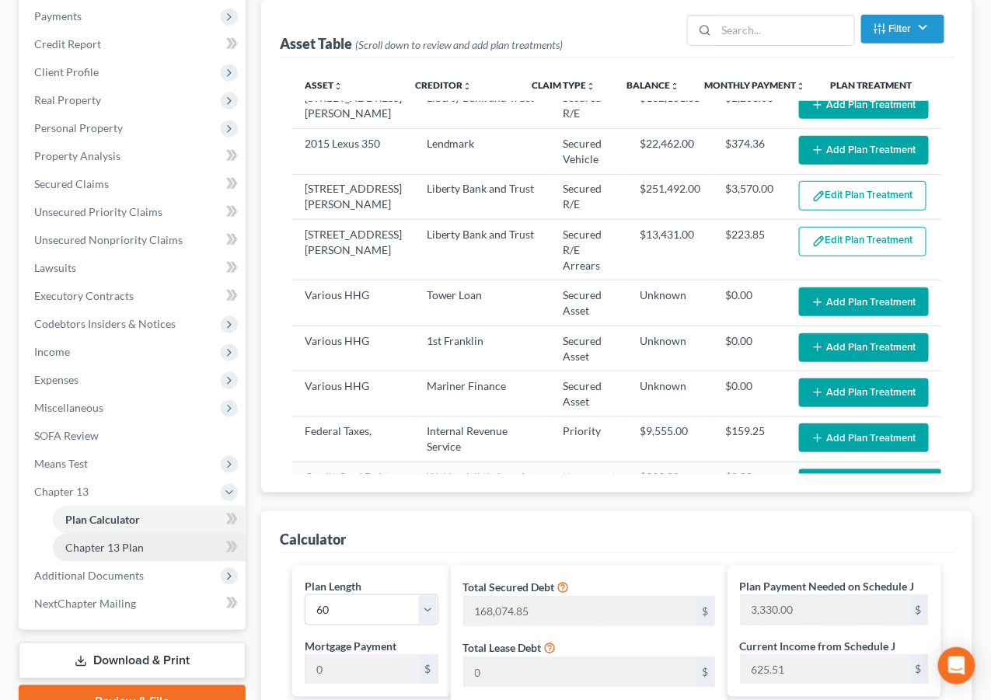
click at [171, 559] on link "Chapter 13 Plan" at bounding box center [149, 548] width 193 height 28
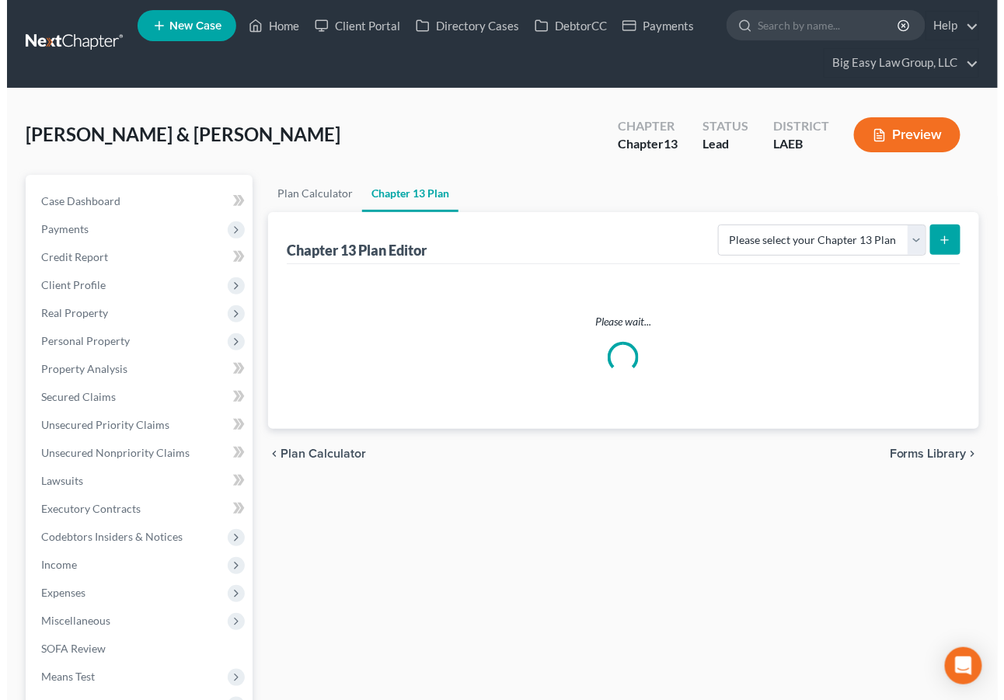
scroll to position [3, 0]
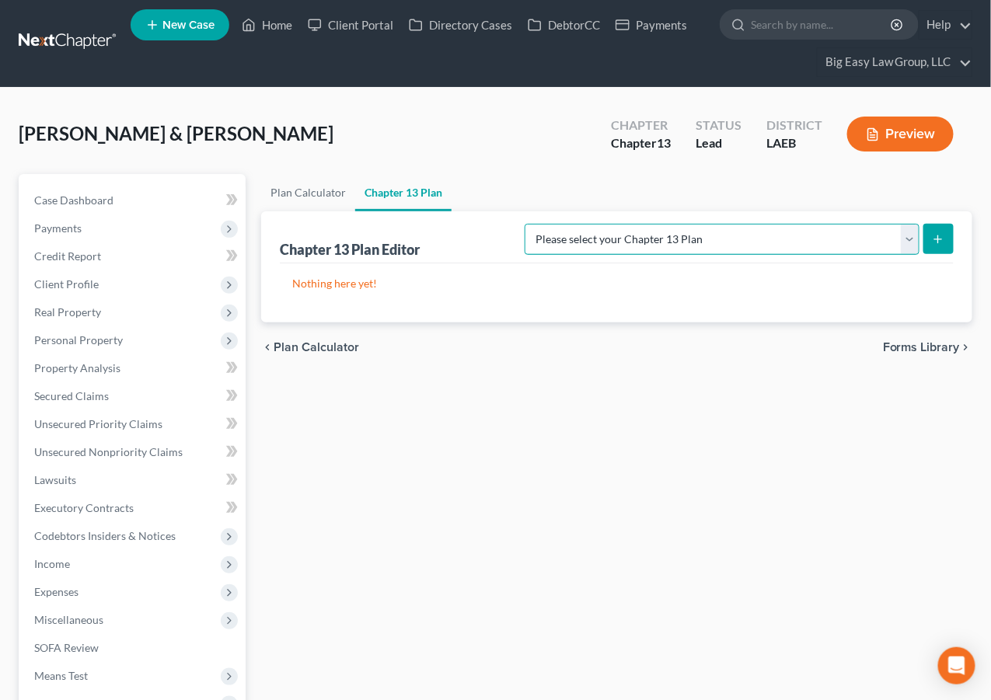
click at [787, 231] on select "Please select your Chapter 13 Plan Eastern District of Louisiana Eastern Distri…" at bounding box center [722, 239] width 395 height 31
select select "3"
click at [525, 224] on select "Please select your Chapter 13 Plan Eastern District of Louisiana Eastern Distri…" at bounding box center [722, 239] width 395 height 31
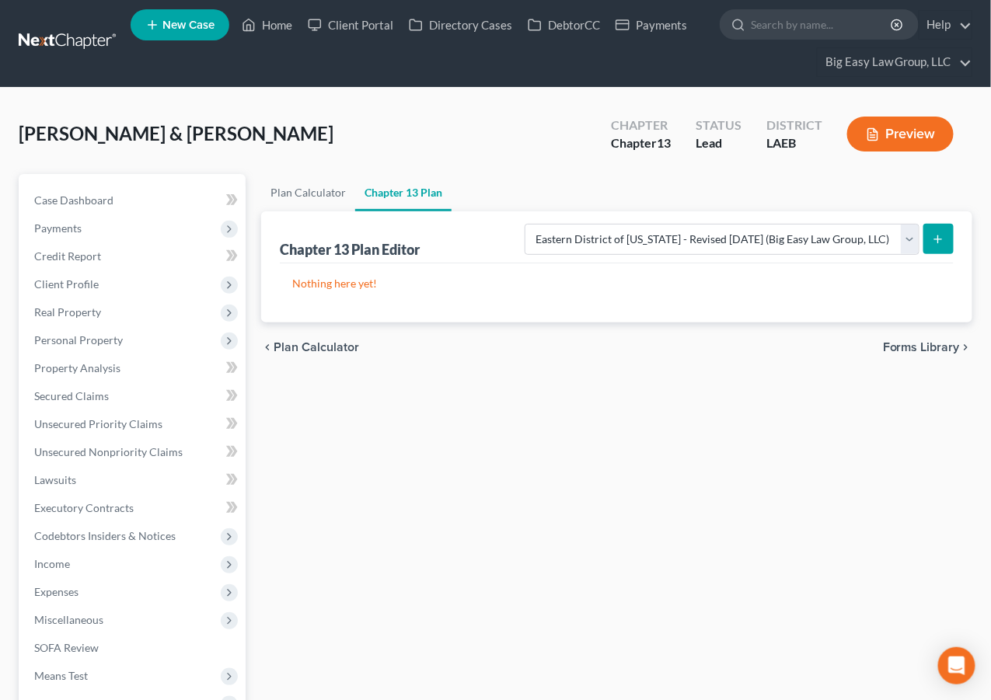
click at [933, 235] on icon "submit" at bounding box center [938, 239] width 12 height 12
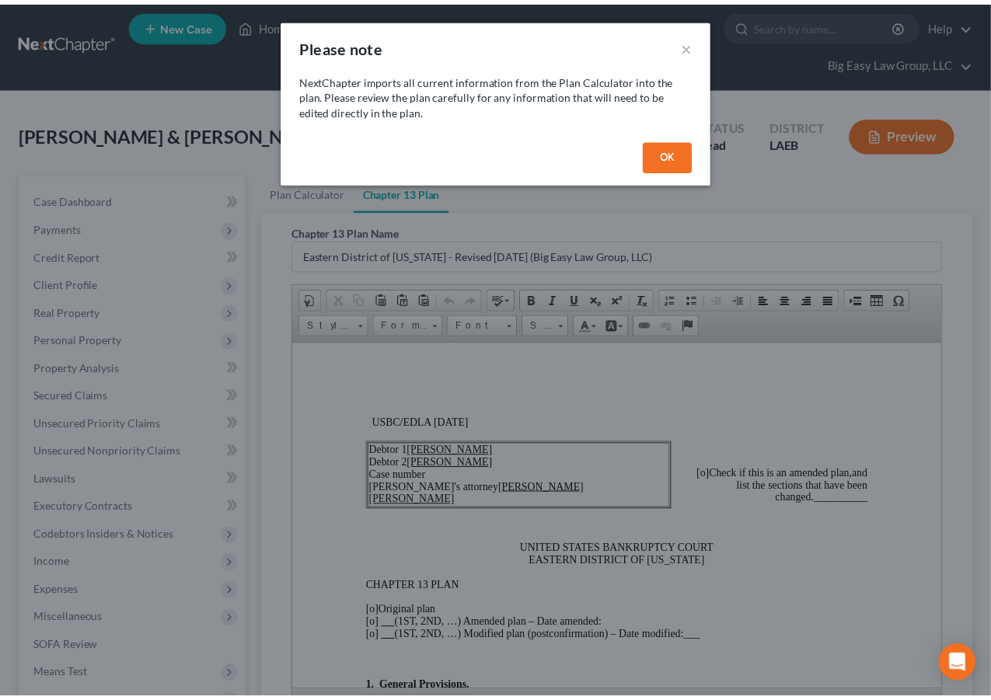
scroll to position [0, 0]
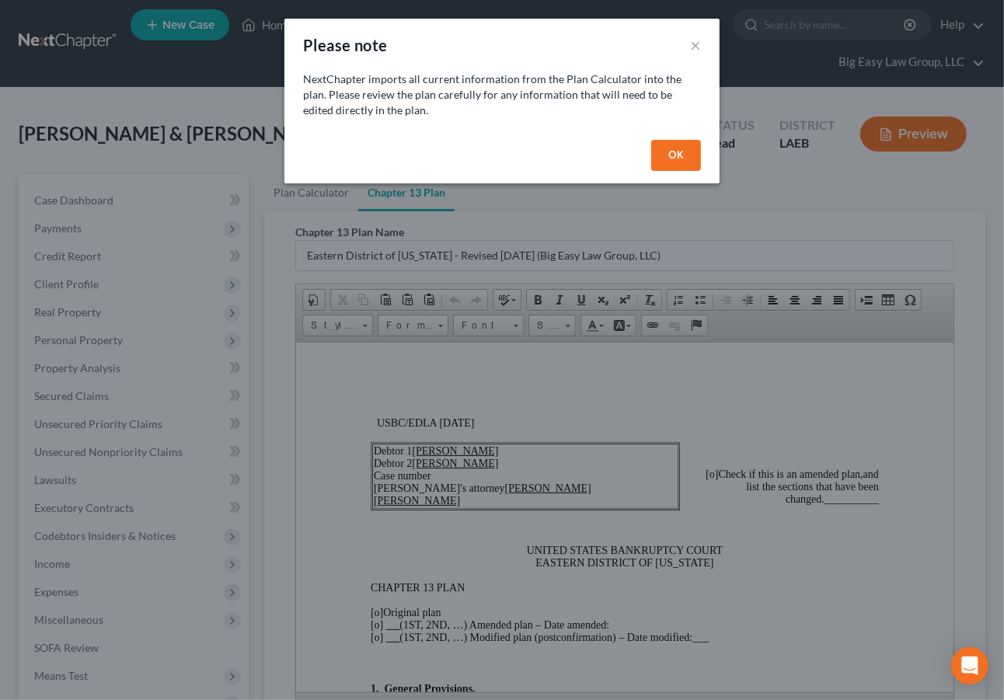
click at [671, 159] on button "OK" at bounding box center [676, 155] width 50 height 31
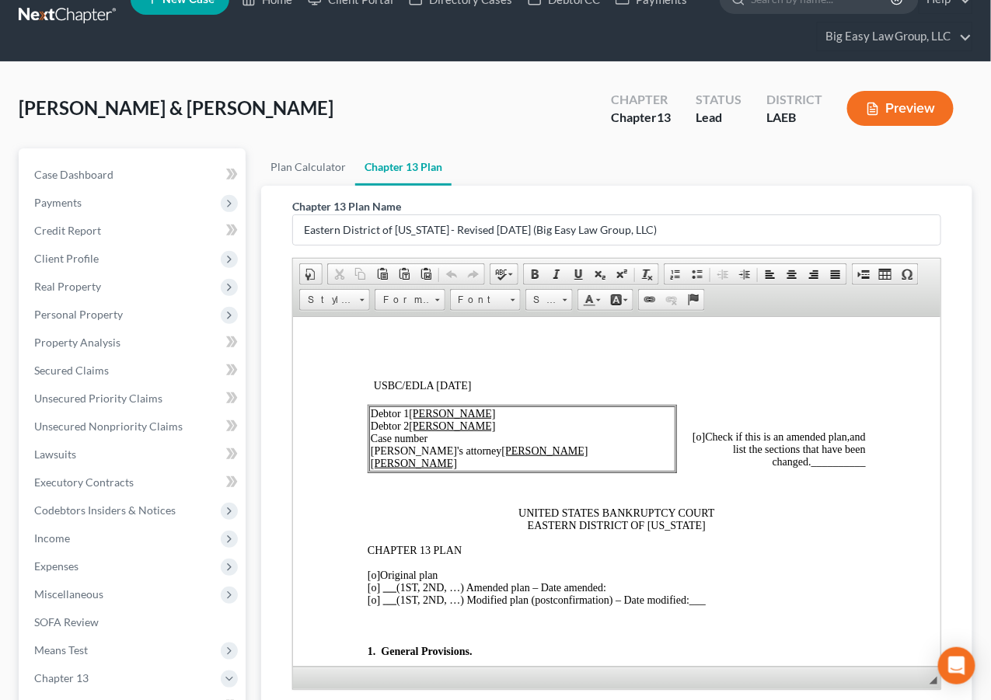
scroll to position [26, 0]
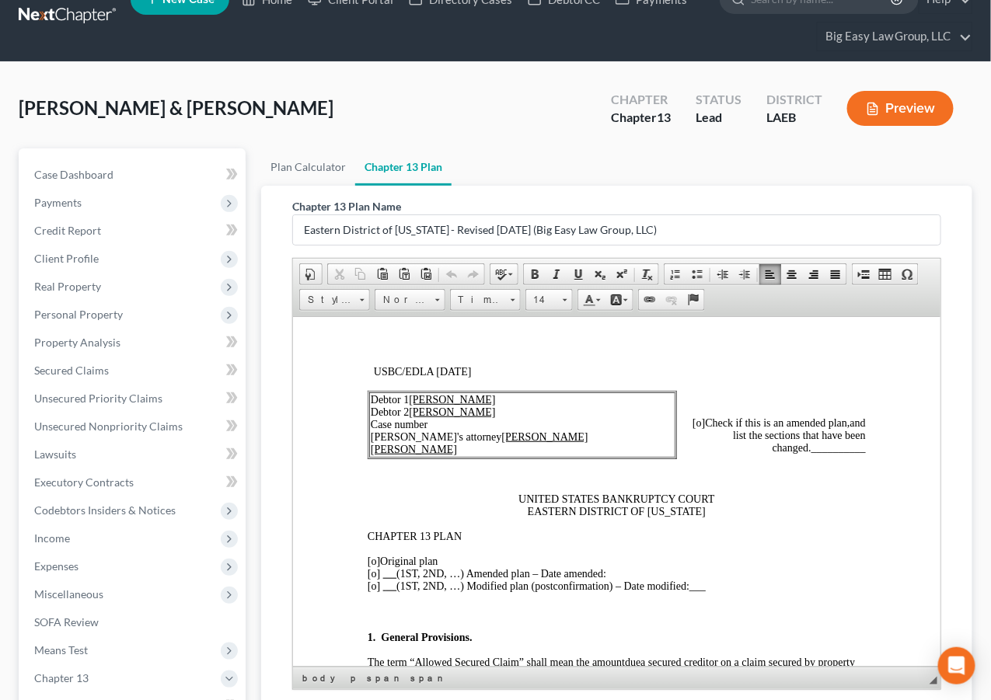
click at [375, 567] on span "[o]" at bounding box center [373, 561] width 12 height 12
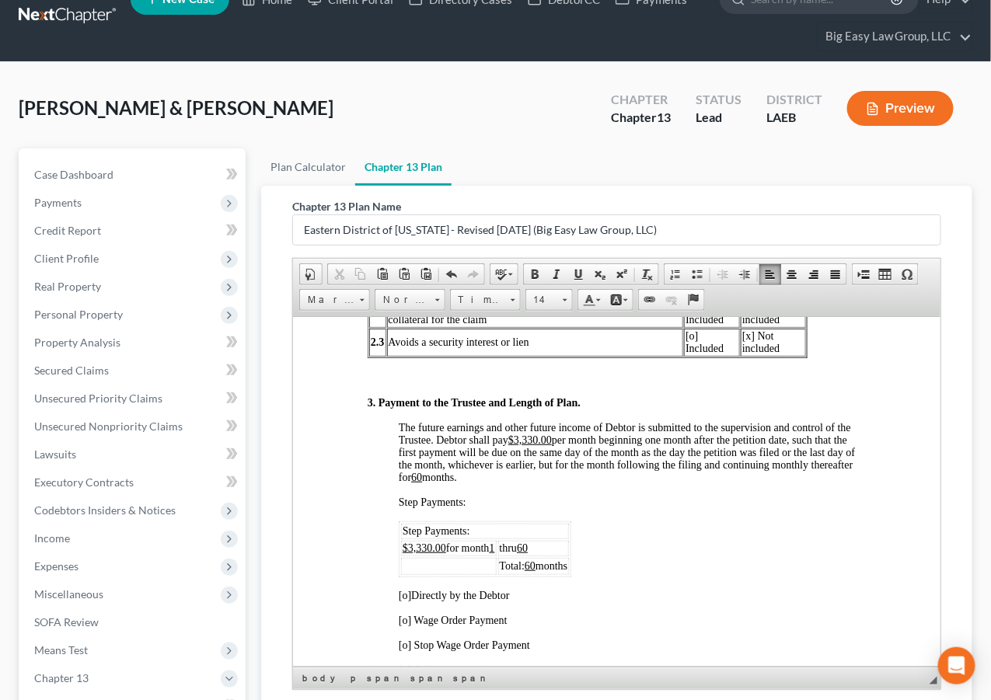
scroll to position [976, 0]
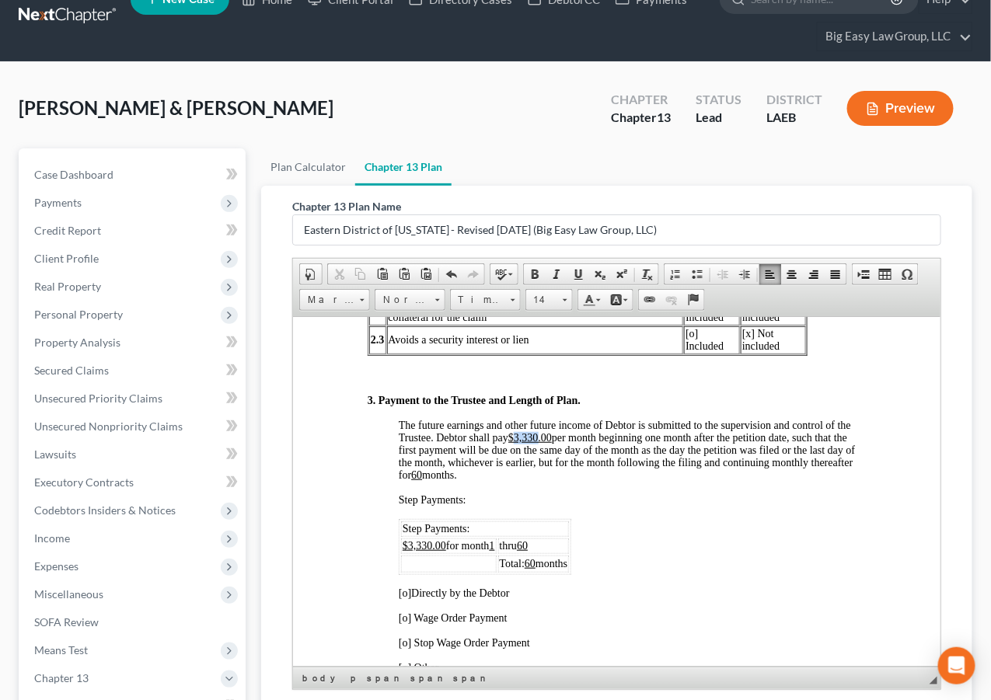
drag, startPoint x: 539, startPoint y: 464, endPoint x: 515, endPoint y: 465, distance: 24.1
click at [515, 443] on u "$3,330.00" at bounding box center [529, 437] width 44 height 12
drag, startPoint x: 428, startPoint y: 570, endPoint x: 420, endPoint y: 571, distance: 7.8
click at [420, 551] on u "$3,330.00" at bounding box center [424, 545] width 44 height 12
drag, startPoint x: 430, startPoint y: 571, endPoint x: 411, endPoint y: 572, distance: 18.7
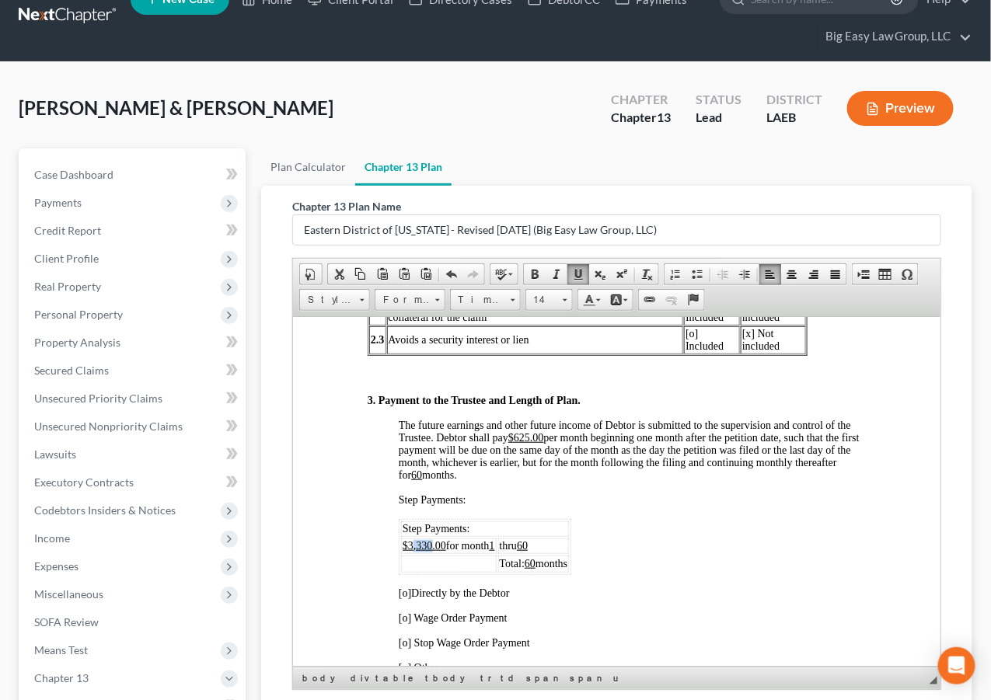
click at [411, 551] on u "$3,330.00" at bounding box center [424, 545] width 44 height 12
click at [411, 551] on u "$3625.00" at bounding box center [422, 545] width 41 height 12
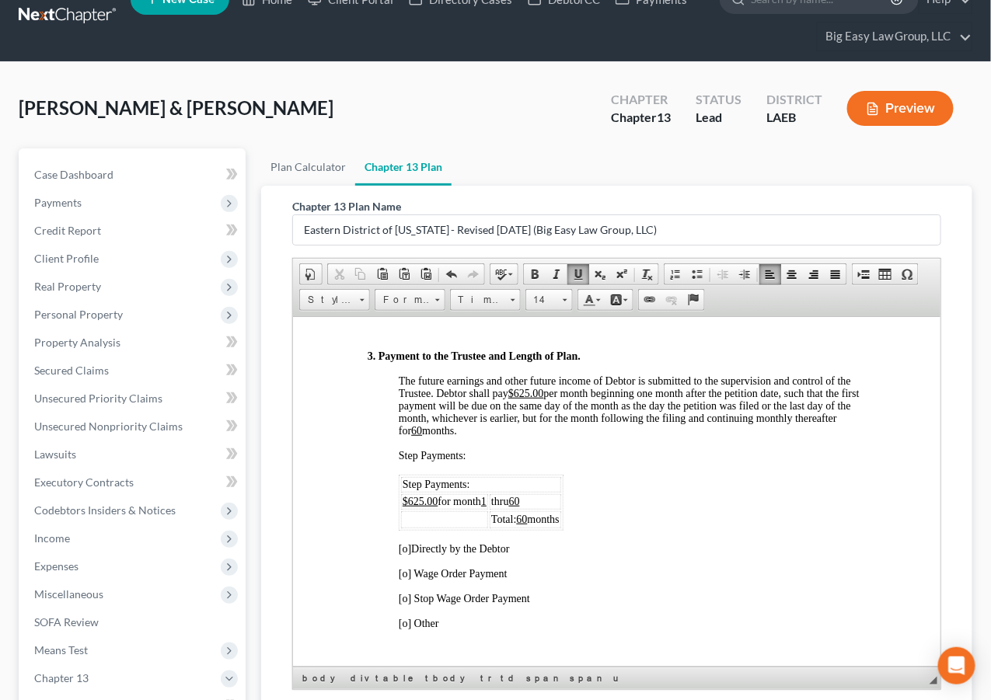
scroll to position [1034, 0]
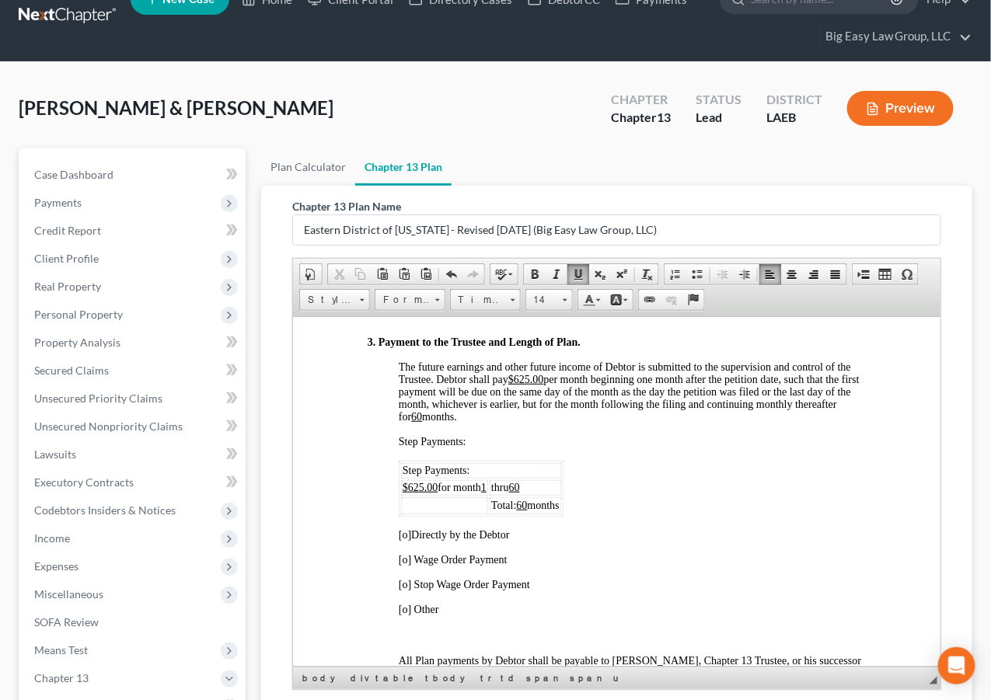
click at [403, 540] on span "[o]" at bounding box center [404, 534] width 12 height 12
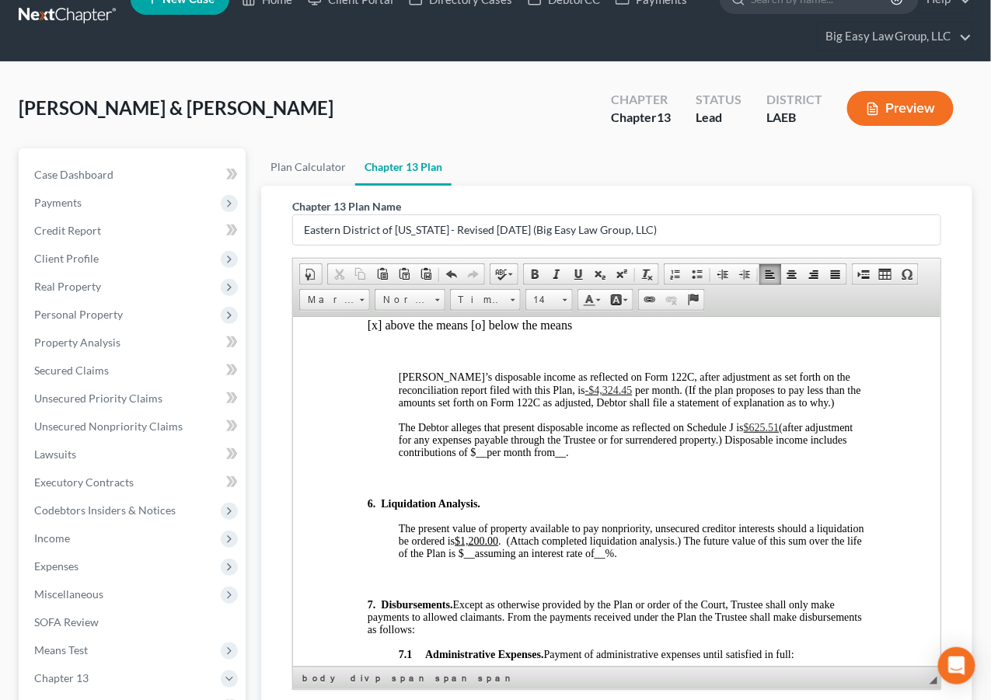
scroll to position [1822, 0]
click at [497, 546] on u "$1,200.00" at bounding box center [476, 540] width 44 height 12
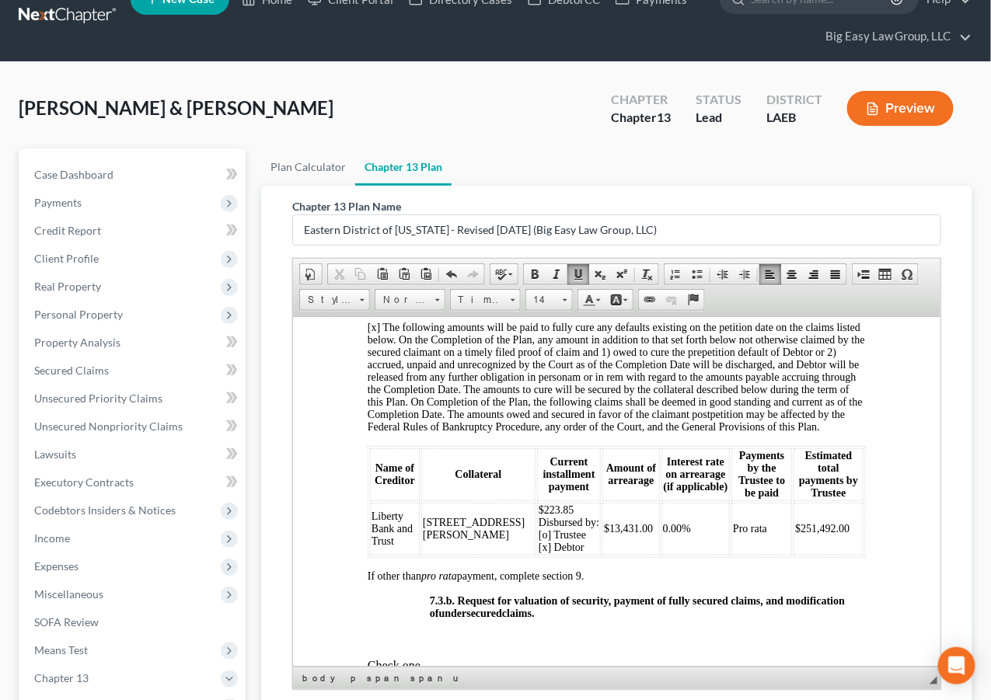
scroll to position [4147, 0]
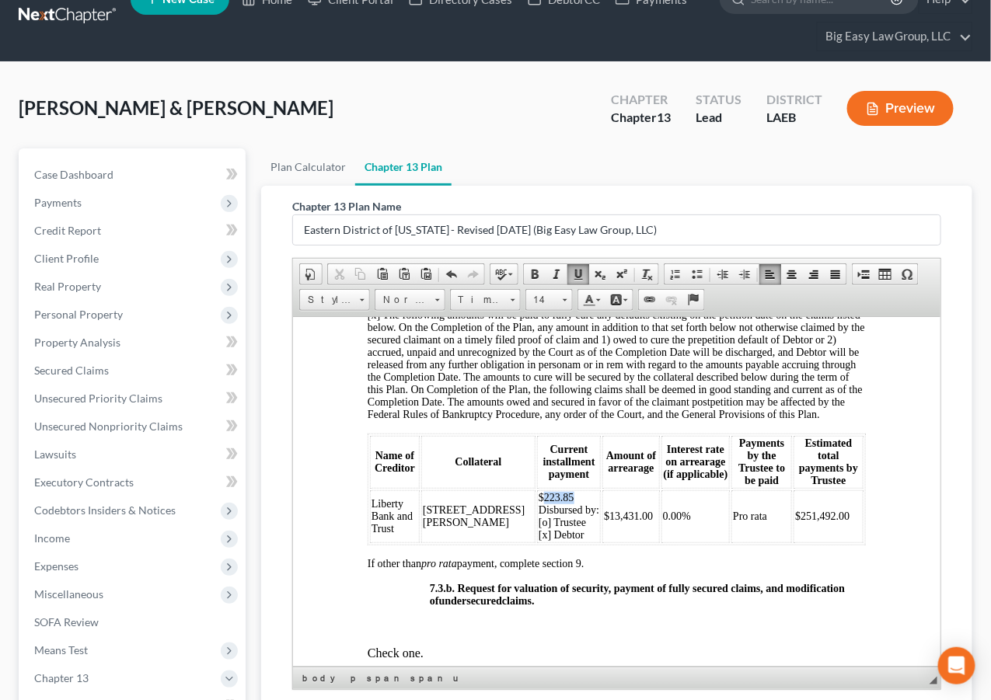
drag, startPoint x: 525, startPoint y: 613, endPoint x: 487, endPoint y: 611, distance: 37.4
click at [536, 542] on td "$223.85 Disbursed by: [o] Trustee [x] Debtor" at bounding box center [568, 516] width 64 height 53
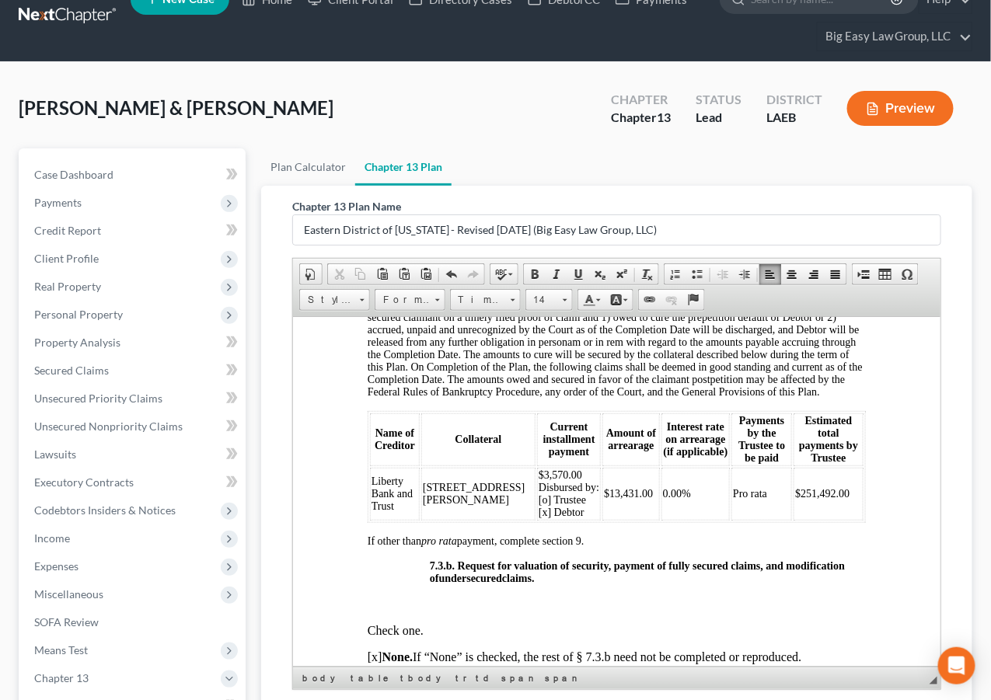
scroll to position [4173, 0]
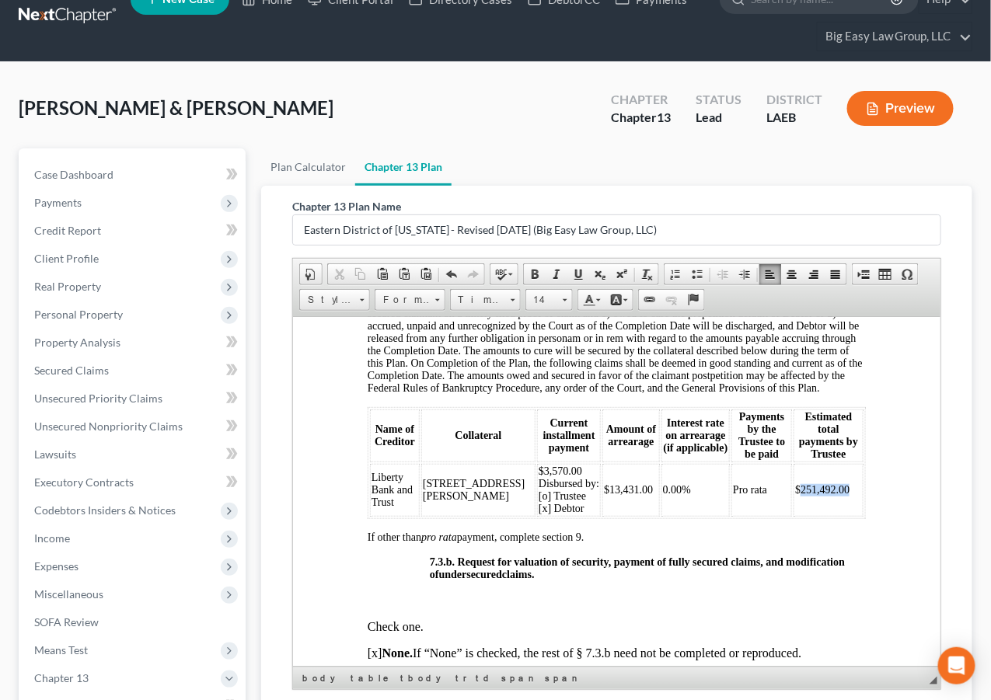
drag, startPoint x: 834, startPoint y: 617, endPoint x: 759, endPoint y: 612, distance: 74.7
click at [793, 516] on td "$251,492.00" at bounding box center [828, 489] width 70 height 53
drag, startPoint x: 779, startPoint y: 612, endPoint x: 798, endPoint y: 610, distance: 18.8
click at [800, 495] on span "13,431.00" at bounding box center [822, 489] width 44 height 12
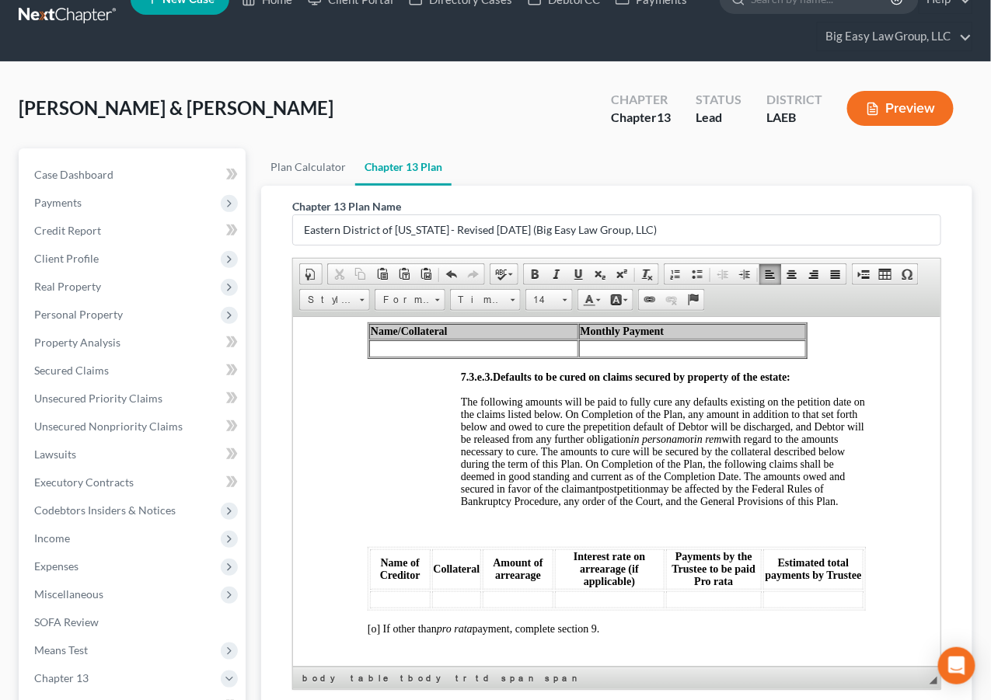
scroll to position [5047, 0]
click at [546, 358] on td at bounding box center [472, 349] width 209 height 17
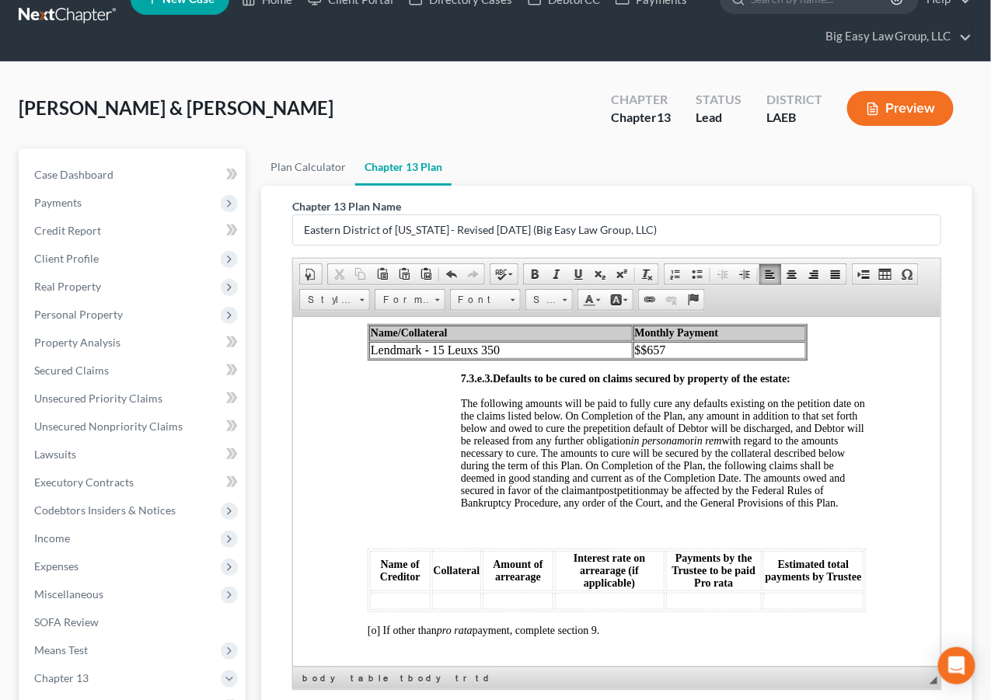
click at [654, 358] on td "$$657" at bounding box center [719, 349] width 173 height 17
click at [584, 358] on td "Lendmark - 15 Leuxs 350" at bounding box center [499, 349] width 263 height 17
click at [556, 358] on td "Lendmark - 15 Leuxs 350 - 52 month sremianing" at bounding box center [529, 349] width 323 height 17
click at [589, 358] on td "Lendmark - 15 Leuxs 350 - 52 months remianing" at bounding box center [529, 349] width 323 height 17
click at [832, 311] on p "7.3.e.2. Installment payments maturing postpetition on the following secured cl…" at bounding box center [662, 273] width 405 height 75
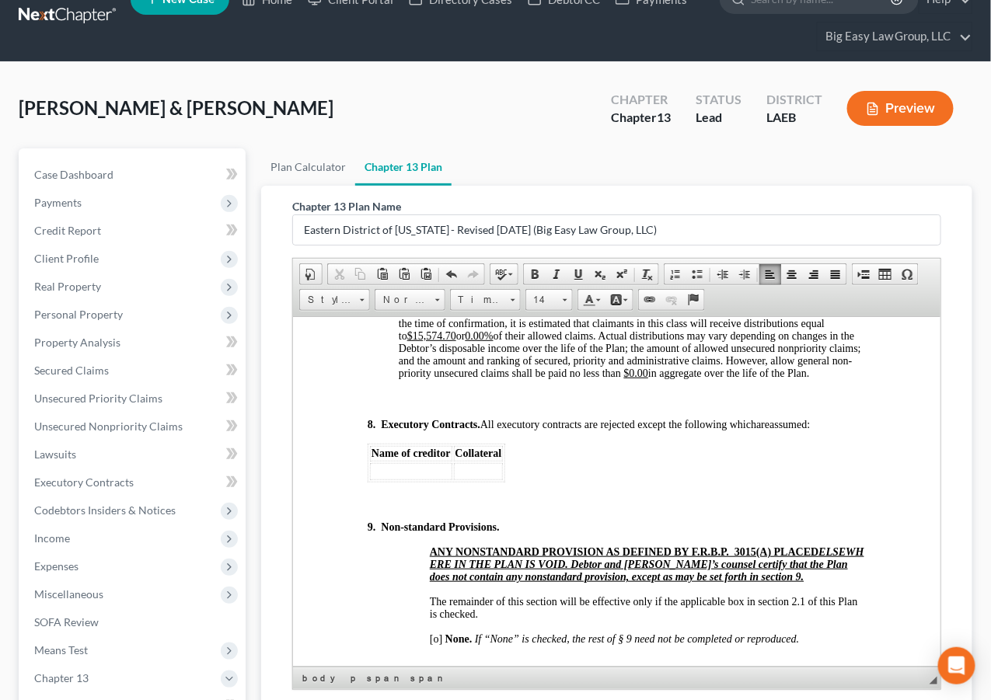
scroll to position [6029, 0]
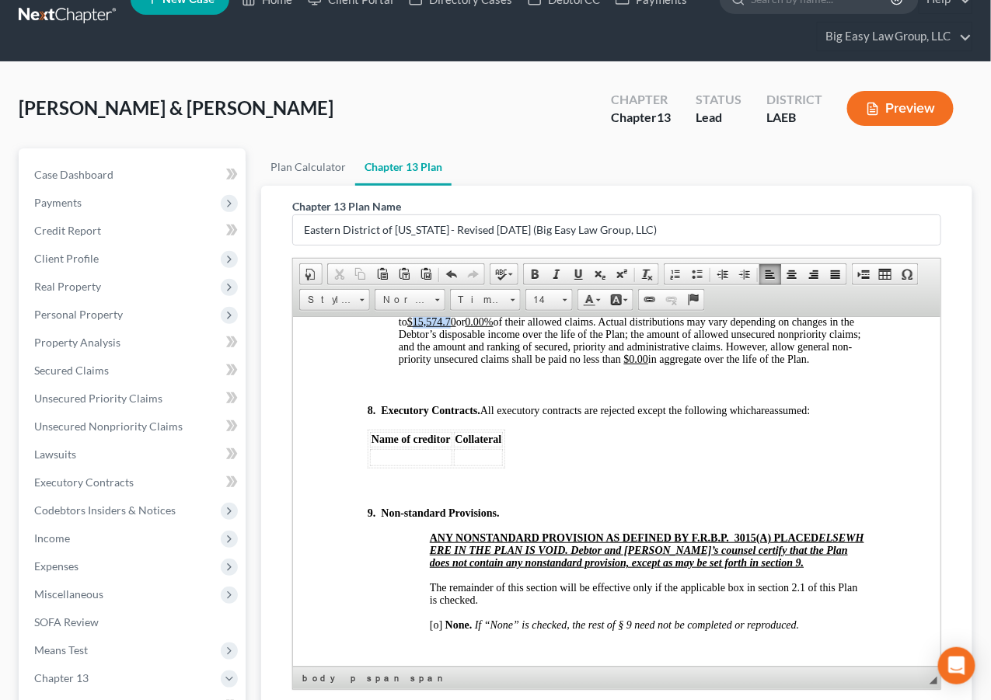
drag, startPoint x: 573, startPoint y: 507, endPoint x: 533, endPoint y: 506, distance: 39.7
click at [455, 327] on u "$15,574.70" at bounding box center [430, 322] width 49 height 12
drag, startPoint x: 601, startPoint y: 507, endPoint x: 829, endPoint y: 470, distance: 231.4
click at [487, 327] on u "0.00%" at bounding box center [473, 322] width 28 height 12
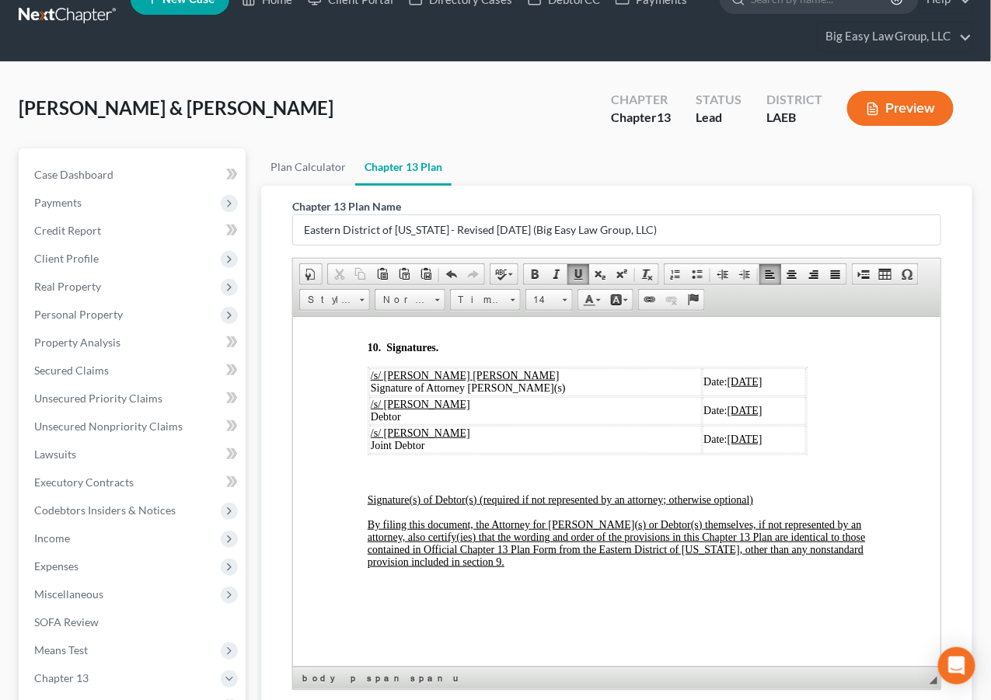
scroll to position [6377, 0]
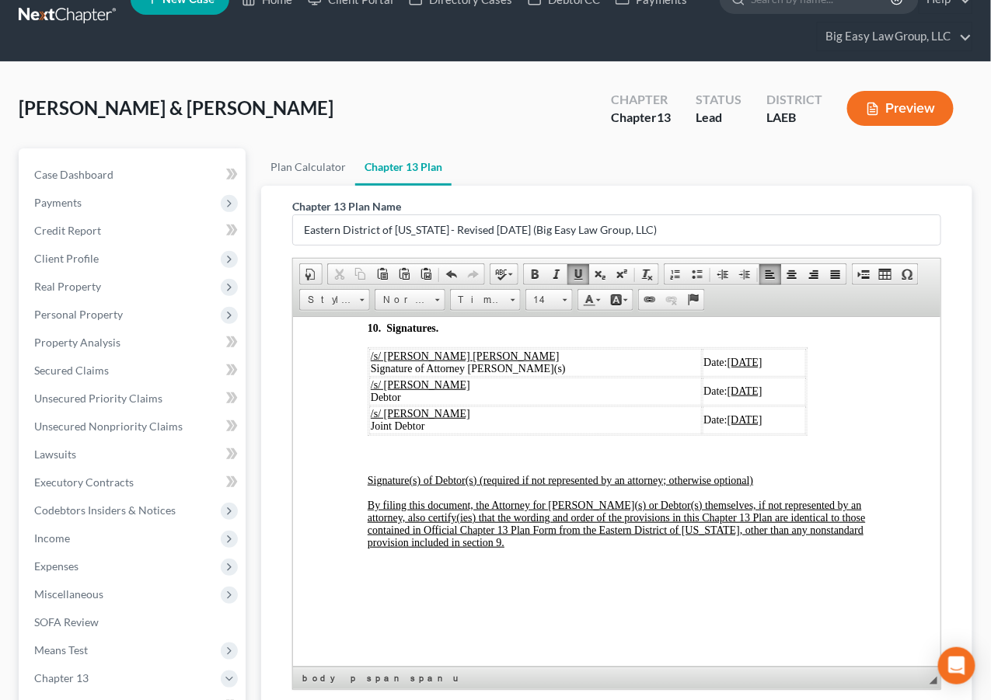
click at [437, 282] on span "[o]" at bounding box center [435, 276] width 12 height 12
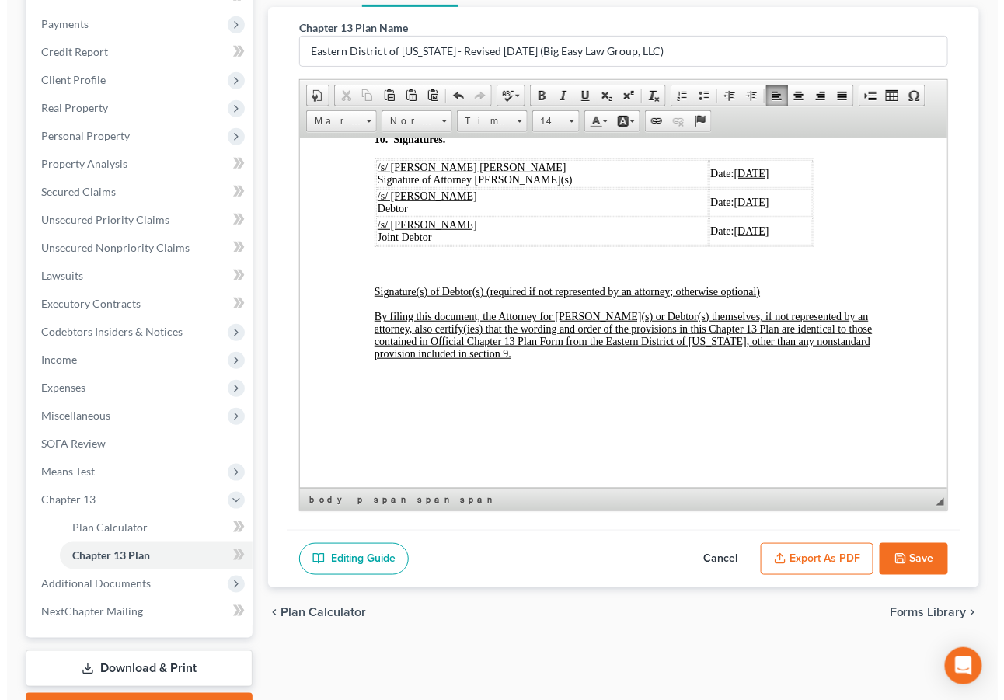
scroll to position [208, 0]
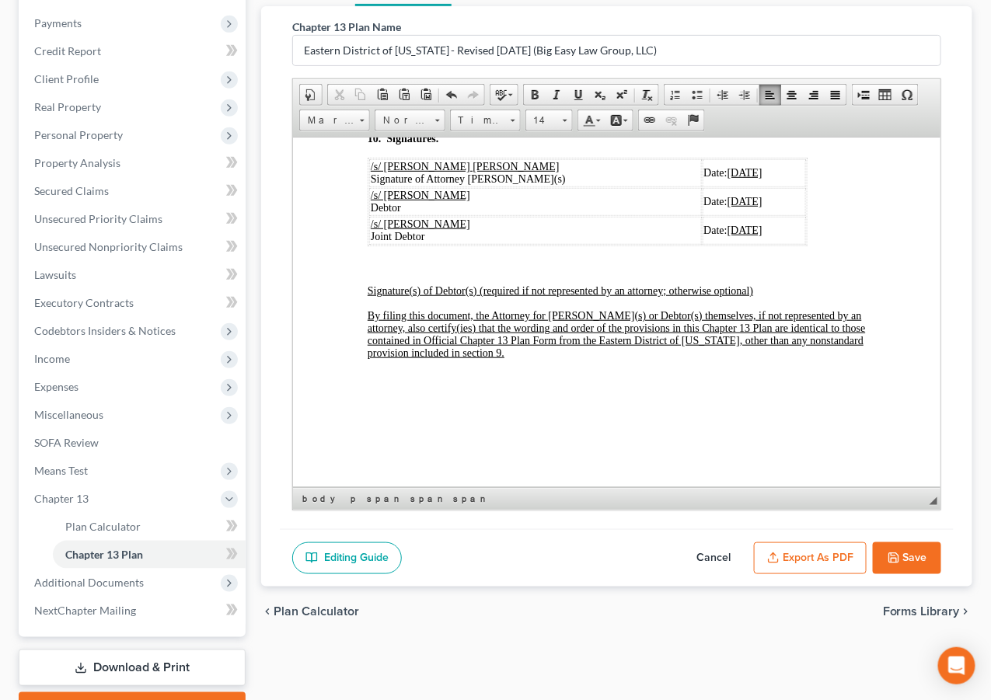
click at [815, 553] on button "Export as PDF" at bounding box center [810, 558] width 113 height 33
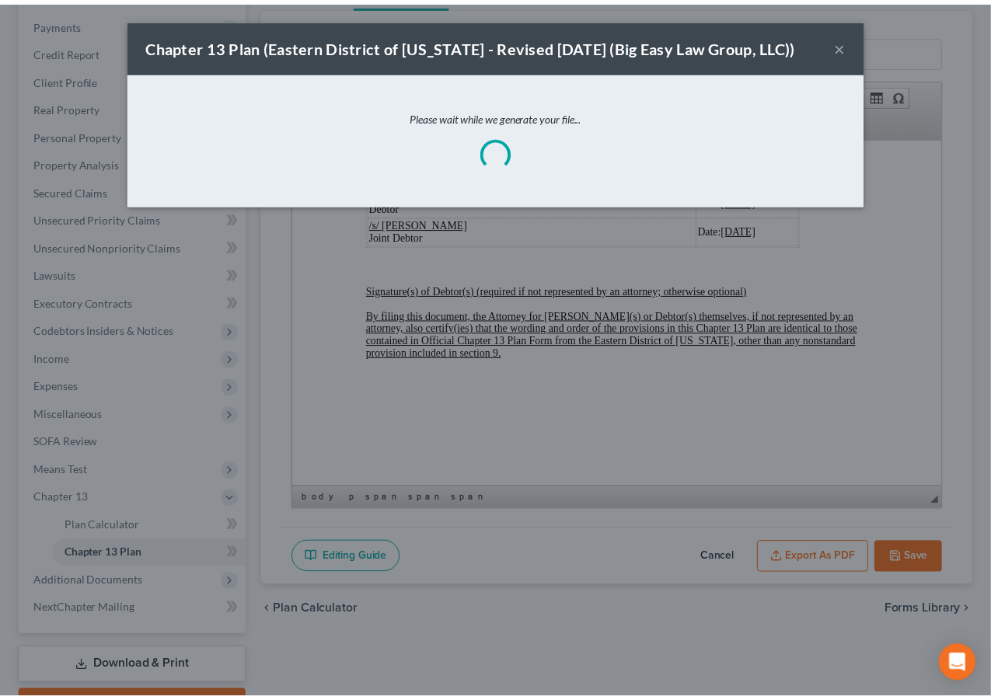
scroll to position [6562, 0]
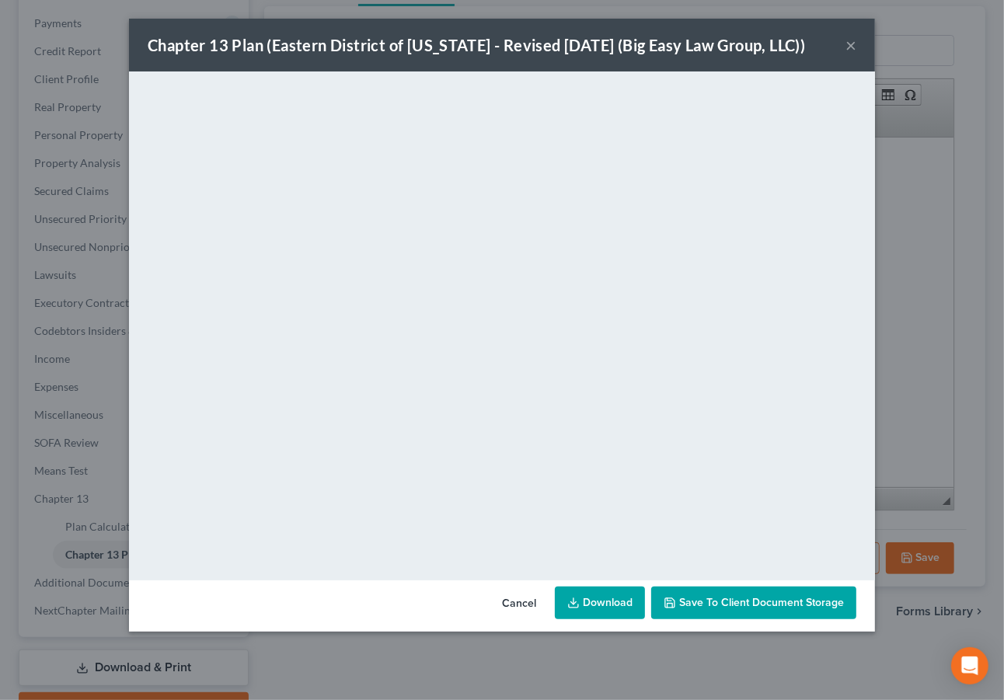
click at [725, 603] on span "Save to Client Document Storage" at bounding box center [761, 602] width 165 height 13
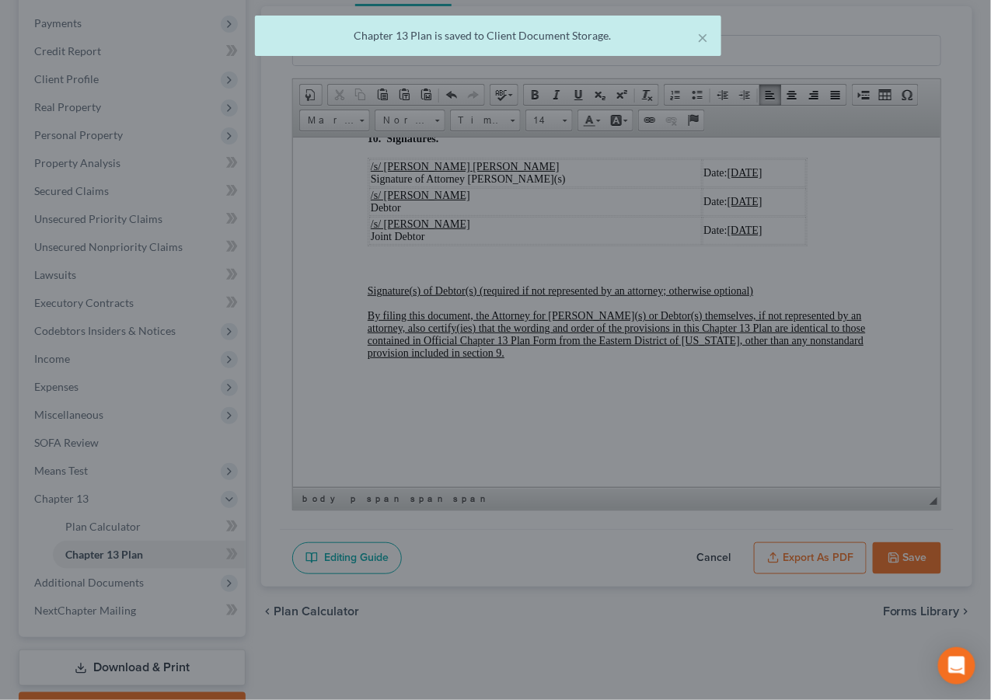
scroll to position [6601, 0]
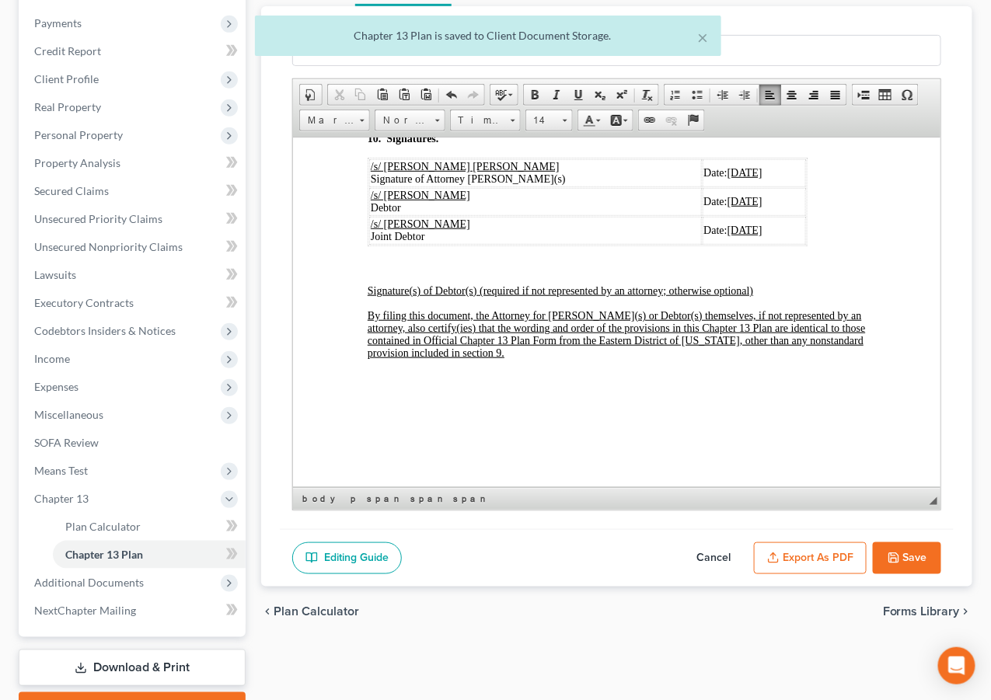
click at [893, 554] on polyline "button" at bounding box center [893, 554] width 4 height 2
select select "3"
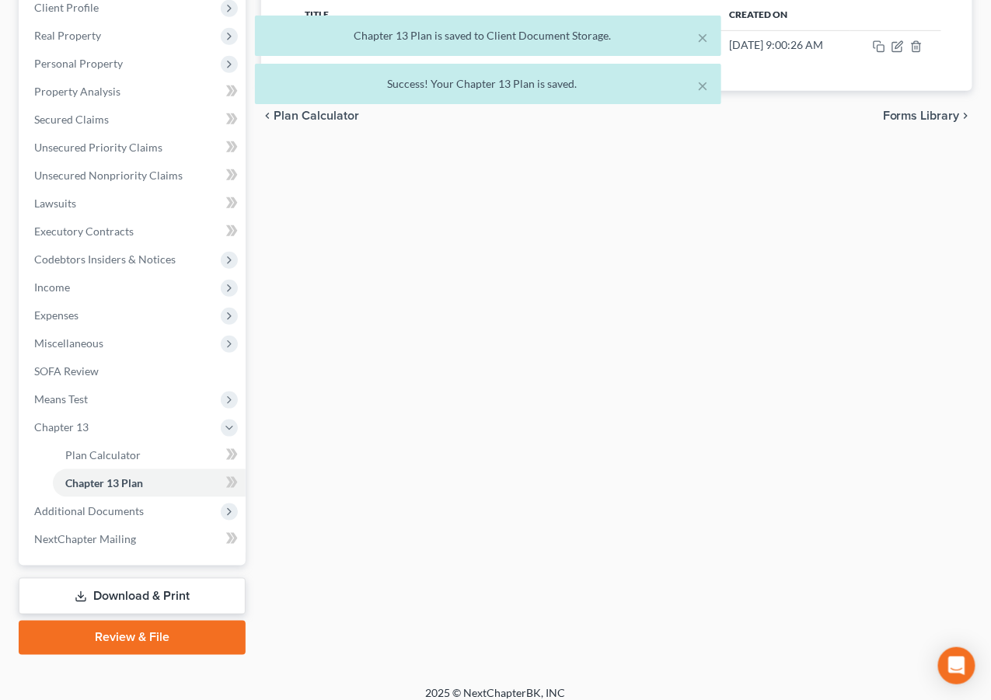
scroll to position [291, 0]
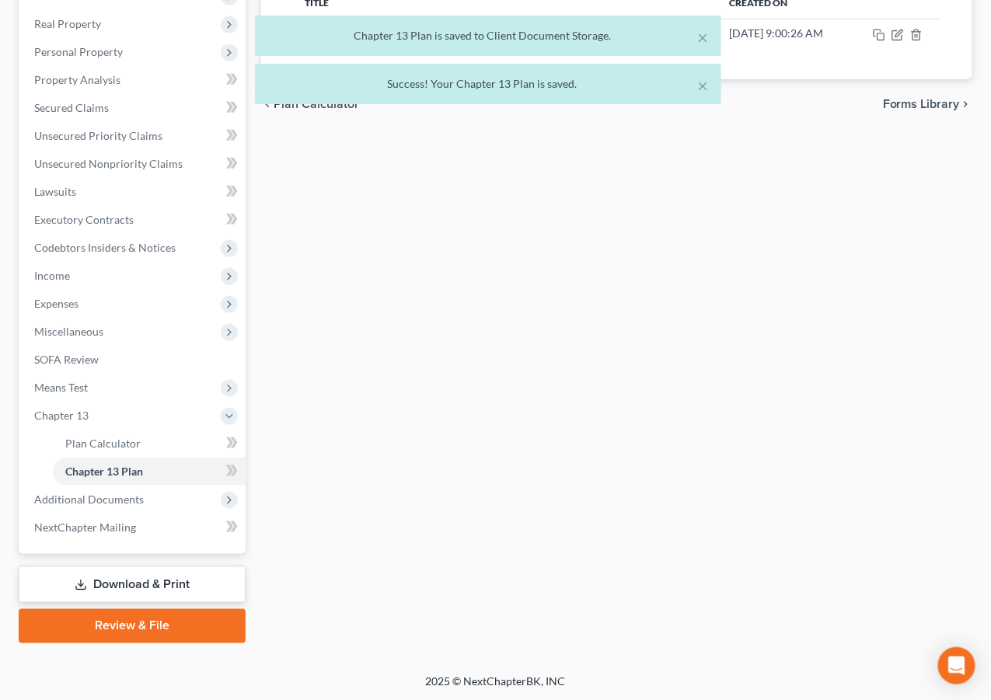
click at [192, 616] on link "Review & File" at bounding box center [132, 626] width 227 height 34
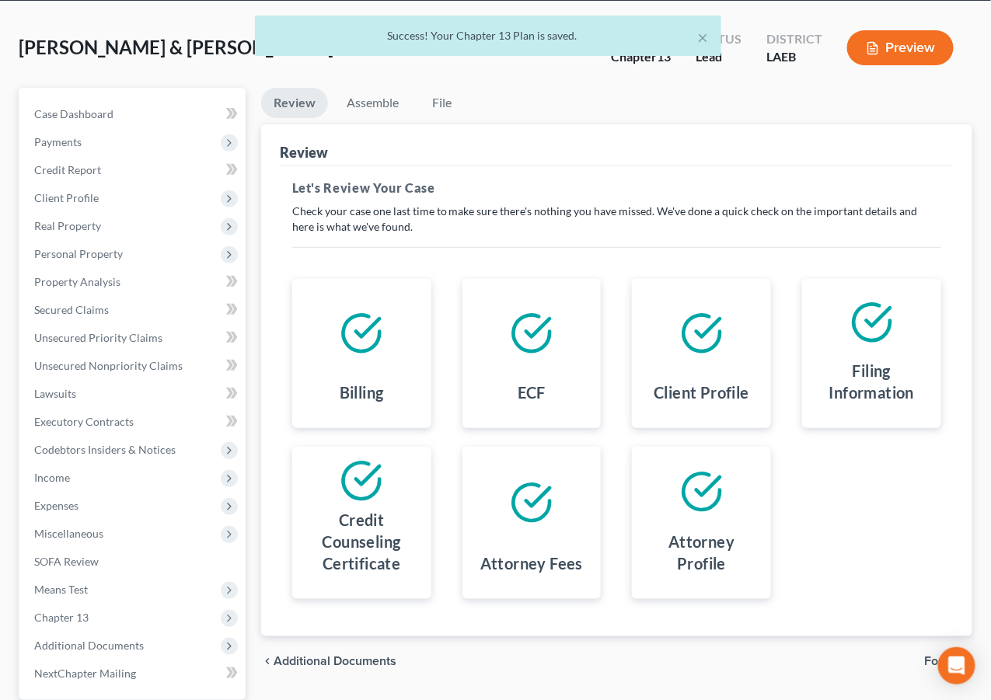
scroll to position [236, 0]
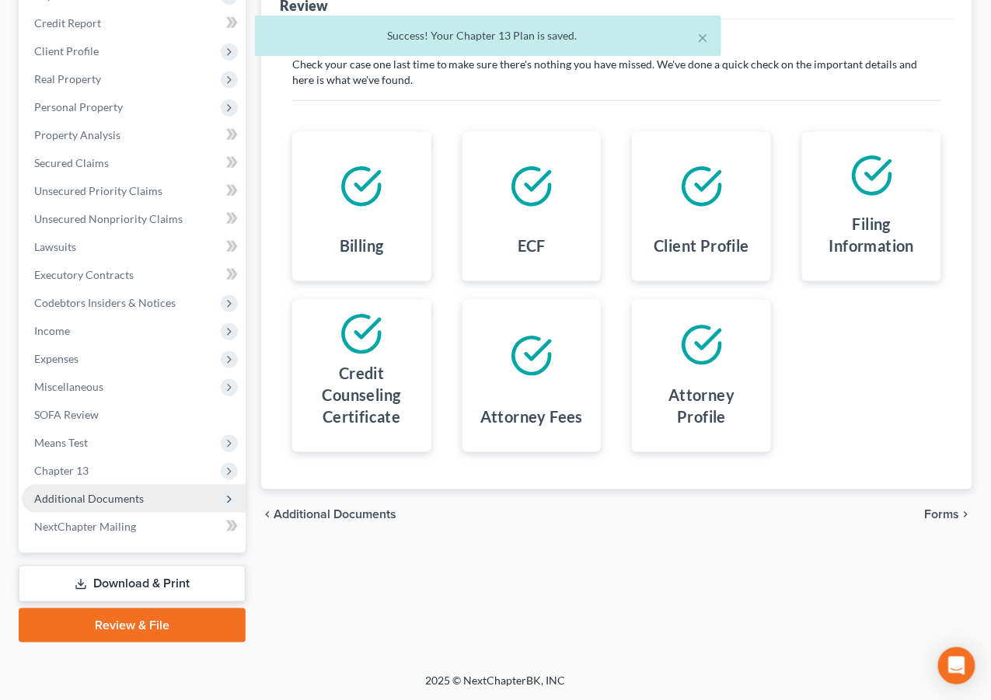
click at [165, 493] on span "Additional Documents" at bounding box center [134, 499] width 224 height 28
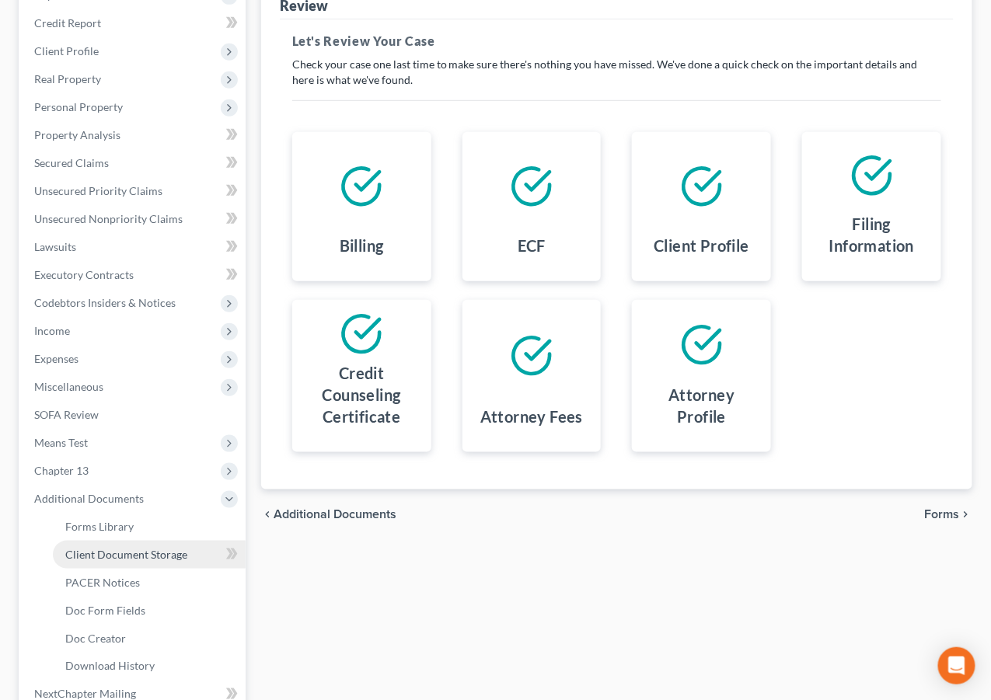
click at [174, 548] on span "Client Document Storage" at bounding box center [126, 554] width 122 height 13
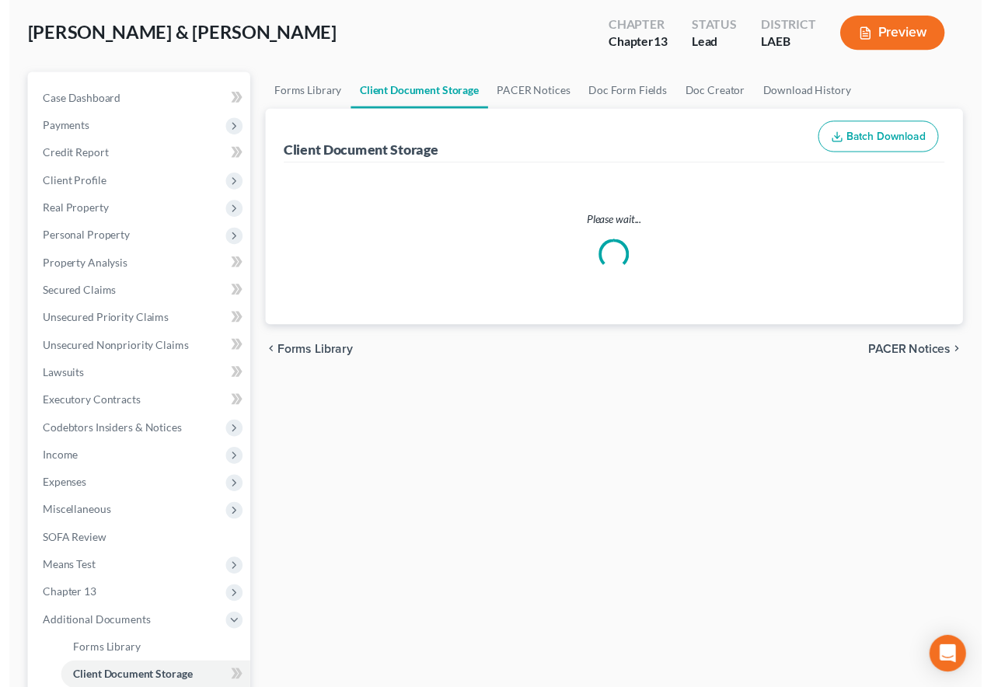
scroll to position [1, 0]
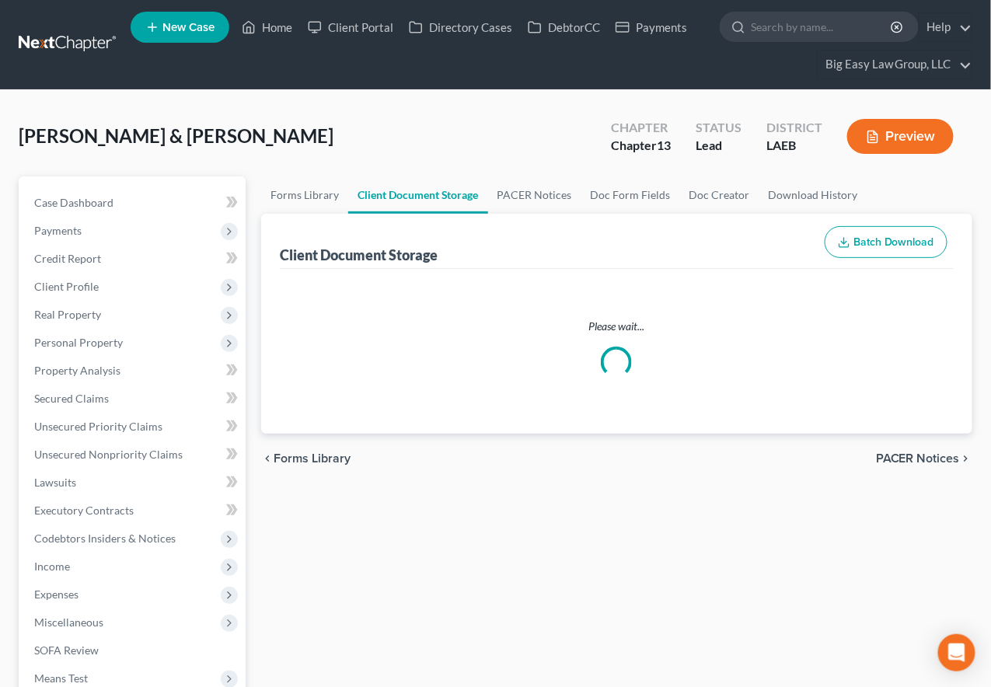
select select "1"
select select "0"
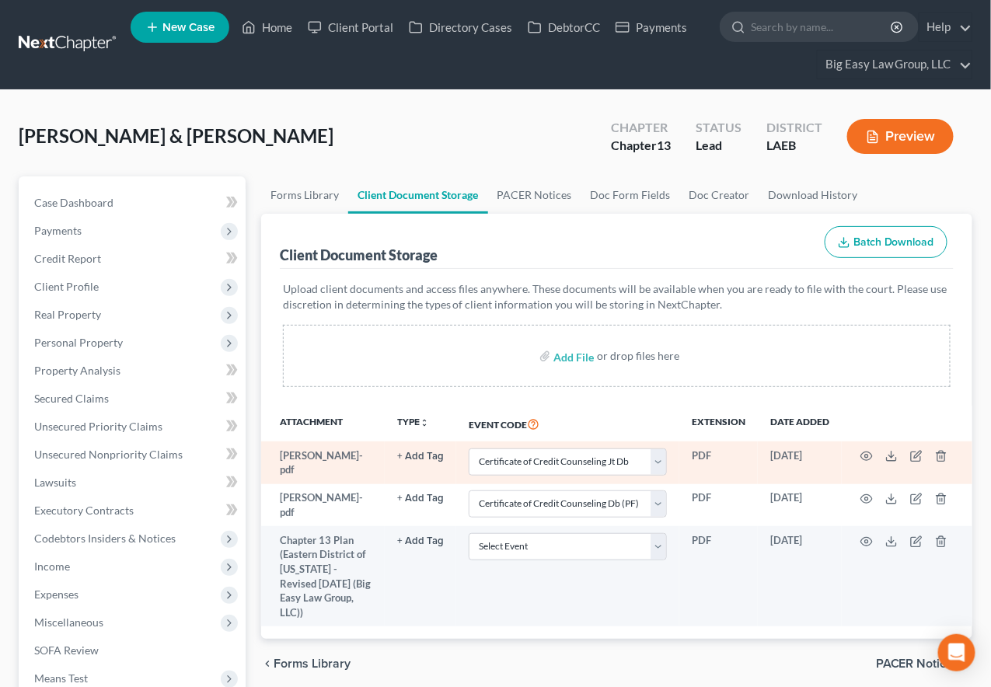
scroll to position [0, 0]
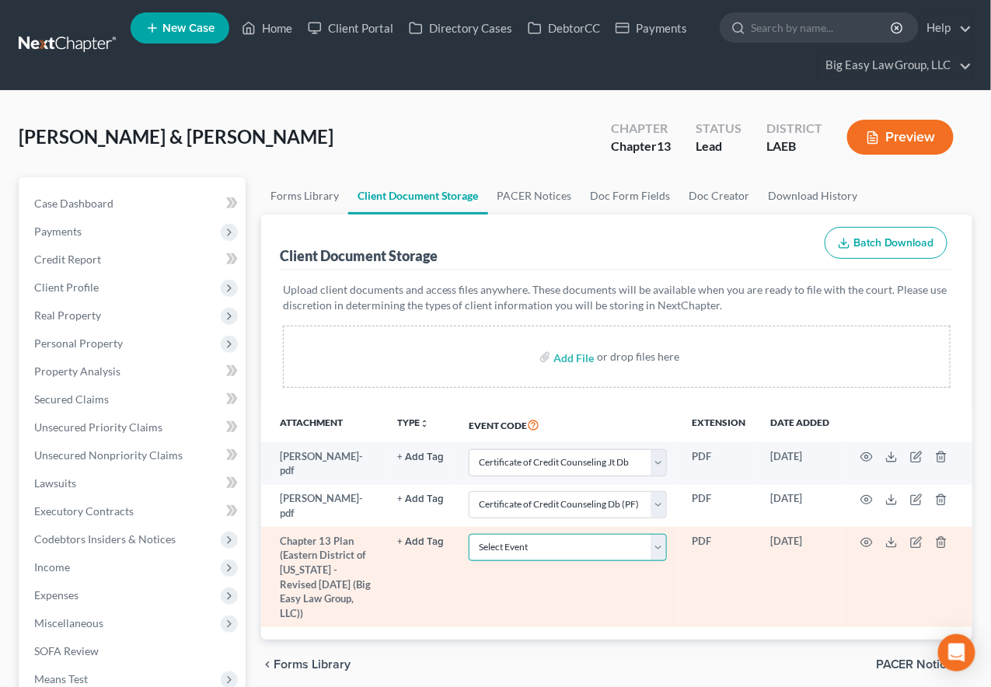
click at [522, 551] on select "Select Event Certificate of Credit Counseling Db (PF) Certificate of Credit Cou…" at bounding box center [568, 547] width 198 height 27
select select "3"
click at [490, 534] on select "Select Event Certificate of Credit Counseling Db (PF) Certificate of Credit Cou…" at bounding box center [568, 547] width 198 height 27
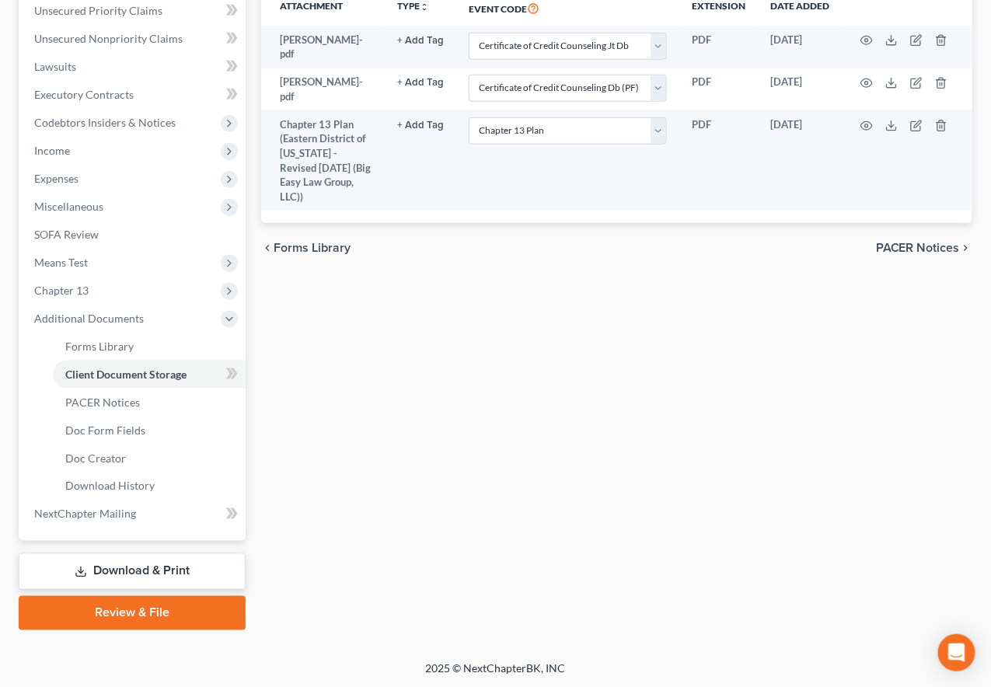
click at [190, 616] on link "Review & File" at bounding box center [132, 613] width 227 height 34
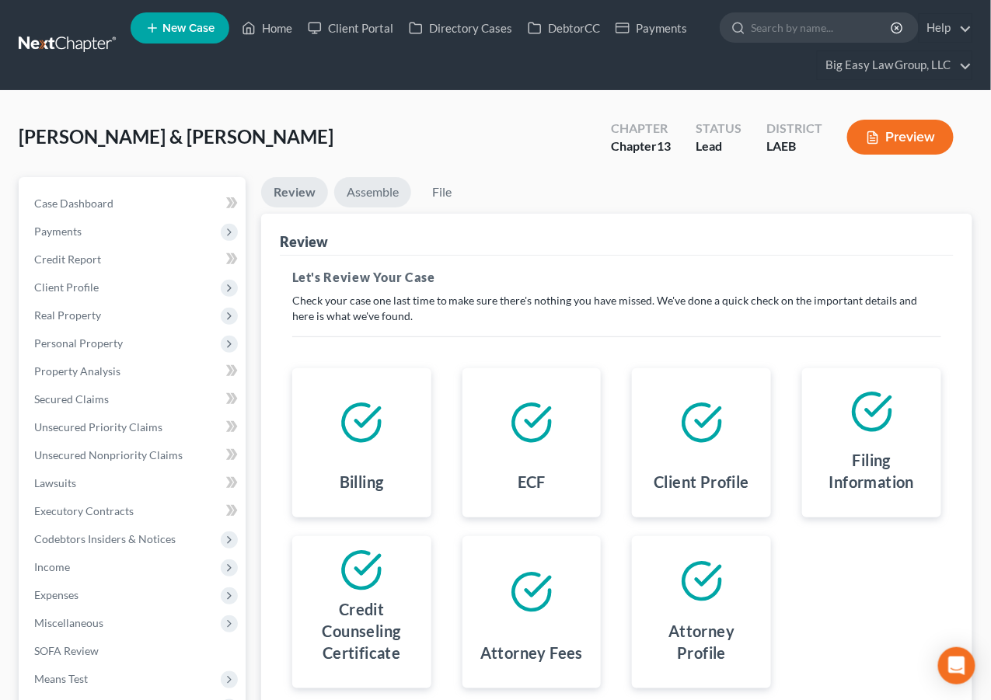
click at [383, 187] on link "Assemble" at bounding box center [372, 192] width 77 height 30
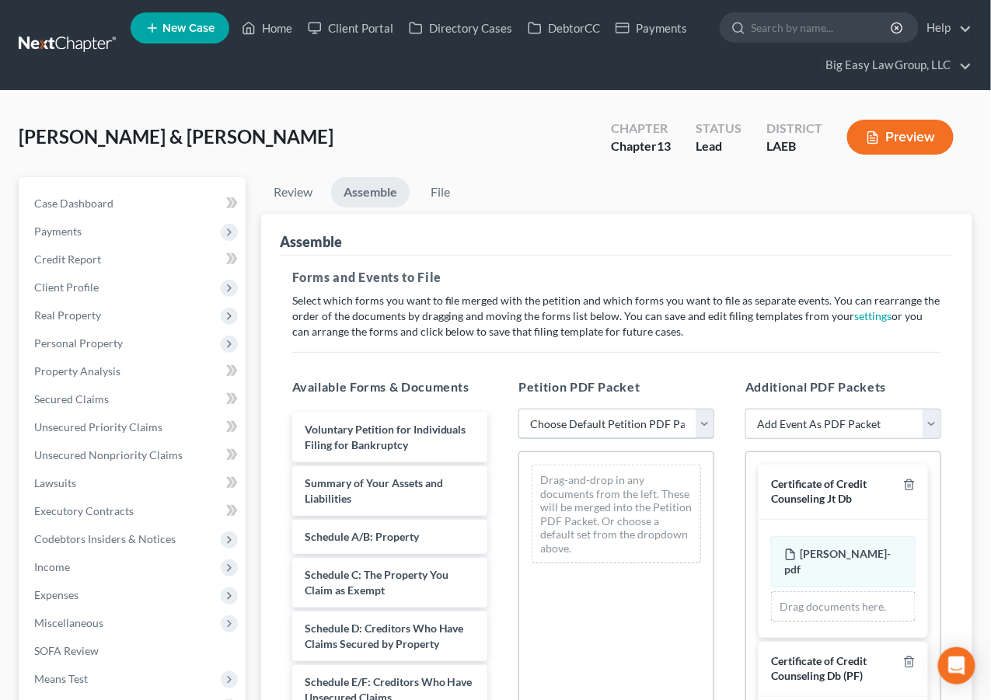
click at [702, 413] on select "Choose Default Petition PDF Packet Complete Bankruptcy Petition (all forms and …" at bounding box center [616, 424] width 196 height 31
select select "0"
click at [518, 409] on select "Choose Default Petition PDF Packet Complete Bankruptcy Petition (all forms and …" at bounding box center [616, 424] width 196 height 31
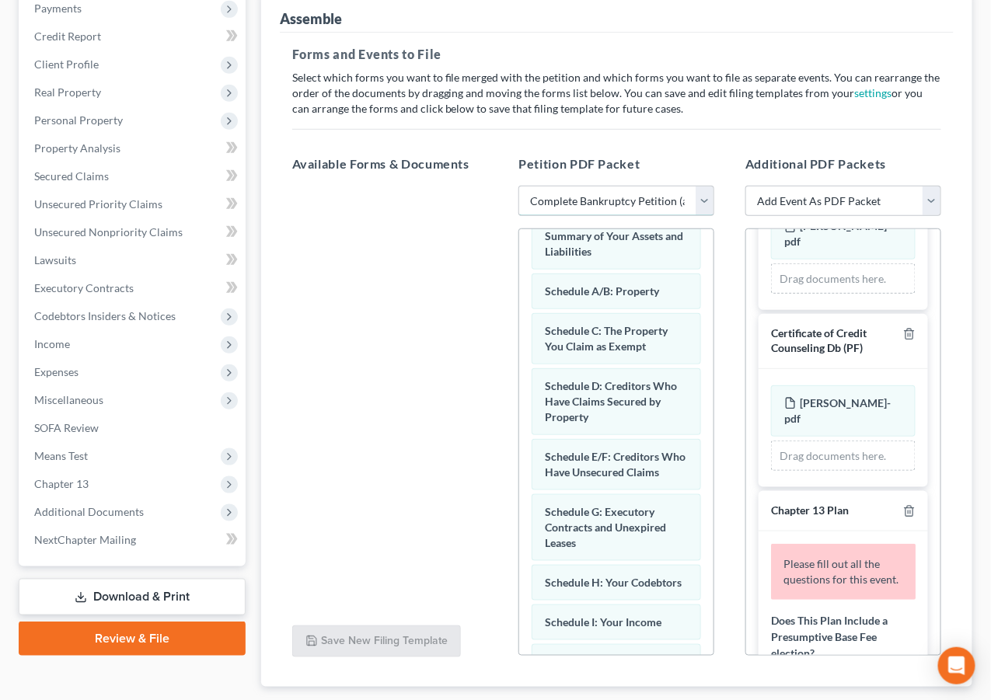
scroll to position [352, 0]
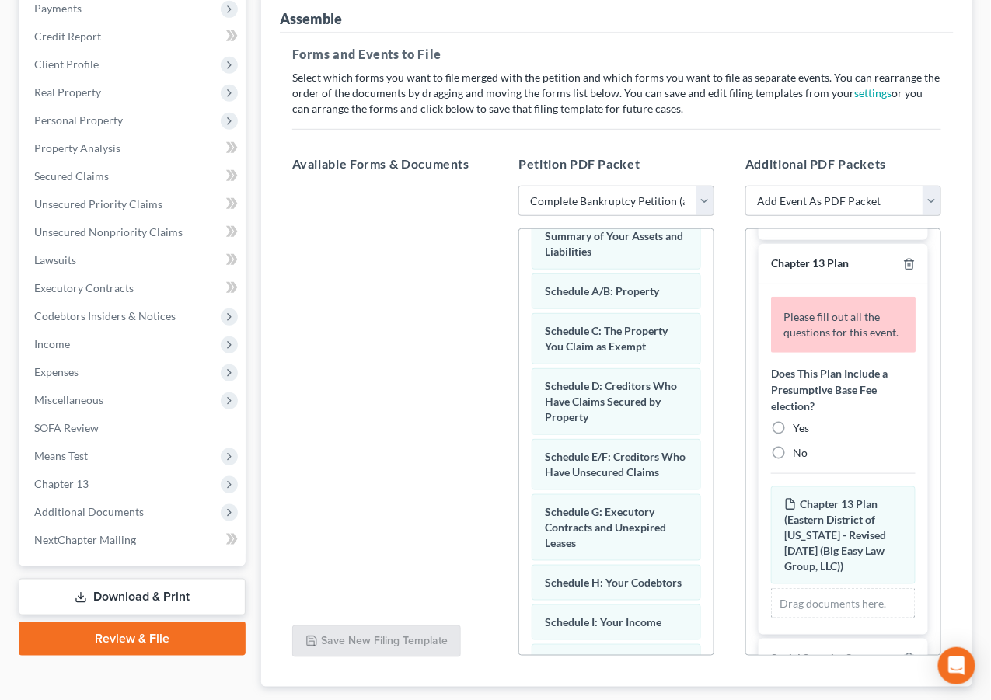
click at [786, 448] on div "Does This Plan Include a Presumptive Base Fee election? Yes No" at bounding box center [843, 413] width 145 height 96
click at [793, 436] on label "Yes" at bounding box center [801, 428] width 16 height 16
click at [799, 431] on input "Yes" at bounding box center [804, 425] width 10 height 10
radio input "true"
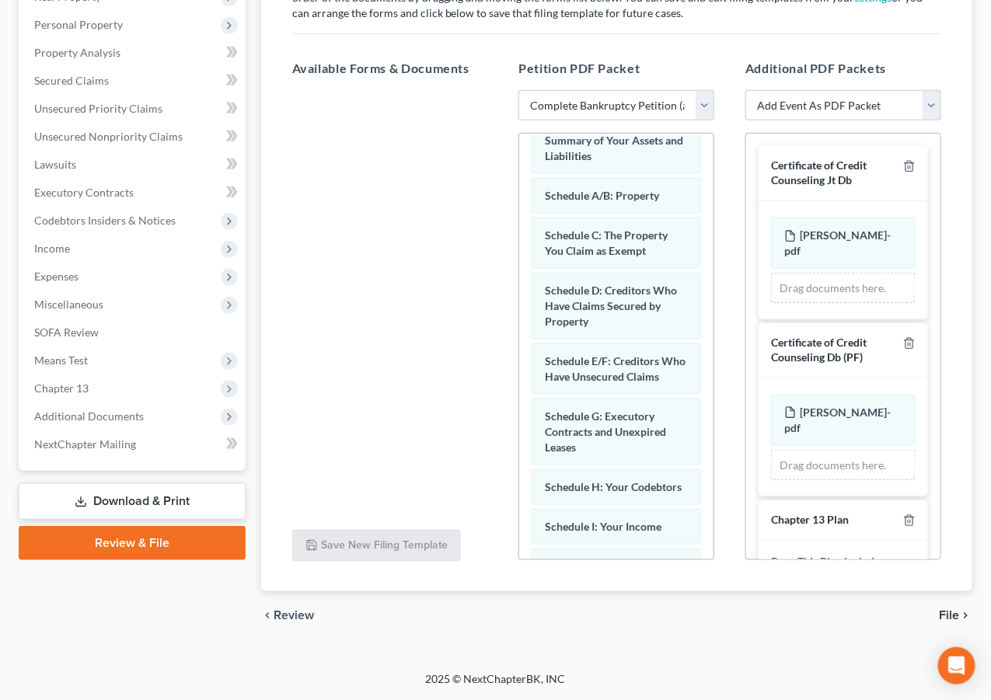
scroll to position [415, 0]
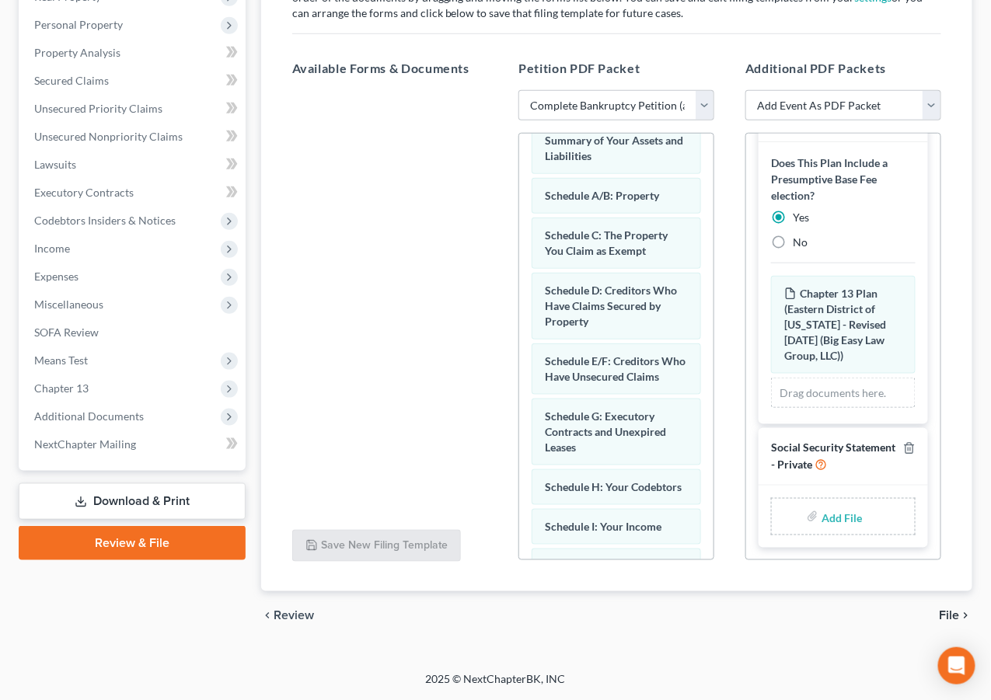
click at [842, 519] on input "file" at bounding box center [839, 517] width 37 height 28
click at [455, 524] on div "Available Forms & Documents Save New Filing Template Petition PDF Packet Choose…" at bounding box center [617, 310] width 680 height 527
click at [142, 240] on span "Income" at bounding box center [134, 249] width 224 height 28
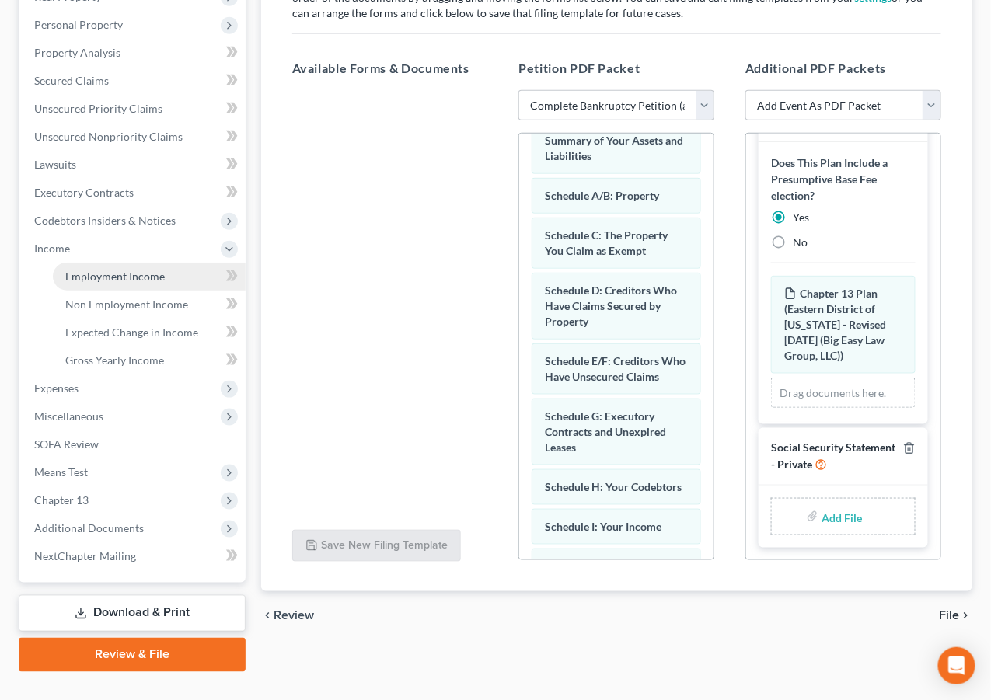
click at [160, 270] on span "Employment Income" at bounding box center [114, 276] width 99 height 13
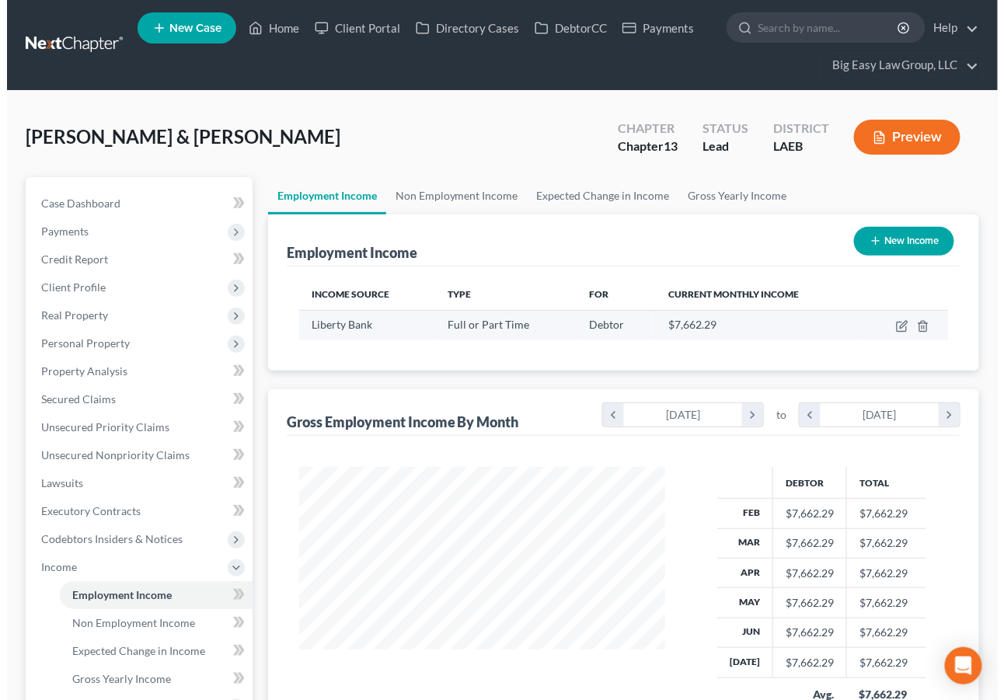
scroll to position [278, 396]
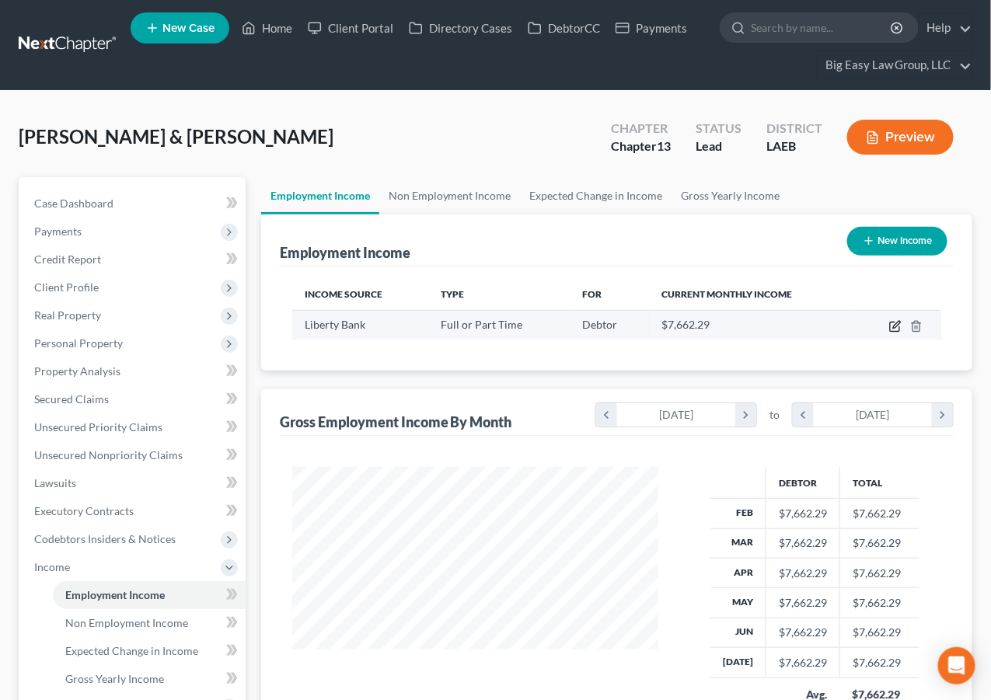
click at [898, 323] on icon "button" at bounding box center [896, 324] width 7 height 7
select select "0"
select select "19"
select select "2"
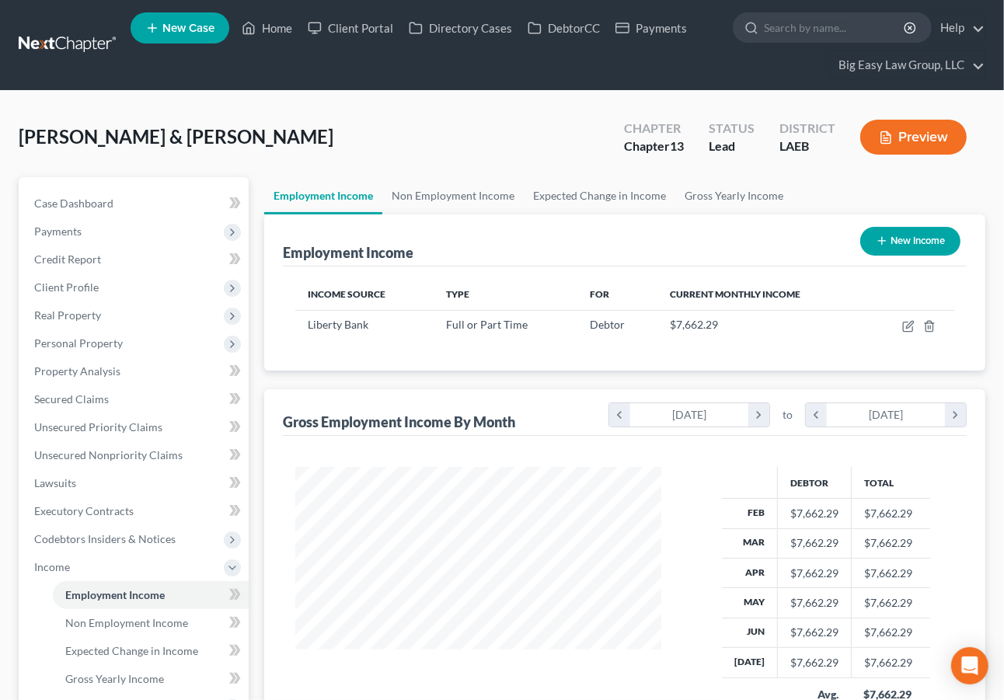
scroll to position [278, 403]
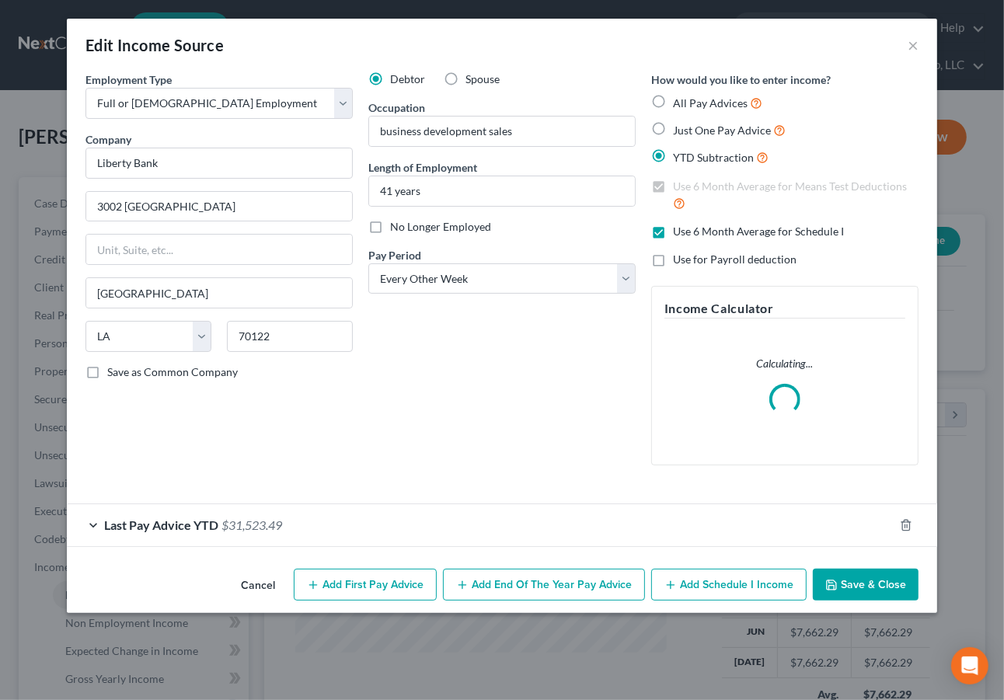
drag, startPoint x: 198, startPoint y: 514, endPoint x: 309, endPoint y: 431, distance: 138.6
click at [200, 511] on div "Last Pay Advice YTD $31,523.49" at bounding box center [480, 524] width 827 height 41
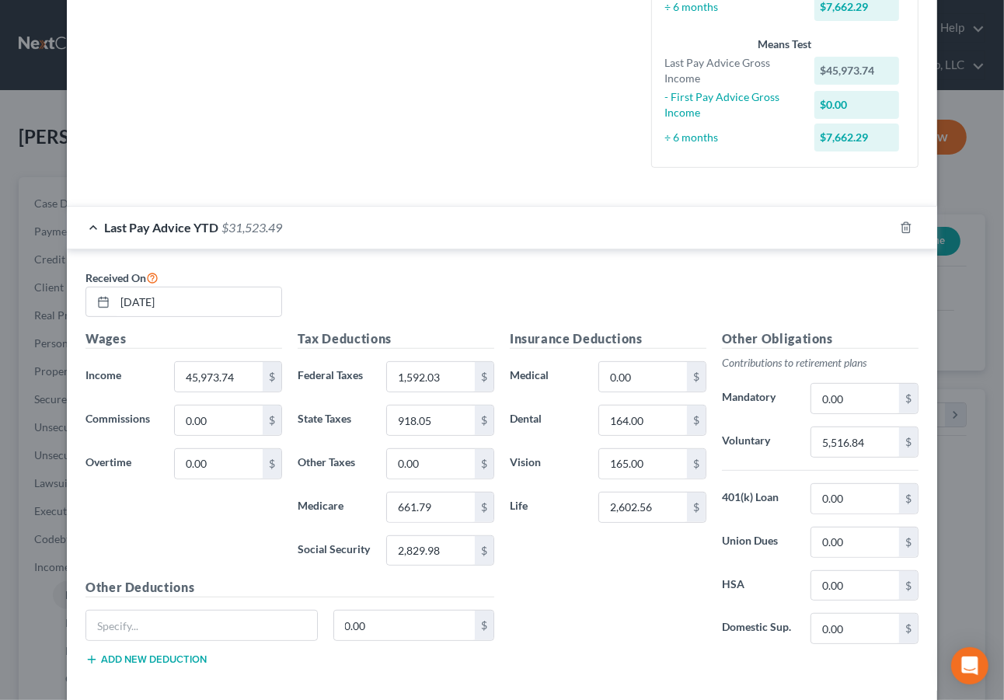
scroll to position [382, 0]
drag, startPoint x: 253, startPoint y: 371, endPoint x: 242, endPoint y: 376, distance: 12.6
click at [249, 371] on input "45,973.74" at bounding box center [219, 376] width 88 height 30
type input "53,207.08"
drag, startPoint x: 451, startPoint y: 384, endPoint x: 417, endPoint y: 345, distance: 51.8
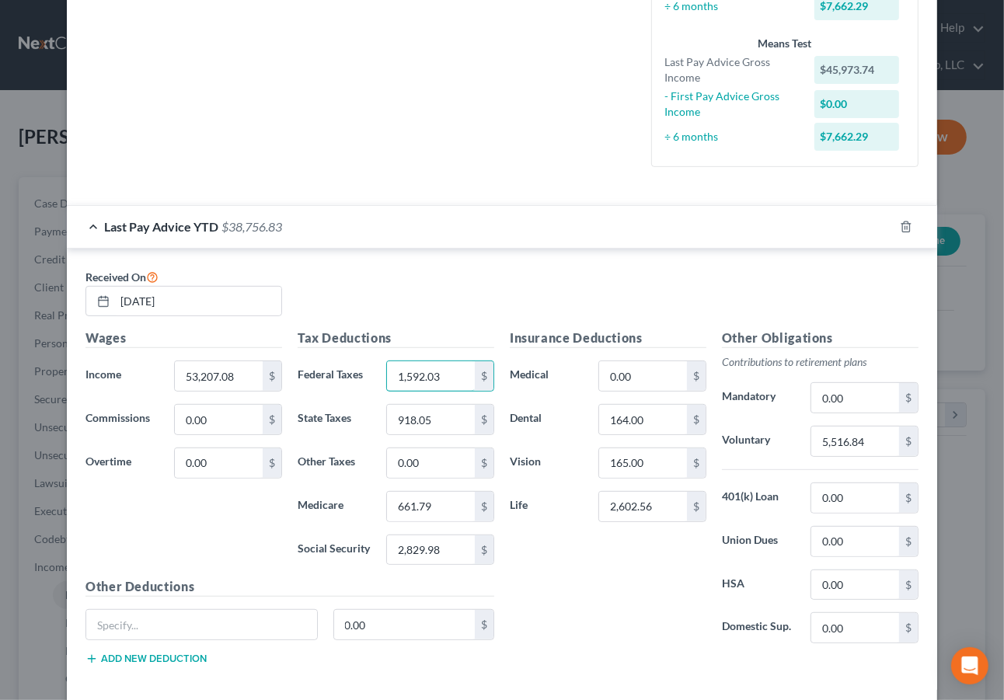
click at [376, 360] on div "Tax Deductions Federal Taxes 1,592.03 $ State Taxes 918.05 $ Other Taxes 0.00 $…" at bounding box center [396, 453] width 212 height 249
drag, startPoint x: 448, startPoint y: 378, endPoint x: 335, endPoint y: 353, distance: 115.4
click at [335, 353] on div "Tax Deductions Federal Taxes 1,592.03 $ State Taxes 918.05 $ Other Taxes 0.00 $…" at bounding box center [396, 453] width 212 height 249
type input "1,592.03"
type input "1,048.67"
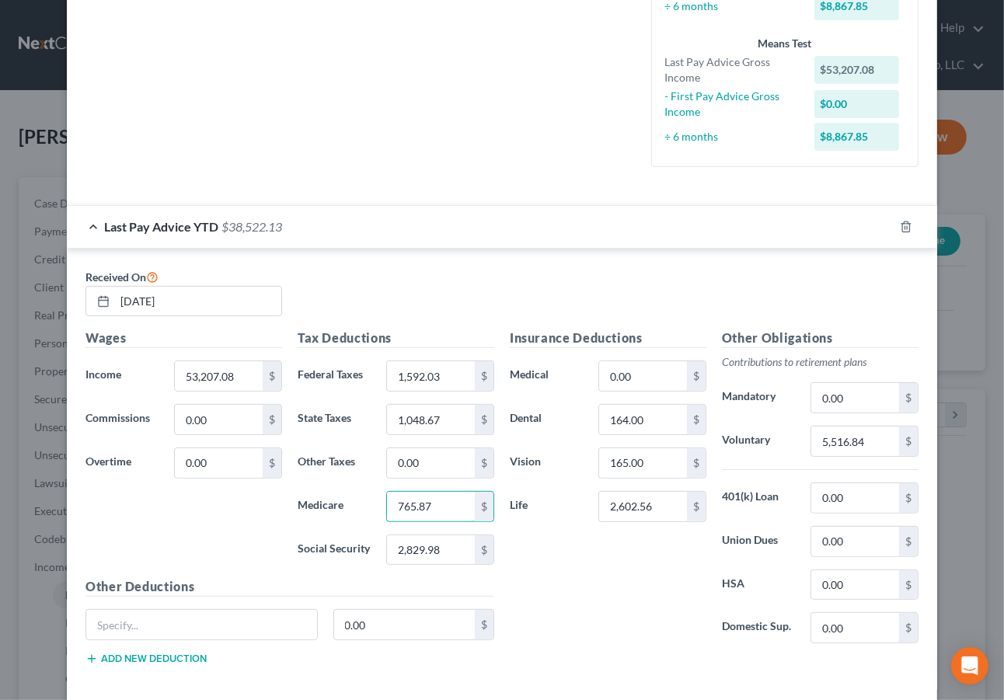
type input "765.87"
type input "3,275.05"
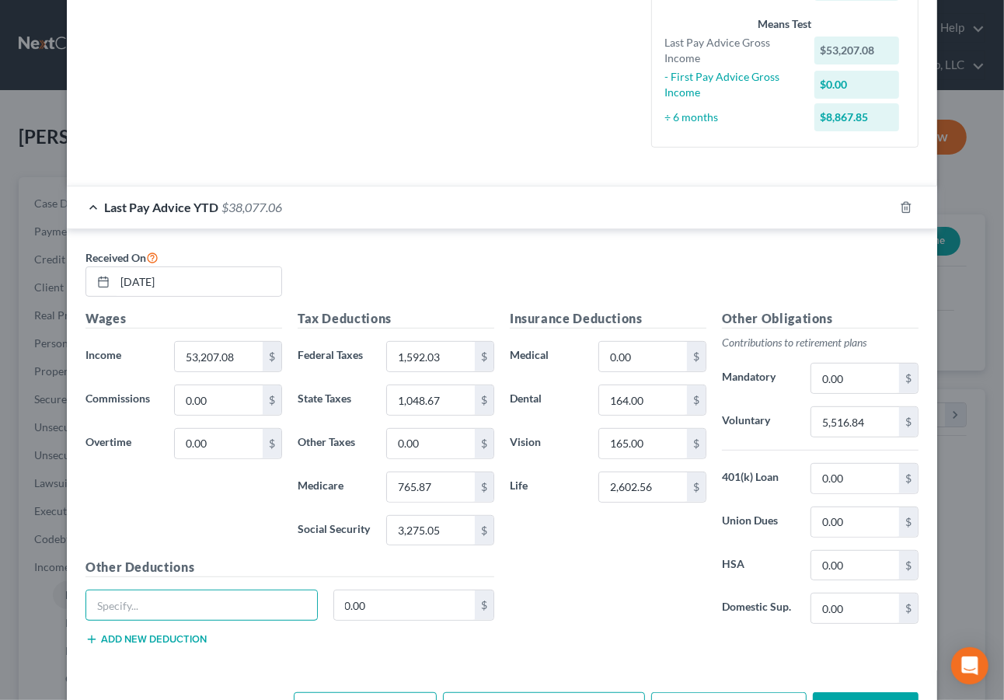
scroll to position [403, 0]
click at [656, 484] on input "2,602.56" at bounding box center [643, 487] width 88 height 30
type input "3,036.32"
type input "6,384.84"
click at [671, 438] on input "165.00" at bounding box center [643, 443] width 88 height 30
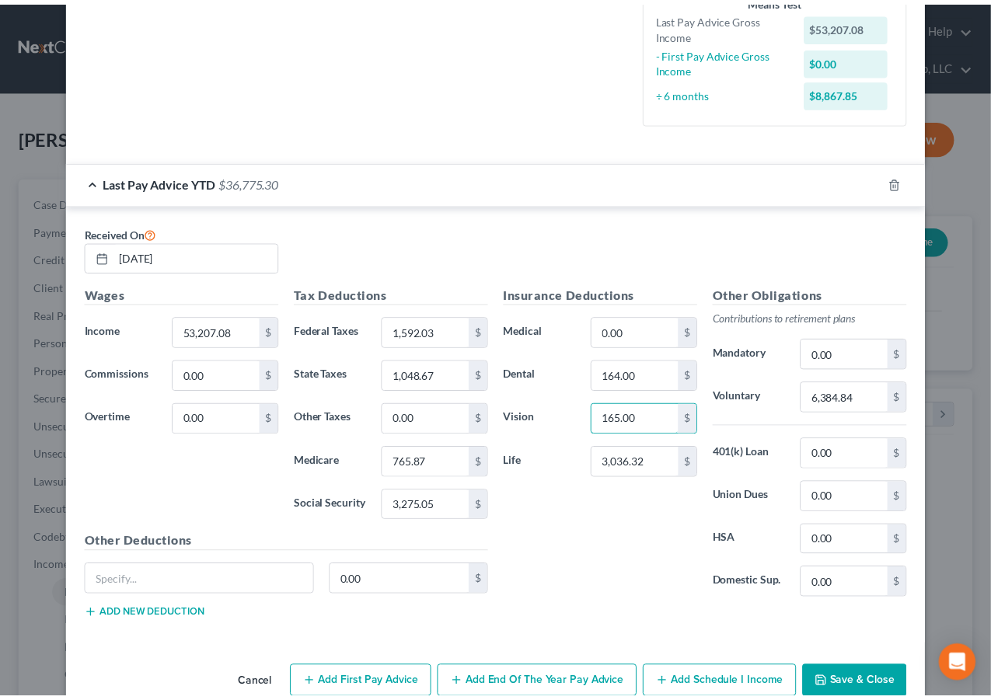
scroll to position [459, 0]
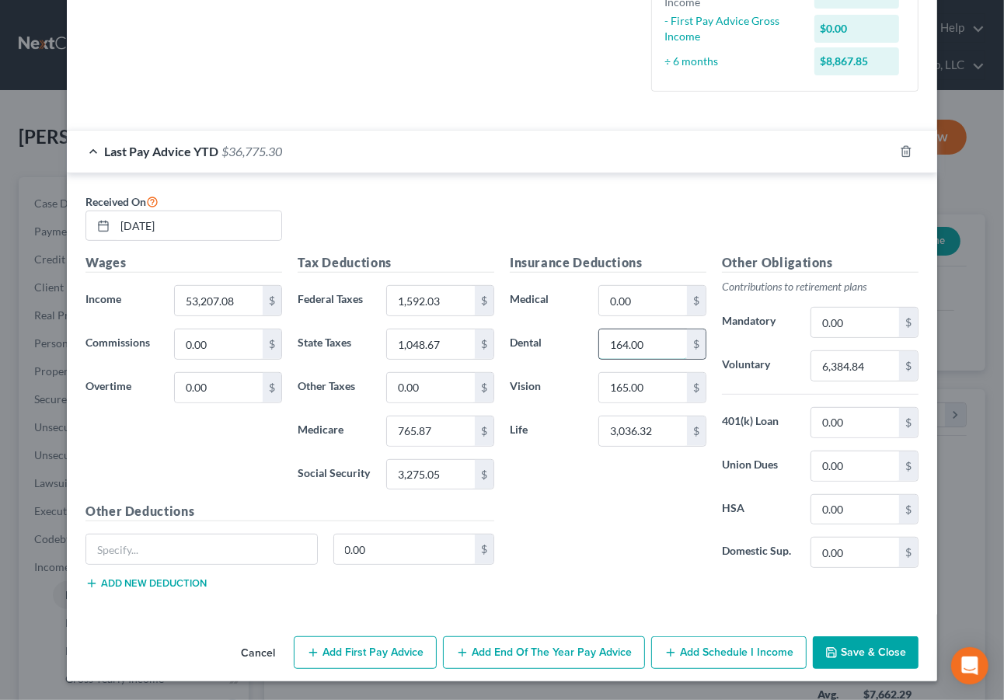
click at [657, 336] on input "164.00" at bounding box center [643, 344] width 88 height 30
type input "192.50"
type input "192.08"
click at [842, 650] on button "Save & Close" at bounding box center [866, 652] width 106 height 33
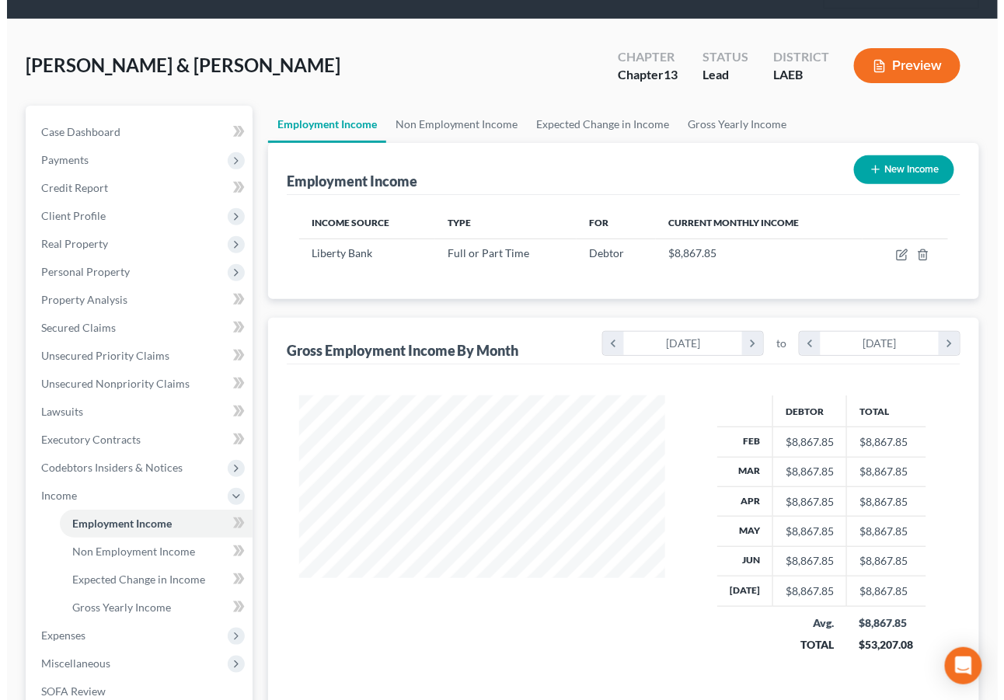
scroll to position [41, 0]
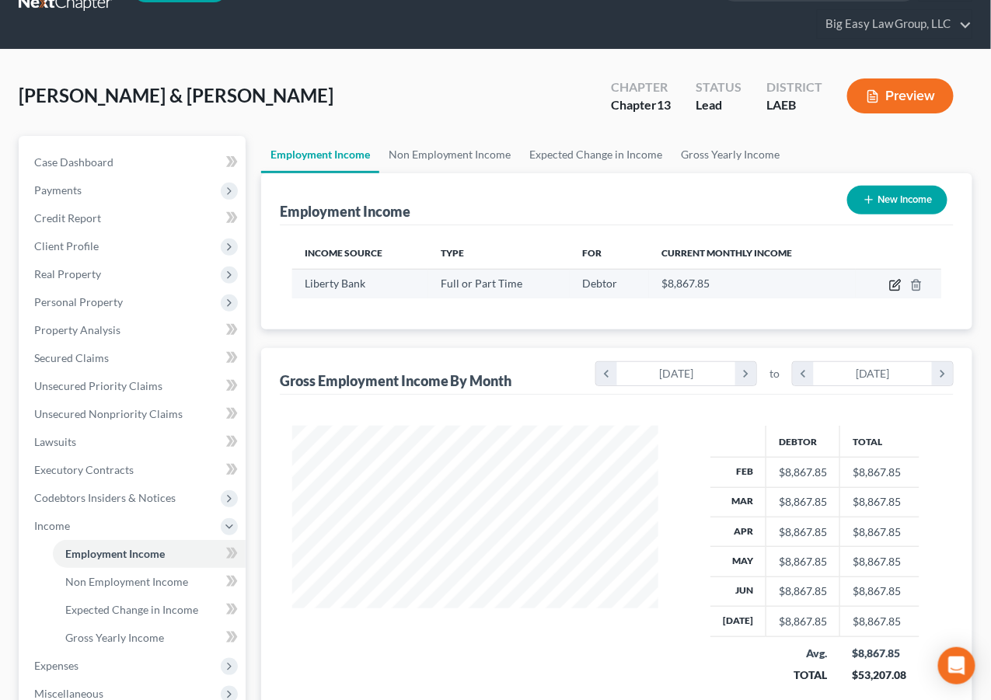
click at [896, 282] on icon "button" at bounding box center [896, 283] width 7 height 7
select select "0"
select select "19"
select select "2"
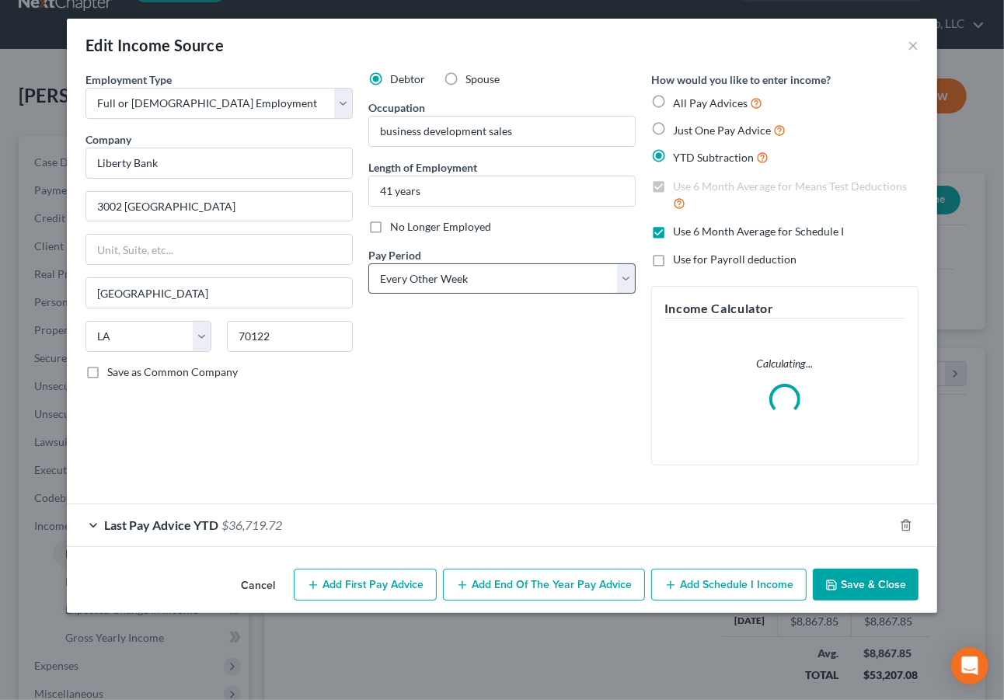
scroll to position [278, 403]
drag, startPoint x: 400, startPoint y: 591, endPoint x: 978, endPoint y: 367, distance: 620.0
click at [402, 590] on button "Add First Pay Advice" at bounding box center [365, 585] width 143 height 33
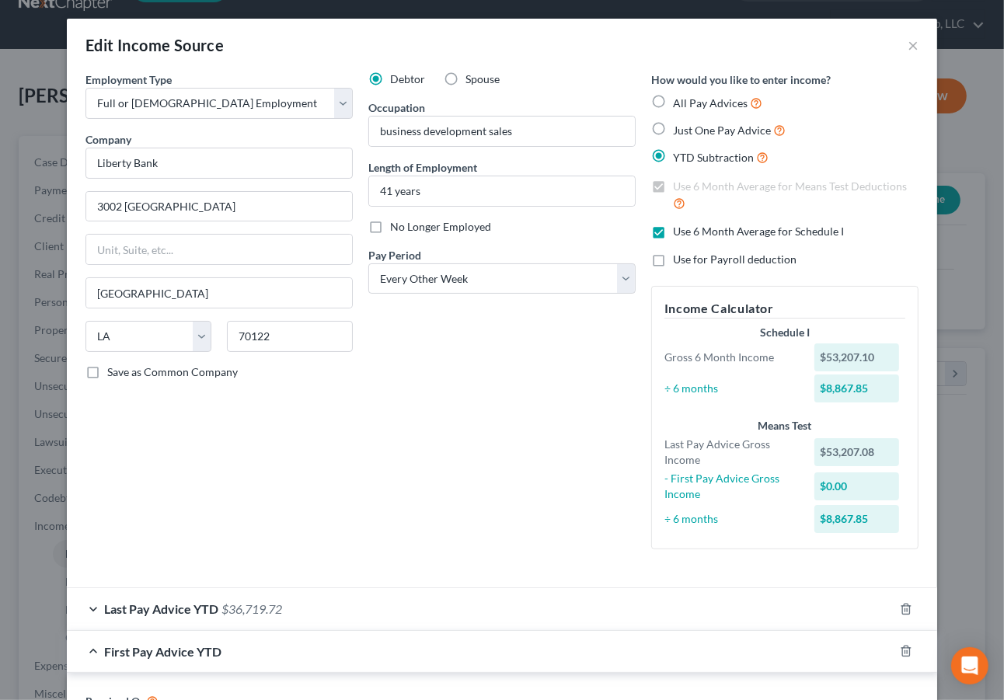
click at [167, 636] on div "First Pay Advice YTD" at bounding box center [480, 651] width 827 height 41
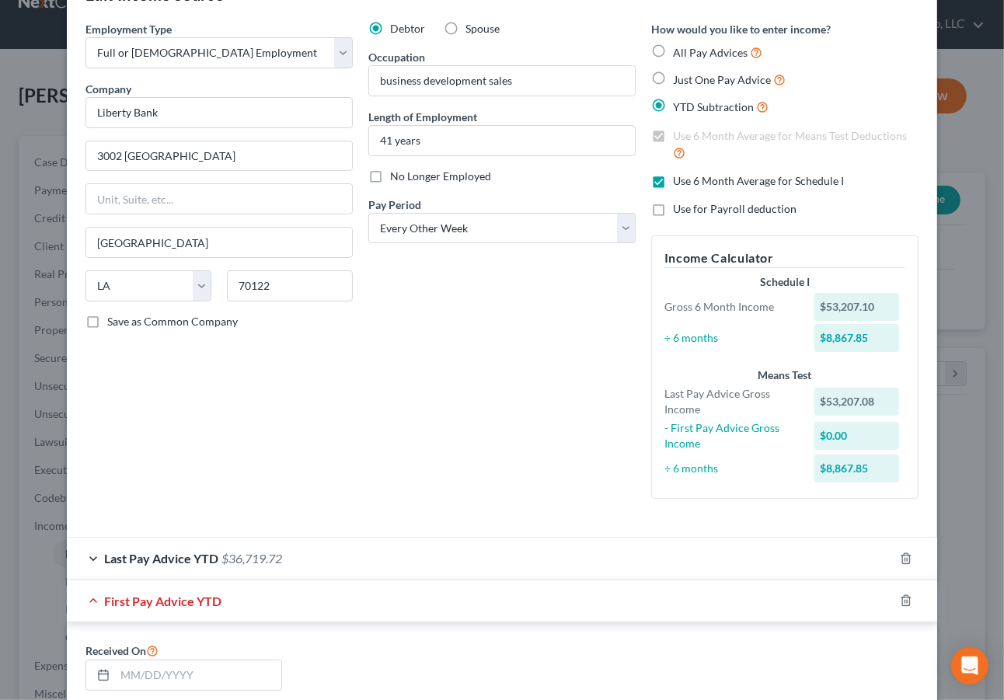
scroll to position [278, 0]
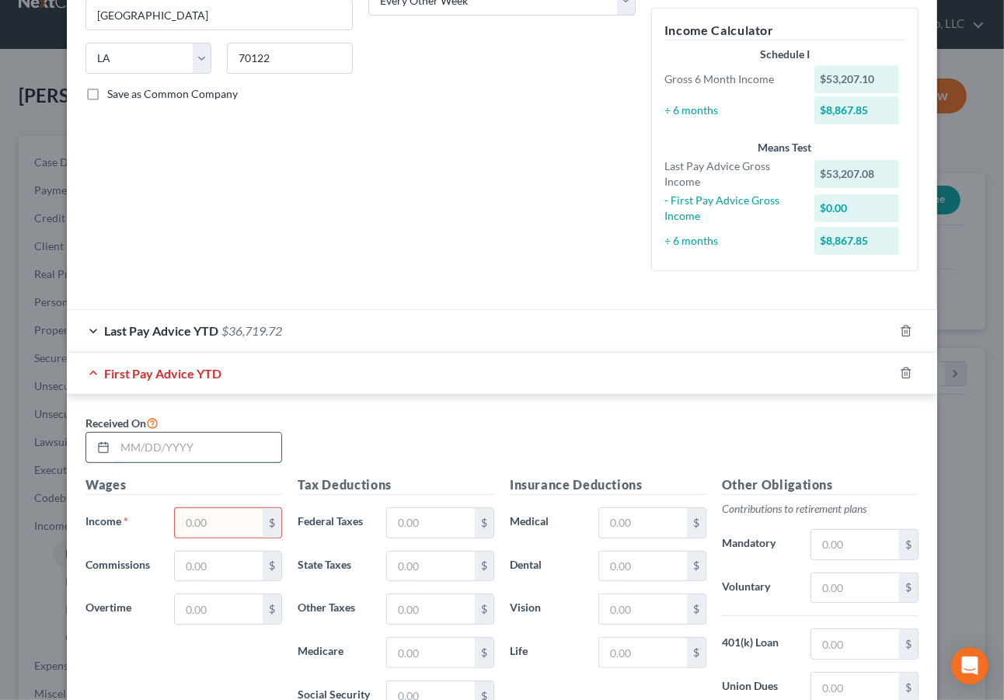
click at [180, 440] on input "text" at bounding box center [198, 448] width 166 height 30
type input "01/29/2025"
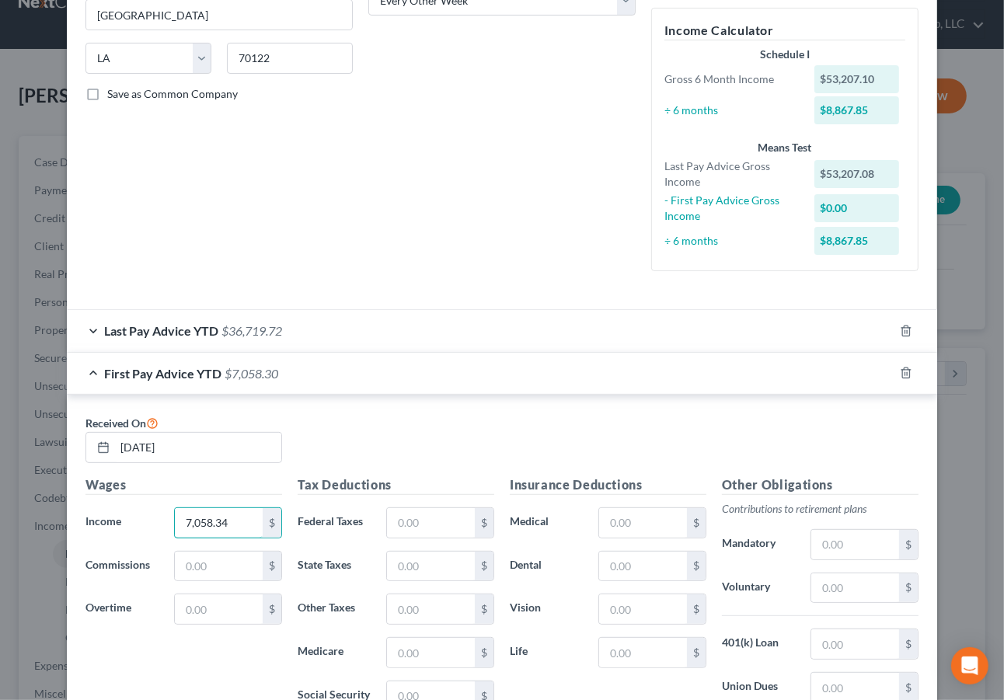
type input "7,058.34"
click at [432, 538] on div "$" at bounding box center [440, 522] width 108 height 31
click at [442, 522] on input "text" at bounding box center [431, 523] width 88 height 30
type input "158.04"
click at [402, 650] on input "4,101.54" at bounding box center [431, 653] width 88 height 30
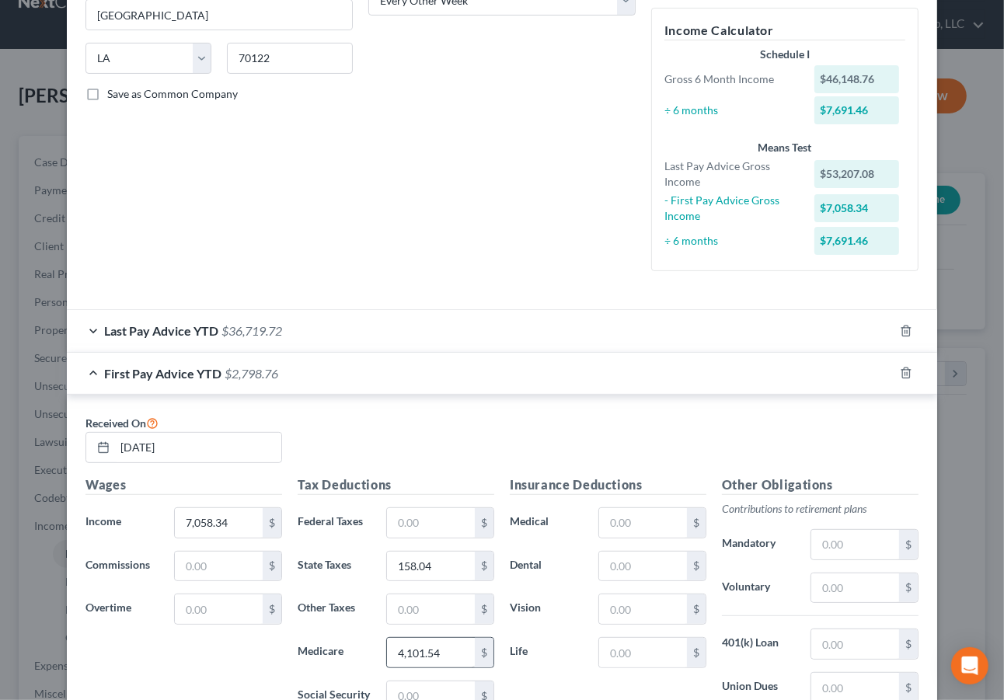
scroll to position [290, 0]
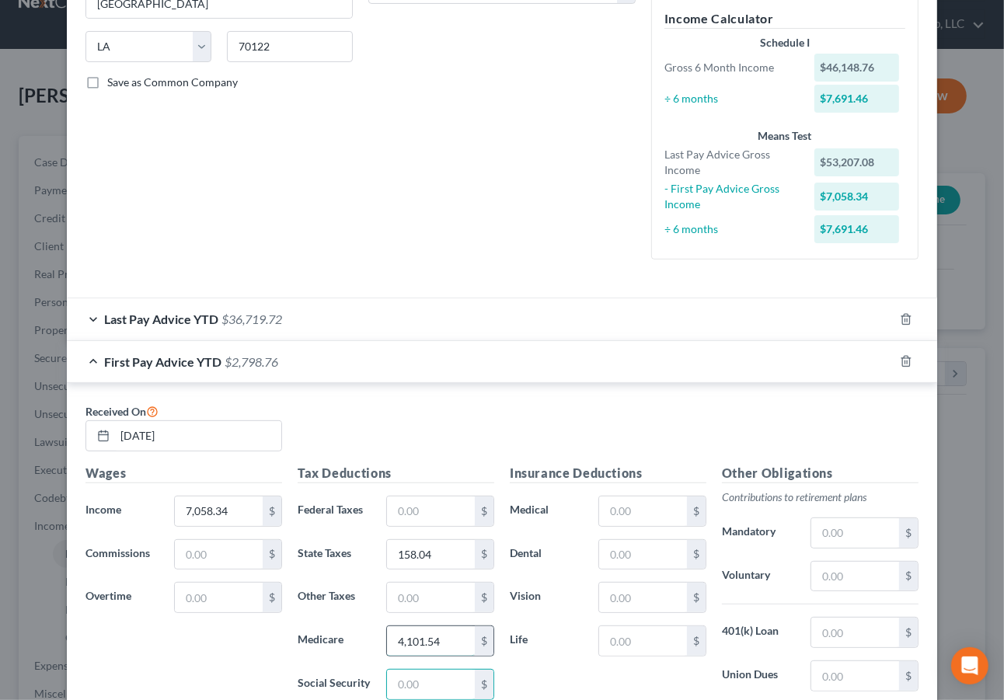
click at [402, 640] on input "4,101.54" at bounding box center [431, 641] width 88 height 30
drag, startPoint x: 398, startPoint y: 640, endPoint x: 418, endPoint y: 638, distance: 20.3
click at [398, 640] on input "4,101.54" at bounding box center [431, 641] width 88 height 30
type input "4"
type input "101.54"
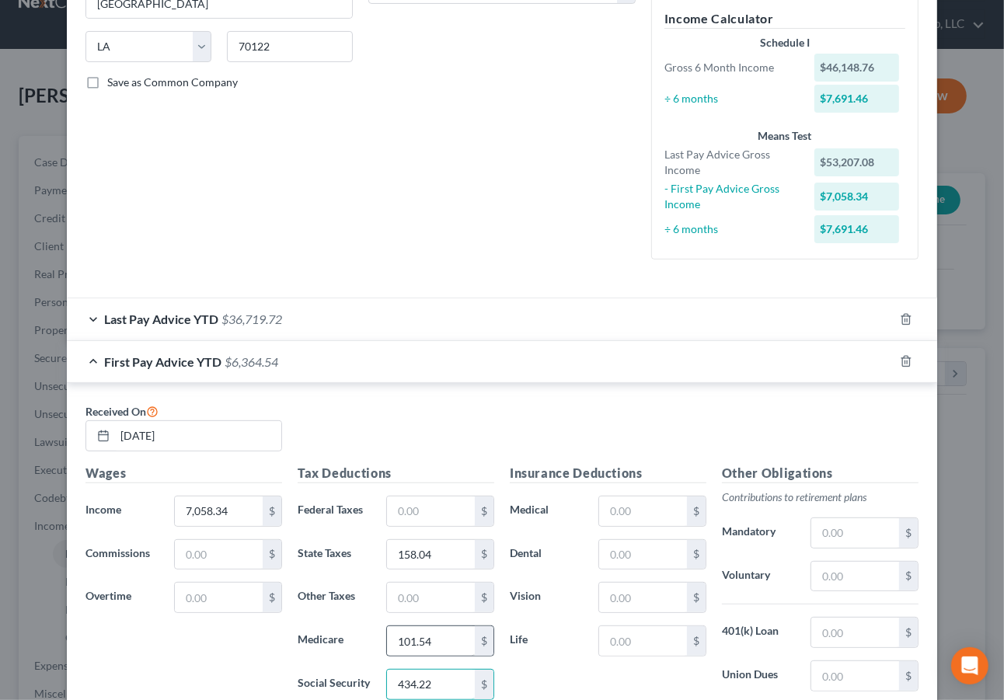
type input "434.22"
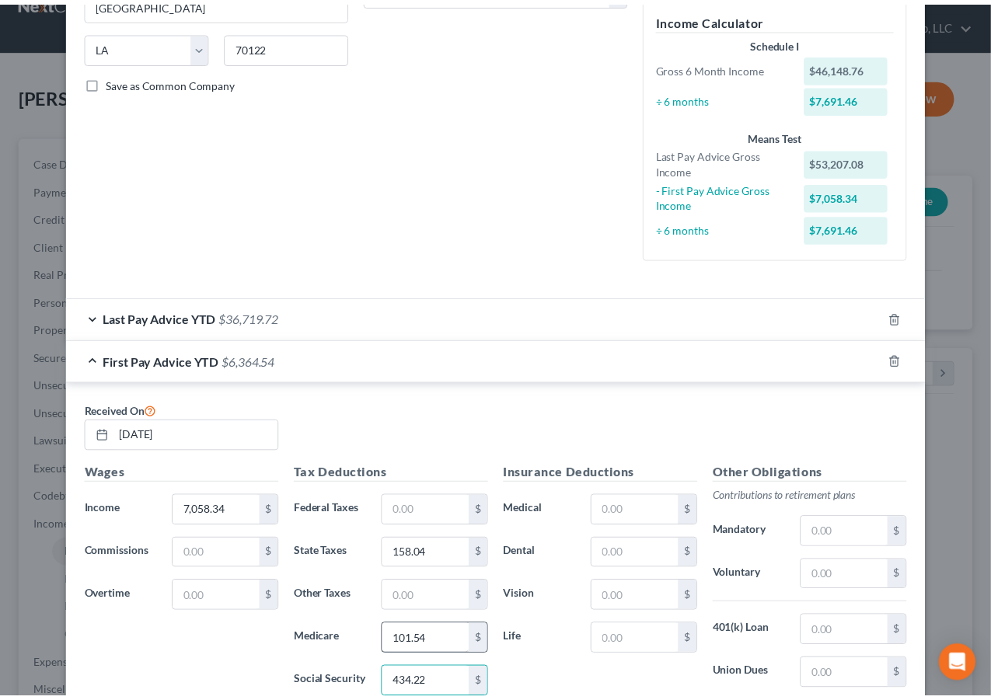
scroll to position [501, 0]
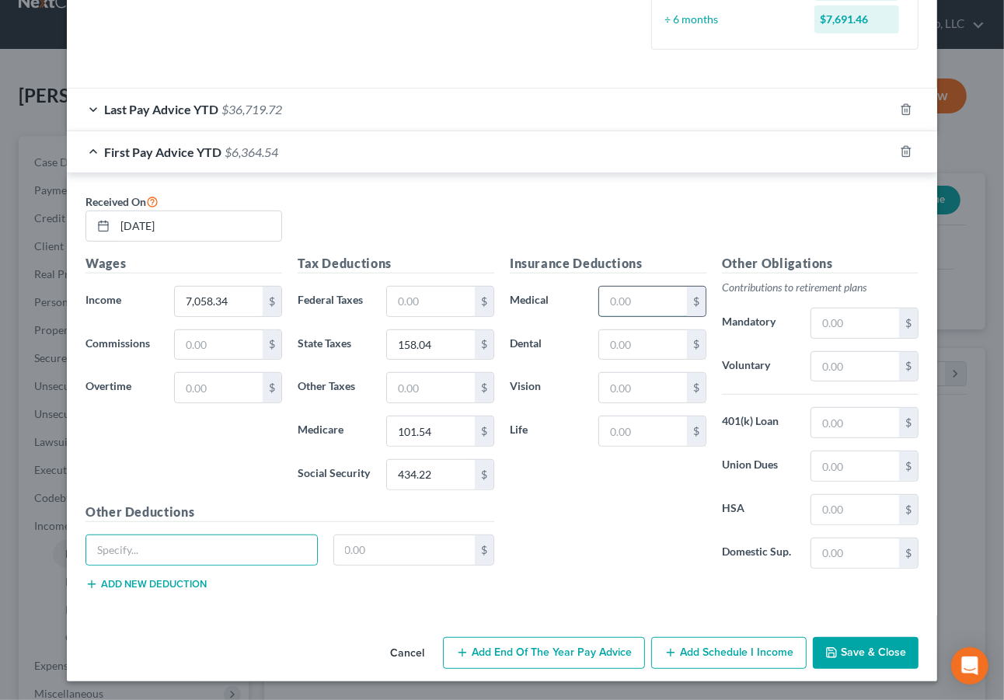
click at [620, 305] on input "text" at bounding box center [643, 302] width 88 height 30
click at [599, 341] on input "text" at bounding box center [643, 345] width 88 height 30
type input "27.50"
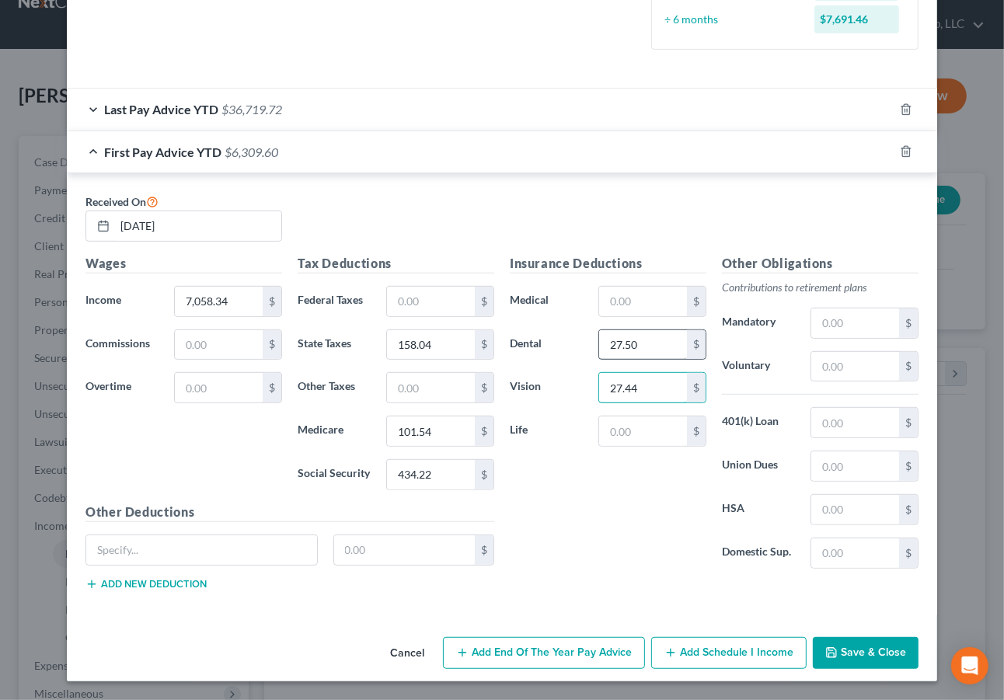
type input "27.44"
type input "433.76"
click at [848, 365] on input "text" at bounding box center [855, 367] width 88 height 30
type input "847"
click at [835, 659] on button "Save & Close" at bounding box center [866, 653] width 106 height 33
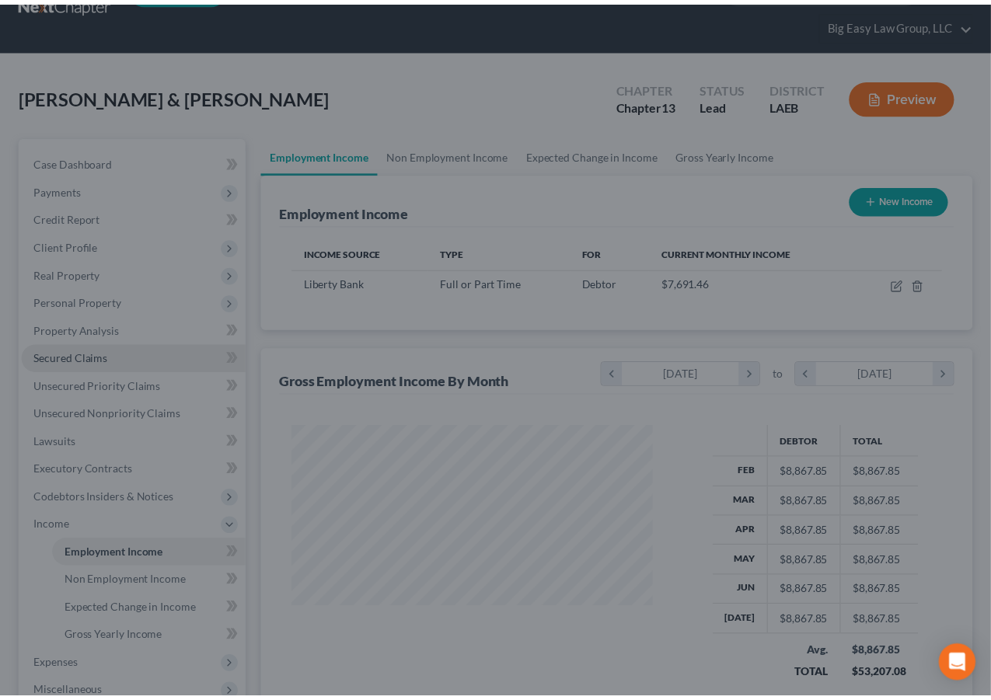
scroll to position [776837, 776718]
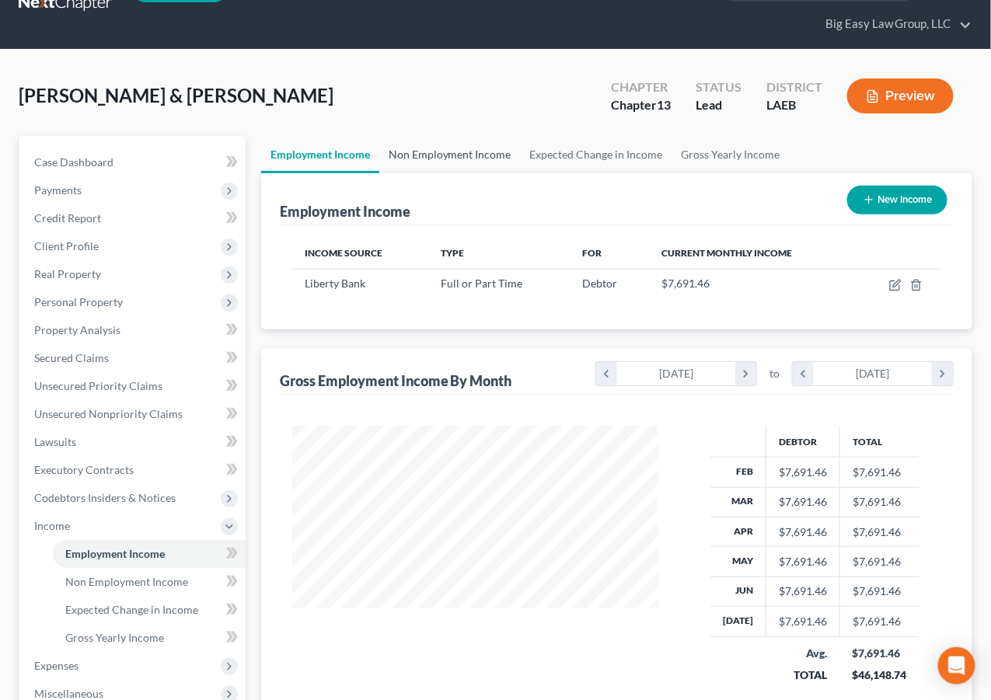
click at [392, 152] on link "Non Employment Income" at bounding box center [449, 154] width 141 height 37
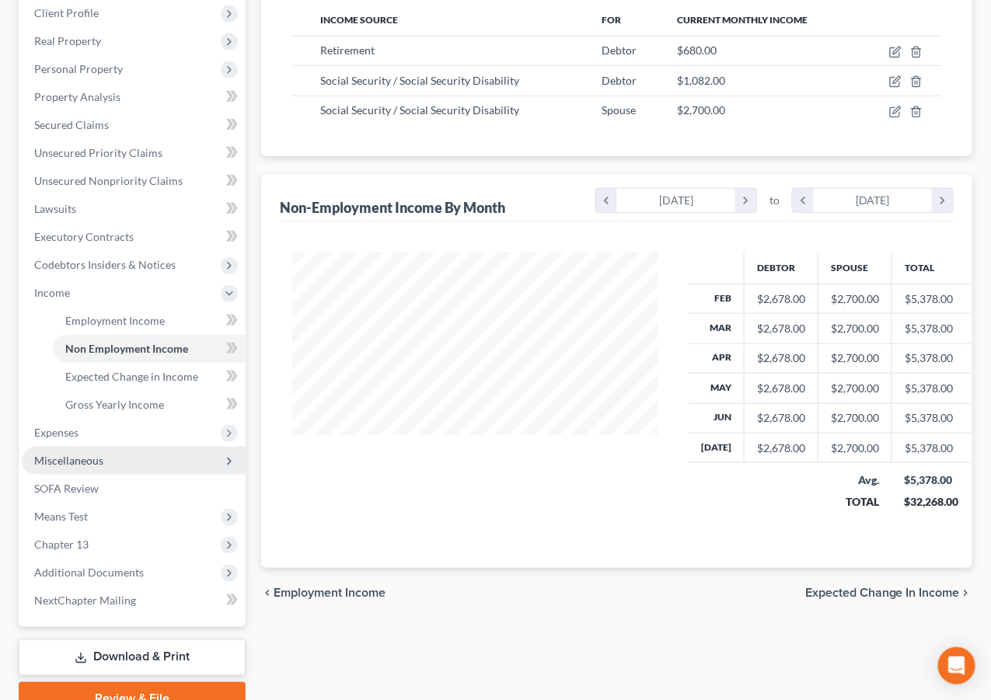
scroll to position [288, 0]
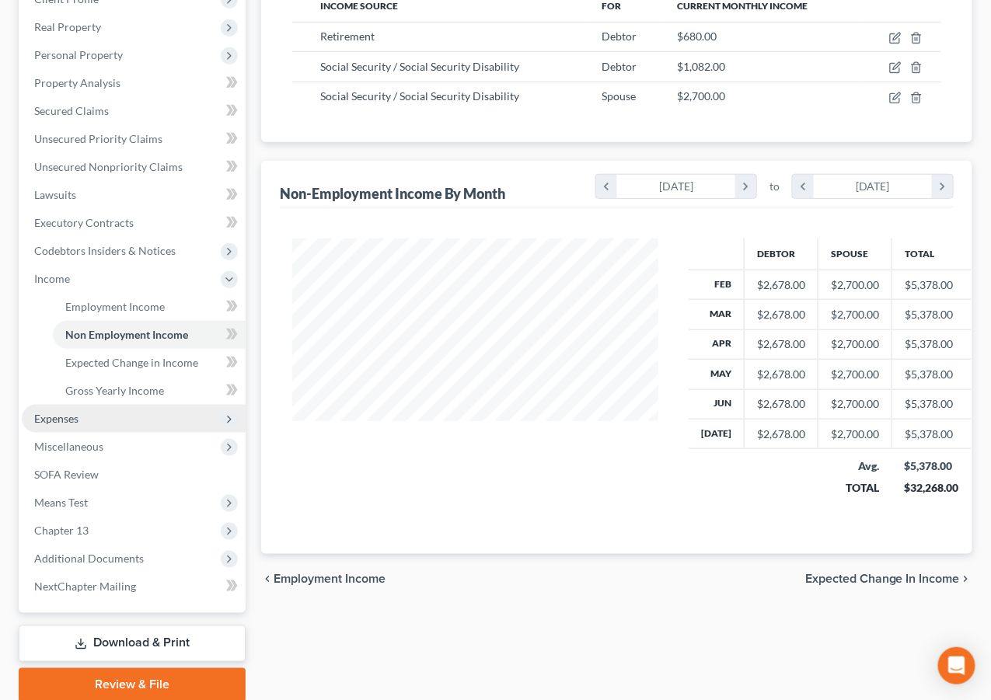
click at [132, 409] on span "Expenses" at bounding box center [134, 419] width 224 height 28
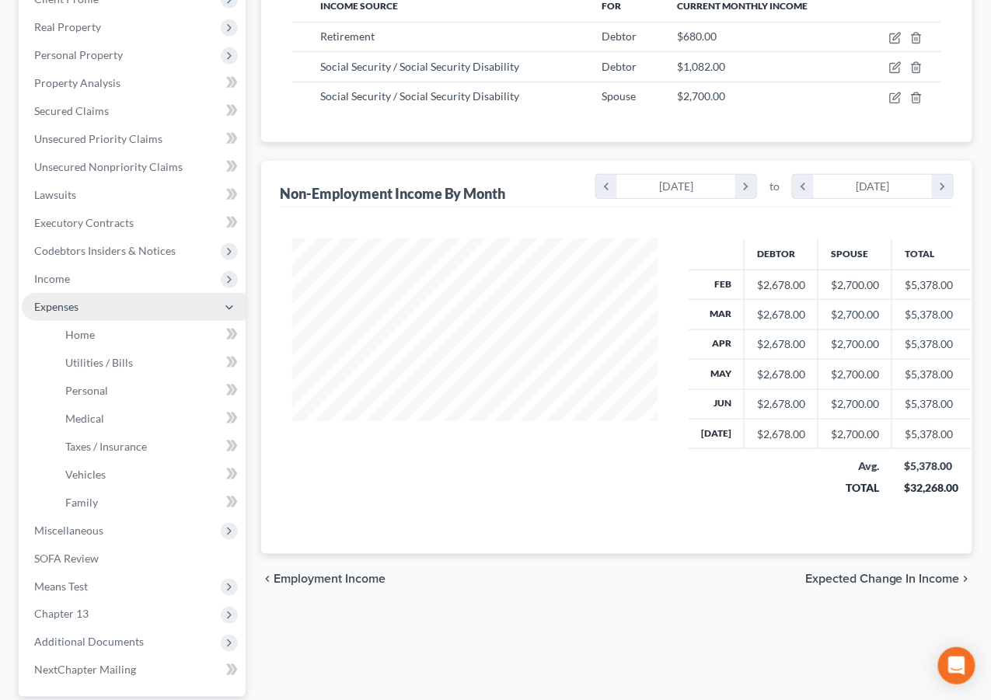
click at [78, 310] on span "Expenses" at bounding box center [56, 306] width 44 height 13
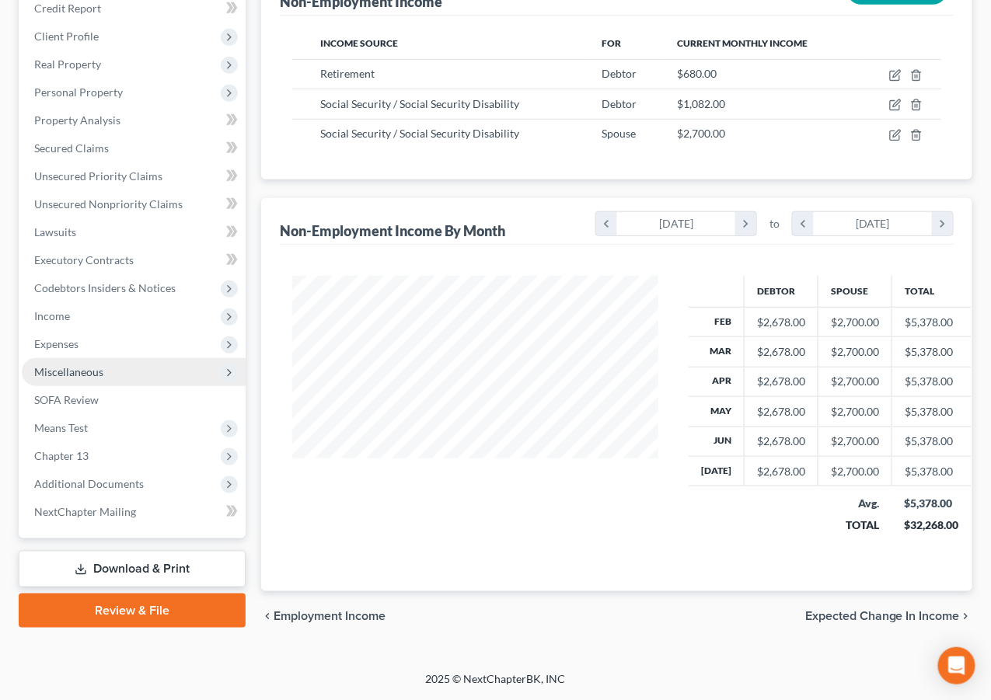
click at [95, 338] on span "Expenses" at bounding box center [134, 344] width 224 height 28
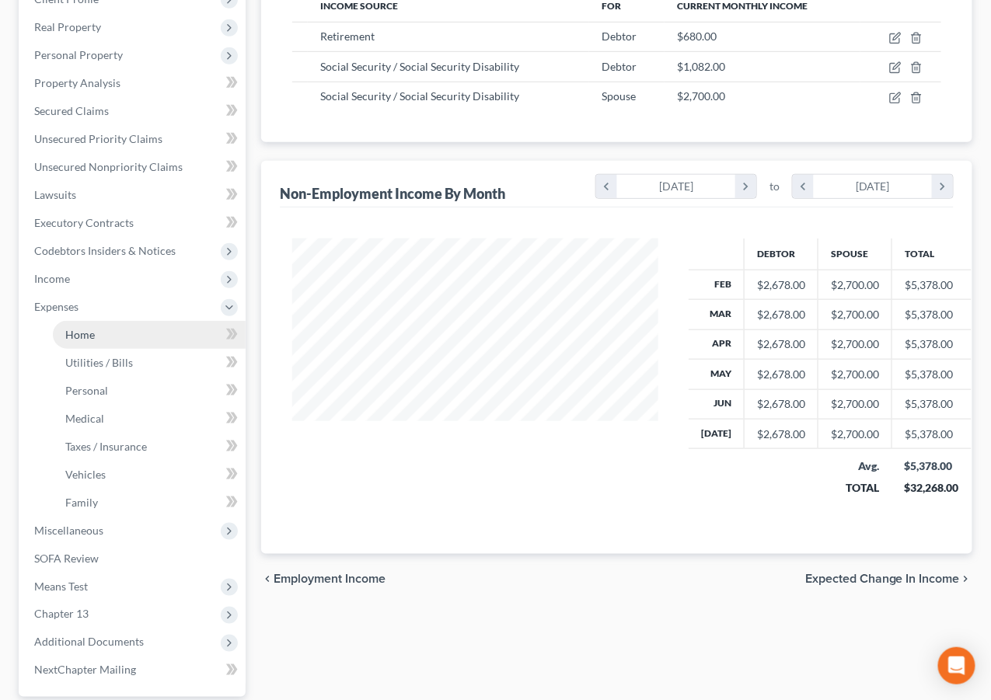
click at [105, 343] on link "Home" at bounding box center [149, 335] width 193 height 28
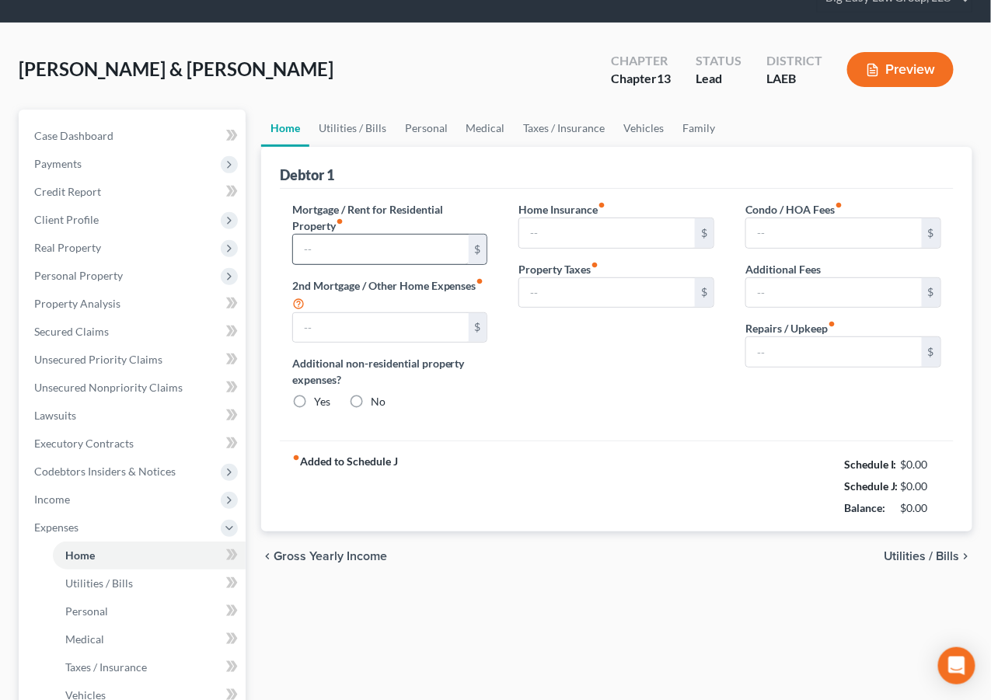
type input "3,570.00"
type input "1,392.97"
radio input "true"
type input "0.00"
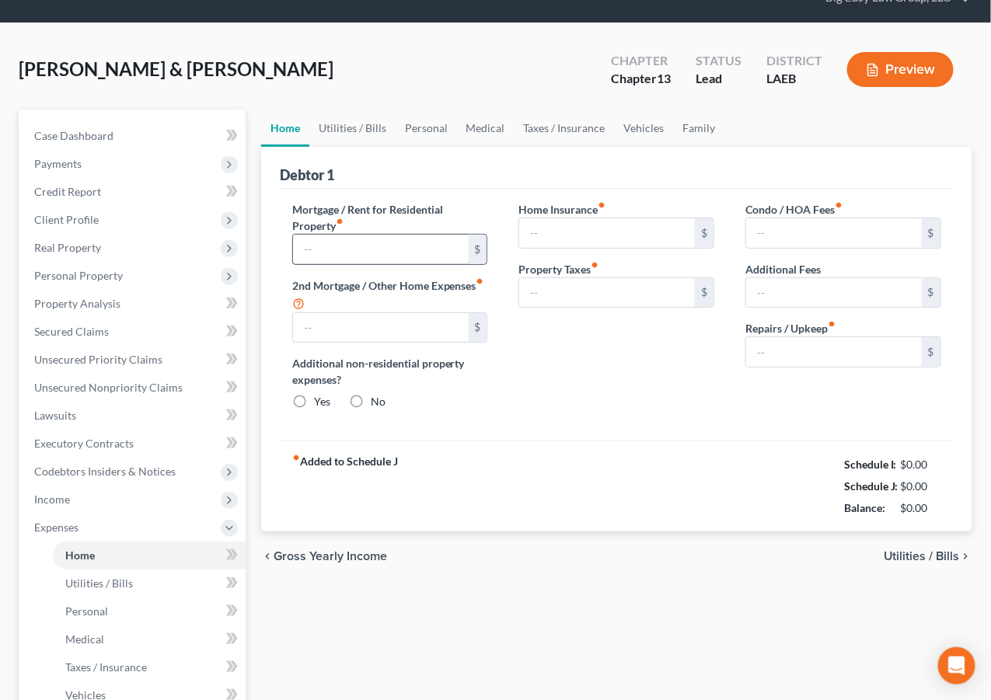
type input "0.00"
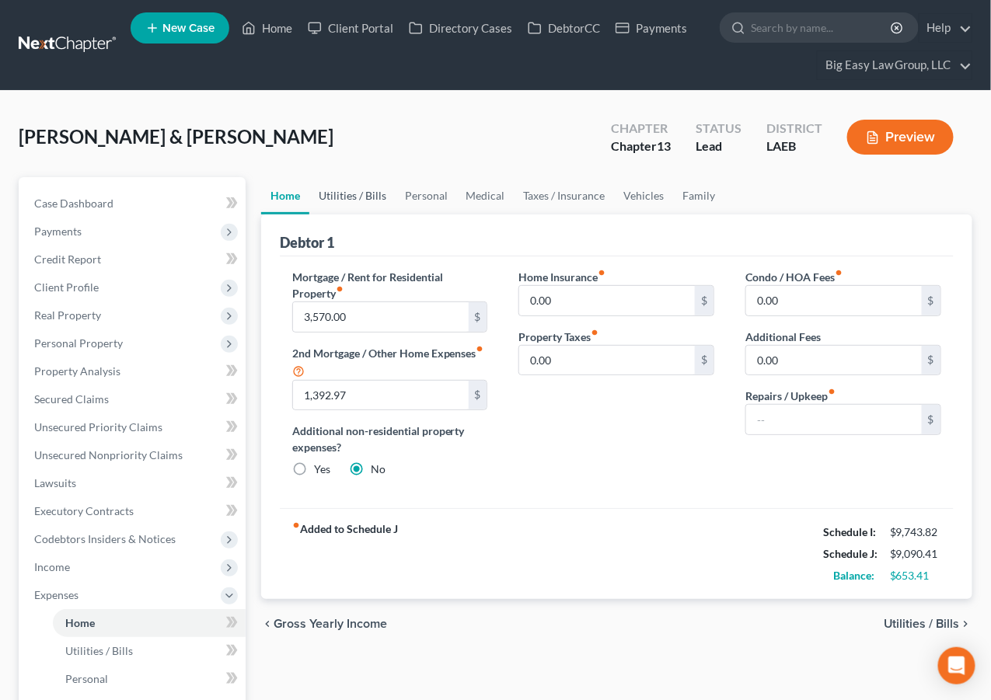
click at [356, 195] on link "Utilities / Bills" at bounding box center [352, 195] width 86 height 37
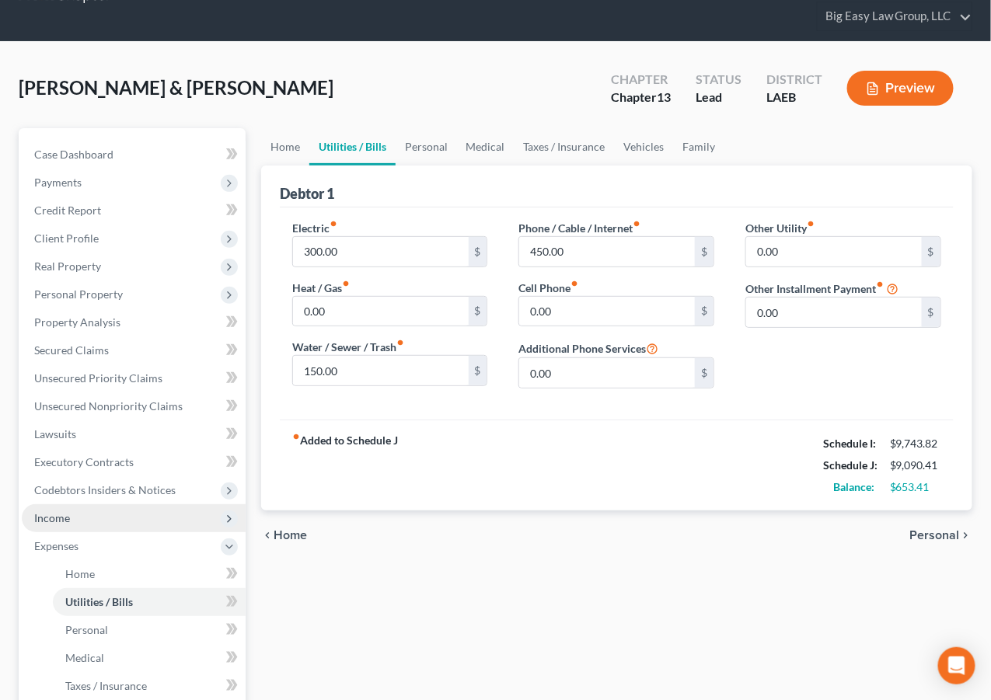
scroll to position [50, 0]
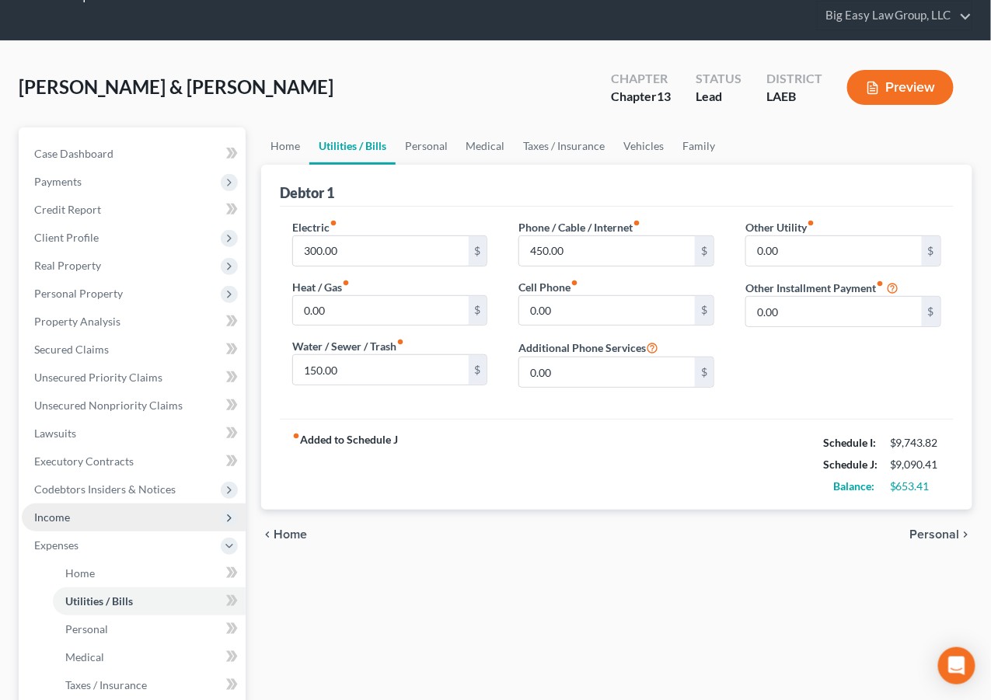
click at [160, 511] on span "Income" at bounding box center [134, 518] width 224 height 28
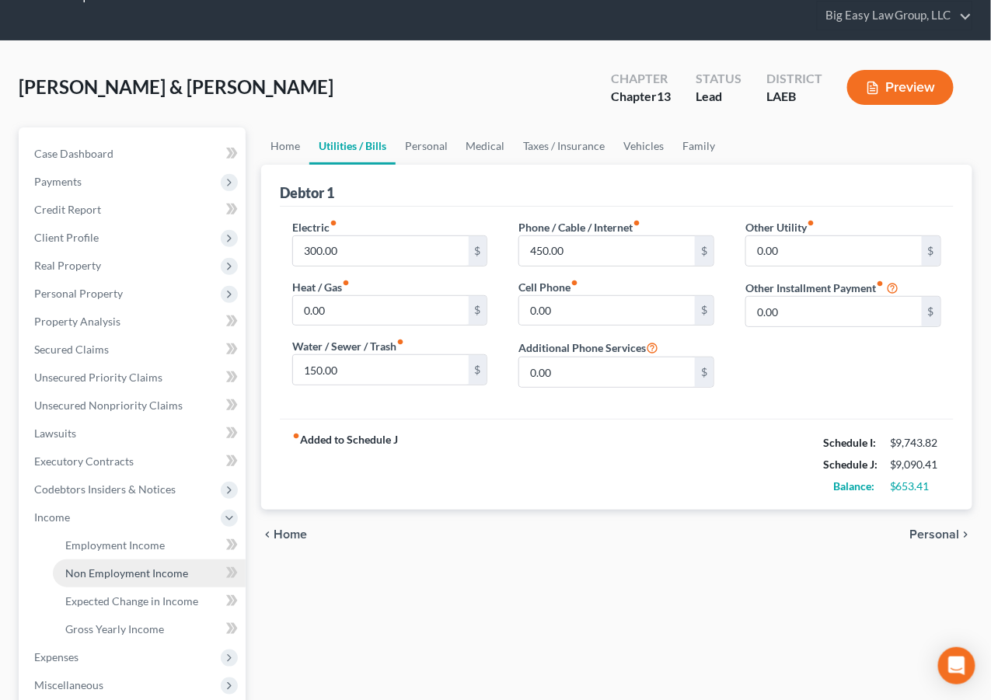
click at [181, 568] on span "Non Employment Income" at bounding box center [126, 573] width 123 height 13
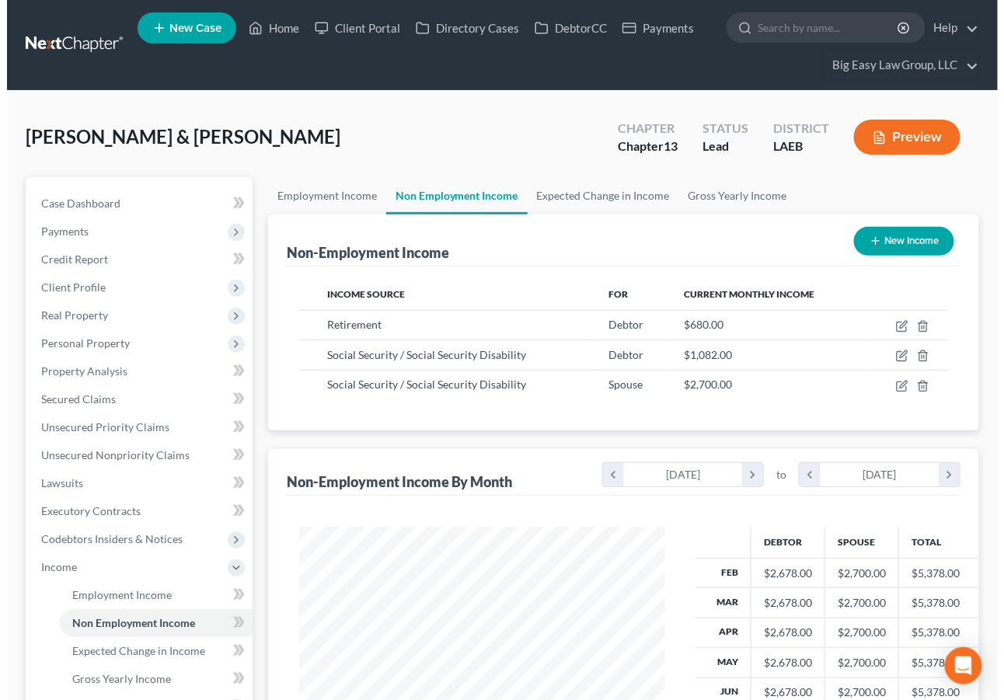
scroll to position [278, 396]
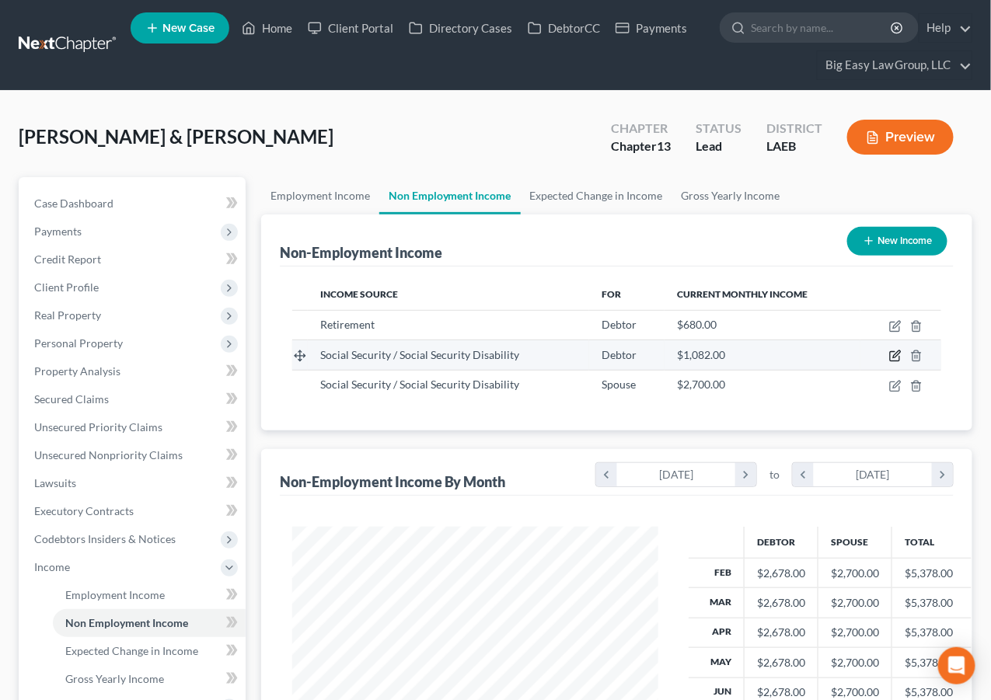
click at [894, 356] on icon "button" at bounding box center [896, 354] width 7 height 7
select select "4"
select select "0"
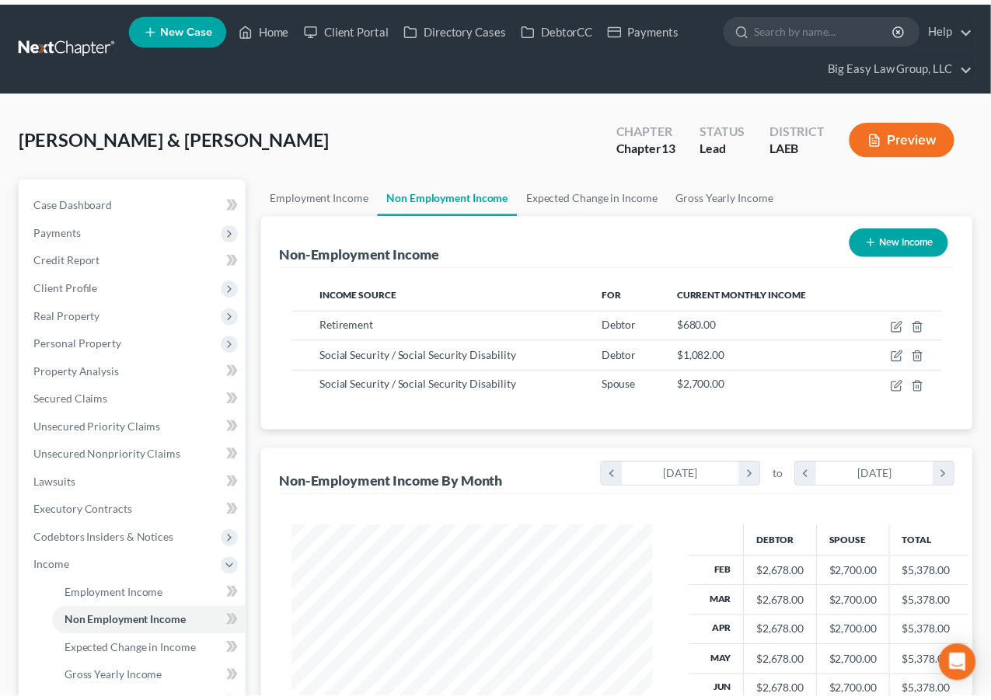
scroll to position [278, 403]
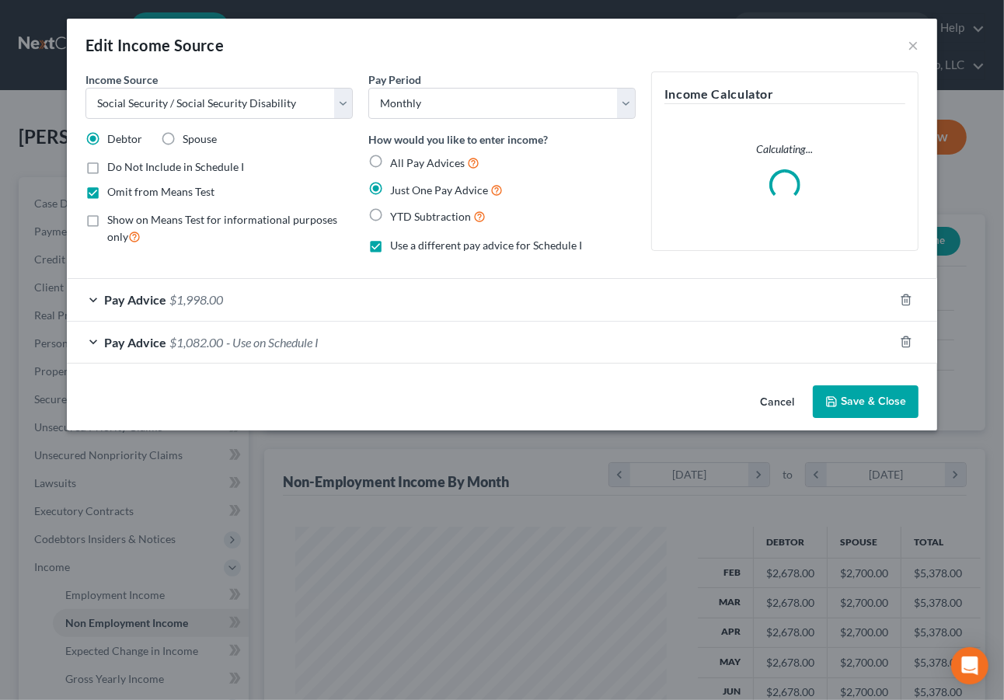
drag, startPoint x: 211, startPoint y: 335, endPoint x: 390, endPoint y: 359, distance: 180.4
click at [212, 335] on span "$1,082.00" at bounding box center [196, 342] width 54 height 15
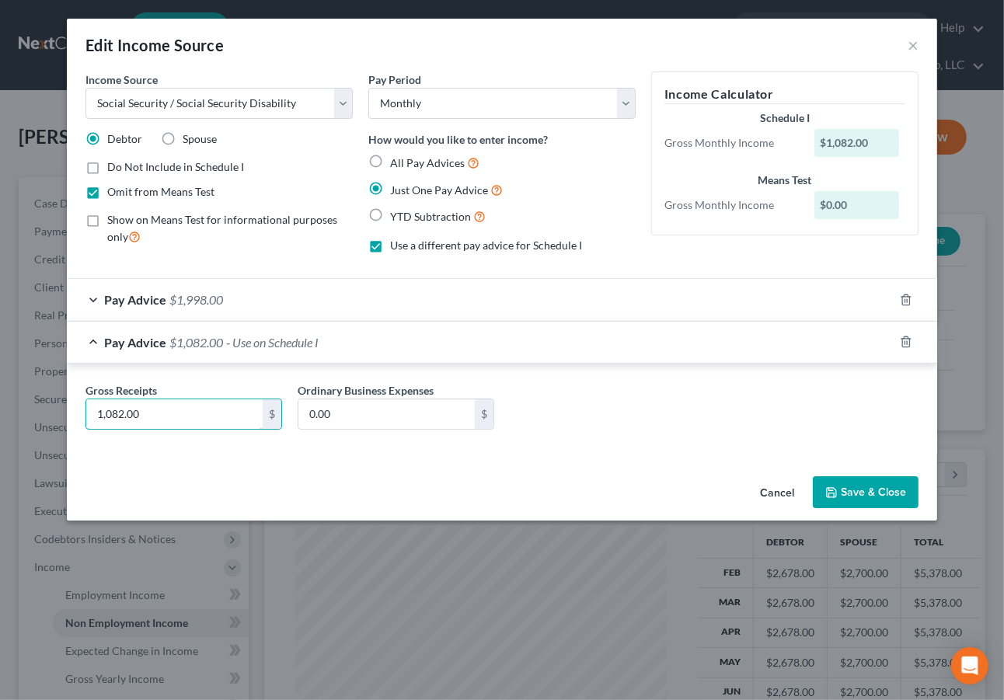
drag, startPoint x: 165, startPoint y: 420, endPoint x: 44, endPoint y: 404, distance: 121.6
click at [45, 404] on div "Edit Income Source × Income Source * Select Unemployment Disability (from emplo…" at bounding box center [502, 350] width 1004 height 700
drag, startPoint x: 167, startPoint y: 418, endPoint x: 83, endPoint y: 403, distance: 85.2
click at [91, 405] on input "1,082.00" at bounding box center [174, 414] width 176 height 30
type input "1,054"
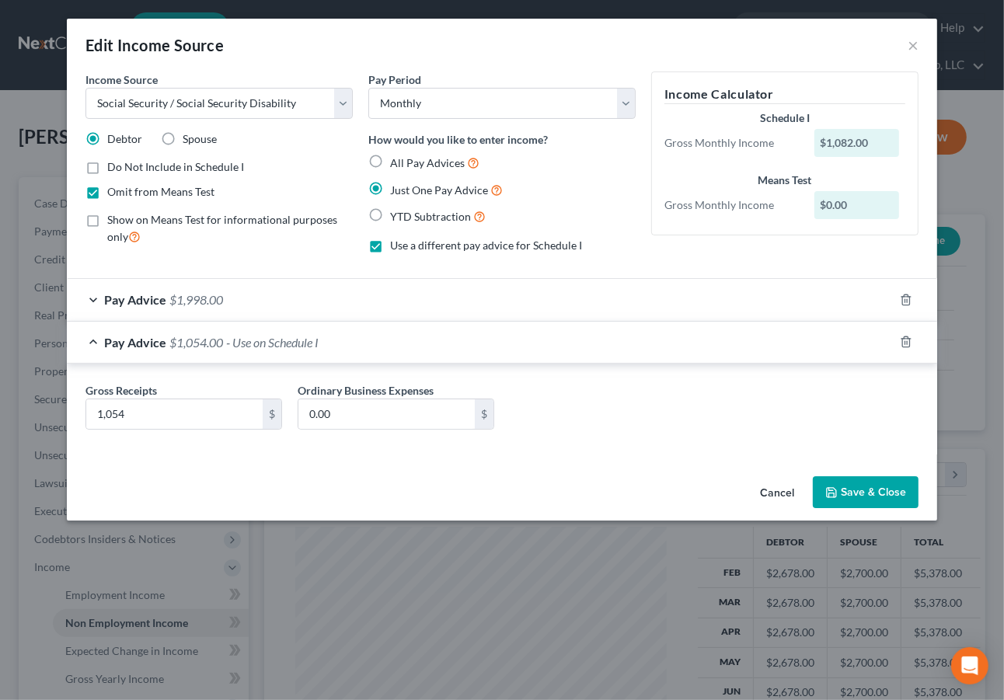
click at [877, 478] on button "Save & Close" at bounding box center [866, 492] width 106 height 33
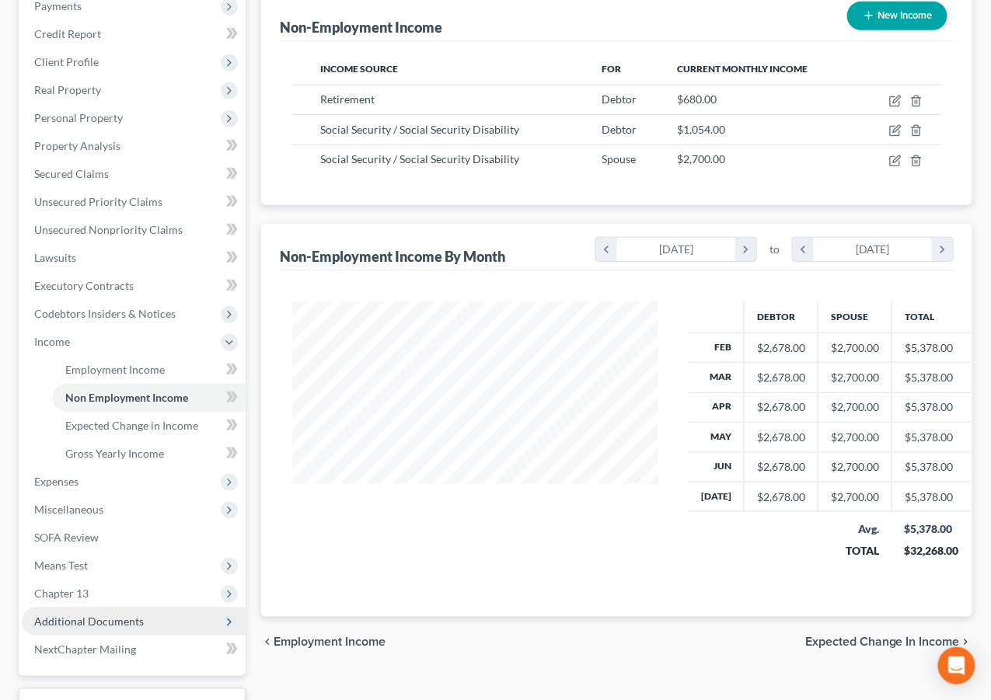
scroll to position [309, 0]
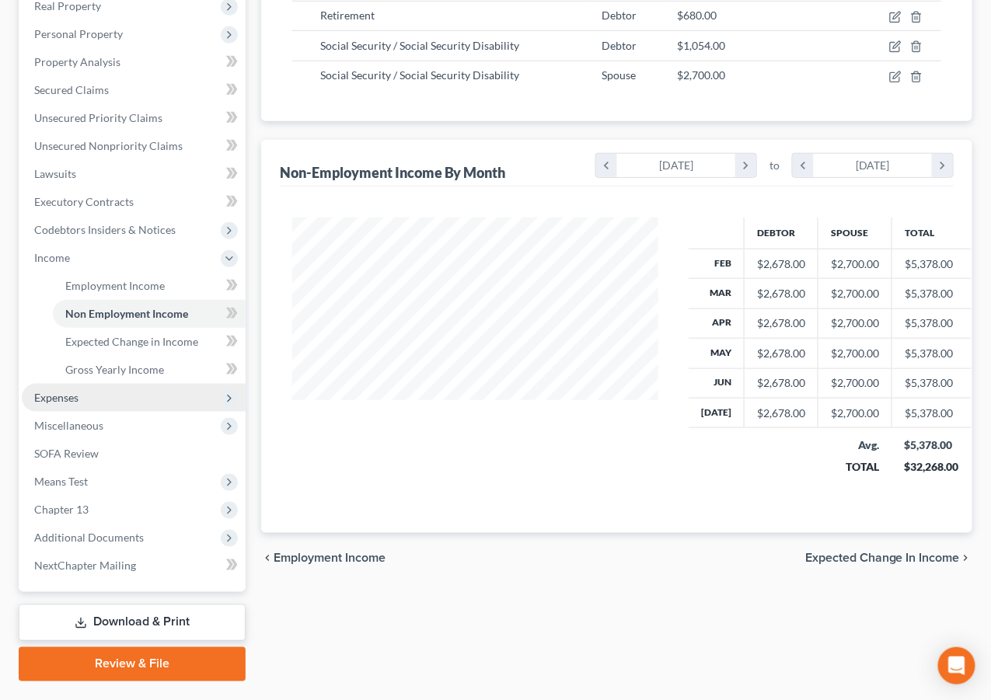
click at [159, 393] on span "Expenses" at bounding box center [134, 398] width 224 height 28
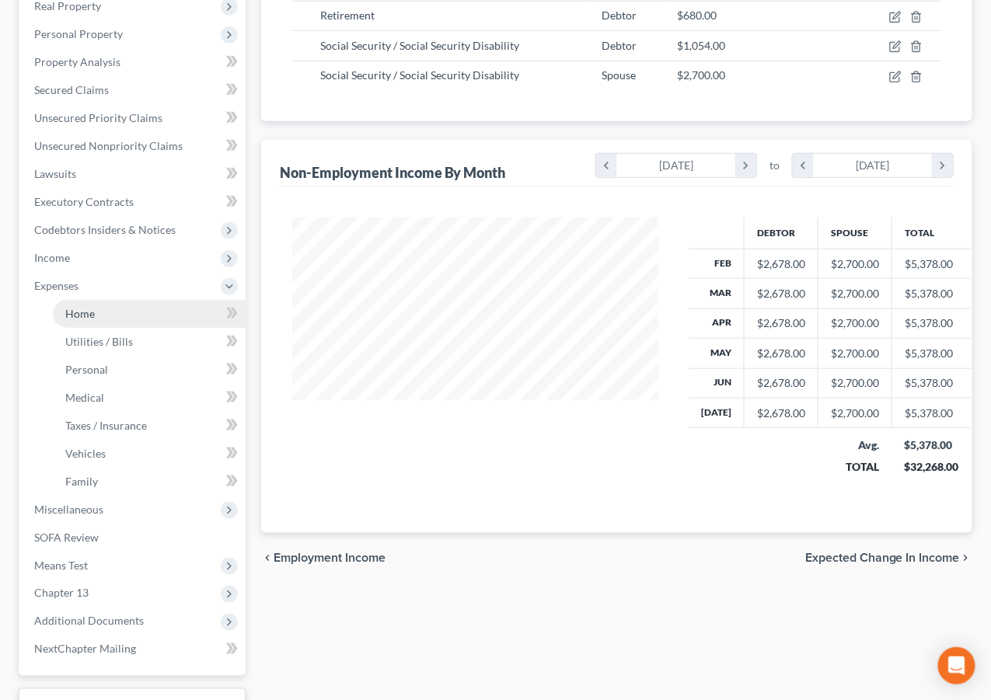
click at [117, 316] on link "Home" at bounding box center [149, 314] width 193 height 28
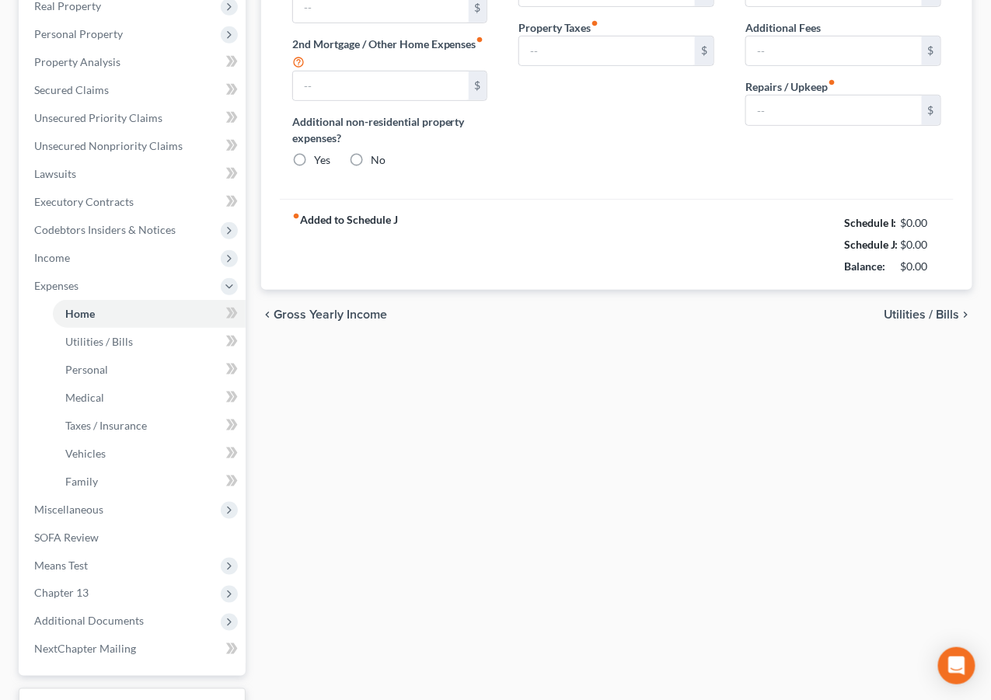
type input "3,570.00"
type input "1,392.97"
radio input "true"
type input "0.00"
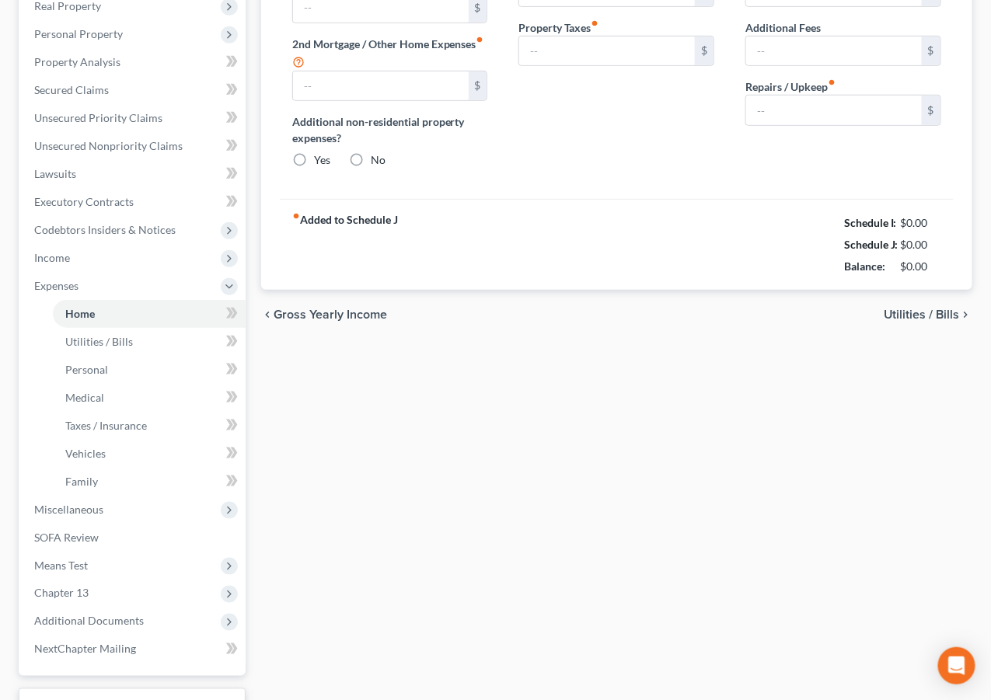
type input "0.00"
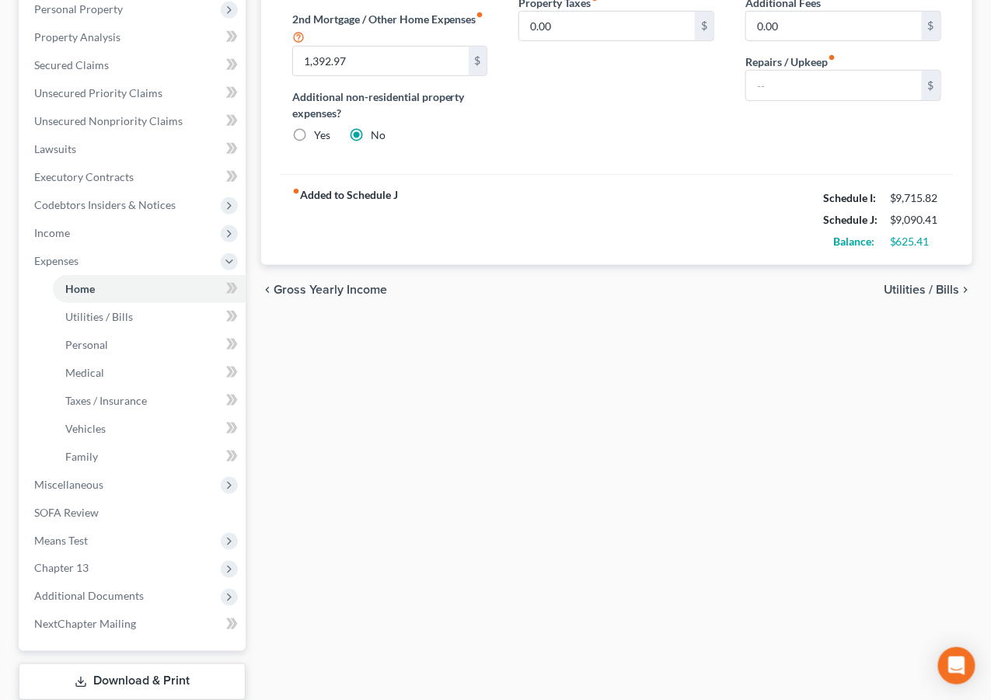
scroll to position [431, 0]
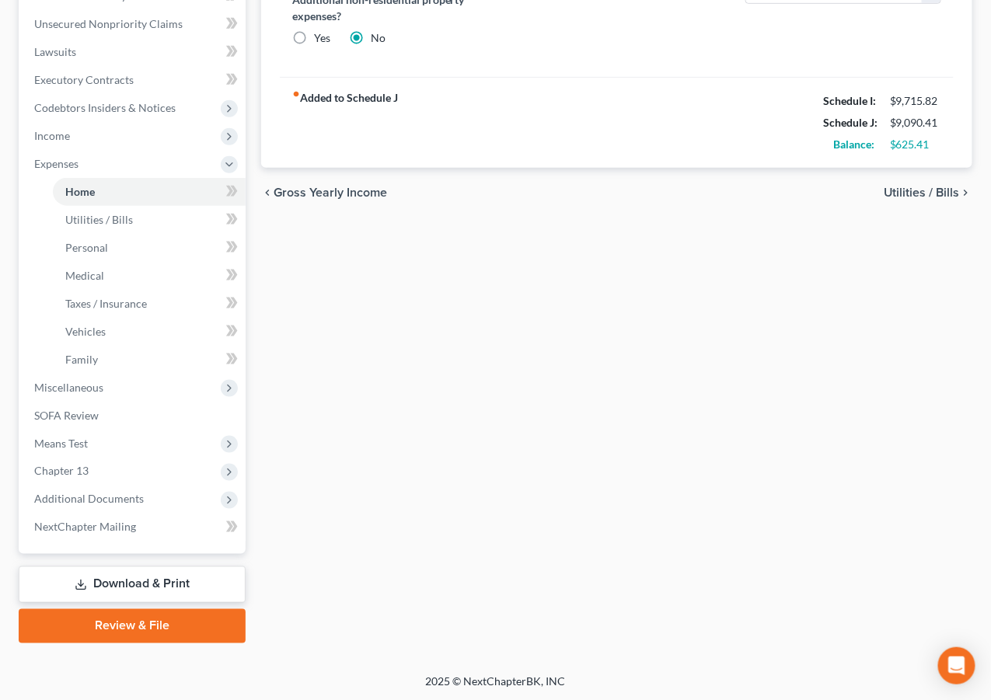
drag, startPoint x: 210, startPoint y: 617, endPoint x: 643, endPoint y: 311, distance: 530.2
click at [210, 616] on link "Review & File" at bounding box center [132, 626] width 227 height 34
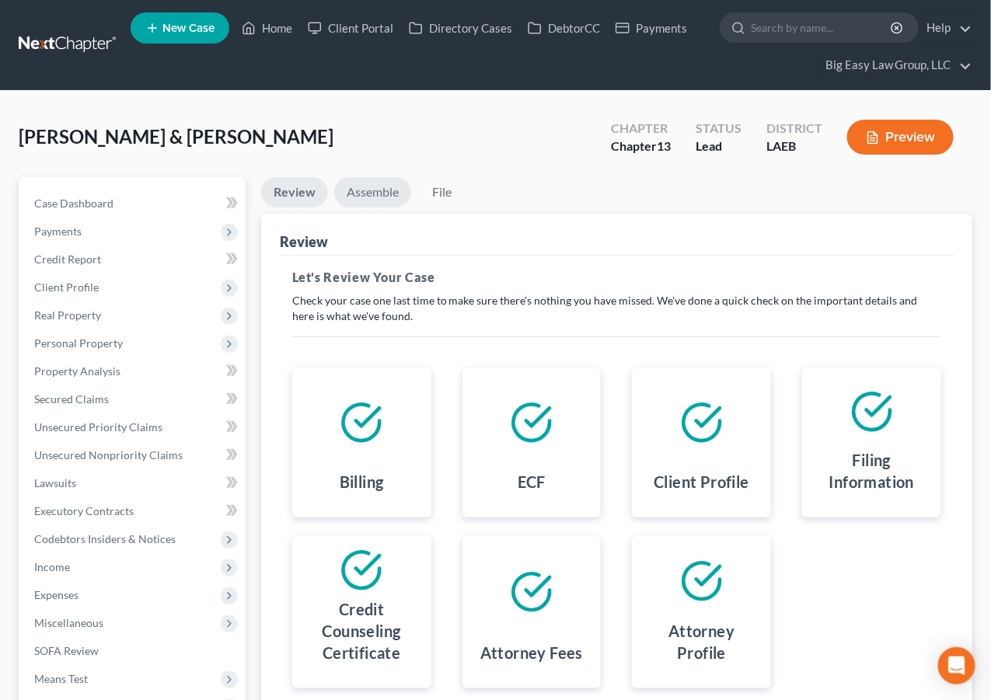
click at [367, 184] on link "Assemble" at bounding box center [372, 192] width 77 height 30
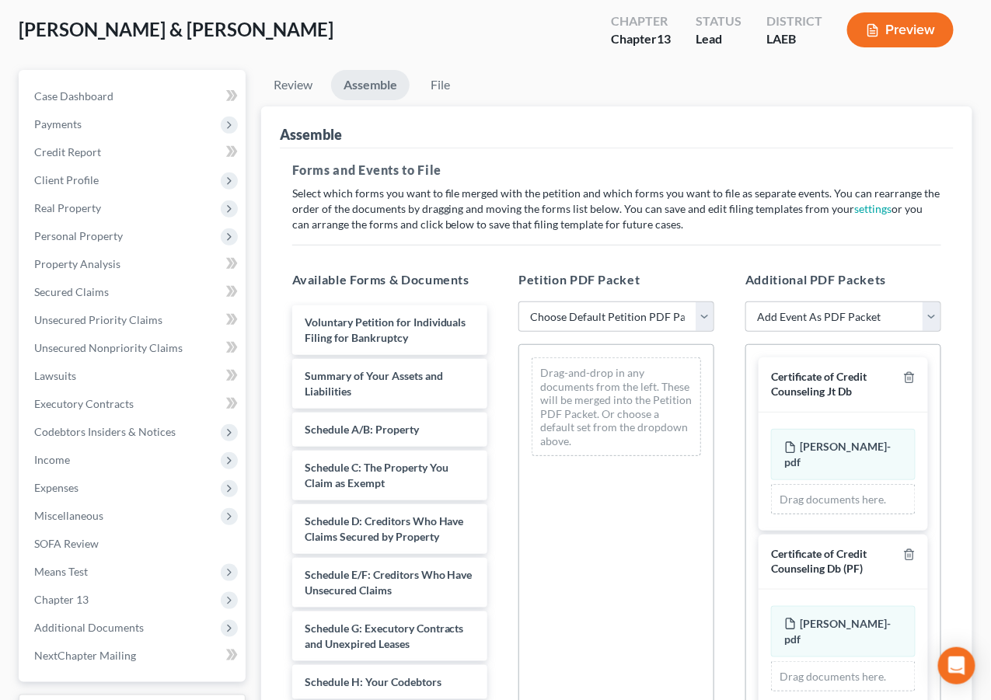
scroll to position [319, 0]
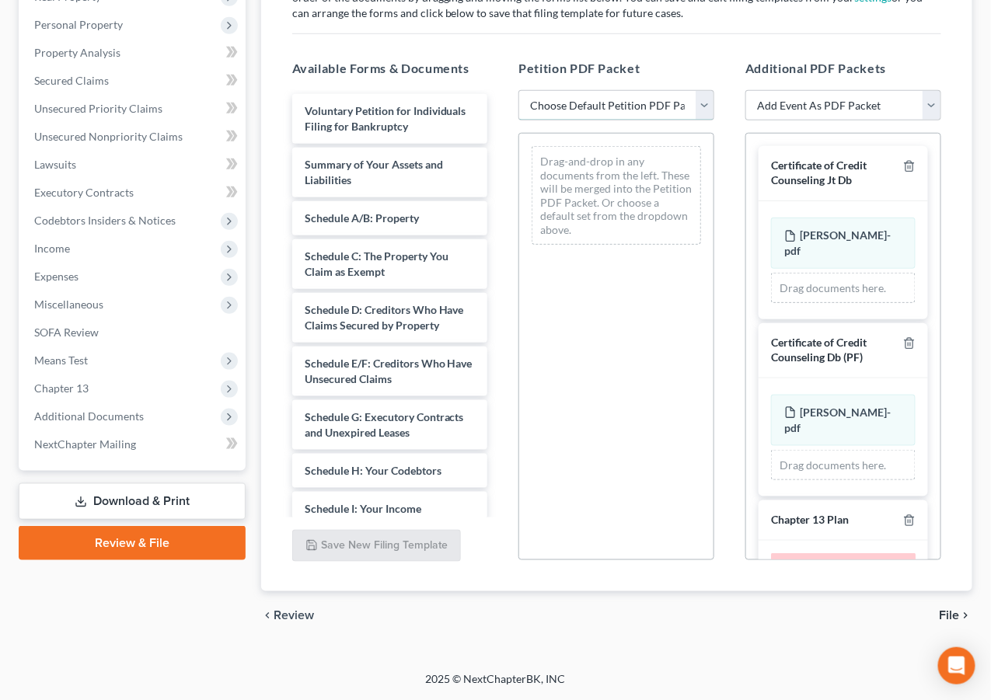
click at [650, 106] on select "Choose Default Petition PDF Packet Complete Bankruptcy Petition (all forms and …" at bounding box center [616, 105] width 196 height 31
select select "0"
click at [518, 90] on select "Choose Default Petition PDF Packet Complete Bankruptcy Petition (all forms and …" at bounding box center [616, 105] width 196 height 31
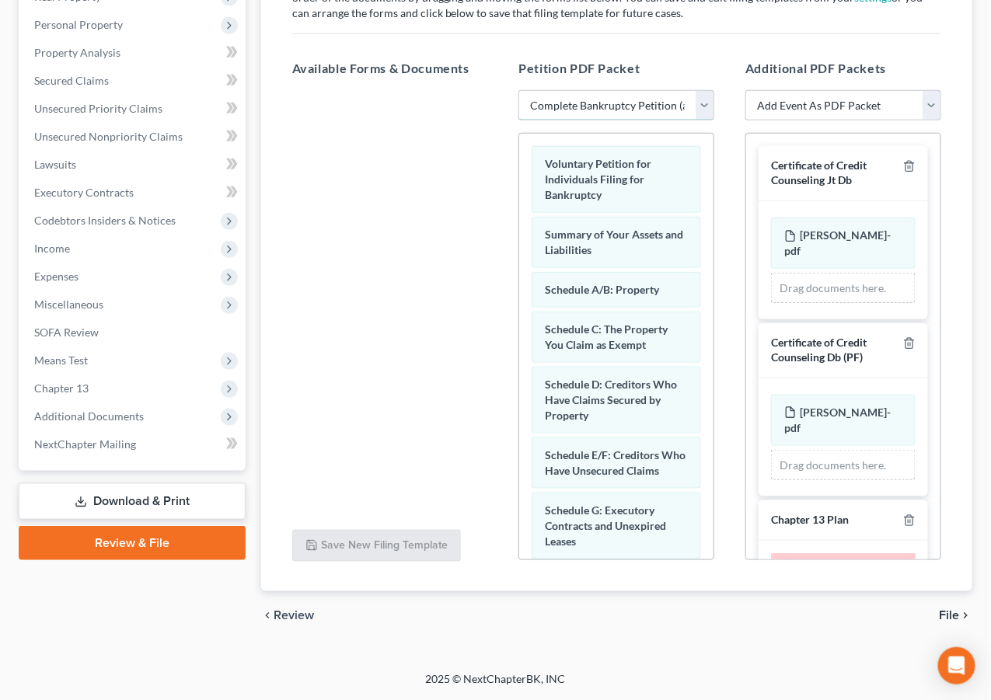
scroll to position [500, 0]
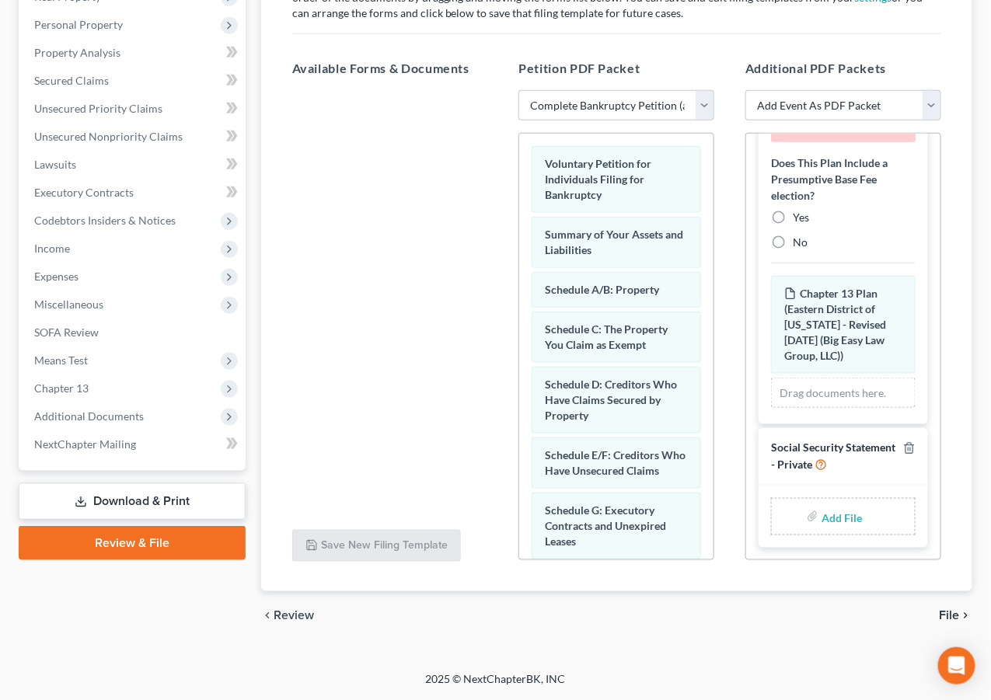
click at [812, 501] on div "Add File" at bounding box center [843, 516] width 145 height 37
click at [859, 517] on div "Add File" at bounding box center [843, 516] width 145 height 37
click at [829, 509] on input "file" at bounding box center [839, 517] width 37 height 28
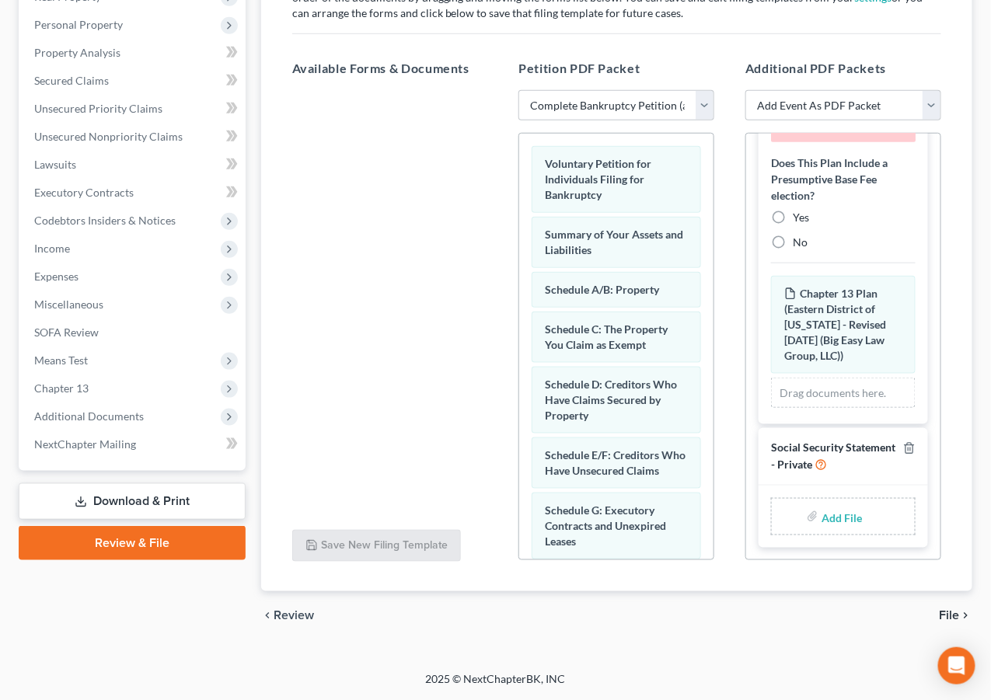
click at [441, 514] on div "Available Forms & Documents Save New Filing Template Petition PDF Packet Choose…" at bounding box center [617, 310] width 680 height 527
type input "C:\fakepath\SSN.pdf"
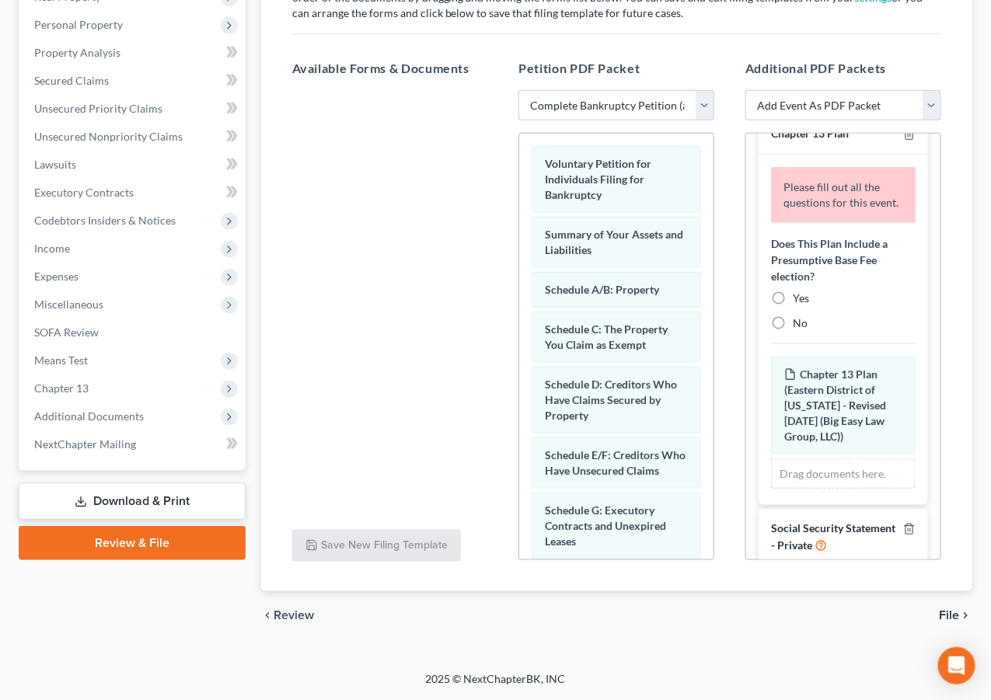
scroll to position [374, 0]
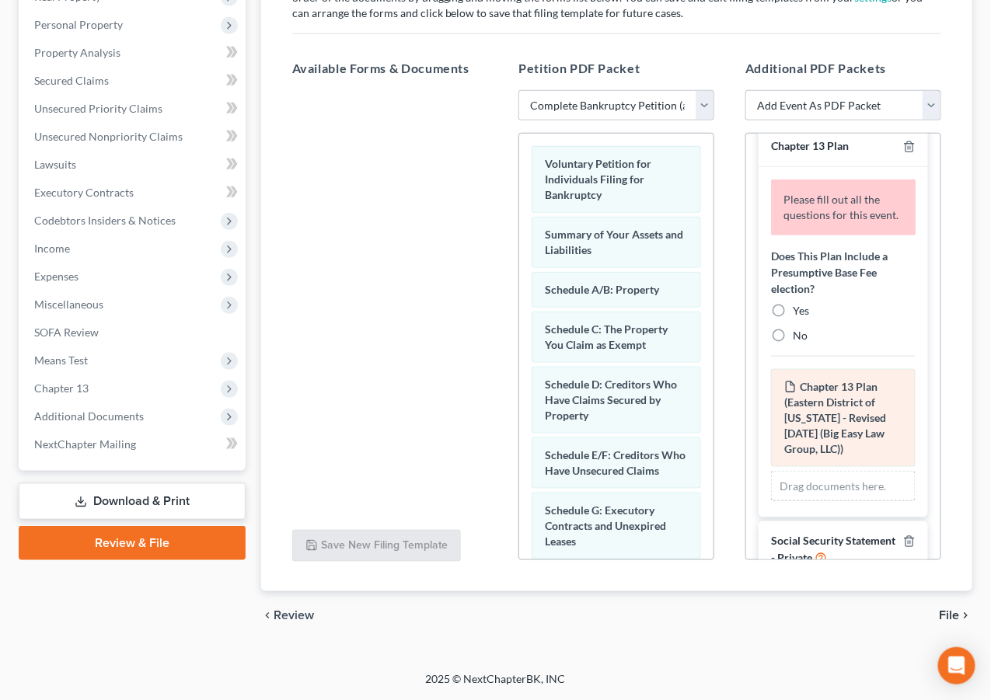
click at [793, 319] on label "Yes" at bounding box center [801, 311] width 16 height 16
click at [799, 313] on input "Yes" at bounding box center [804, 308] width 10 height 10
radio input "true"
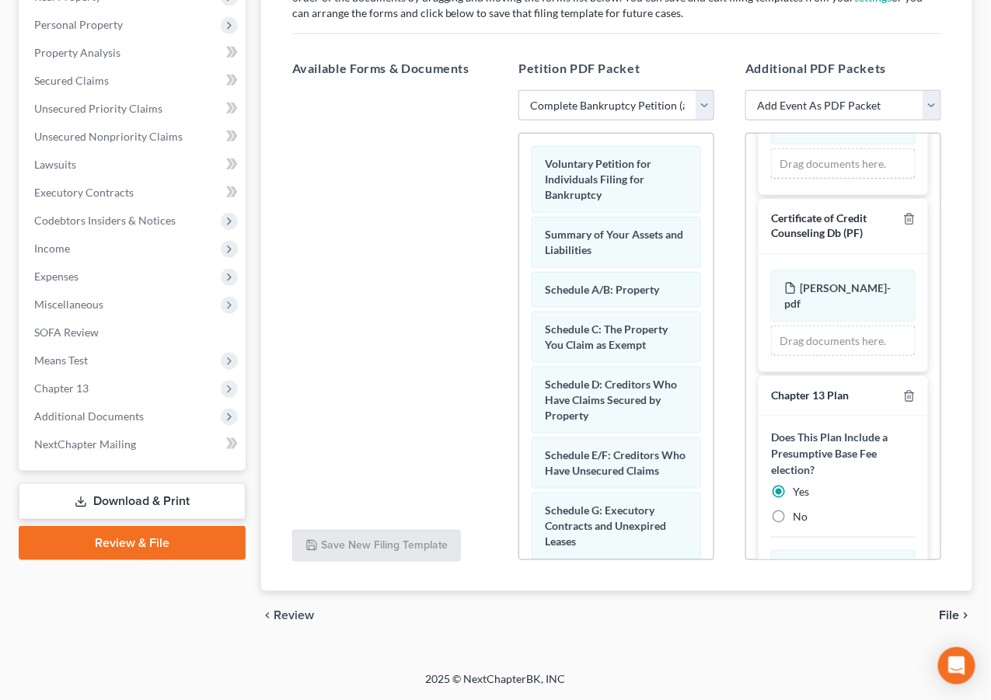
scroll to position [307, 0]
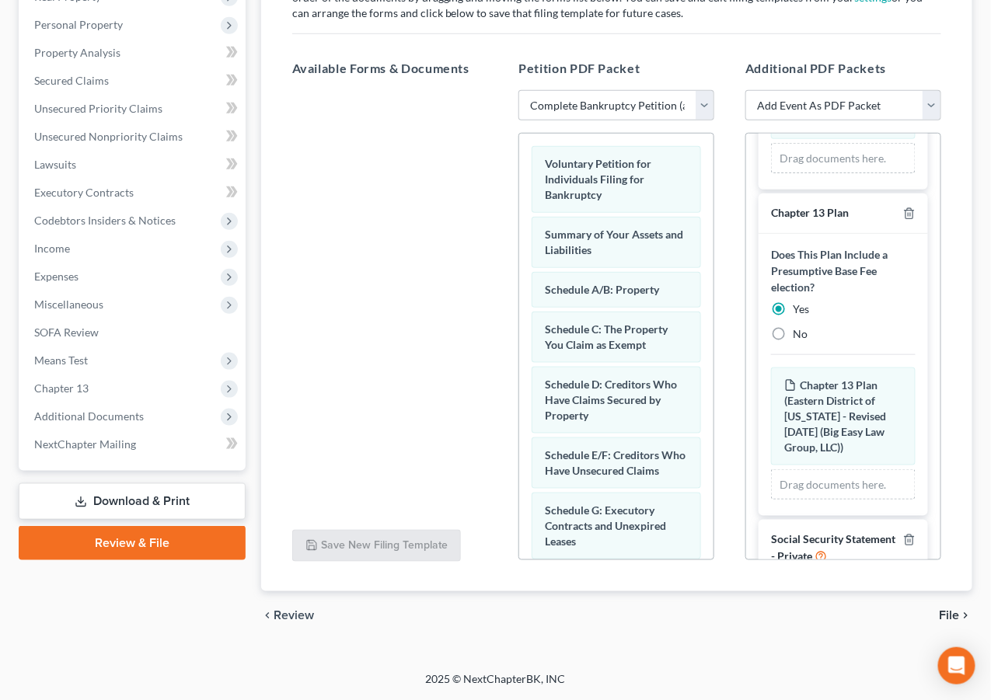
click at [943, 611] on span "File" at bounding box center [950, 616] width 20 height 12
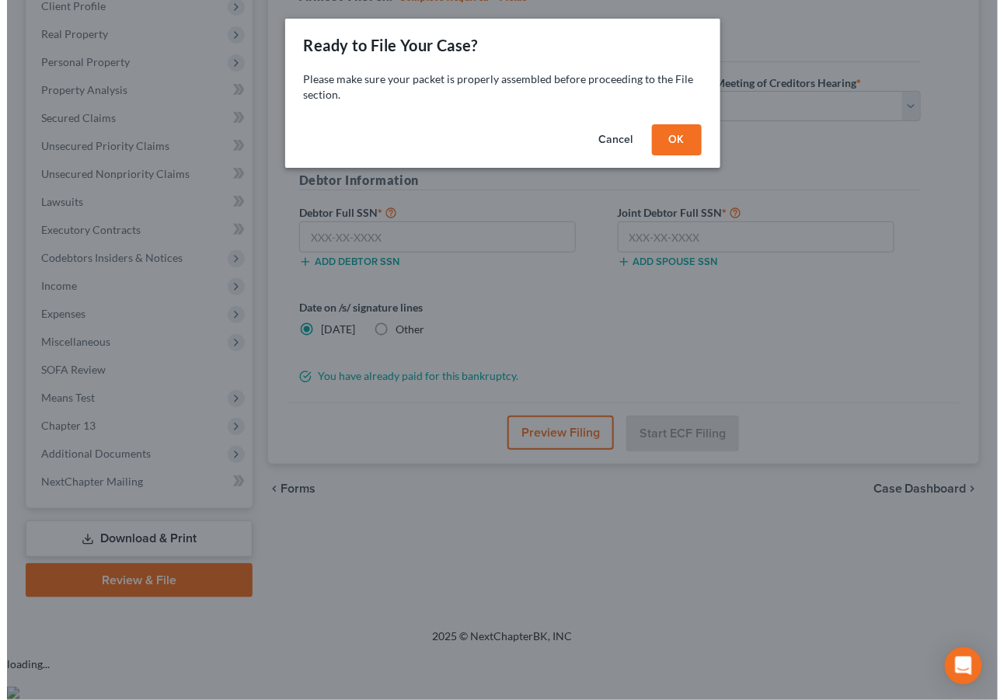
scroll to position [236, 0]
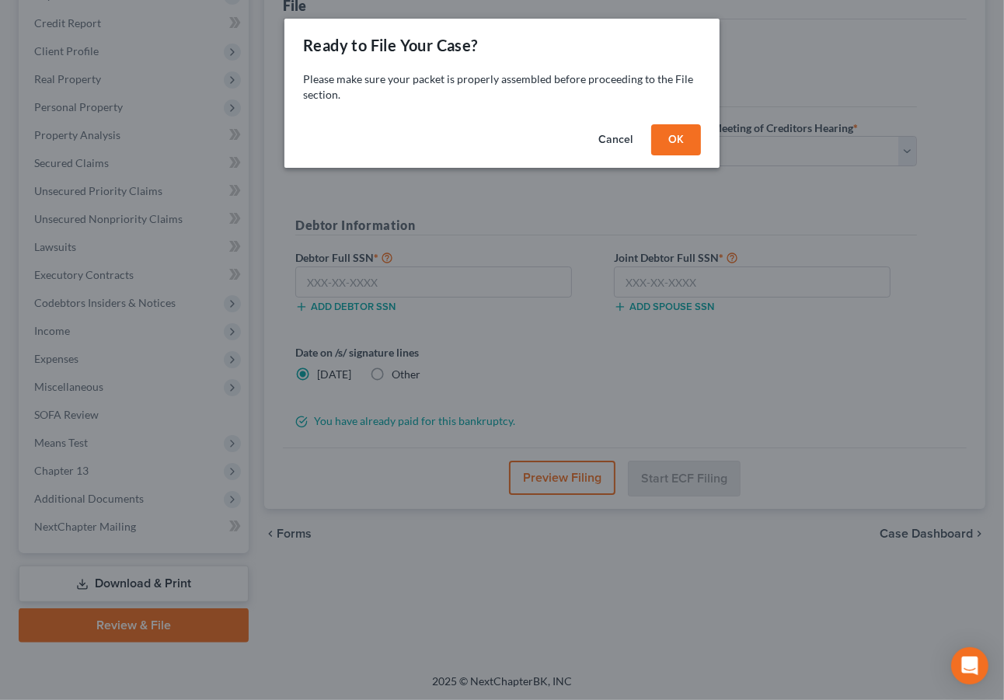
click at [671, 148] on button "OK" at bounding box center [676, 139] width 50 height 31
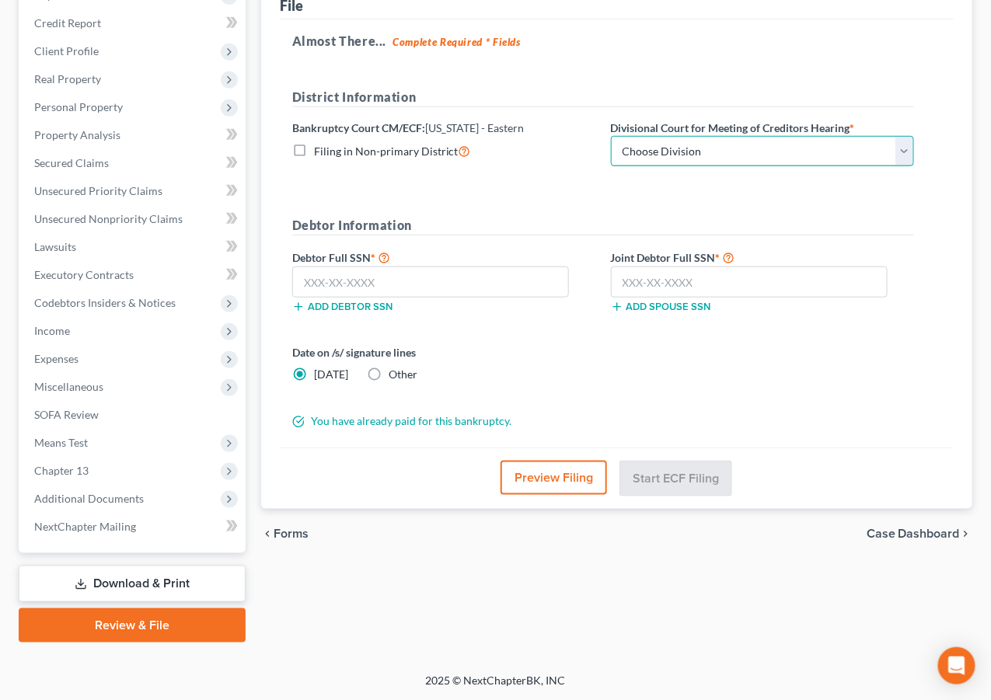
click at [702, 149] on select "Choose Division New Orleans" at bounding box center [762, 151] width 303 height 31
select select "0"
click at [611, 136] on select "Choose Division New Orleans" at bounding box center [762, 151] width 303 height 31
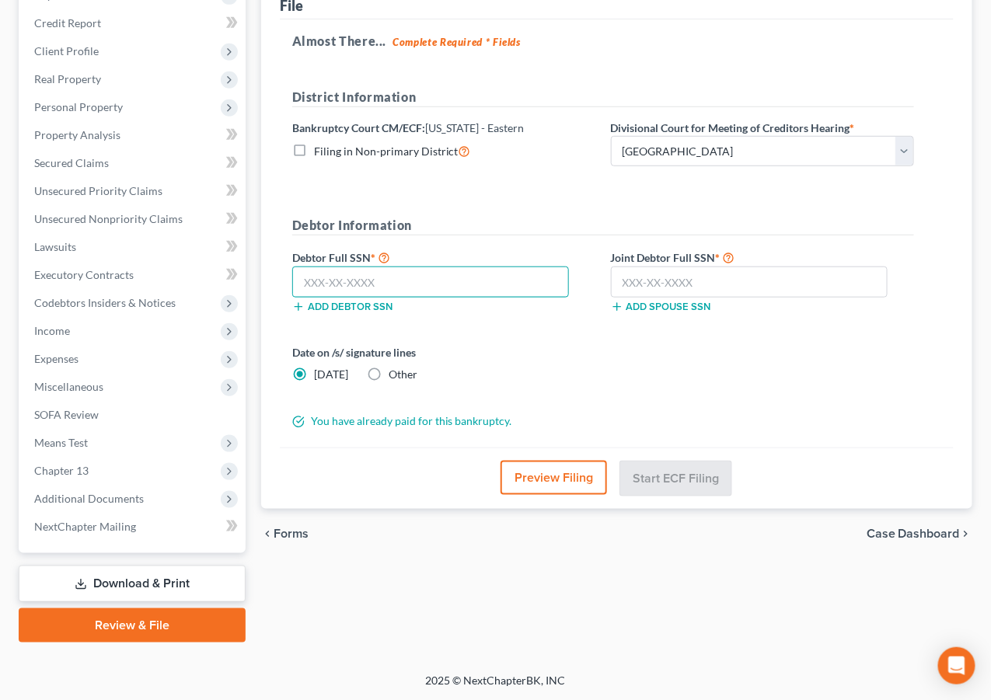
click at [492, 268] on input "text" at bounding box center [430, 282] width 277 height 31
type input "434-96-9037"
click at [682, 285] on input "text" at bounding box center [749, 282] width 277 height 31
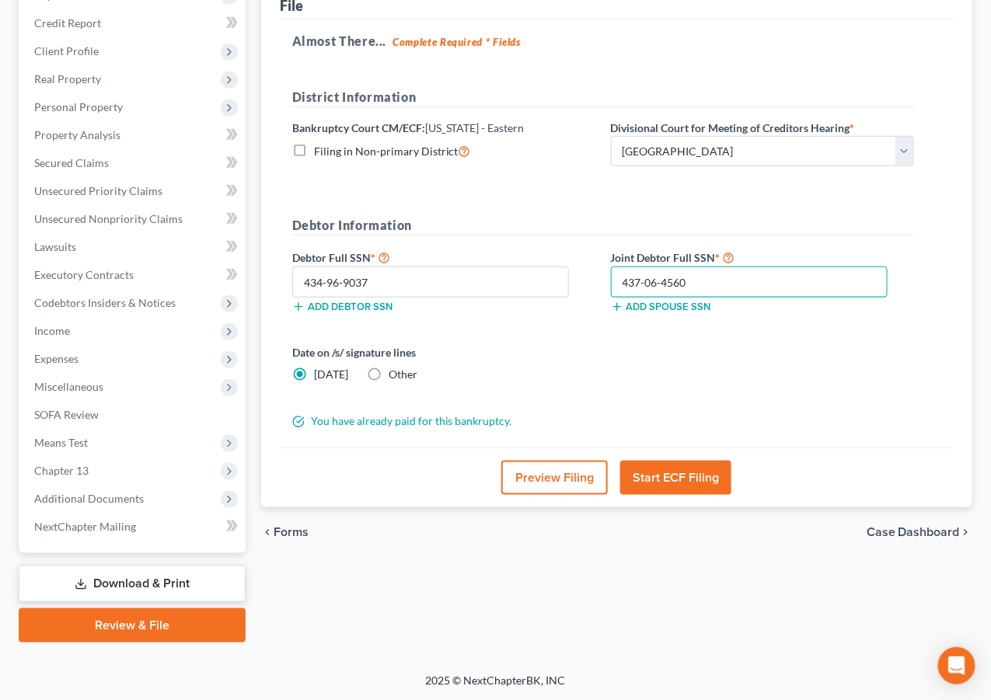
type input "437-06-4560"
click at [549, 479] on button "Preview Filing" at bounding box center [554, 478] width 106 height 34
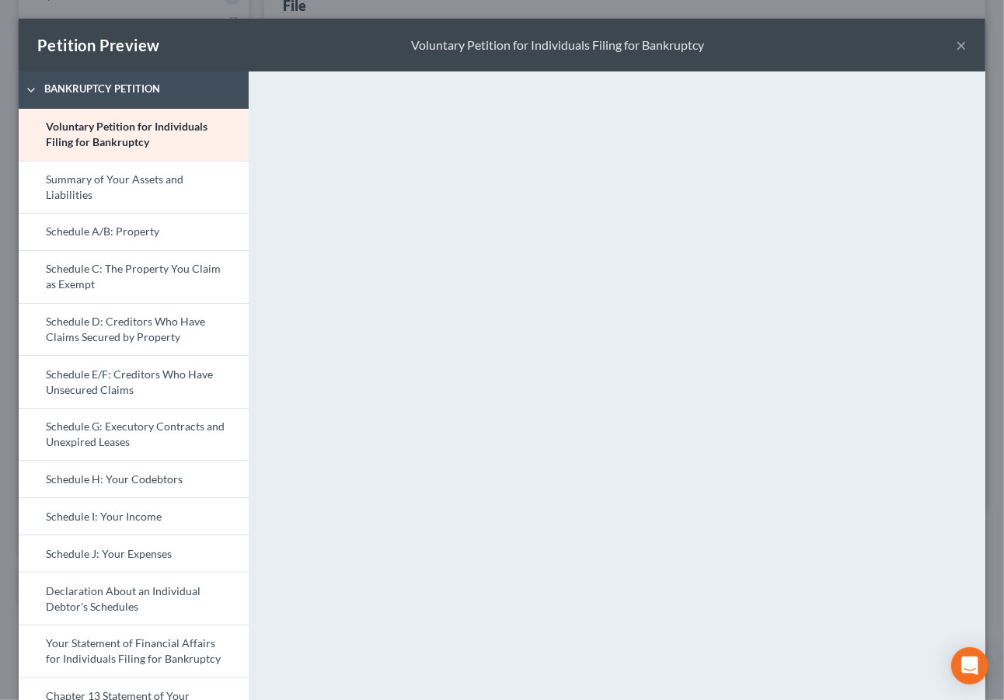
click at [118, 228] on link "Schedule A/B: Property" at bounding box center [134, 231] width 230 height 37
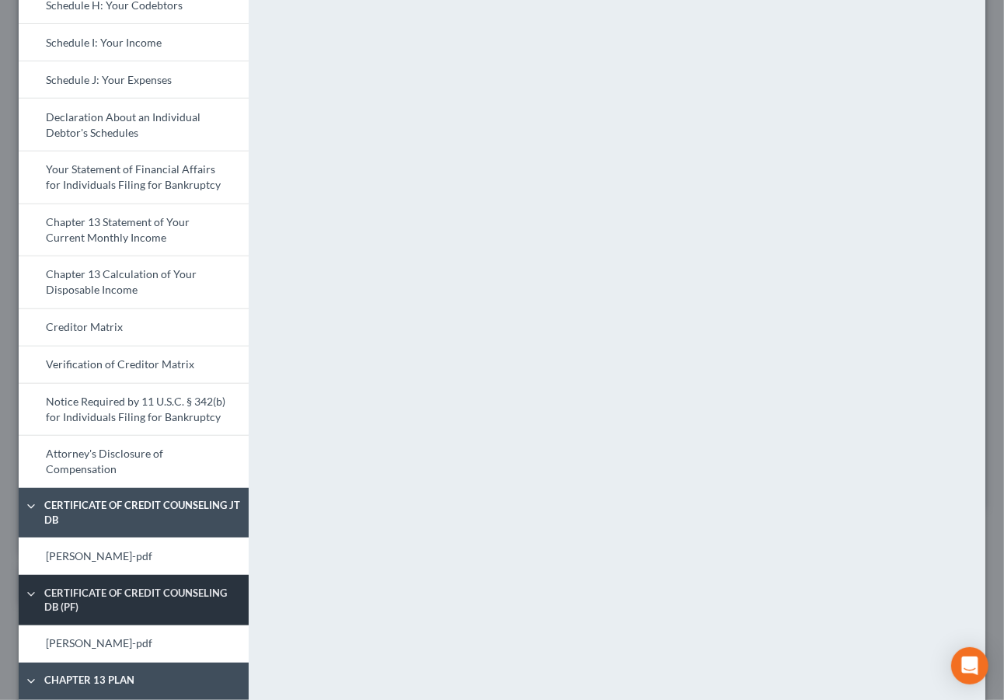
scroll to position [479, 0]
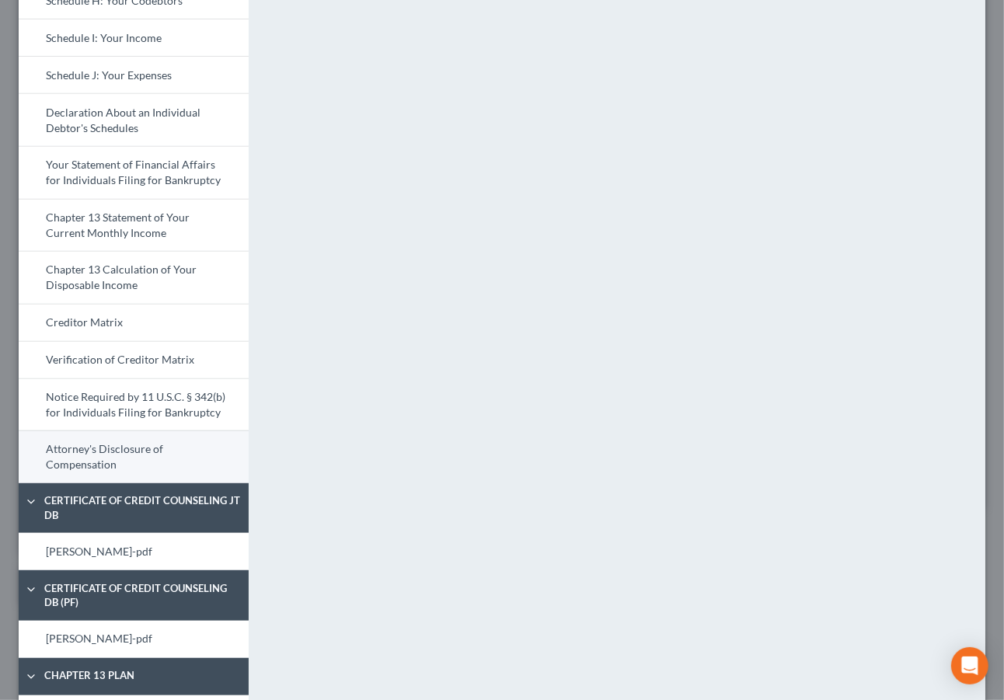
click at [193, 469] on link "Attorney's Disclosure of Compensation" at bounding box center [134, 457] width 230 height 53
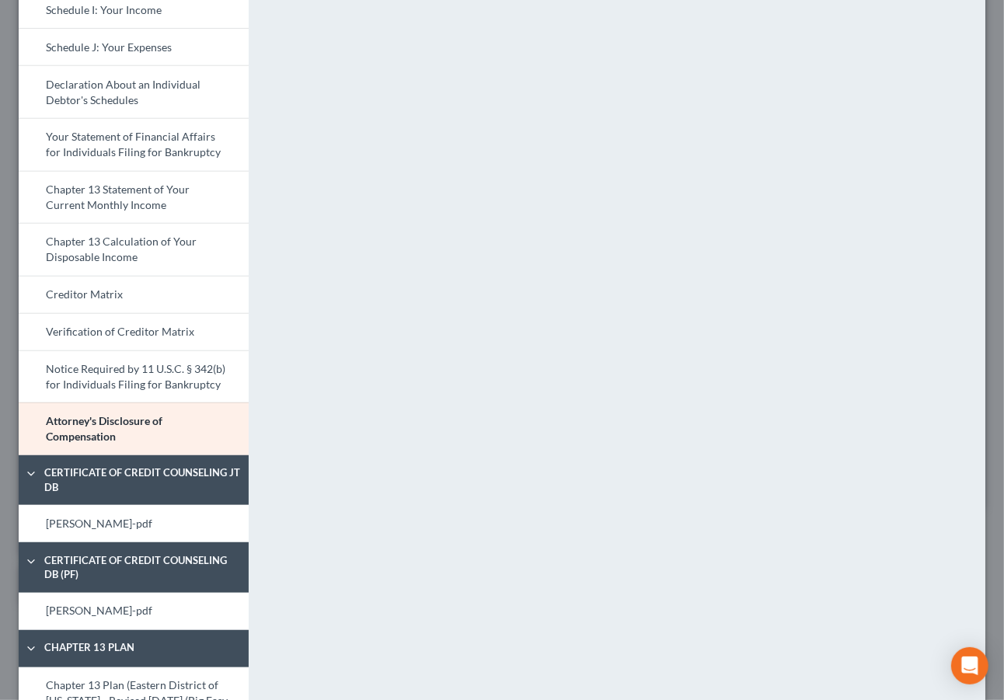
scroll to position [669, 0]
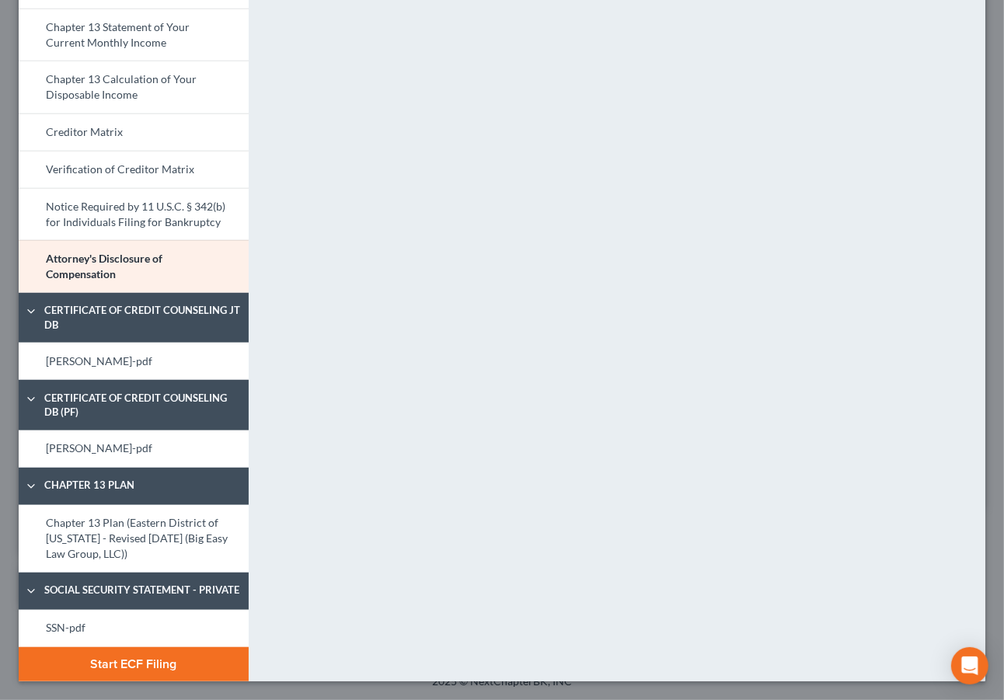
click at [184, 670] on button "Start ECF Filing" at bounding box center [134, 664] width 230 height 34
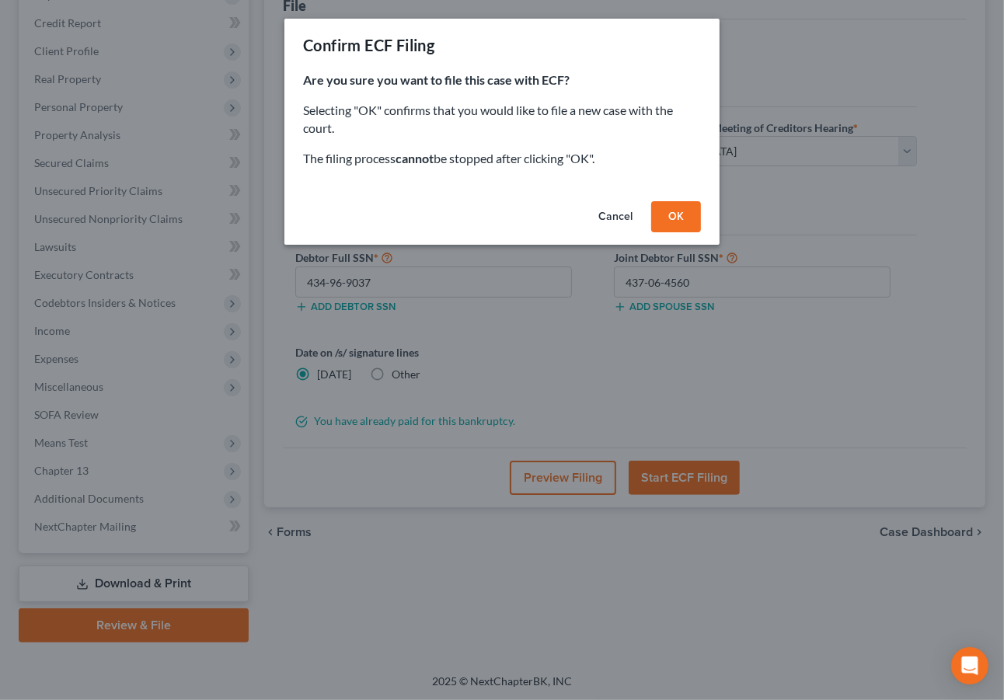
click at [682, 214] on button "OK" at bounding box center [676, 216] width 50 height 31
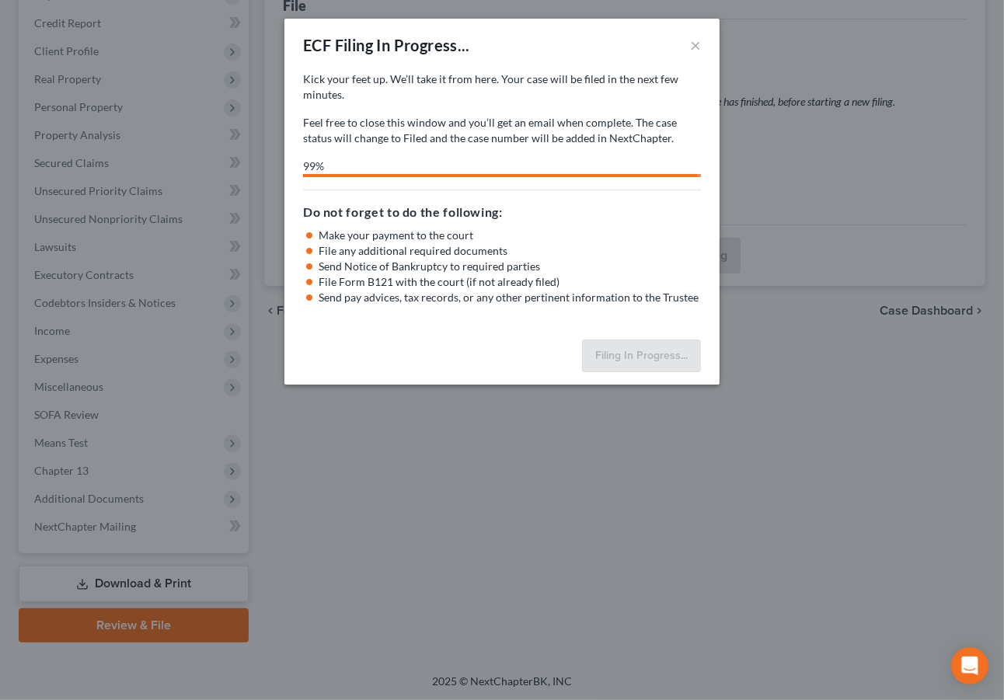
select select "0"
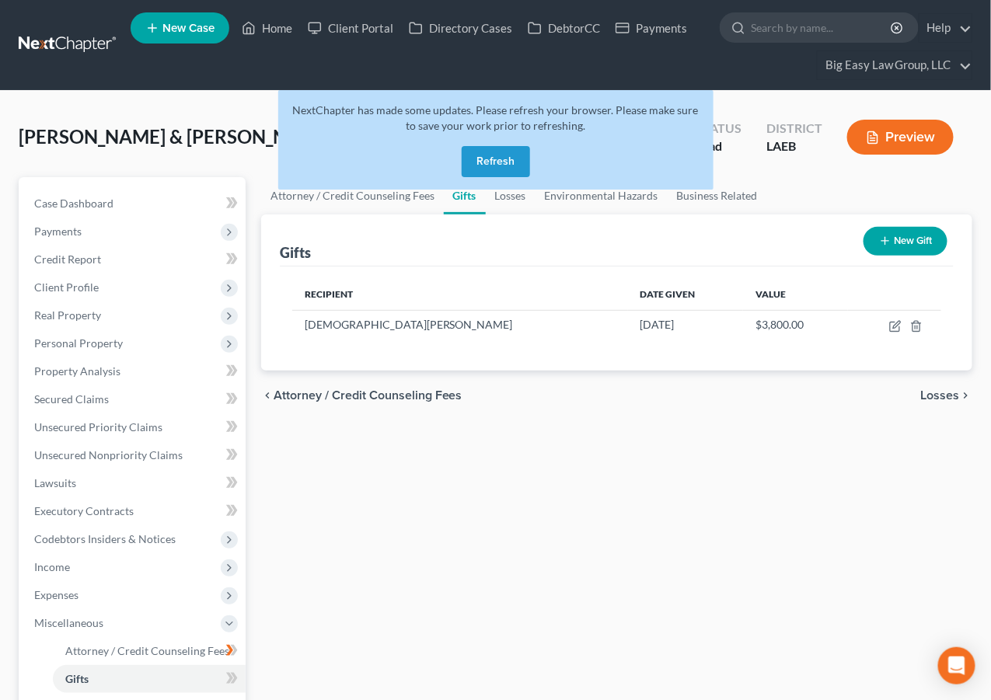
click at [492, 152] on button "Refresh" at bounding box center [496, 161] width 68 height 31
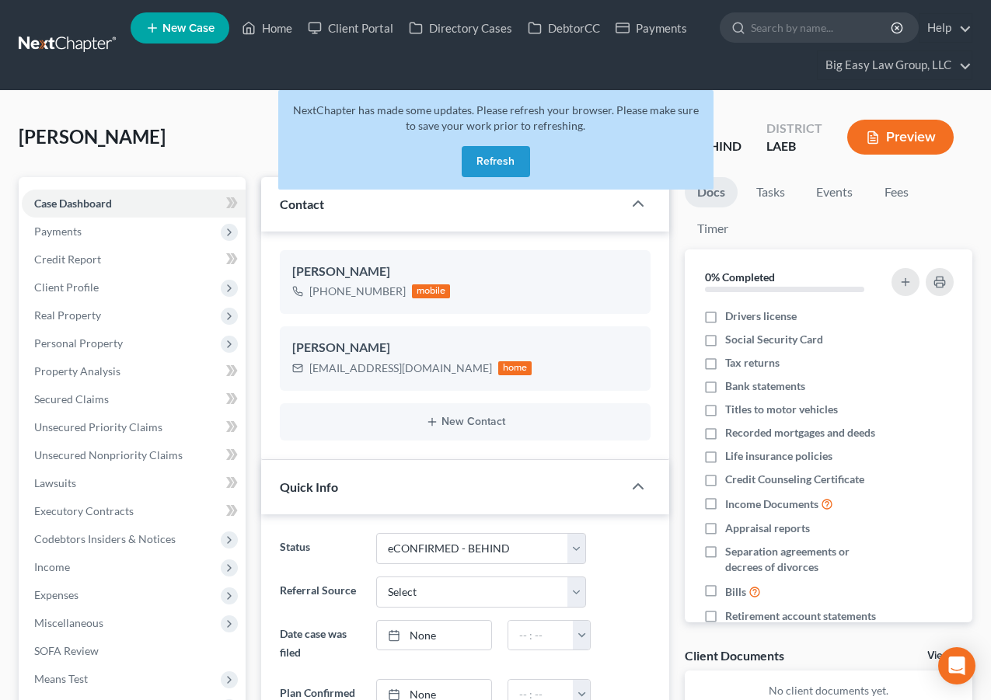
select select "14"
select select "0"
click at [260, 21] on link "Home" at bounding box center [267, 28] width 66 height 28
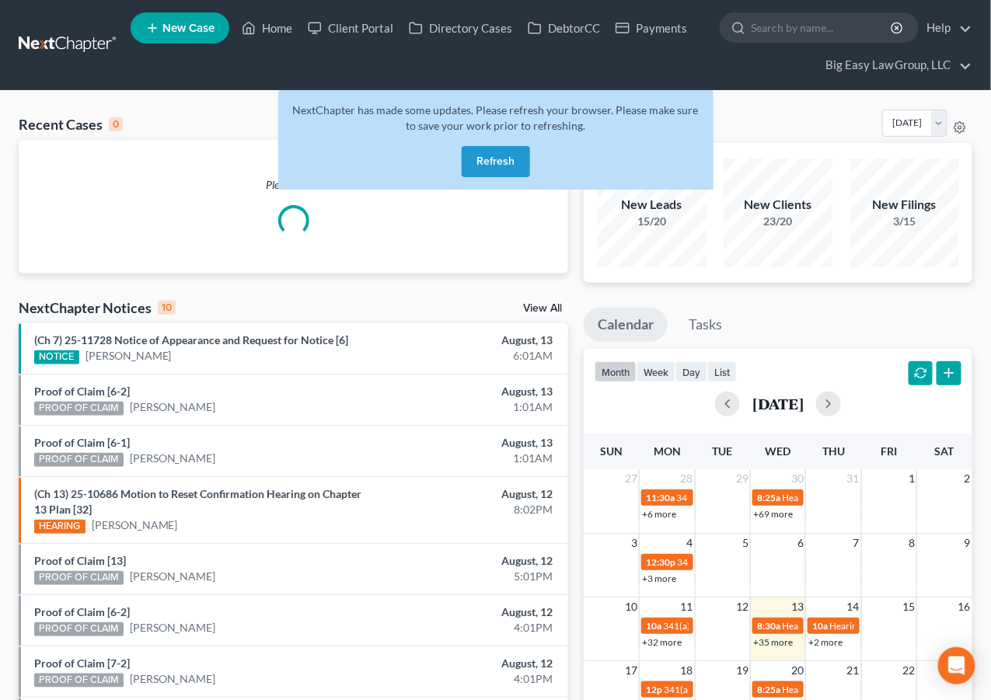
drag, startPoint x: 514, startPoint y: 145, endPoint x: 499, endPoint y: 155, distance: 18.5
click at [514, 146] on button "Refresh" at bounding box center [496, 161] width 68 height 31
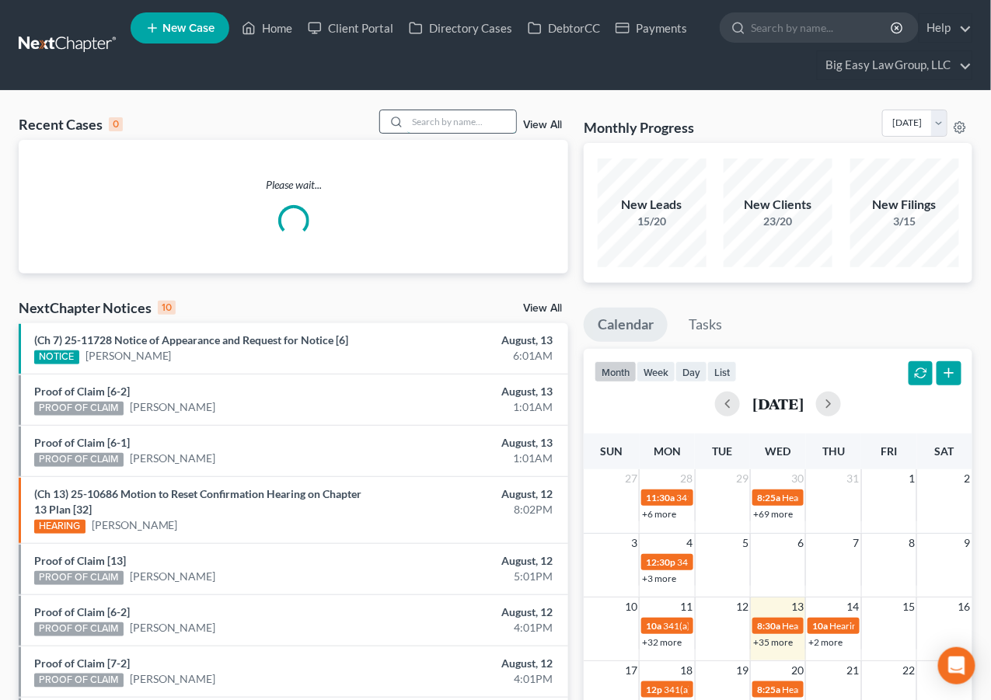
click at [427, 120] on input "search" at bounding box center [461, 121] width 109 height 23
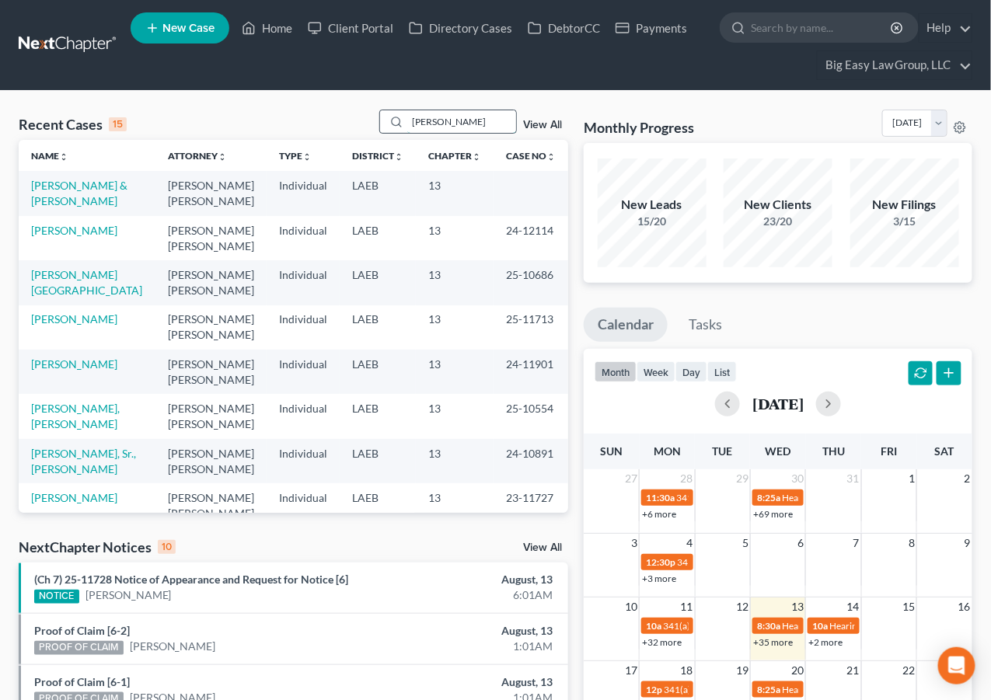
type input "smith"
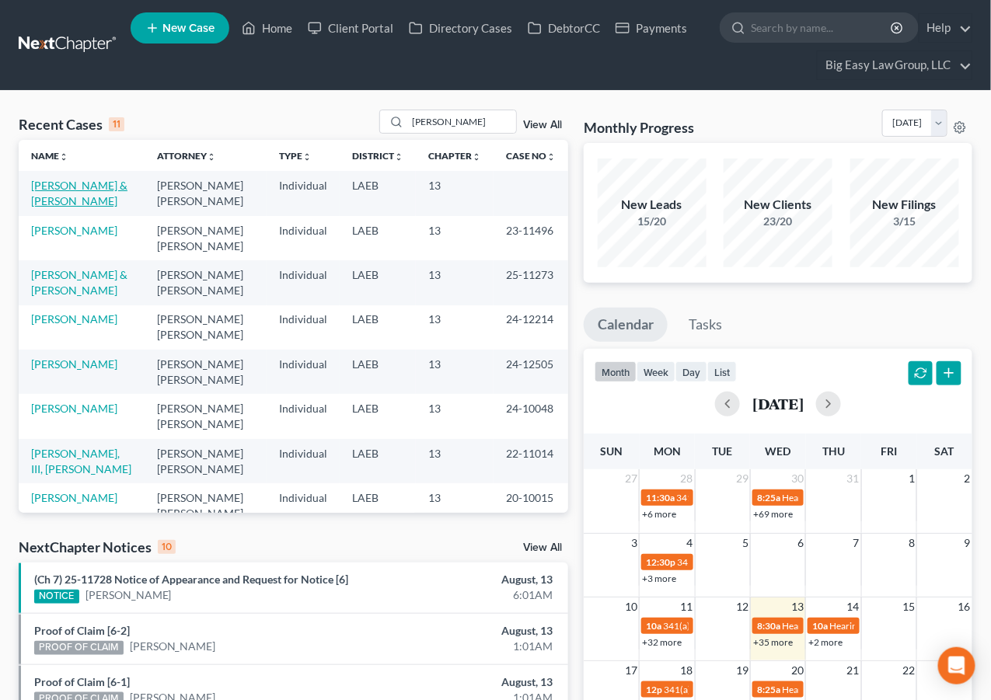
click at [91, 183] on link "Smith, Tyrone & JoAnn" at bounding box center [79, 193] width 96 height 29
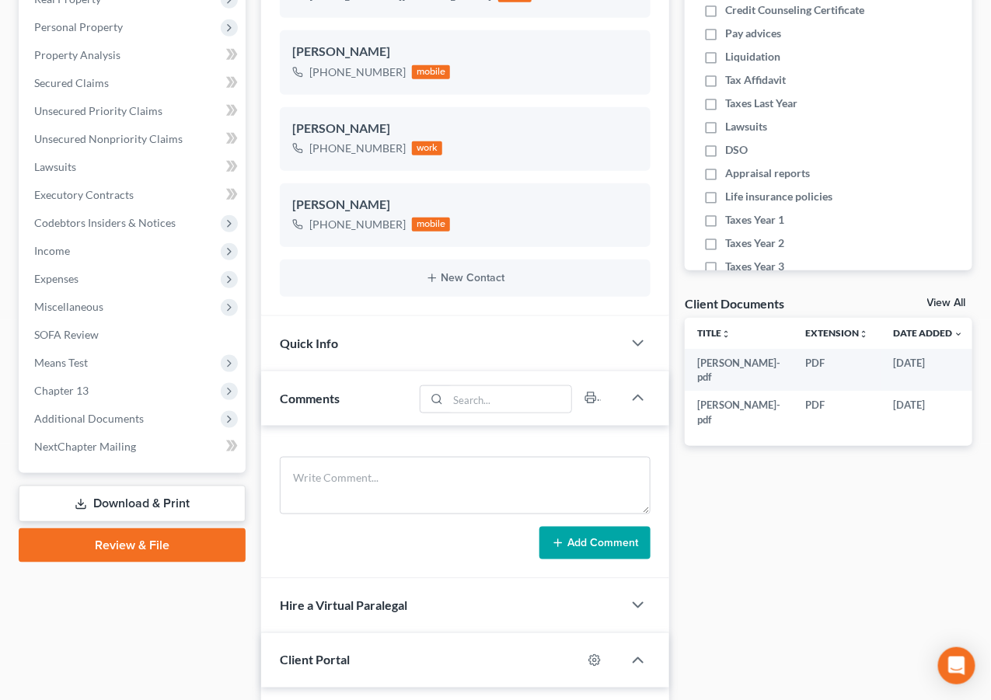
scroll to position [329, 0]
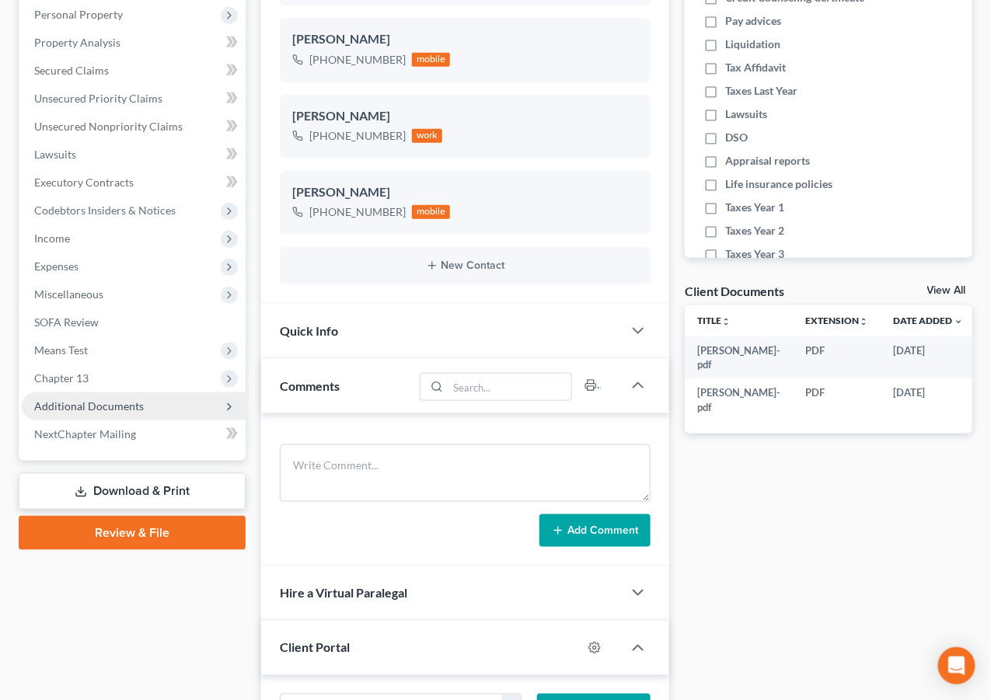
click at [152, 405] on span "Additional Documents" at bounding box center [134, 406] width 224 height 28
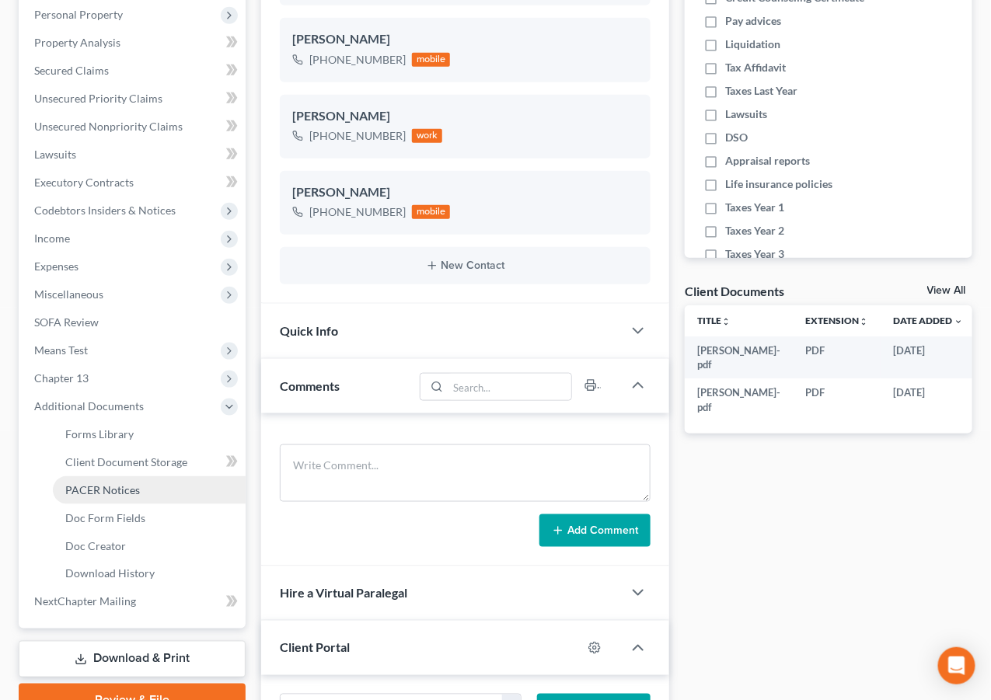
click at [160, 491] on link "PACER Notices" at bounding box center [149, 490] width 193 height 28
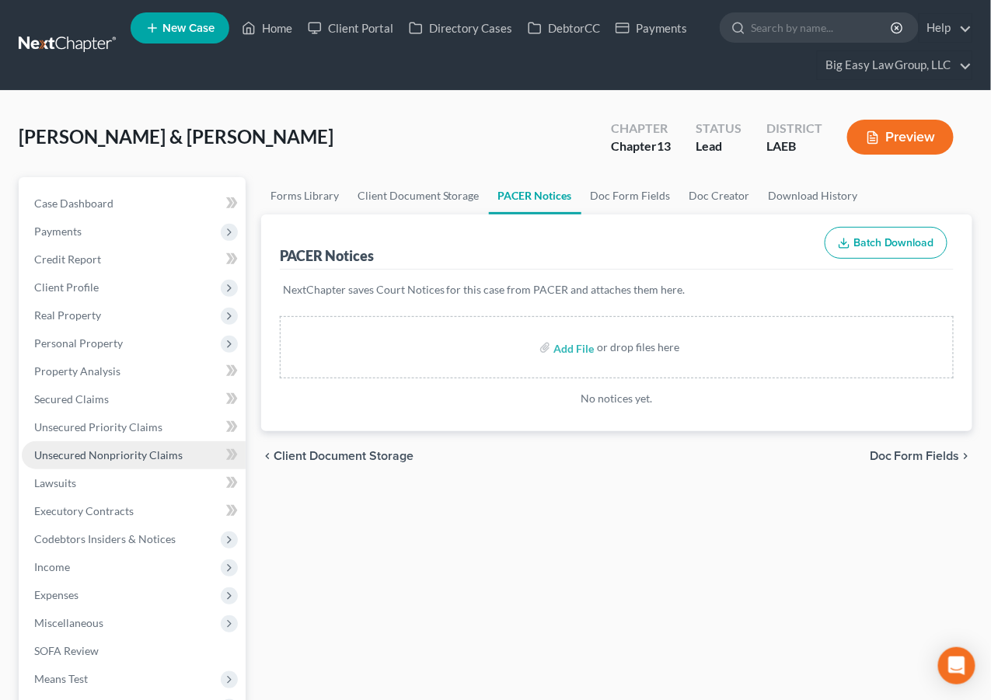
click at [163, 460] on link "Unsecured Nonpriority Claims" at bounding box center [134, 455] width 224 height 28
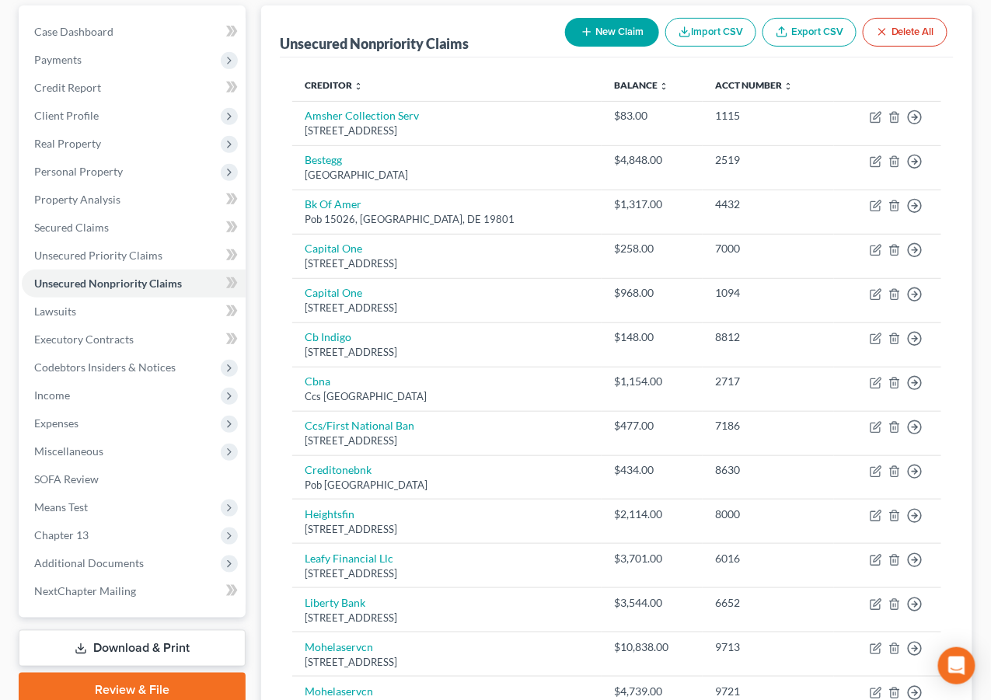
scroll to position [193, 0]
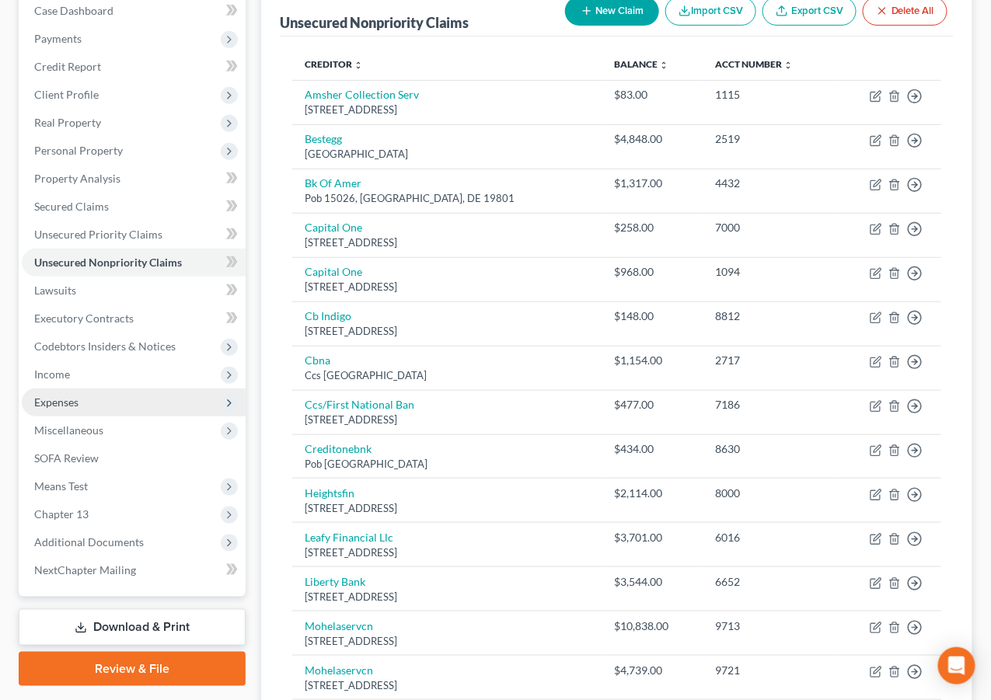
click at [129, 403] on span "Expenses" at bounding box center [134, 403] width 224 height 28
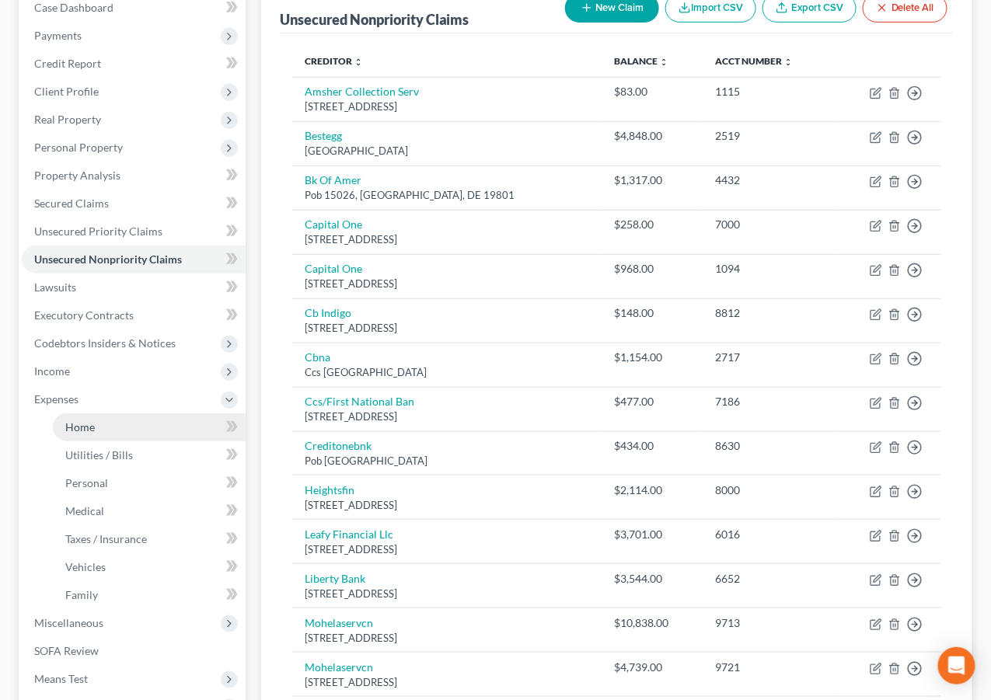
scroll to position [197, 0]
click at [130, 427] on link "Home" at bounding box center [149, 427] width 193 height 28
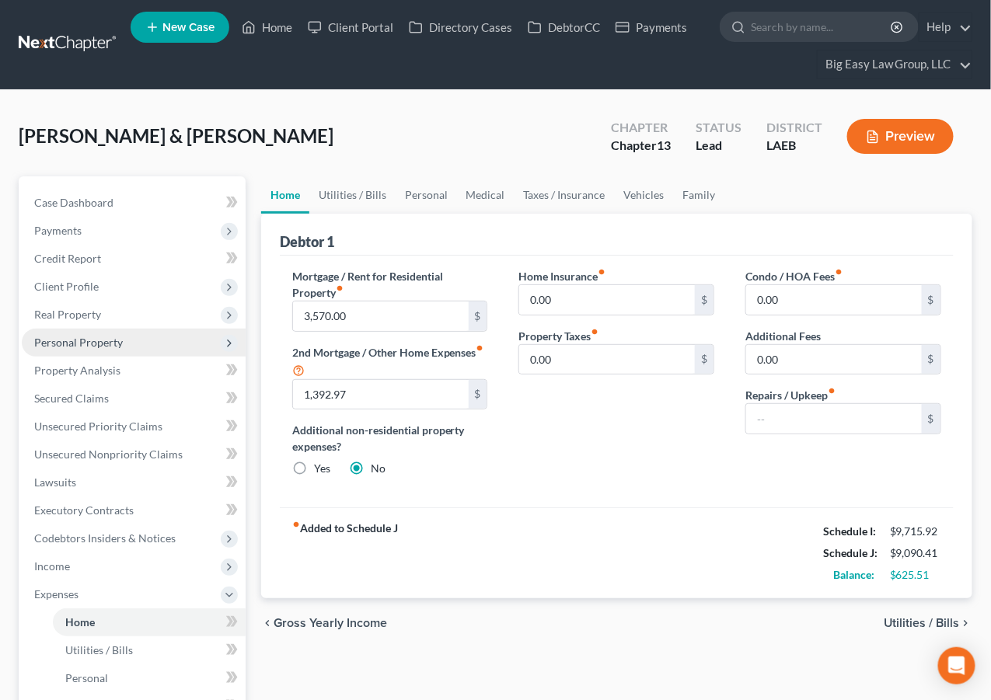
scroll to position [3, 0]
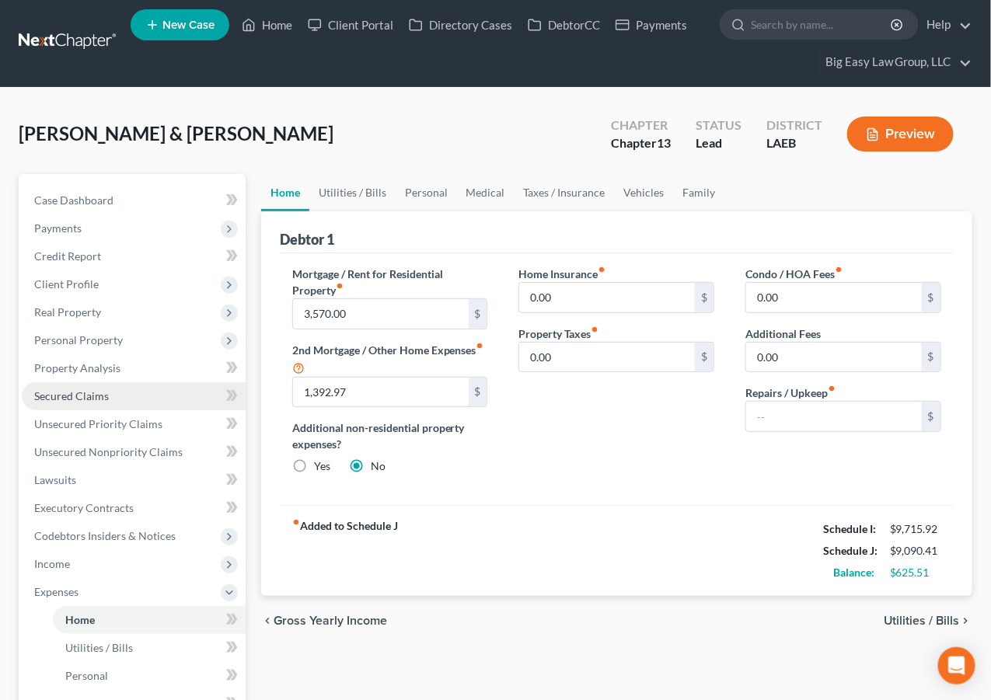
click at [168, 400] on link "Secured Claims" at bounding box center [134, 396] width 224 height 28
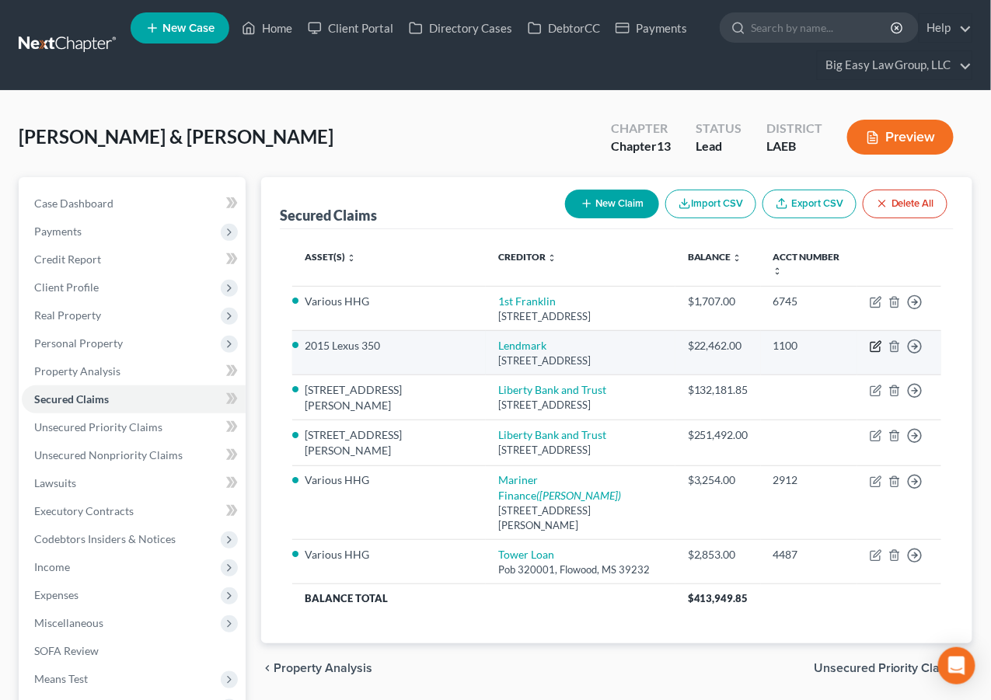
click at [879, 340] on icon "button" at bounding box center [876, 346] width 12 height 12
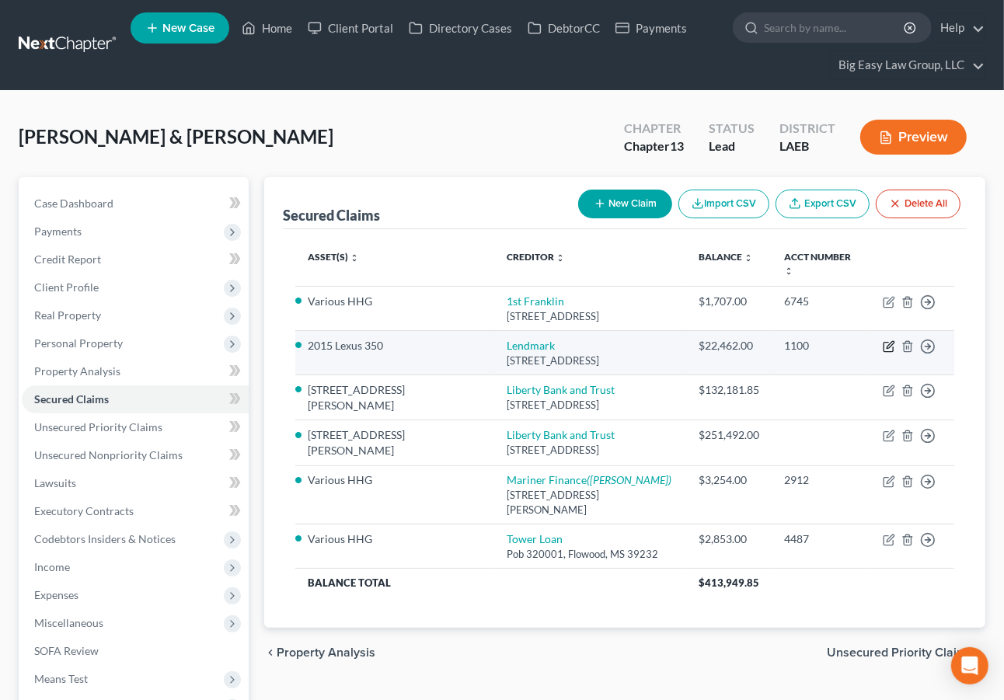
select select "10"
select select "1"
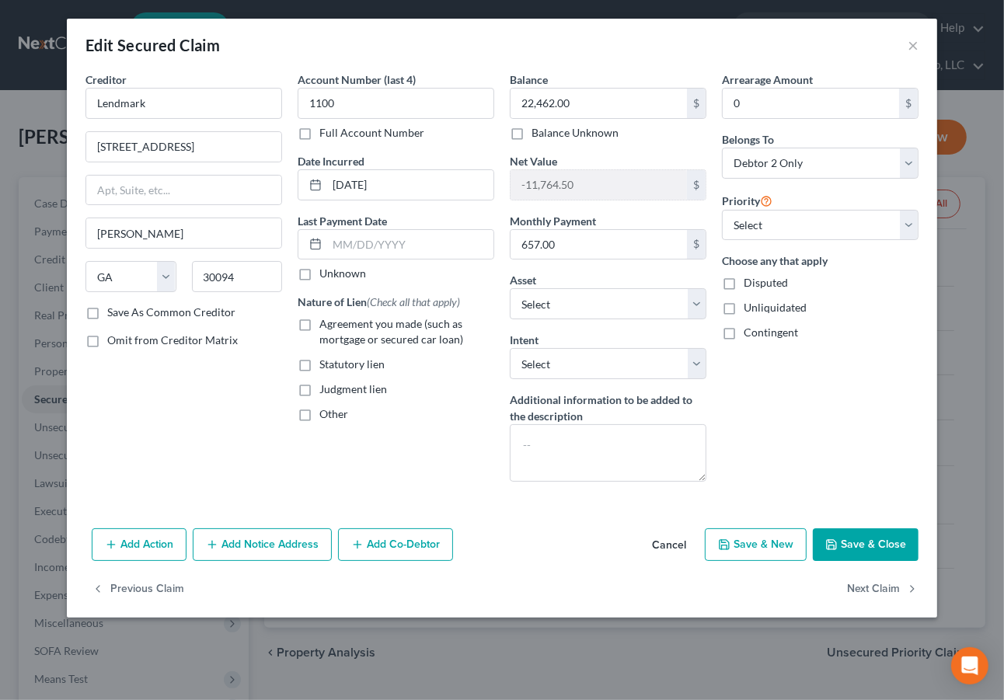
drag, startPoint x: 288, startPoint y: 316, endPoint x: 298, endPoint y: 324, distance: 12.1
click at [288, 317] on div "Creditor * Lendmark 1506 Klondike Rd Conyers State AL AK AR AZ CA CO CT DE DC F…" at bounding box center [184, 282] width 212 height 423
click at [319, 323] on label "Agreement you made (such as mortgage or secured car loan)" at bounding box center [406, 331] width 175 height 31
click at [326, 323] on input "Agreement you made (such as mortgage or secured car loan)" at bounding box center [331, 321] width 10 height 10
checkbox input "true"
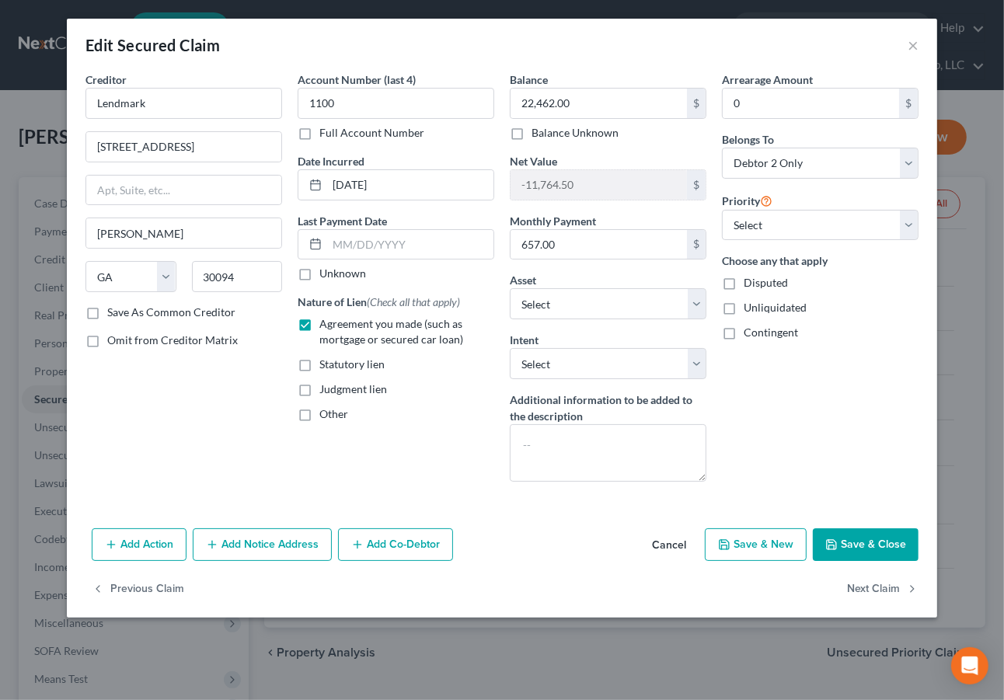
click at [919, 550] on div "Add Action Add Notice Address Add Co-Debtor Cancel Save & New Save & Close" at bounding box center [502, 547] width 870 height 51
drag, startPoint x: 912, startPoint y: 544, endPoint x: 525, endPoint y: 557, distance: 387.2
click at [904, 549] on button "Save & Close" at bounding box center [866, 544] width 106 height 33
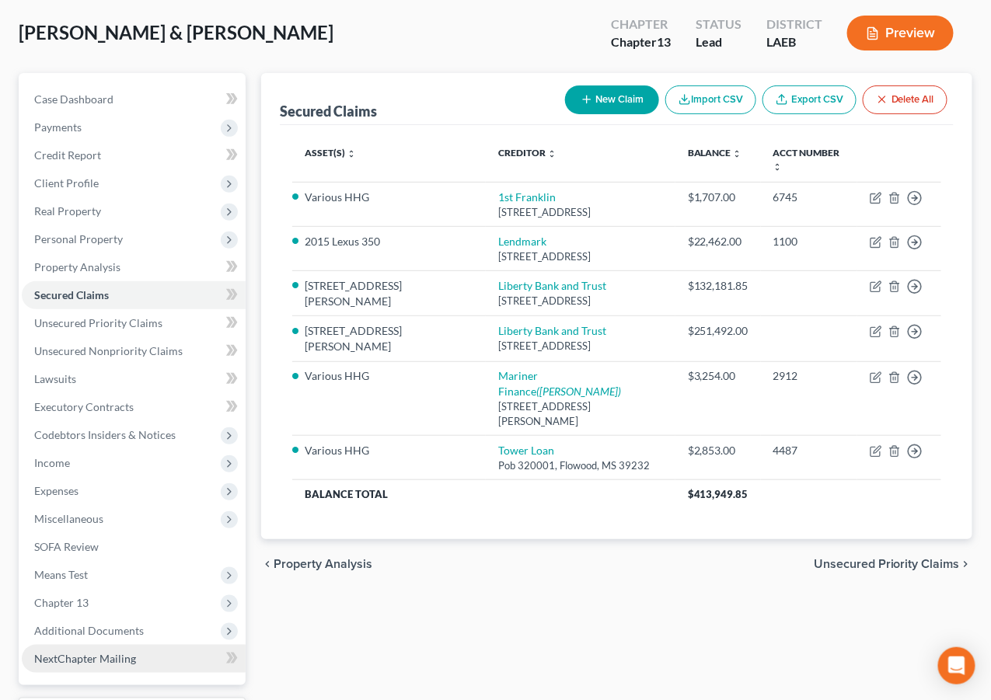
scroll to position [236, 0]
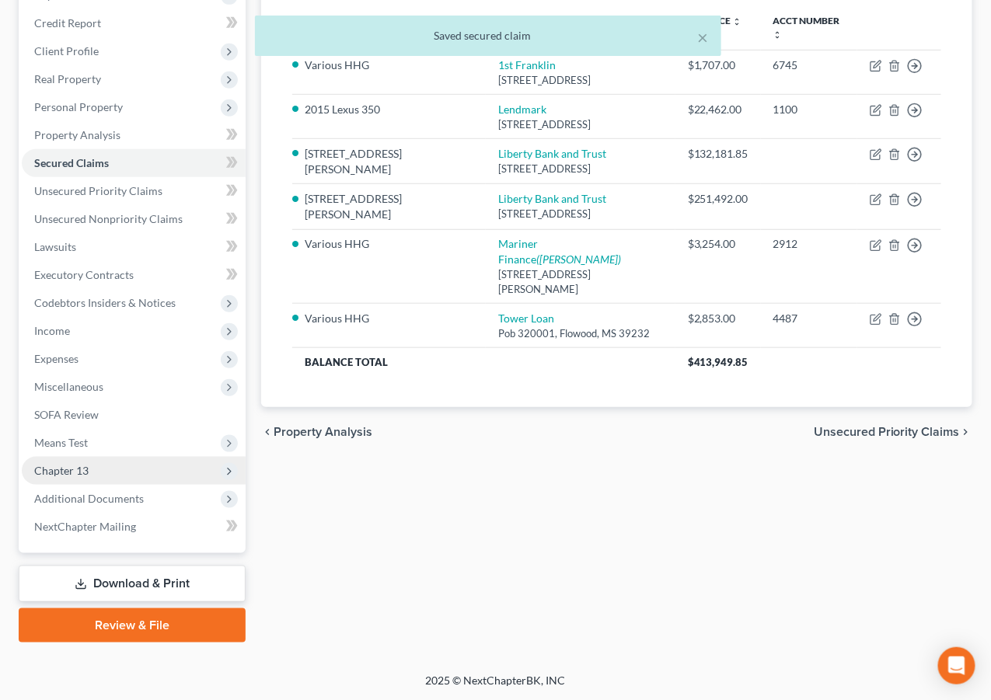
click at [142, 472] on span "Chapter 13" at bounding box center [134, 471] width 224 height 28
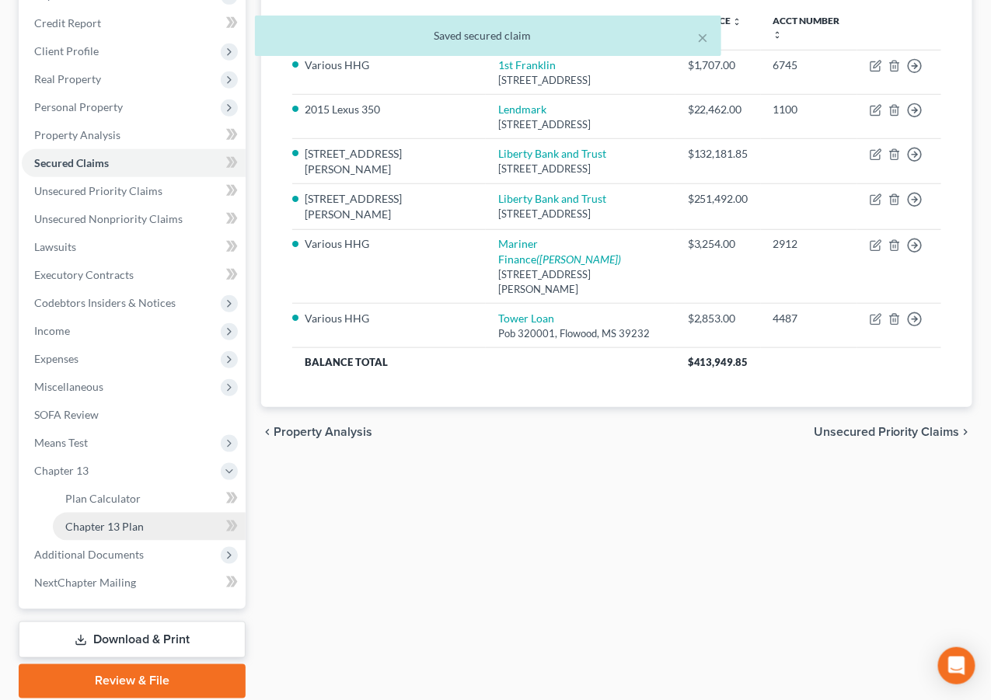
click at [159, 514] on link "Chapter 13 Plan" at bounding box center [149, 527] width 193 height 28
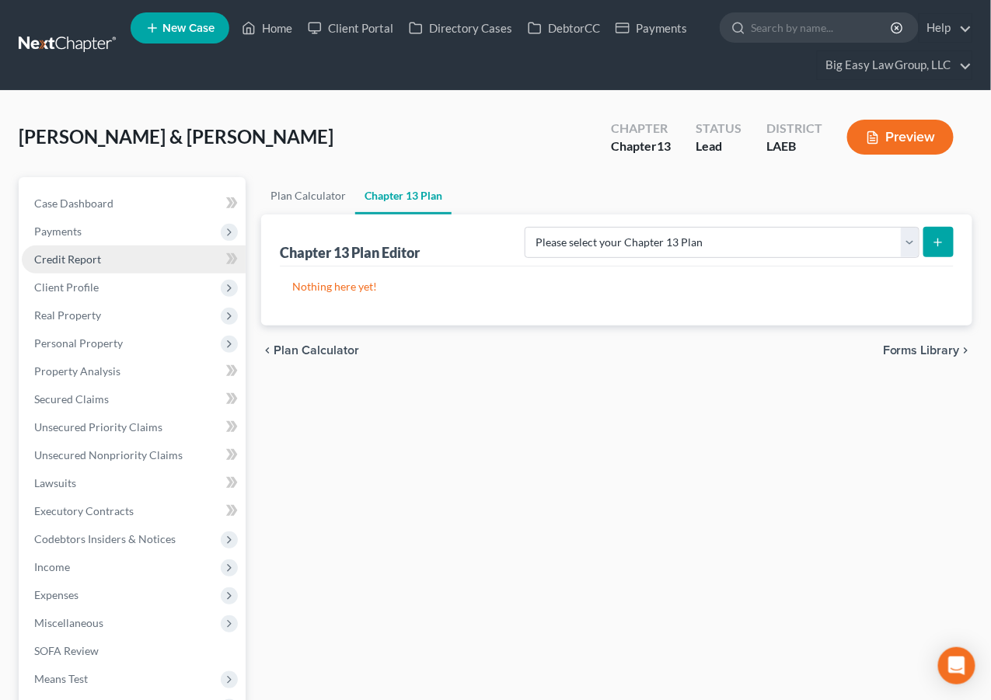
click at [131, 256] on link "Credit Report" at bounding box center [134, 260] width 224 height 28
